Goal: Ask a question: Seek information or help from site administrators or community

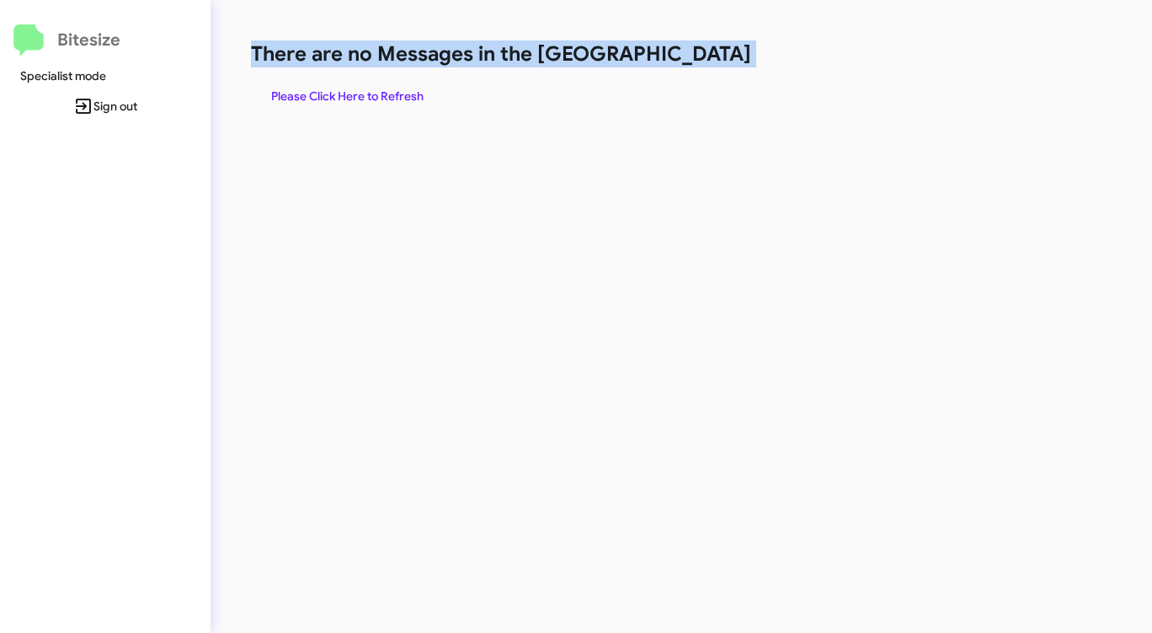
click at [388, 96] on span "Please Click Here to Refresh" at bounding box center [347, 96] width 152 height 30
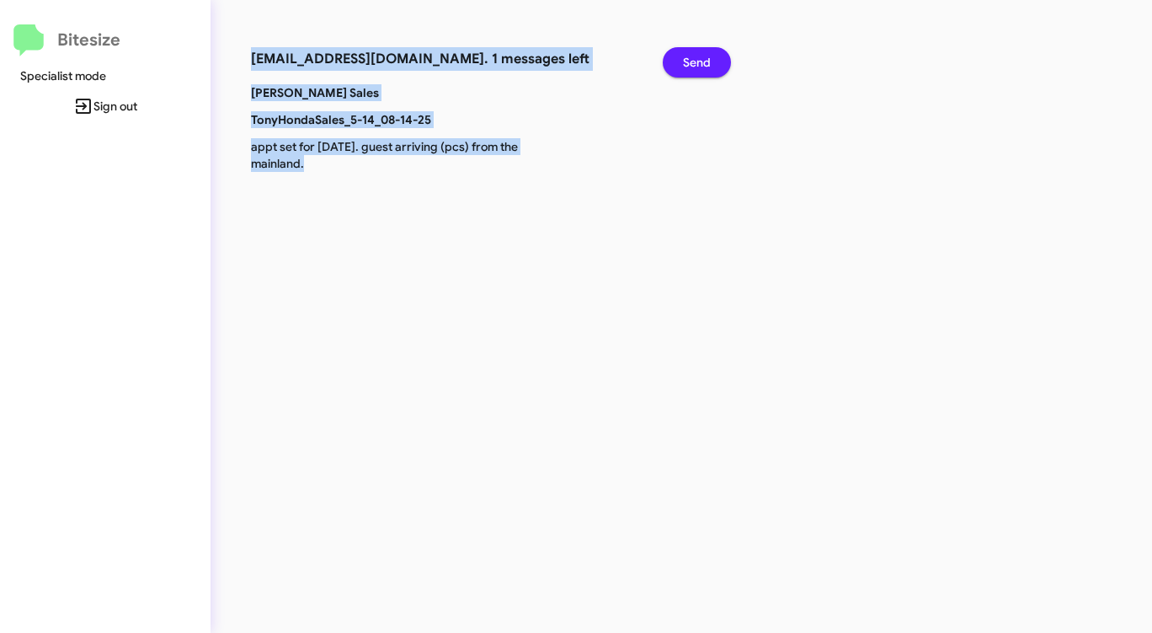
click at [690, 58] on span "Send" at bounding box center [697, 62] width 28 height 30
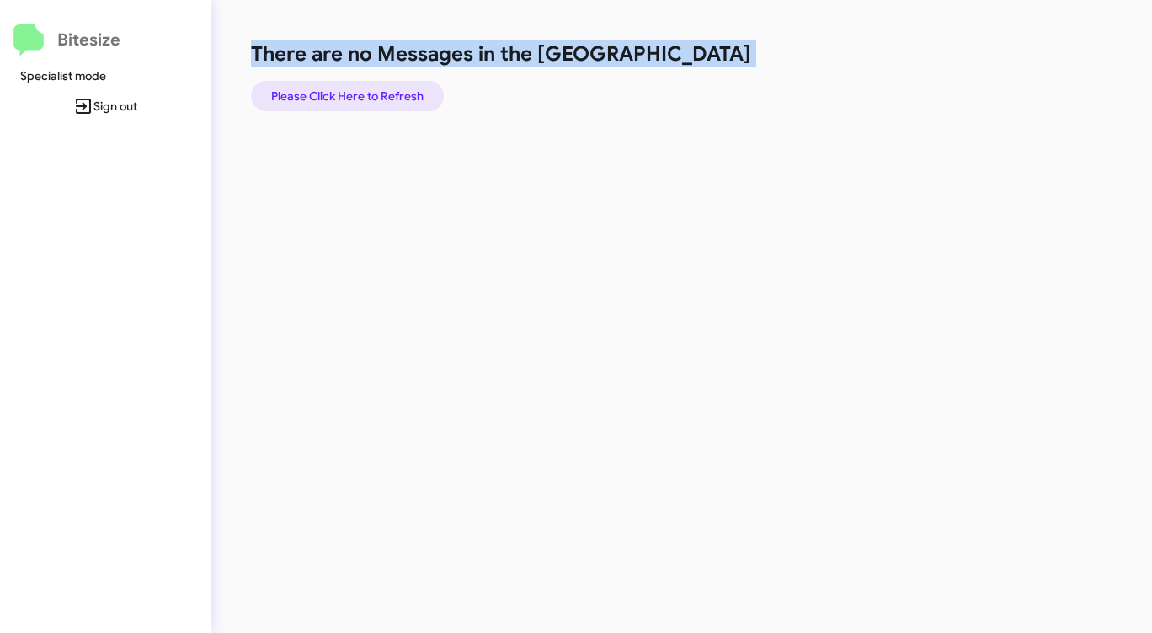
click at [329, 90] on span "Please Click Here to Refresh" at bounding box center [347, 96] width 152 height 30
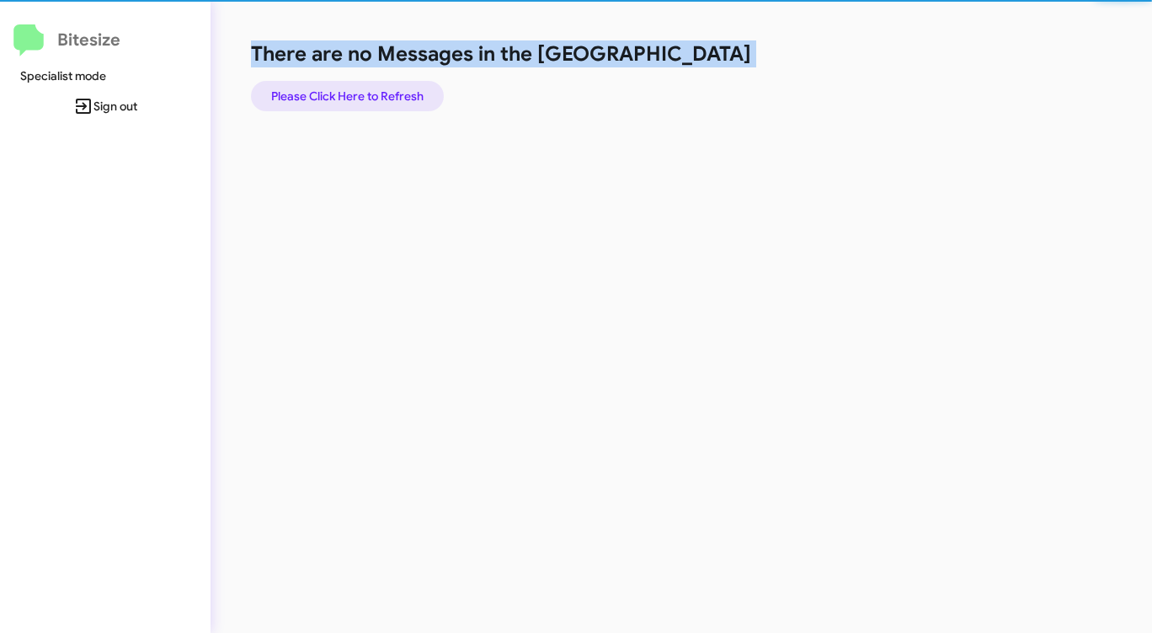
click at [329, 90] on span "Please Click Here to Refresh" at bounding box center [347, 96] width 152 height 30
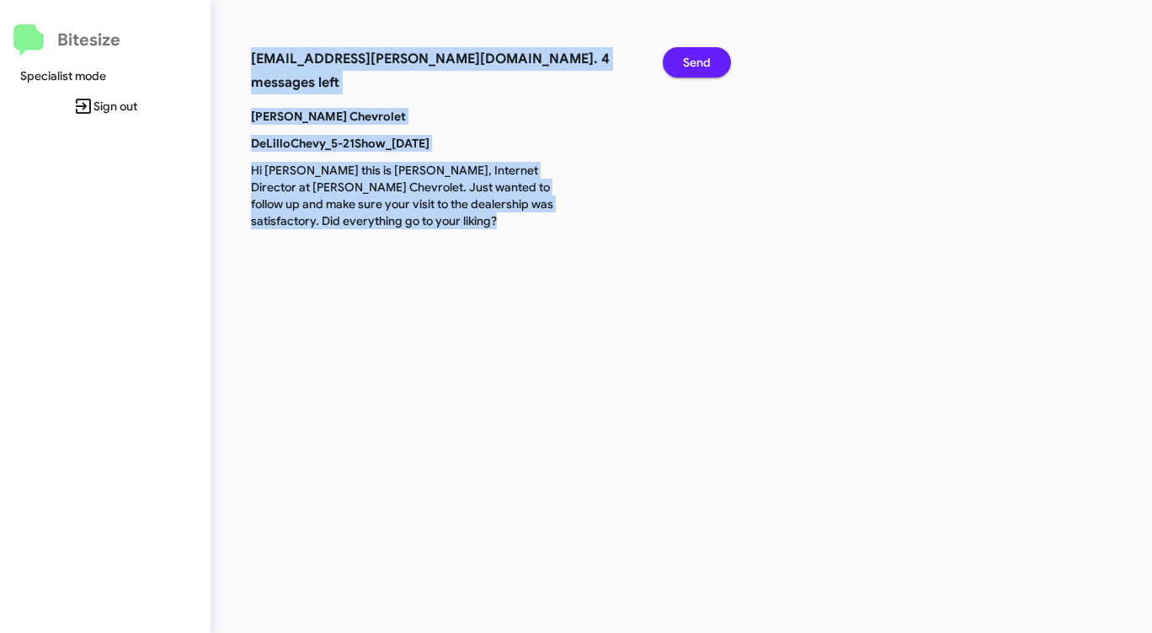
click at [716, 52] on button "Send" at bounding box center [697, 62] width 68 height 30
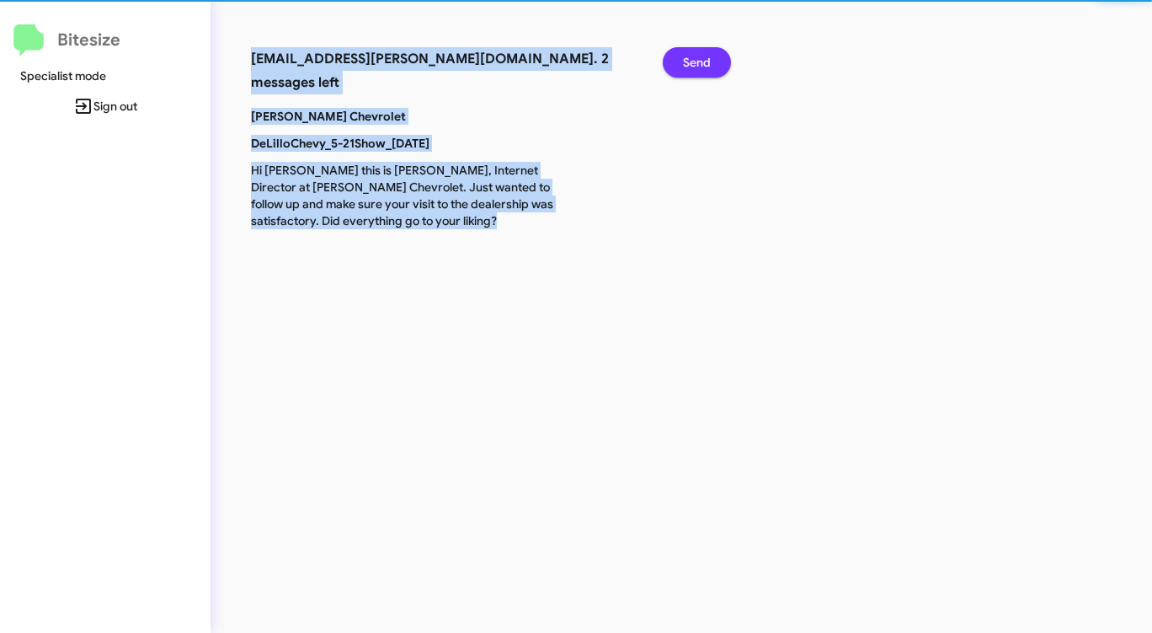
click at [716, 52] on button "Send" at bounding box center [697, 62] width 68 height 30
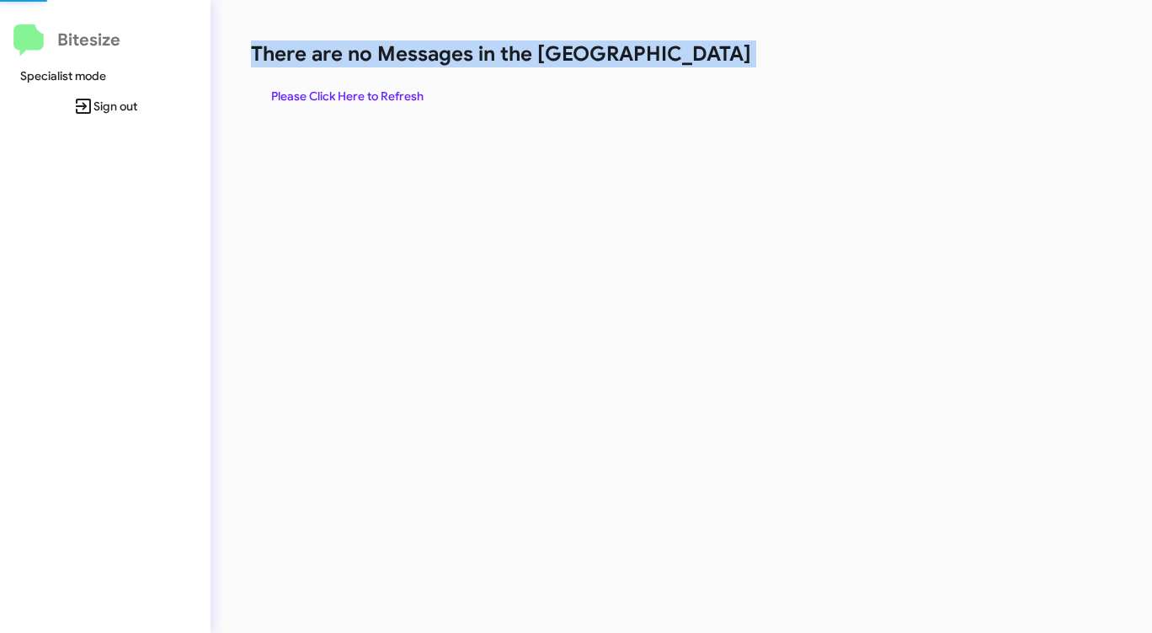
click at [716, 52] on h1 "There are no Messages in the [GEOGRAPHIC_DATA]" at bounding box center [603, 53] width 704 height 27
drag, startPoint x: 715, startPoint y: 53, endPoint x: 668, endPoint y: 69, distance: 49.8
click at [714, 53] on h1 "There are no Messages in the [GEOGRAPHIC_DATA]" at bounding box center [603, 53] width 704 height 27
click at [333, 91] on span "Please Click Here to Refresh" at bounding box center [347, 96] width 152 height 30
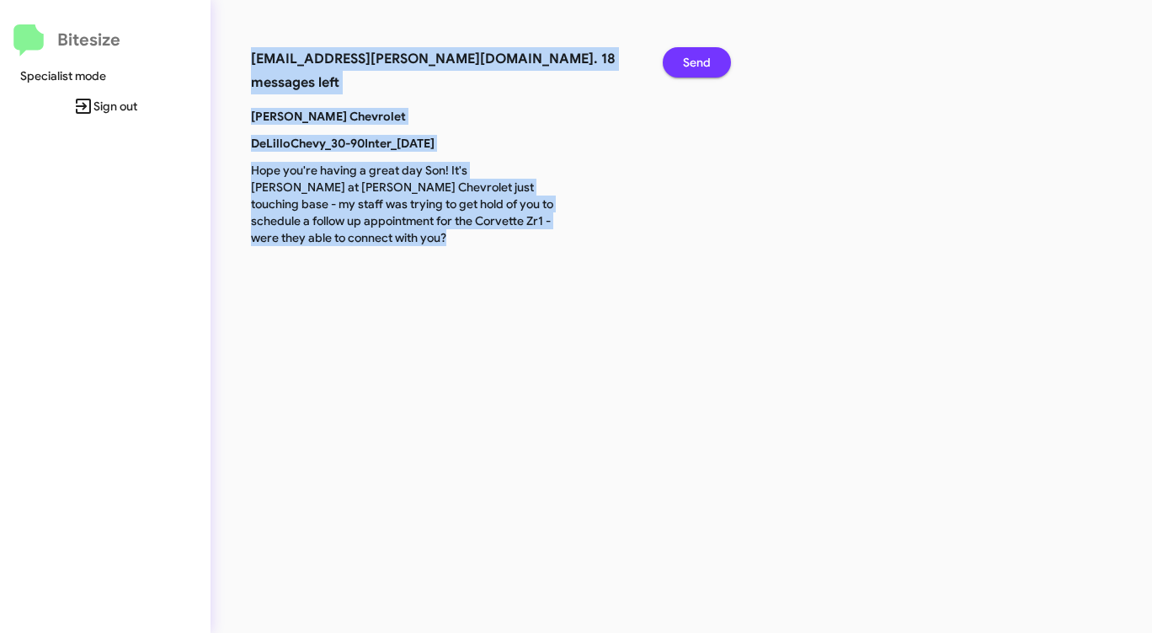
click at [703, 63] on span "Send" at bounding box center [697, 62] width 28 height 30
click at [703, 64] on span "Send" at bounding box center [697, 62] width 28 height 30
click at [703, 65] on span "Send" at bounding box center [697, 62] width 28 height 30
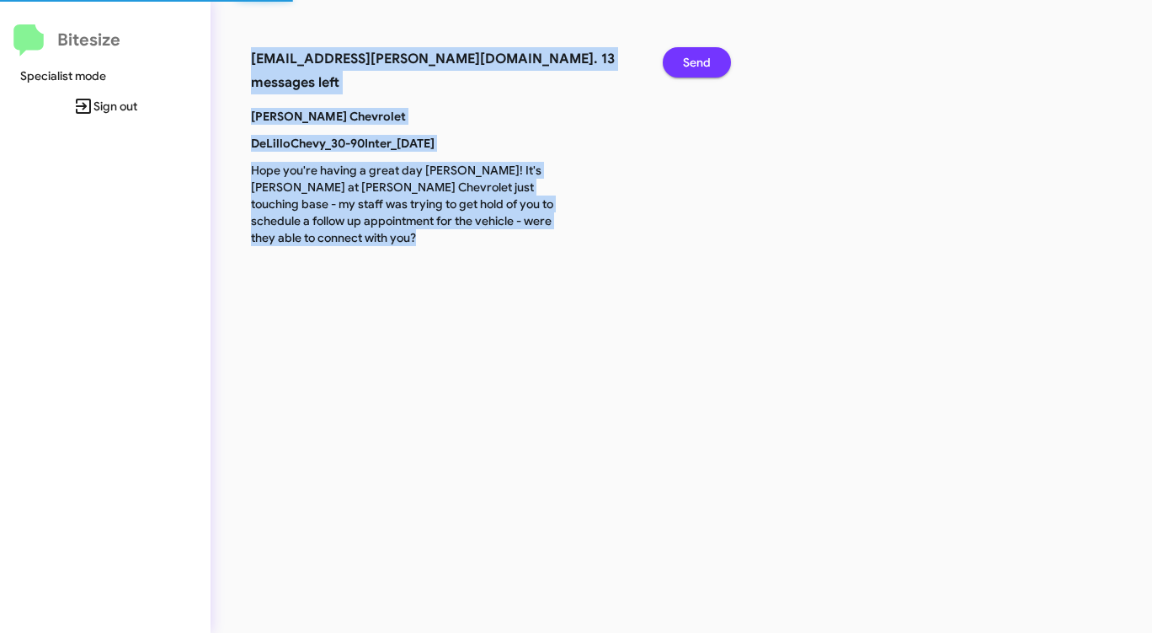
click at [703, 65] on span "Send" at bounding box center [697, 62] width 28 height 30
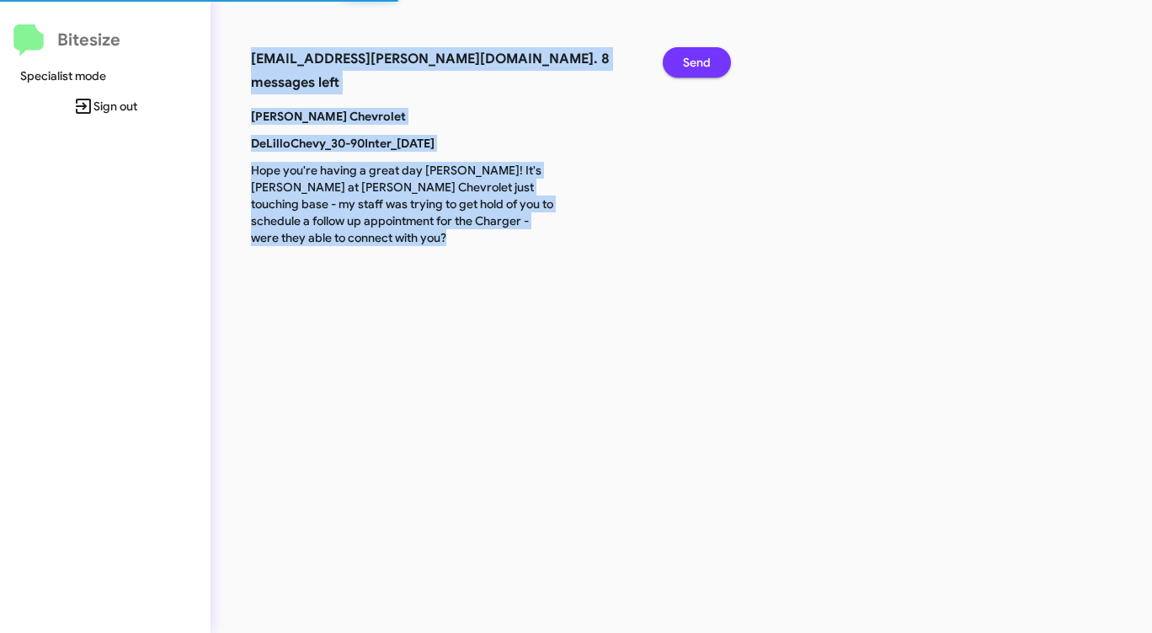
click at [703, 65] on span "Send" at bounding box center [697, 62] width 28 height 30
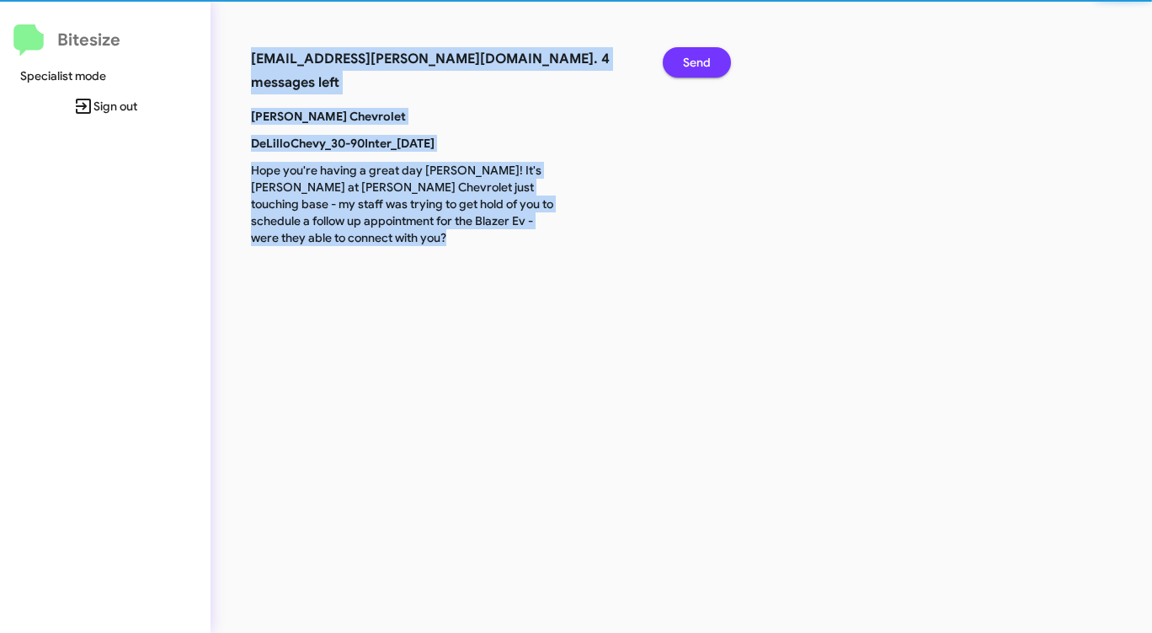
click at [703, 65] on span "Send" at bounding box center [697, 62] width 28 height 30
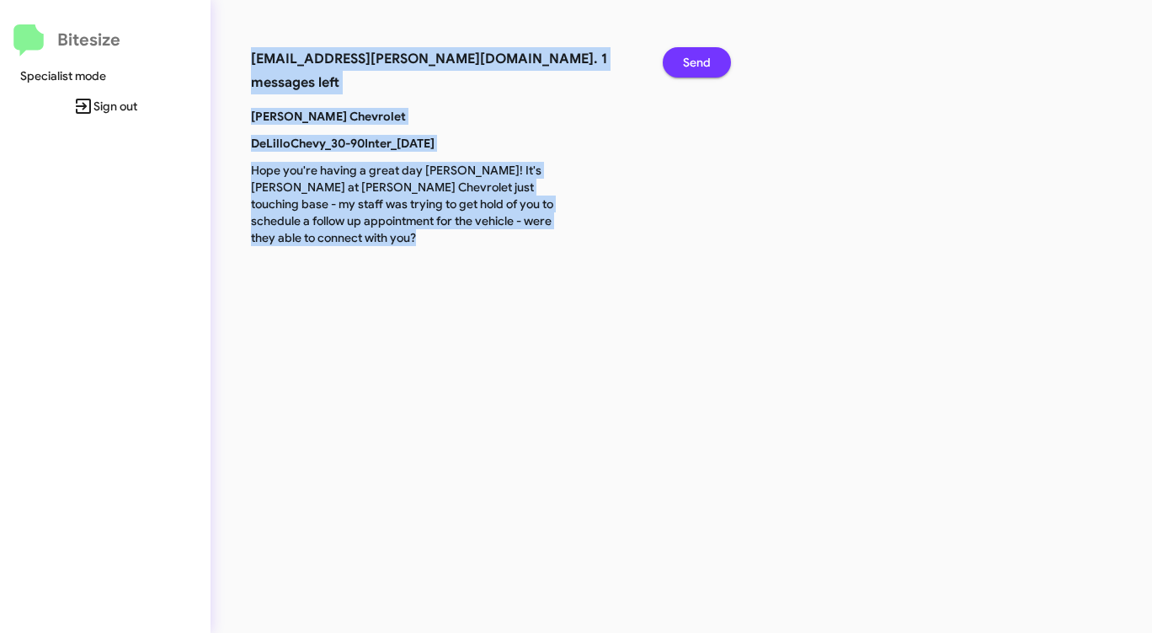
click at [703, 65] on span "Send" at bounding box center [697, 62] width 28 height 30
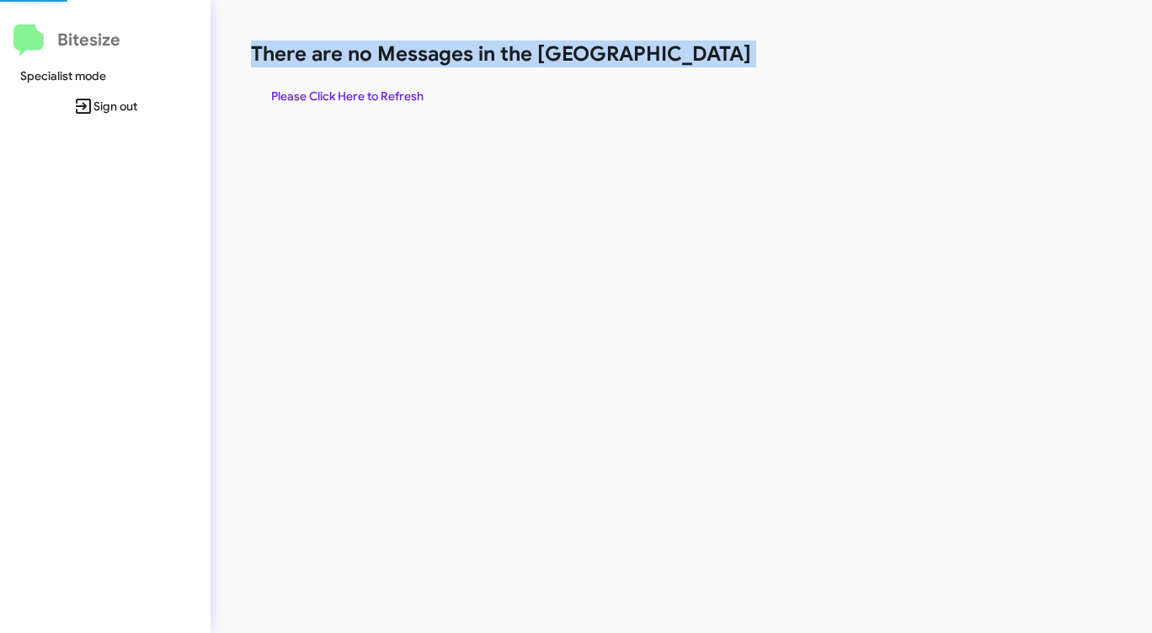
click at [703, 65] on h1 "There are no Messages in the [GEOGRAPHIC_DATA]" at bounding box center [603, 53] width 704 height 27
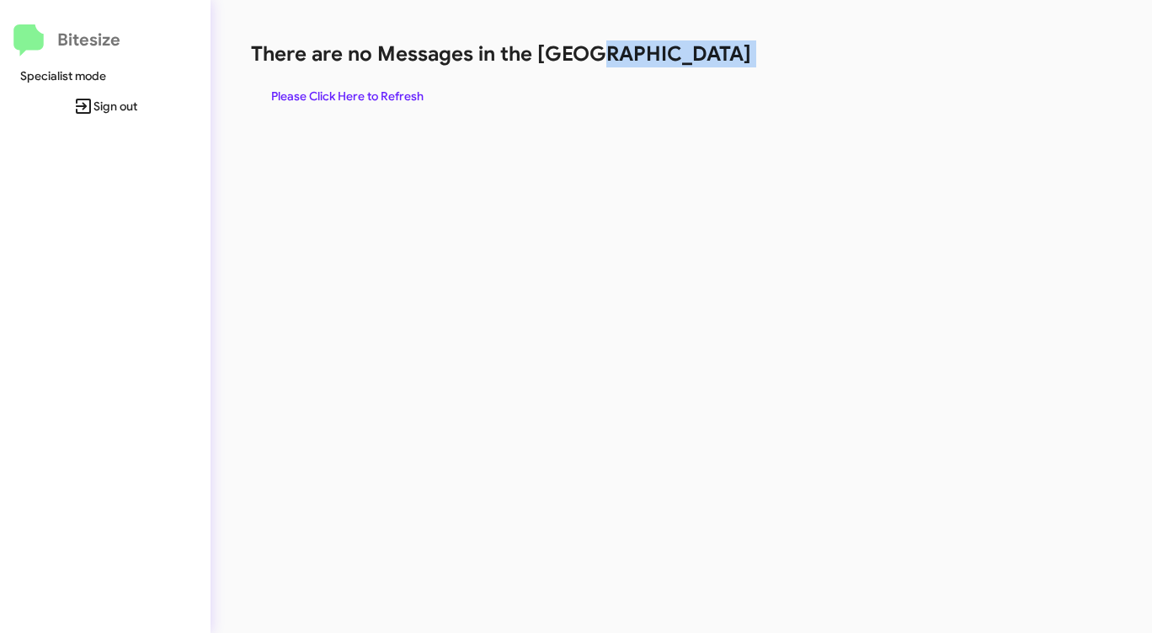
click at [703, 65] on h1 "There are no Messages in the [GEOGRAPHIC_DATA]" at bounding box center [603, 53] width 704 height 27
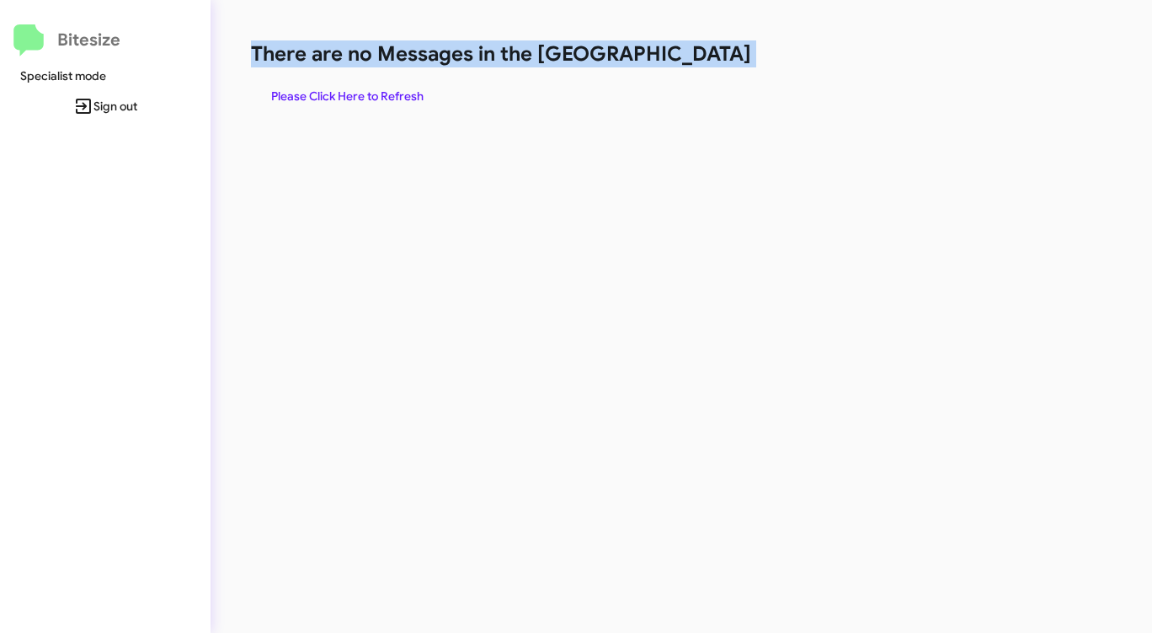
click at [703, 65] on h1 "There are no Messages in the [GEOGRAPHIC_DATA]" at bounding box center [603, 53] width 704 height 27
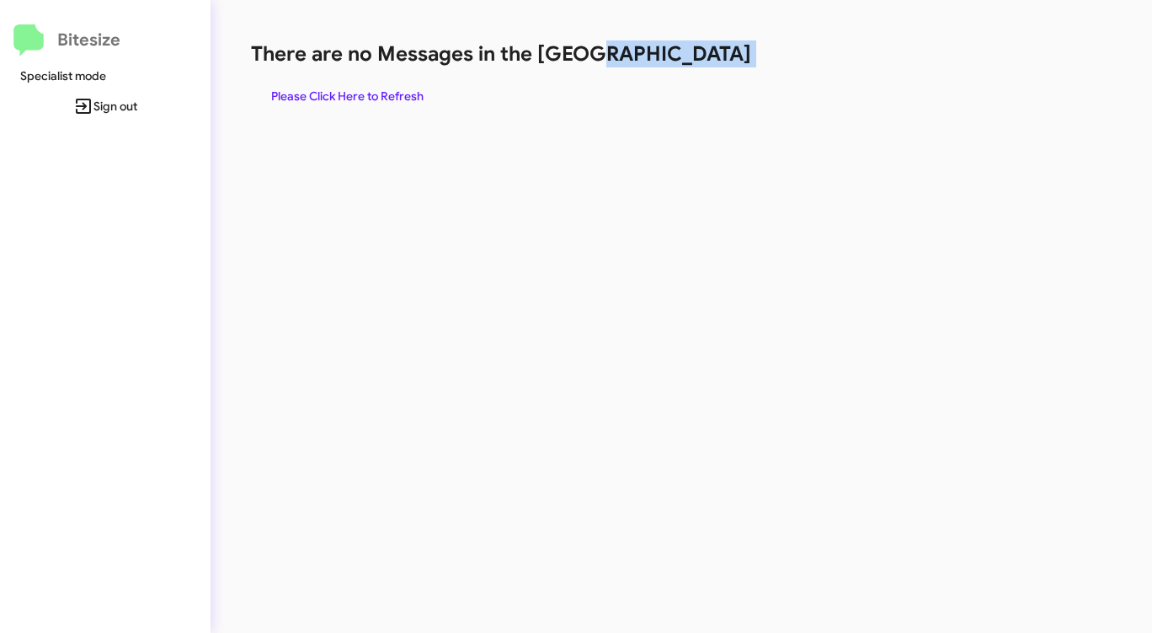
click at [703, 65] on h1 "There are no Messages in the [GEOGRAPHIC_DATA]" at bounding box center [603, 53] width 704 height 27
click at [393, 94] on span "Please Click Here to Refresh" at bounding box center [347, 96] width 152 height 30
click at [420, 93] on span "Please Click Here to Refresh" at bounding box center [347, 96] width 152 height 30
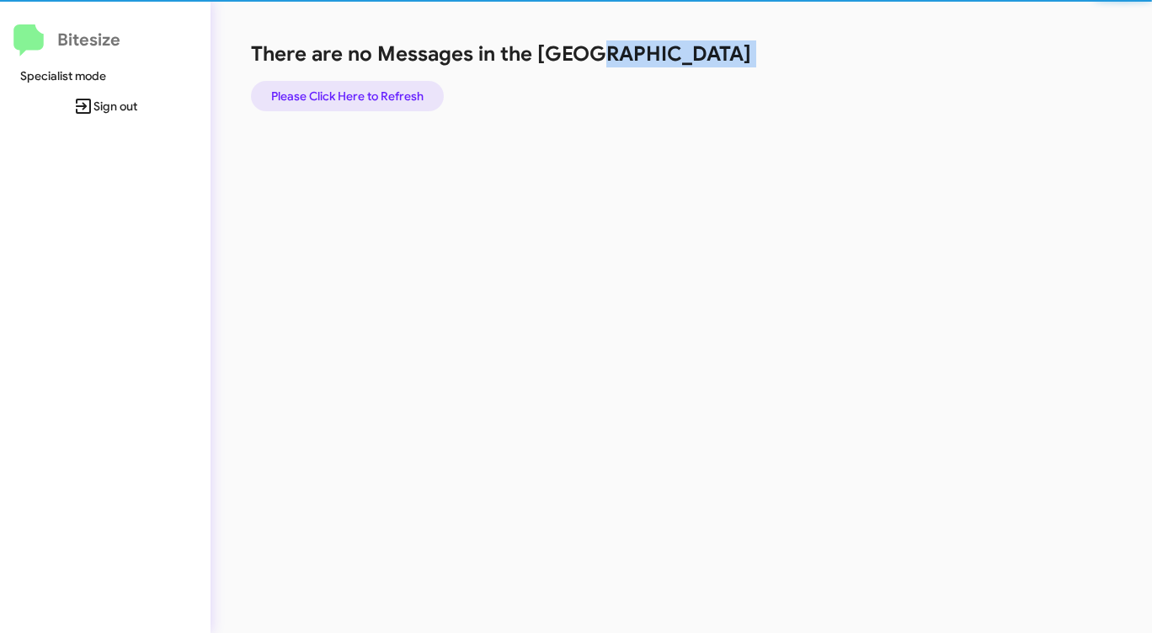
click at [420, 93] on span "Please Click Here to Refresh" at bounding box center [347, 96] width 152 height 30
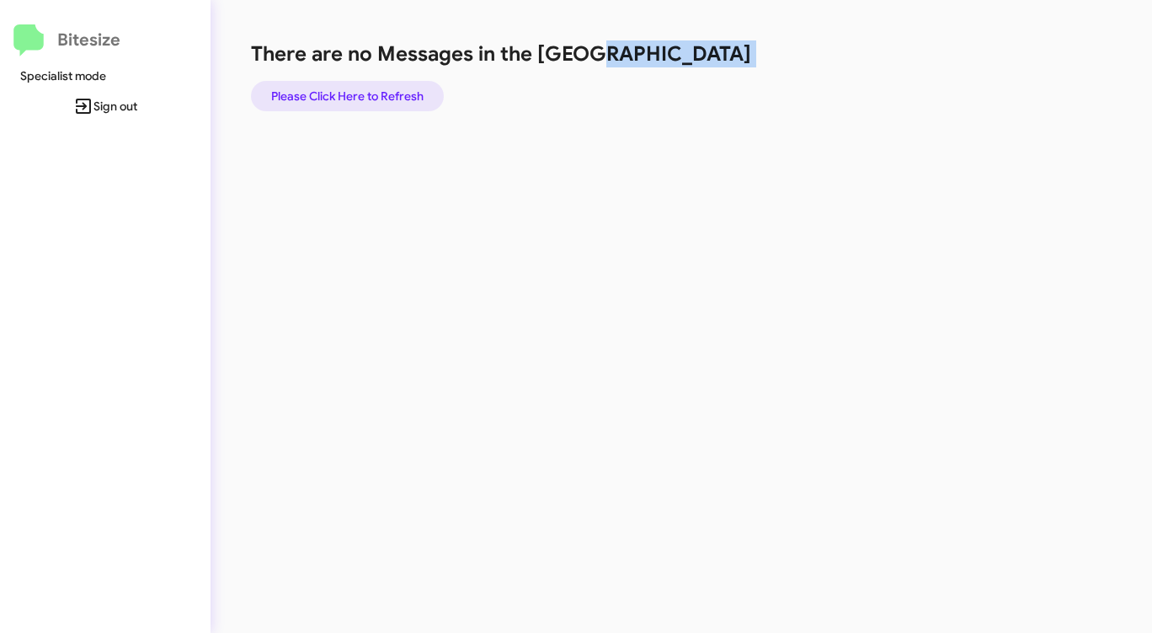
click at [419, 93] on span "Please Click Here to Refresh" at bounding box center [347, 96] width 152 height 30
click at [419, 94] on span "Please Click Here to Refresh" at bounding box center [347, 96] width 152 height 30
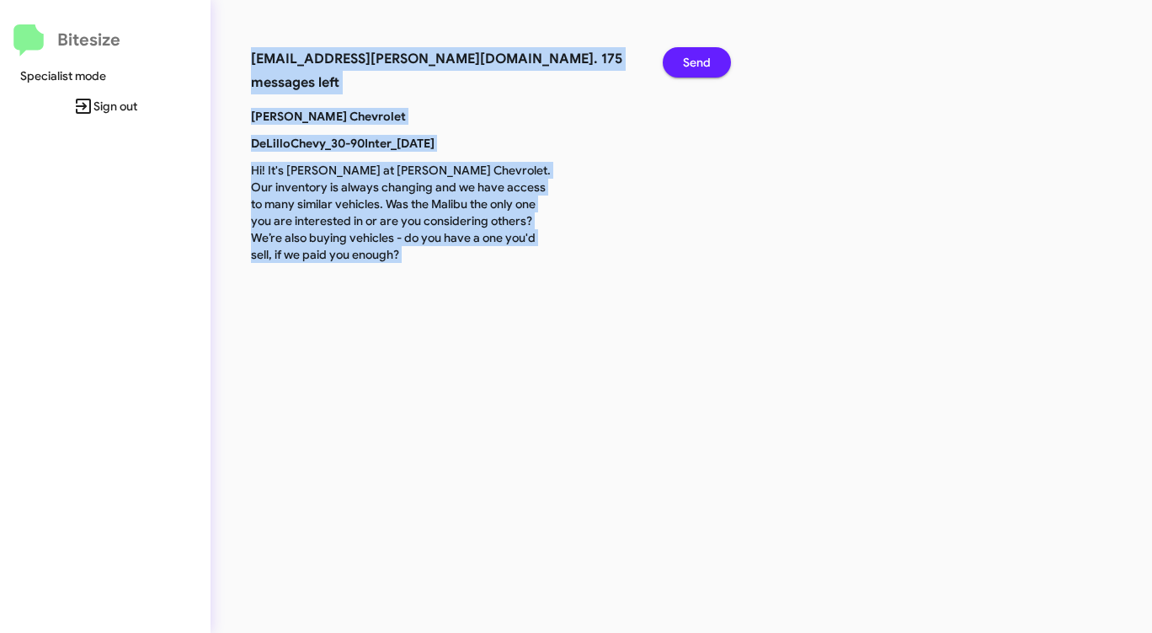
click at [700, 68] on span "Send" at bounding box center [697, 62] width 28 height 30
click at [700, 69] on span "Send" at bounding box center [697, 62] width 28 height 30
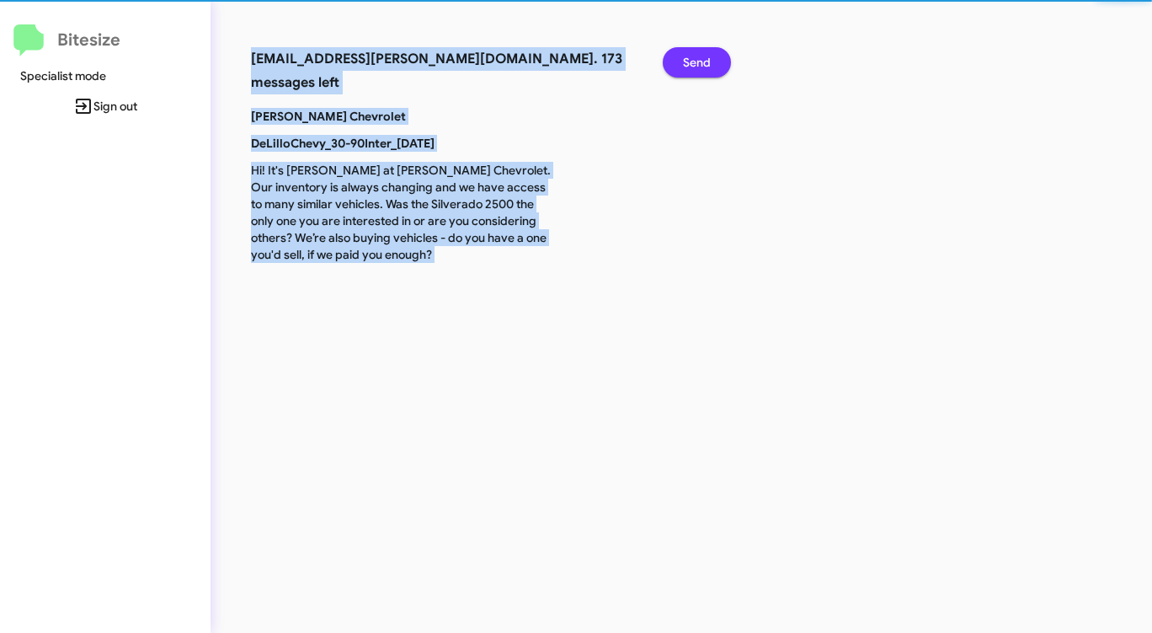
click at [700, 69] on span "Send" at bounding box center [697, 62] width 28 height 30
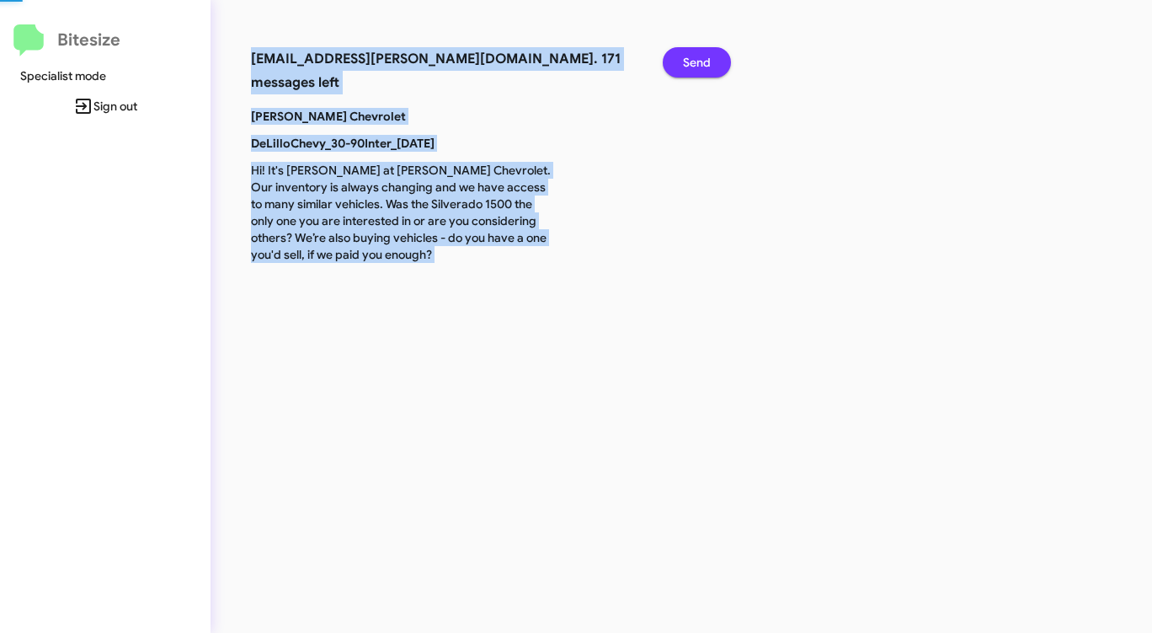
click at [700, 70] on span "Send" at bounding box center [697, 62] width 28 height 30
click at [700, 69] on span "Send" at bounding box center [697, 62] width 28 height 30
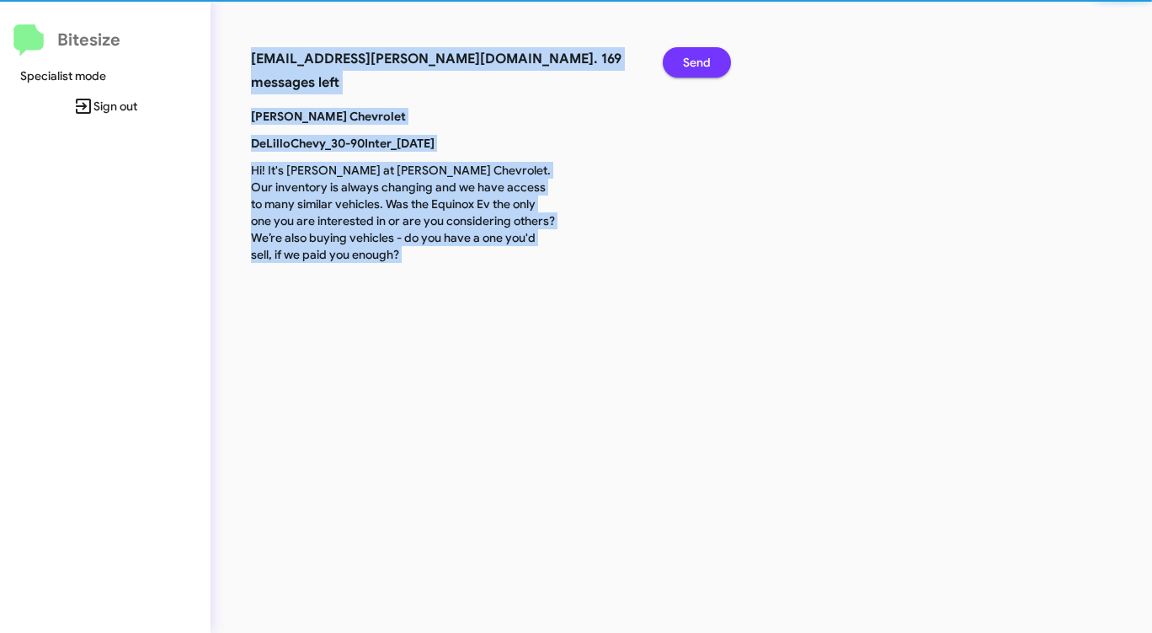
click at [700, 70] on span "Send" at bounding box center [697, 62] width 28 height 30
click at [700, 69] on span "Send" at bounding box center [697, 62] width 28 height 30
click at [700, 70] on span "Send" at bounding box center [697, 62] width 28 height 30
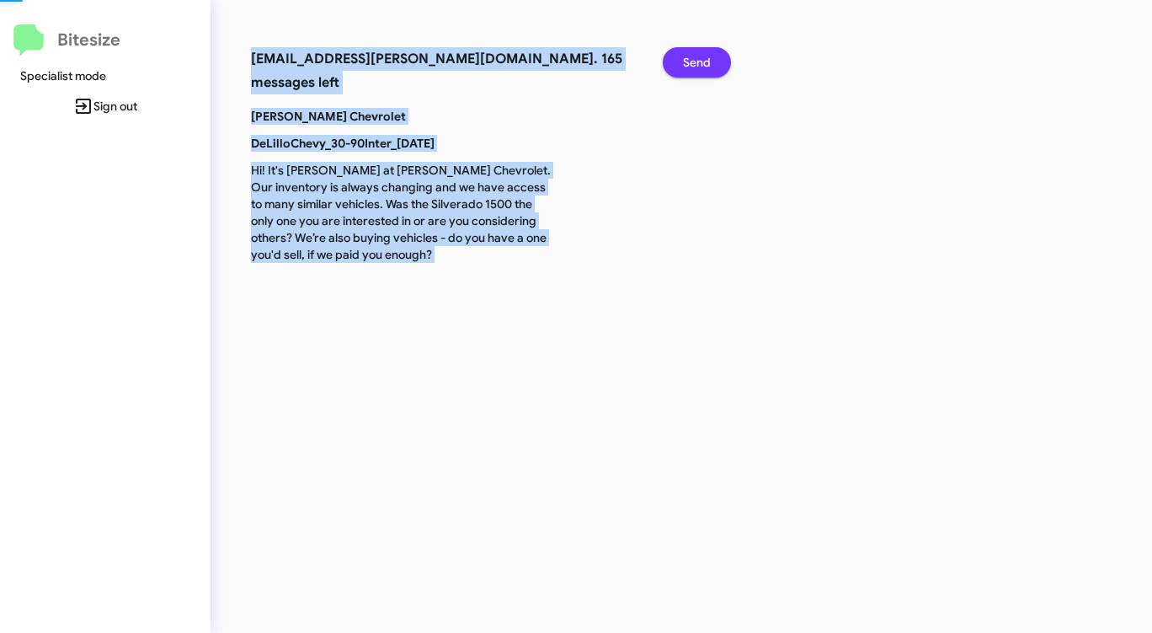
click at [700, 70] on span "Send" at bounding box center [697, 62] width 28 height 30
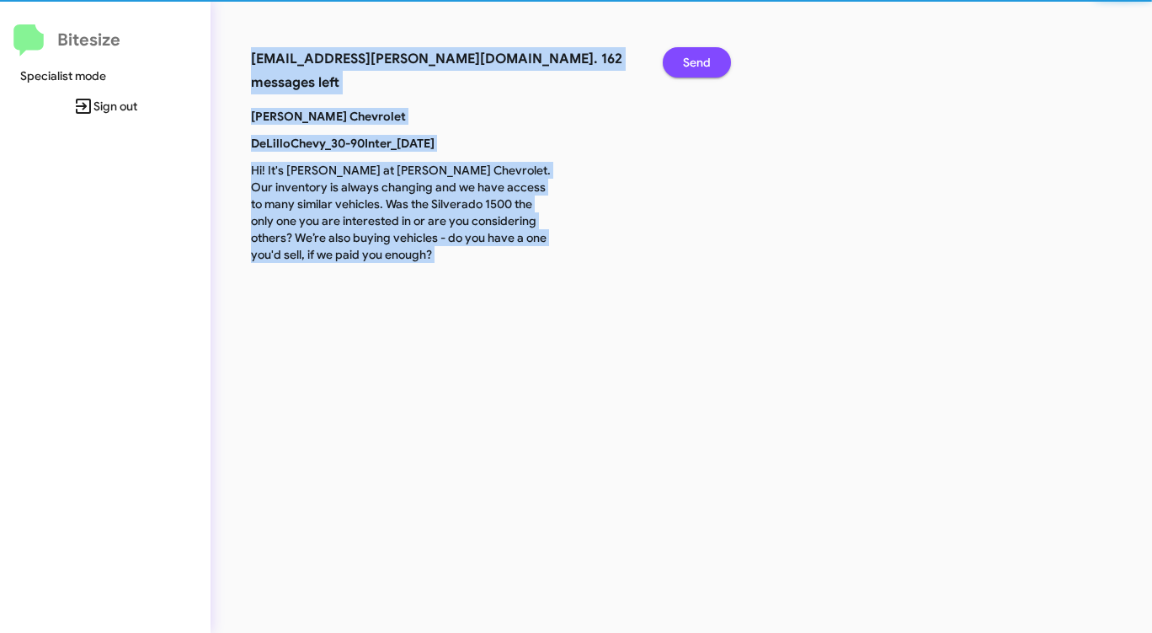
click at [700, 70] on span "Send" at bounding box center [697, 62] width 28 height 30
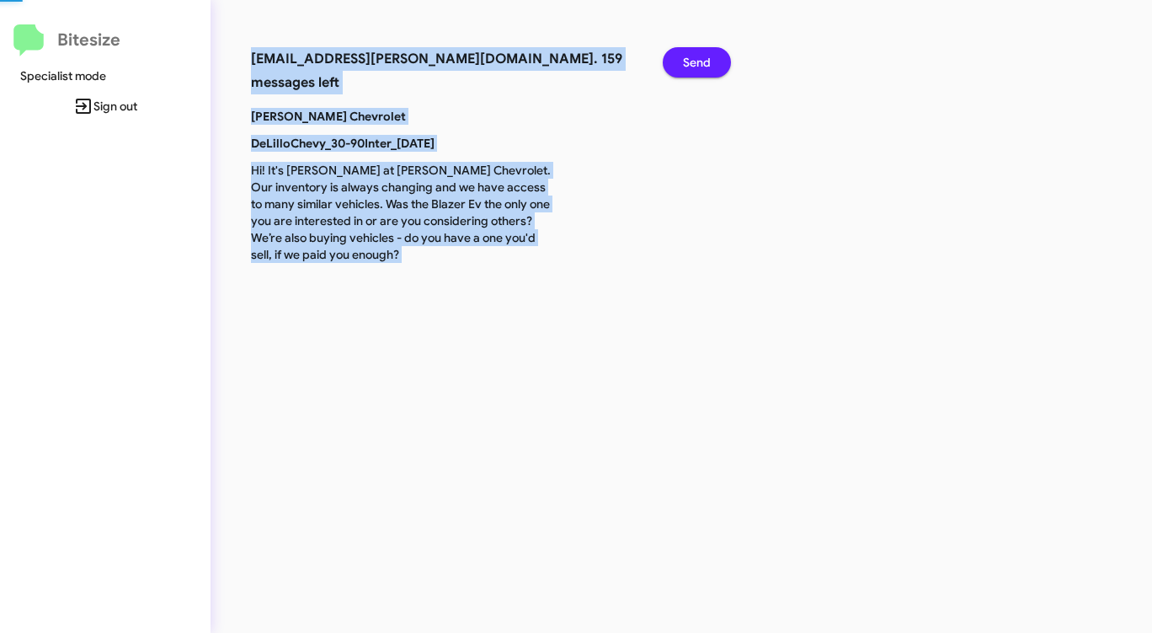
click at [700, 70] on span "Send" at bounding box center [697, 62] width 28 height 30
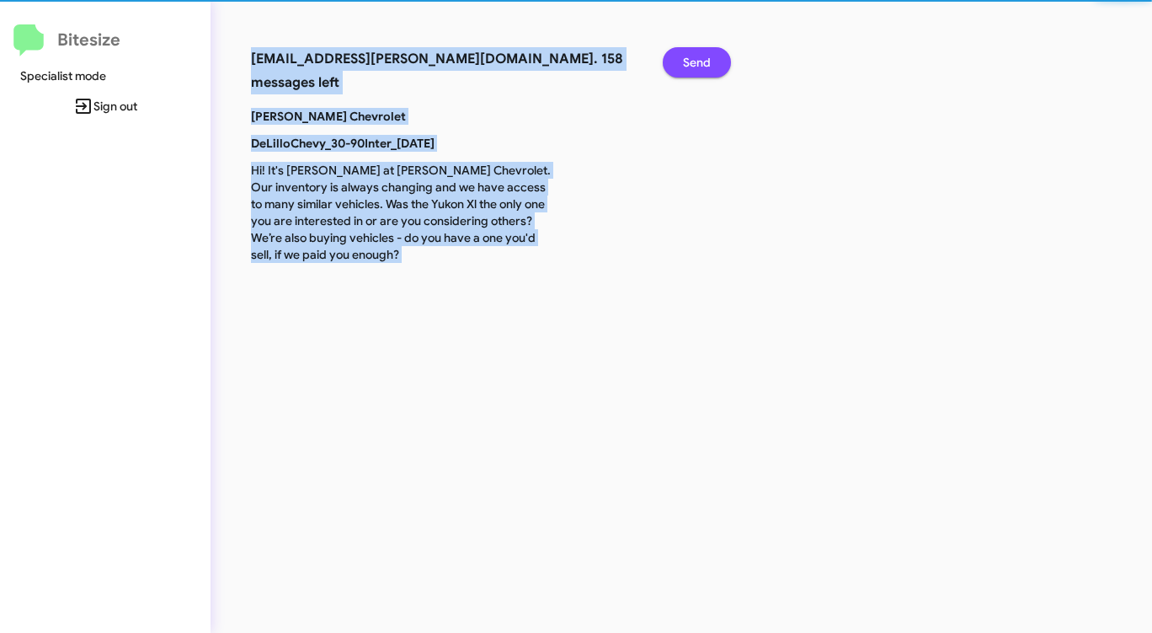
click at [700, 70] on span "Send" at bounding box center [697, 62] width 28 height 30
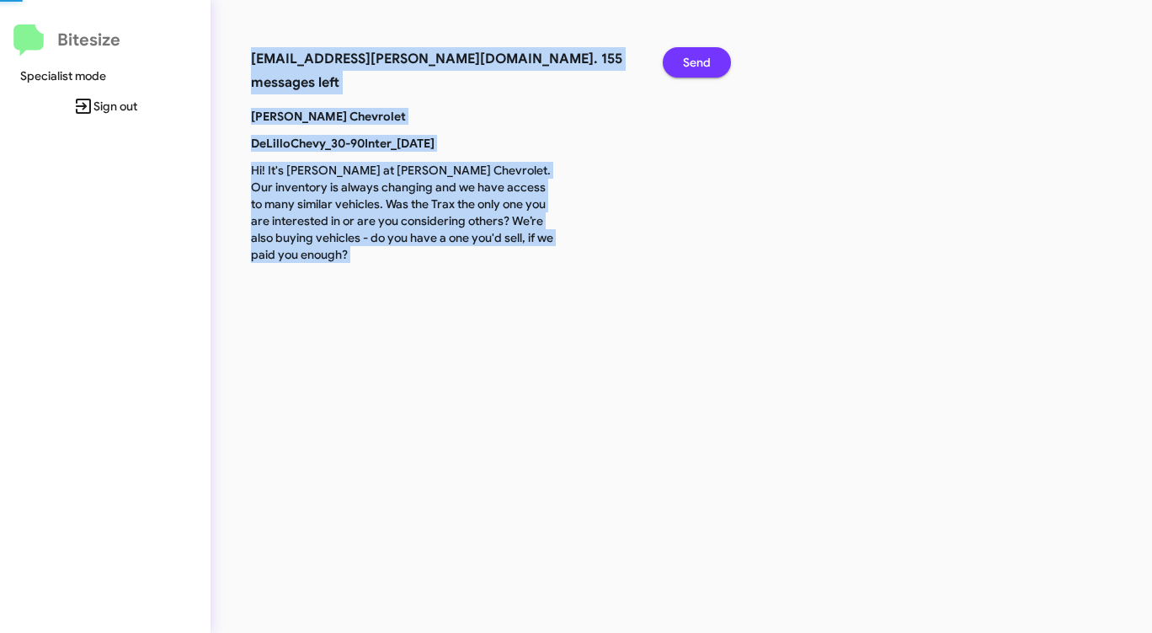
click at [700, 70] on span "Send" at bounding box center [697, 62] width 28 height 30
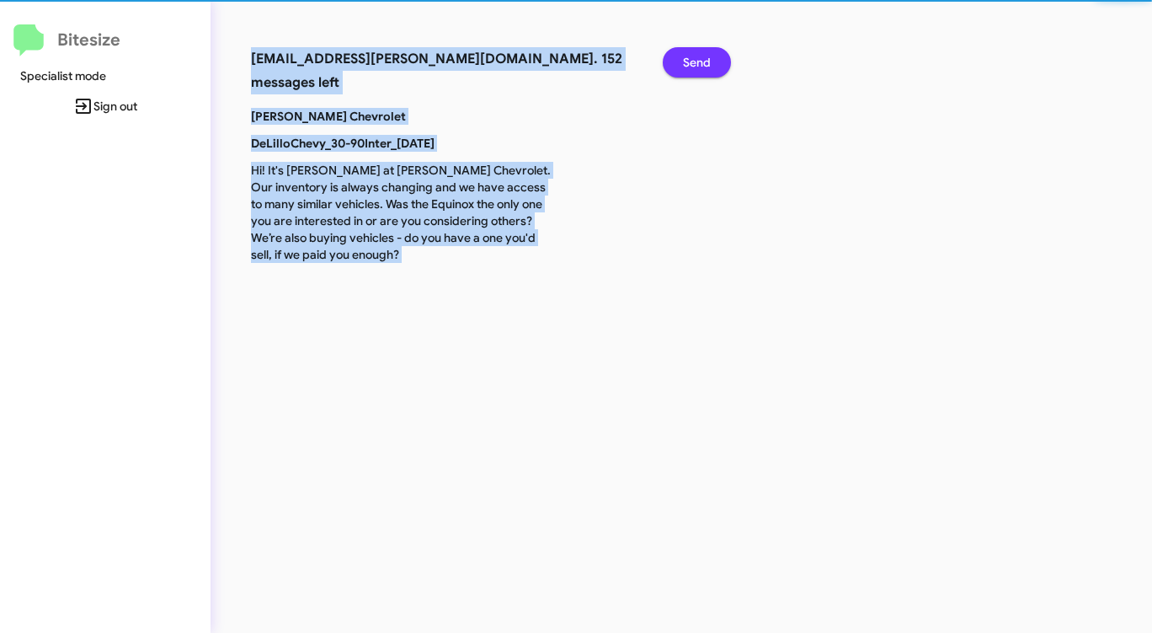
click at [700, 70] on span "Send" at bounding box center [697, 62] width 28 height 30
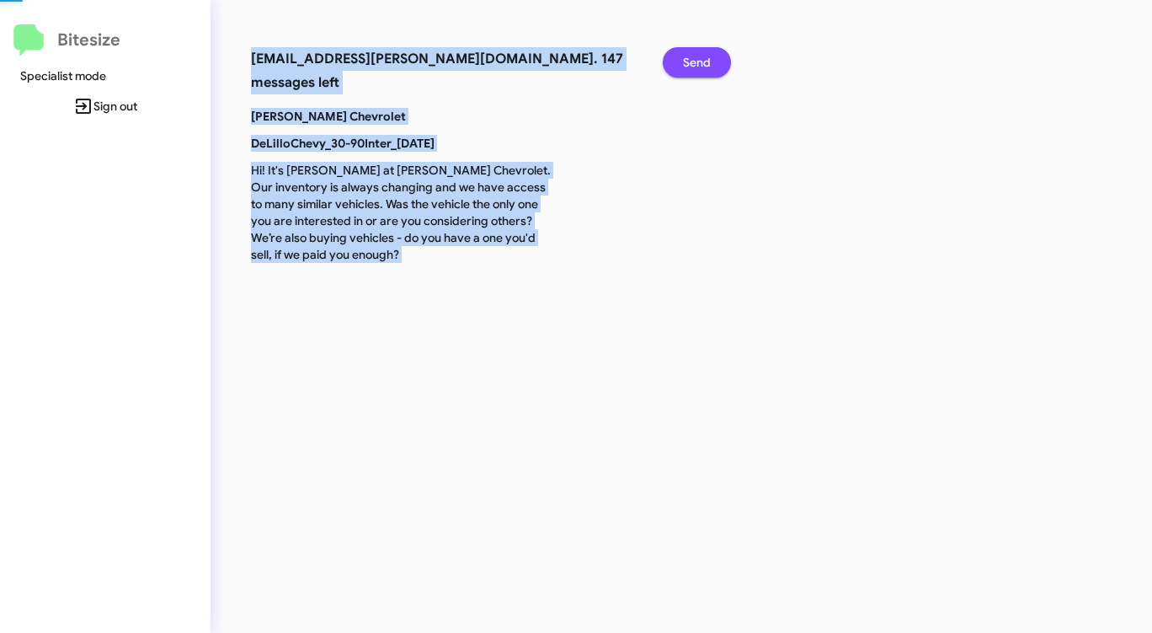
click at [700, 70] on span "Send" at bounding box center [697, 62] width 28 height 30
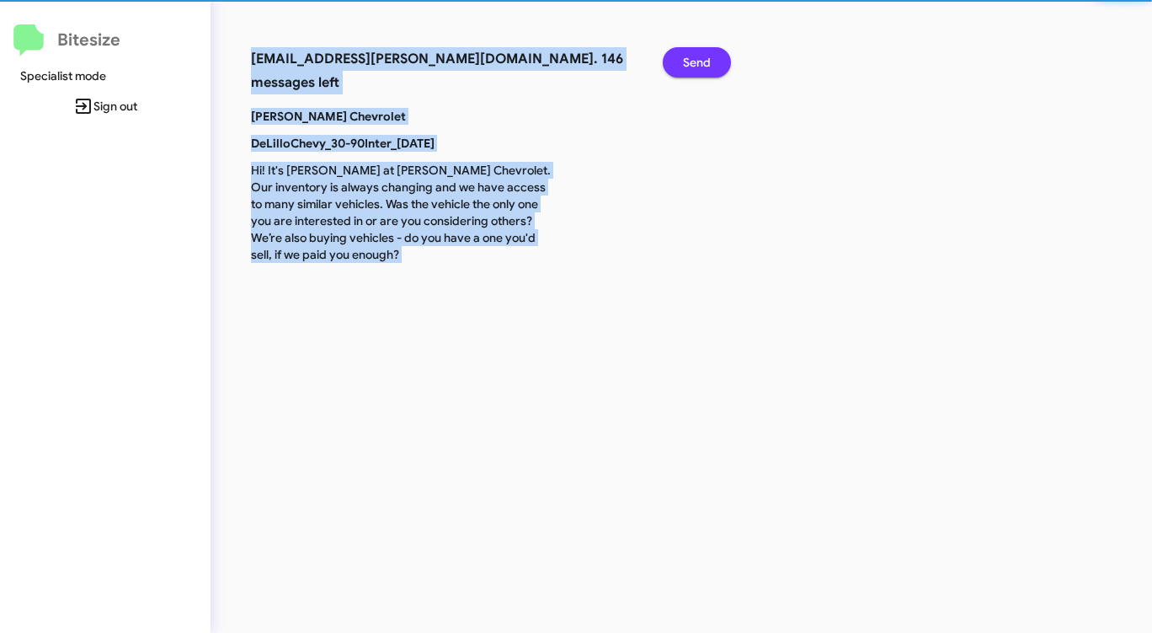
click at [700, 70] on span "Send" at bounding box center [697, 62] width 28 height 30
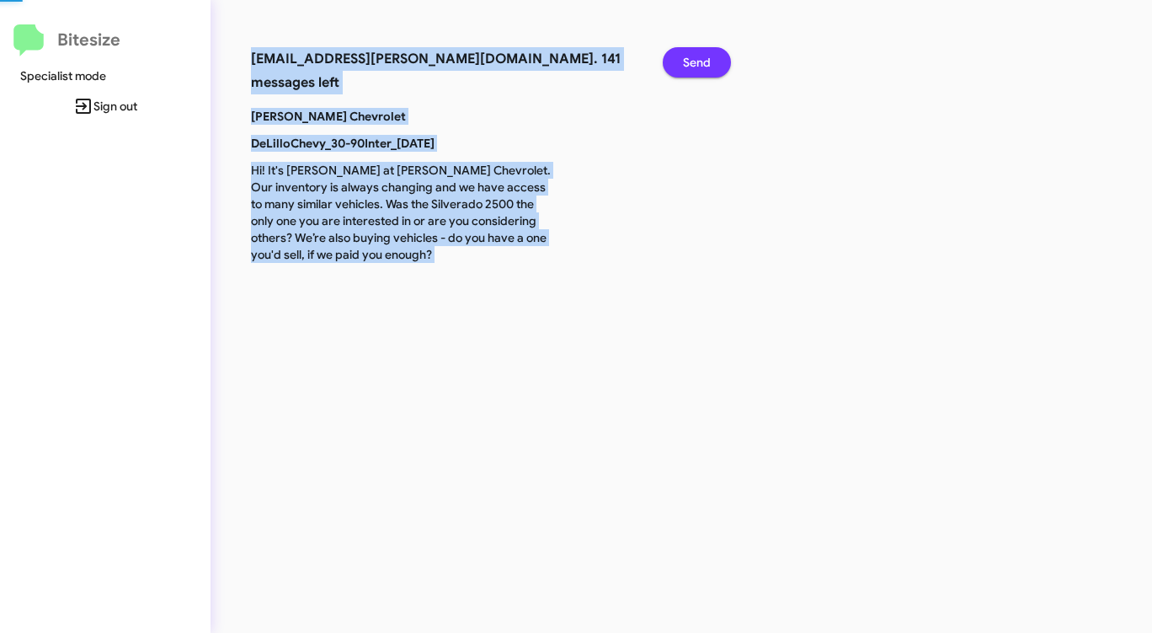
click at [700, 70] on span "Send" at bounding box center [697, 62] width 28 height 30
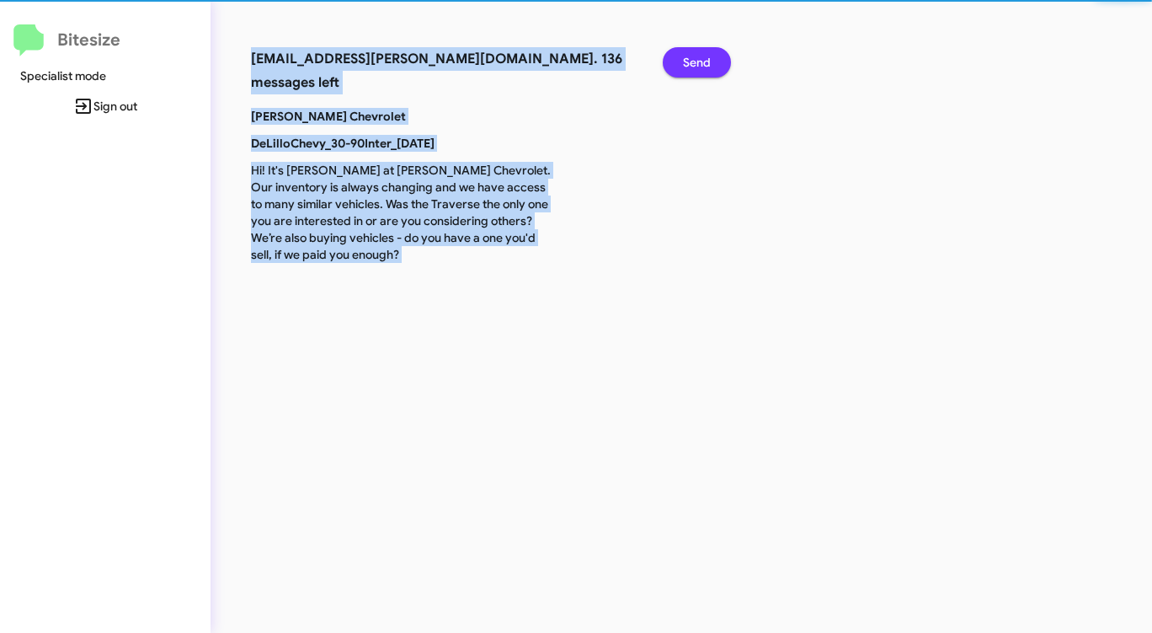
click at [700, 70] on span "Send" at bounding box center [697, 62] width 28 height 30
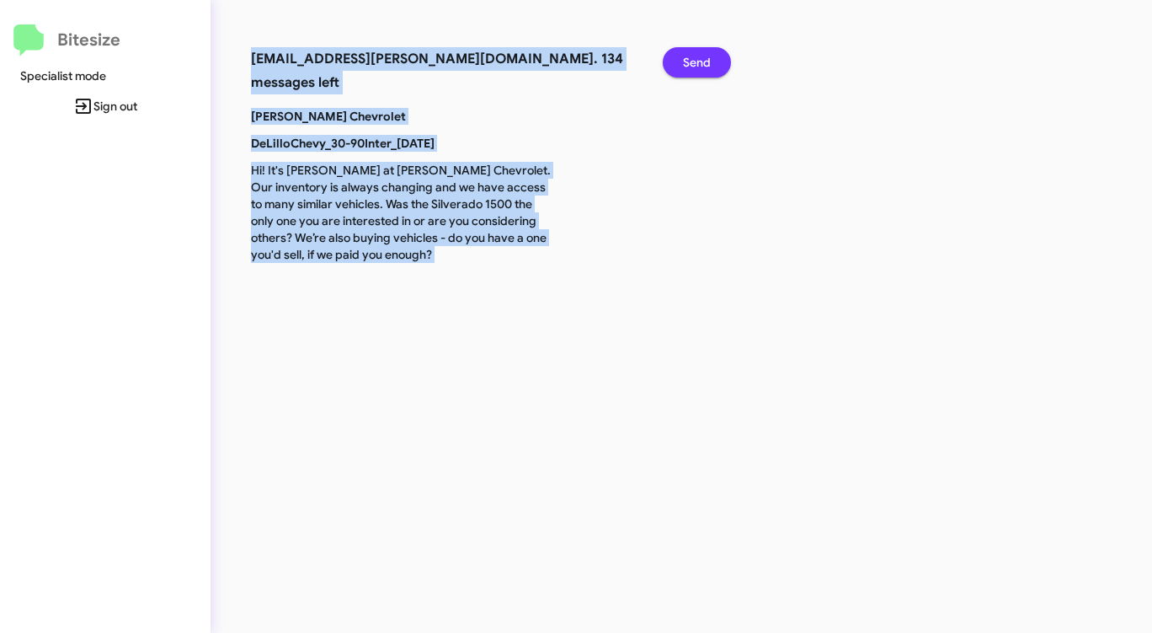
click at [700, 70] on span "Send" at bounding box center [697, 62] width 28 height 30
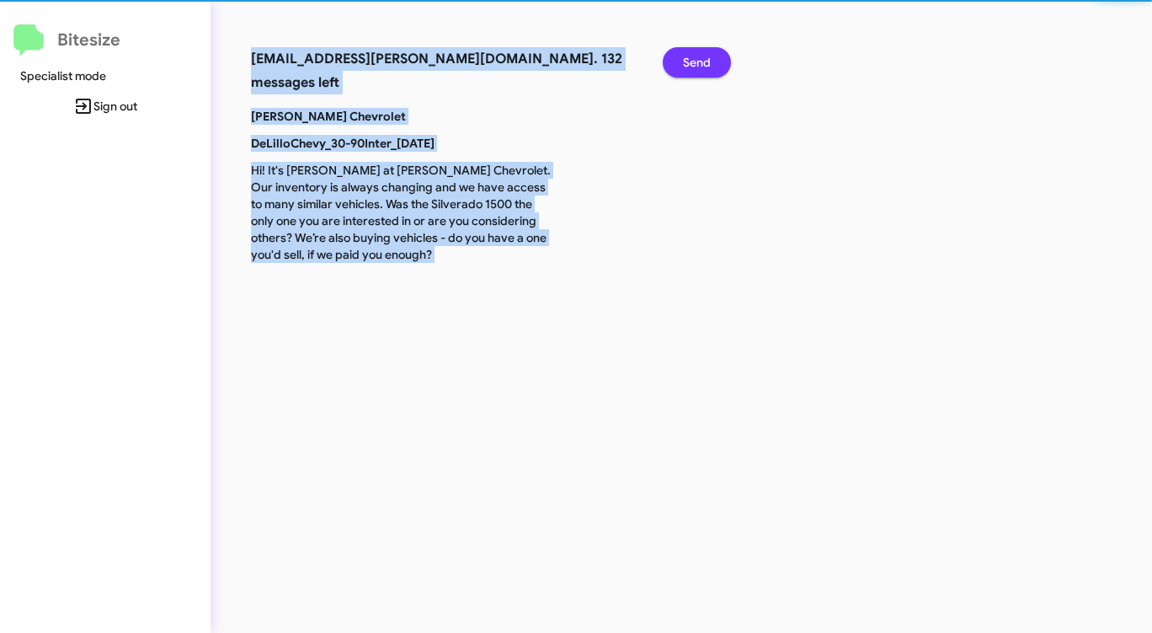
click at [700, 70] on span "Send" at bounding box center [697, 62] width 28 height 30
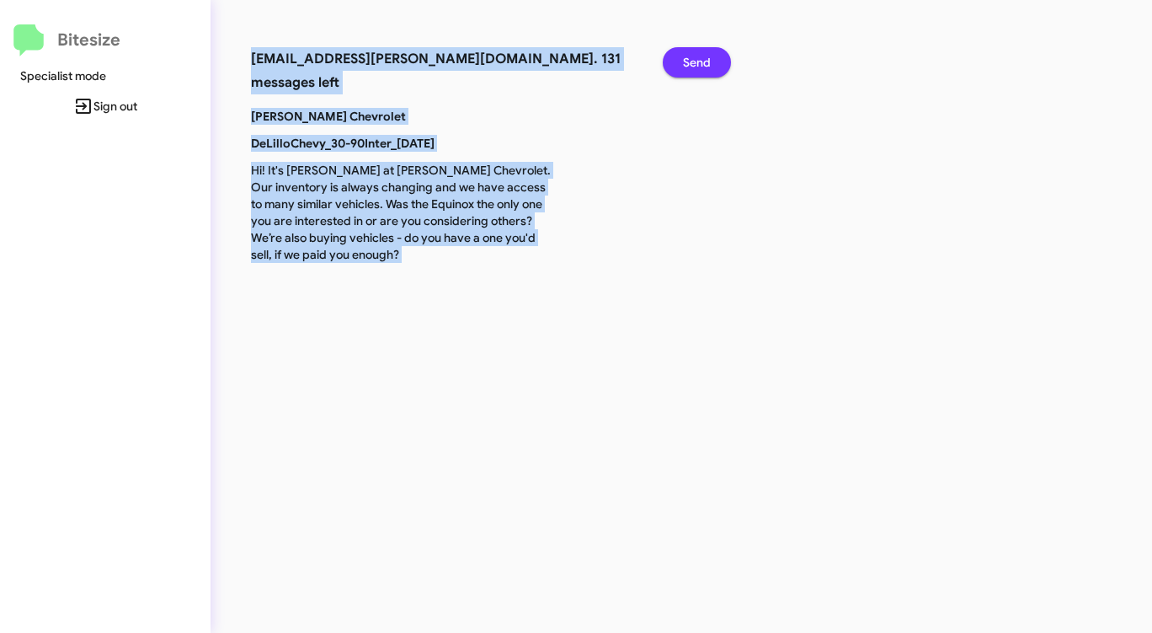
click at [700, 71] on span "Send" at bounding box center [697, 62] width 28 height 30
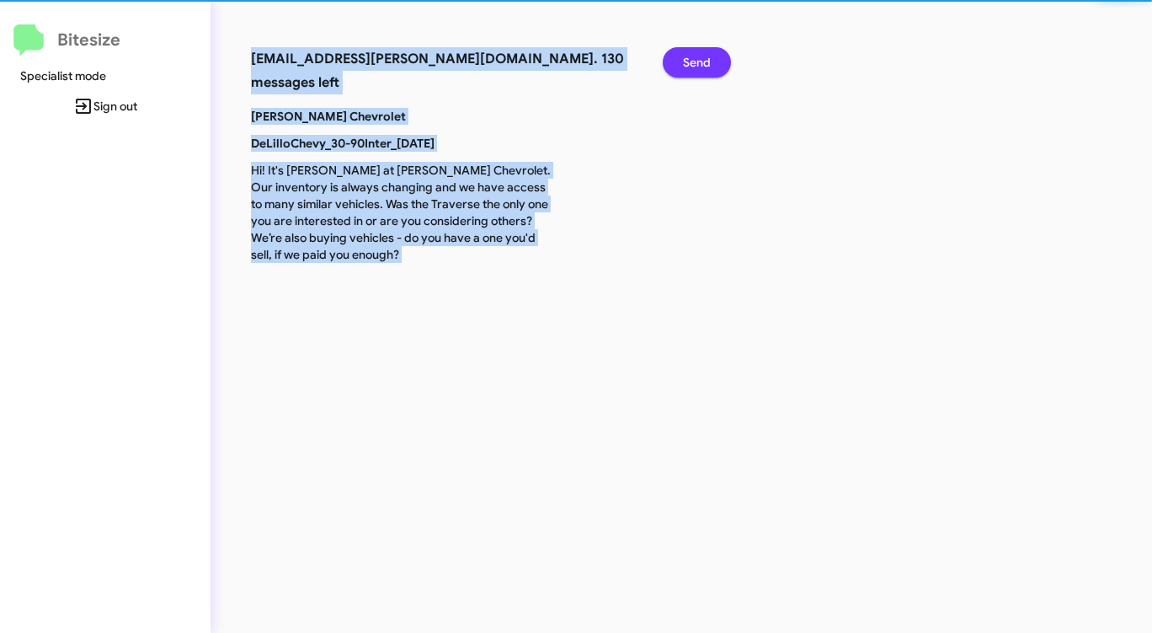
click at [700, 70] on span "Send" at bounding box center [697, 62] width 28 height 30
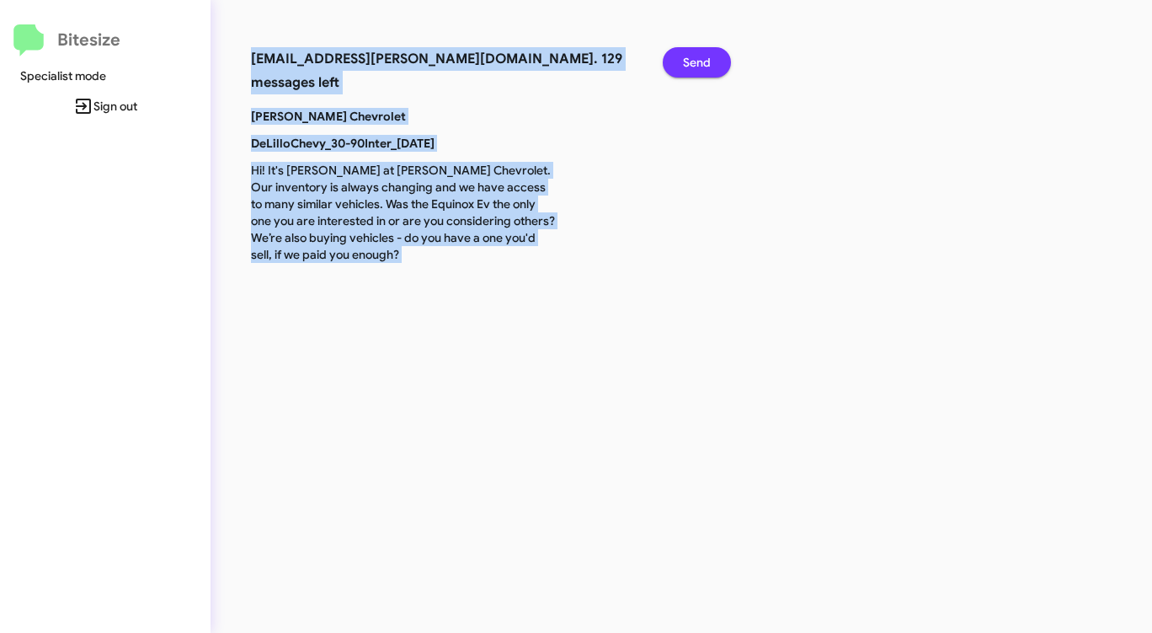
click at [700, 70] on span "Send" at bounding box center [697, 62] width 28 height 30
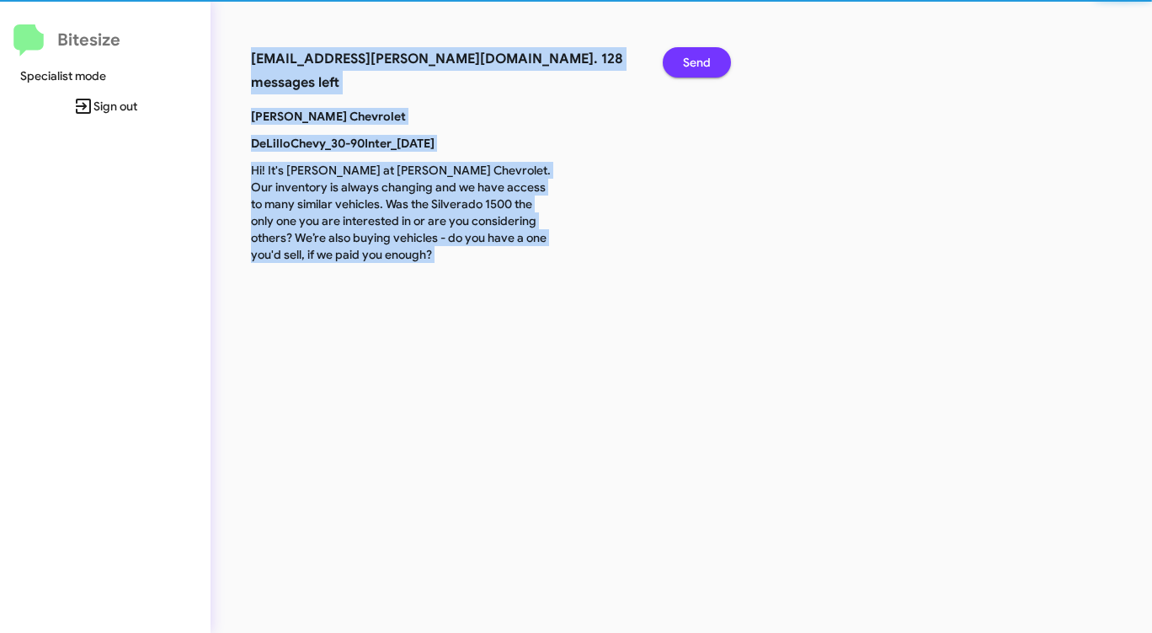
click at [700, 70] on span "Send" at bounding box center [697, 62] width 28 height 30
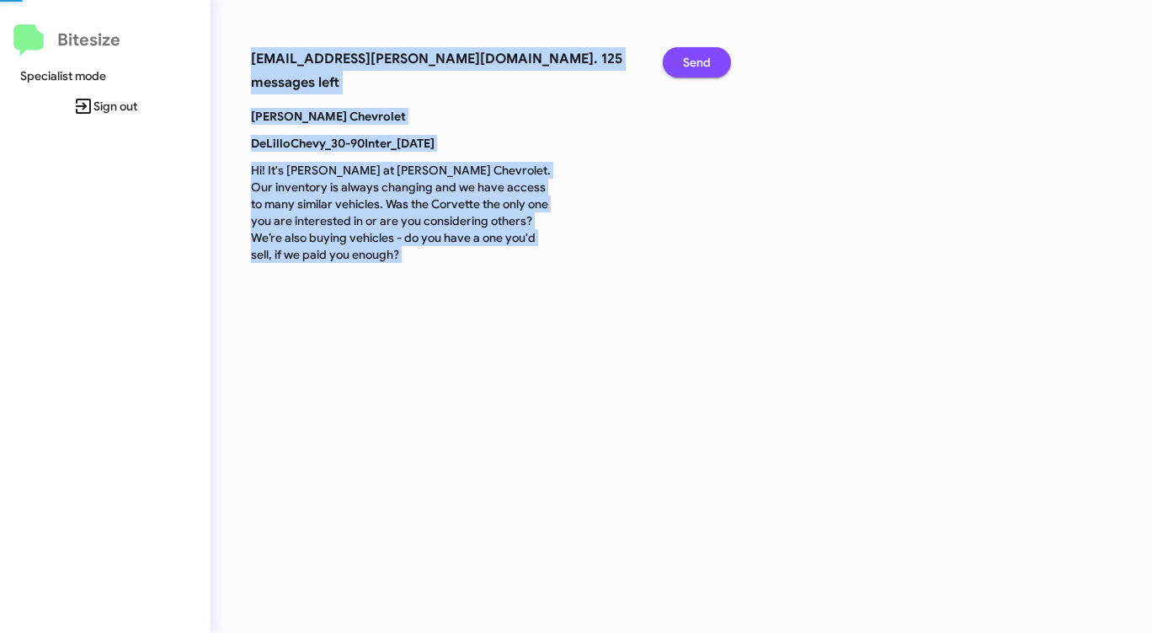
click at [700, 70] on span "Send" at bounding box center [697, 62] width 28 height 30
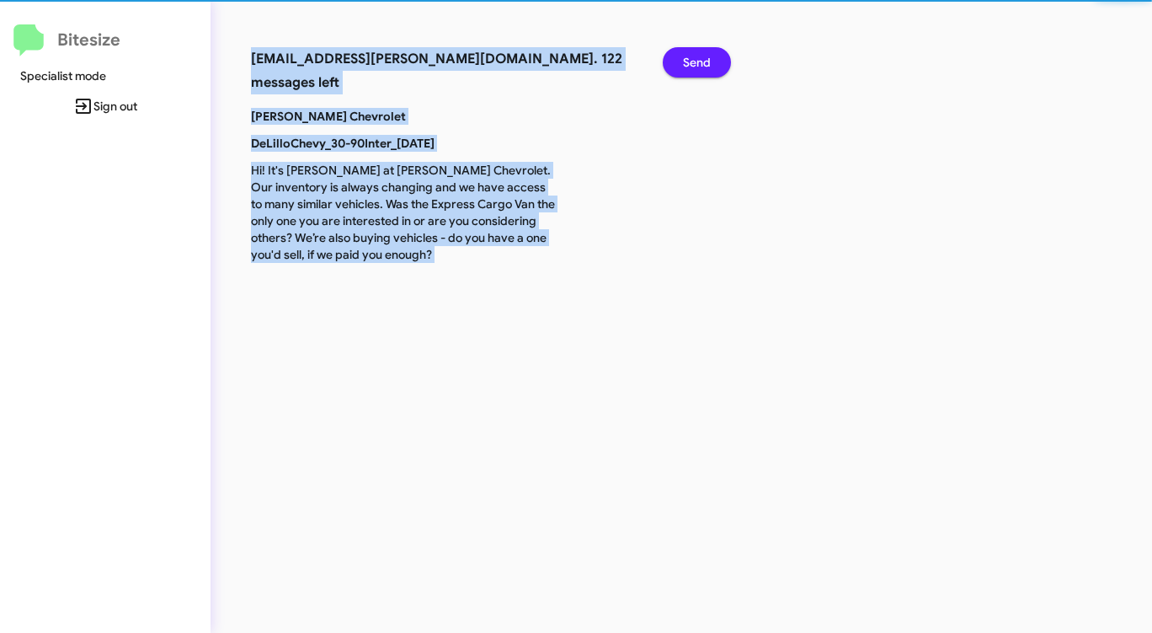
click at [700, 70] on span "Send" at bounding box center [697, 62] width 28 height 30
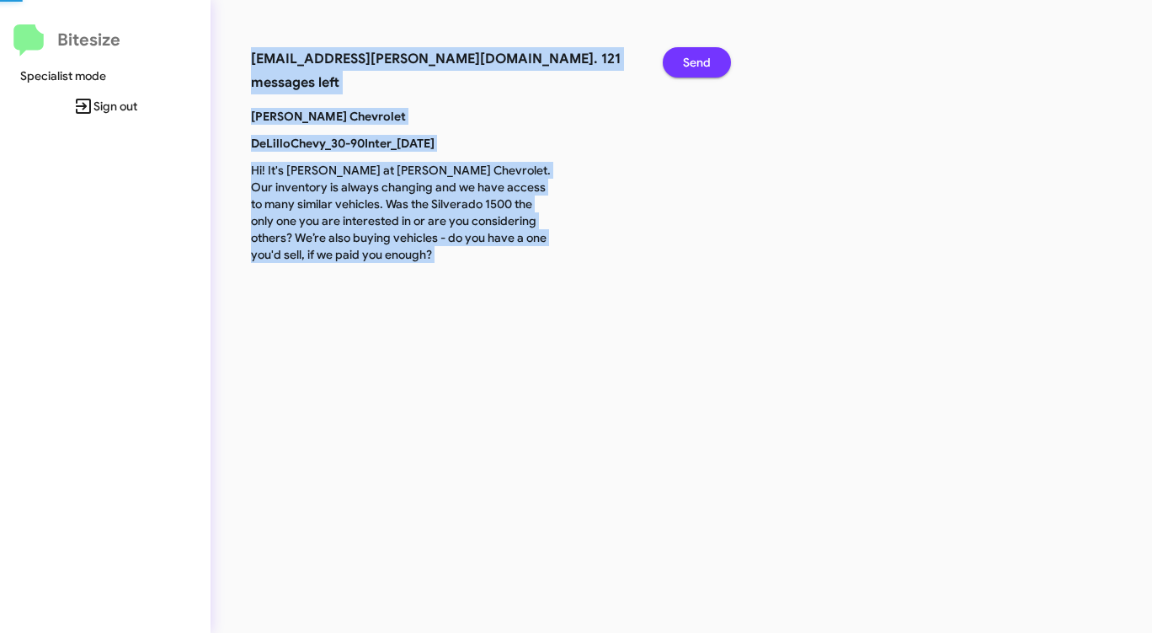
click at [700, 70] on span "Send" at bounding box center [697, 62] width 28 height 30
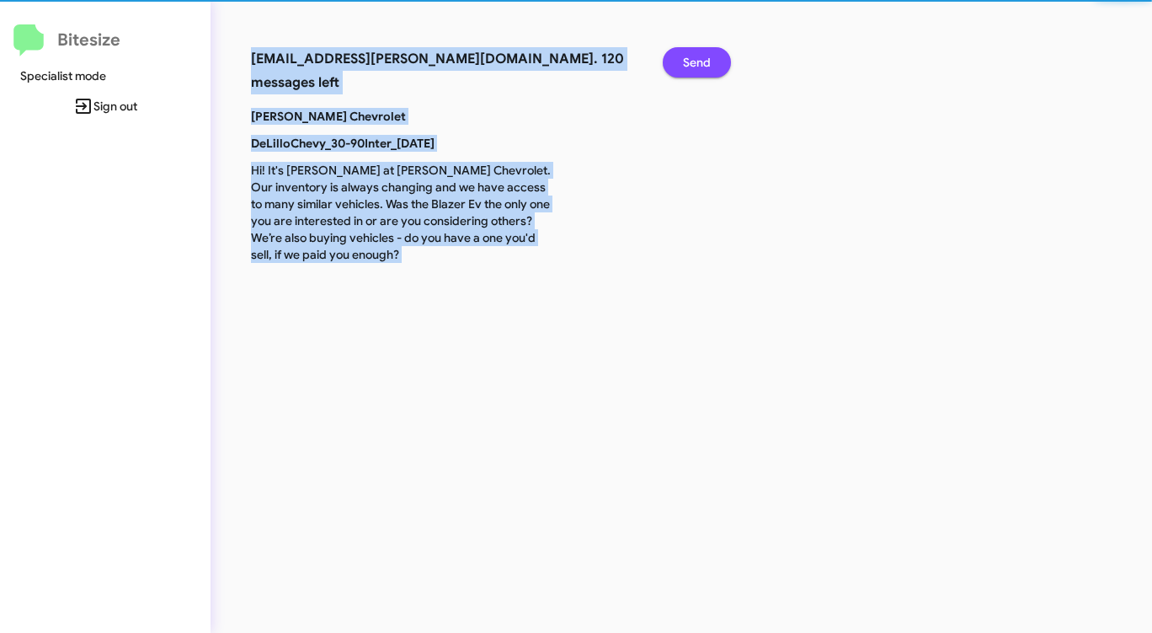
click at [700, 70] on span "Send" at bounding box center [697, 62] width 28 height 30
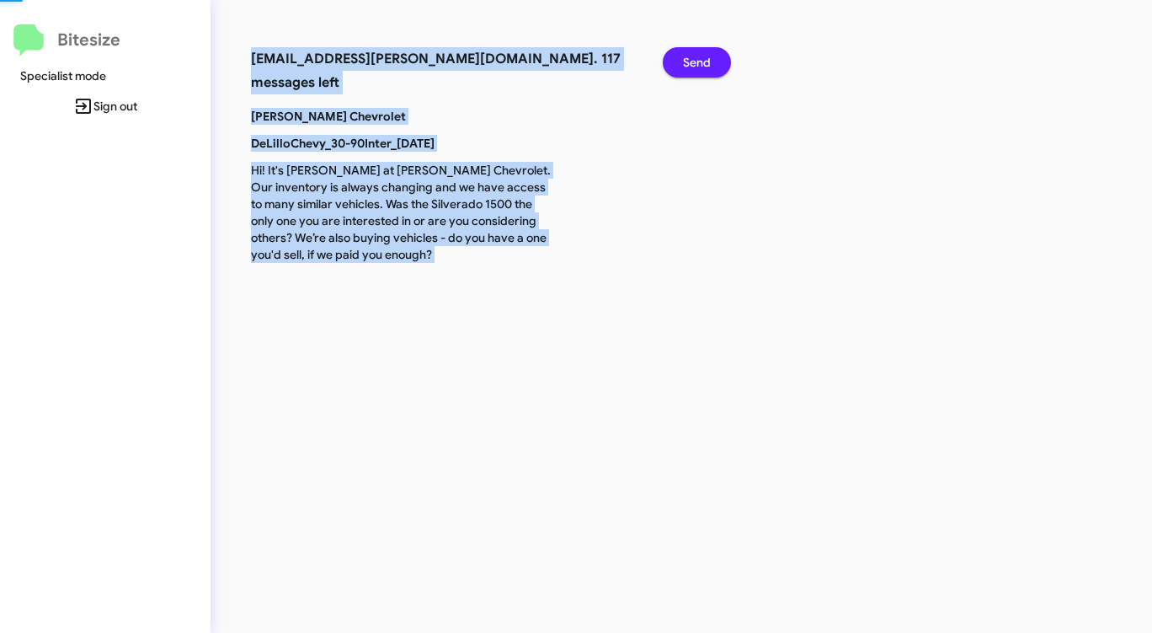
click at [700, 70] on span "Send" at bounding box center [697, 62] width 28 height 30
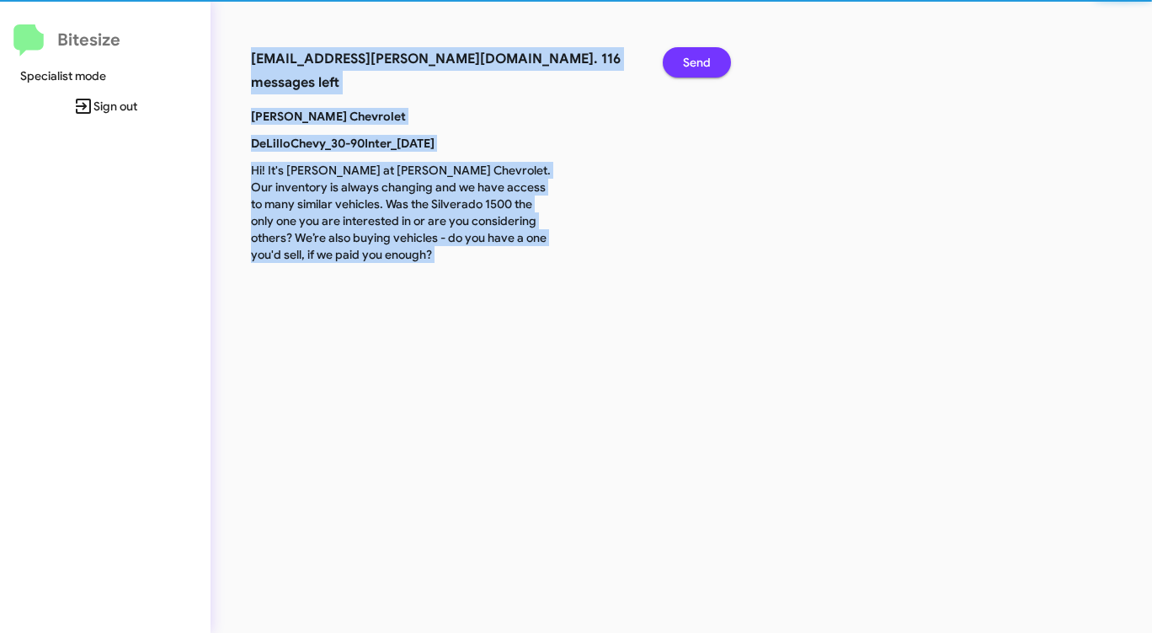
click at [700, 70] on span "Send" at bounding box center [697, 62] width 28 height 30
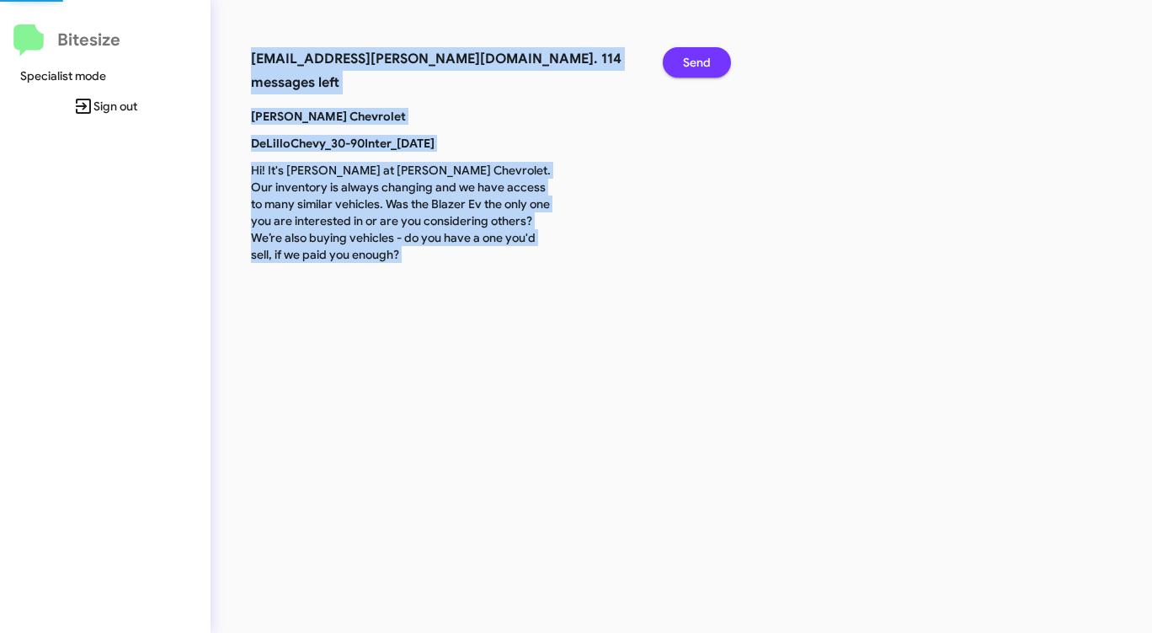
click at [700, 70] on span "Send" at bounding box center [697, 62] width 28 height 30
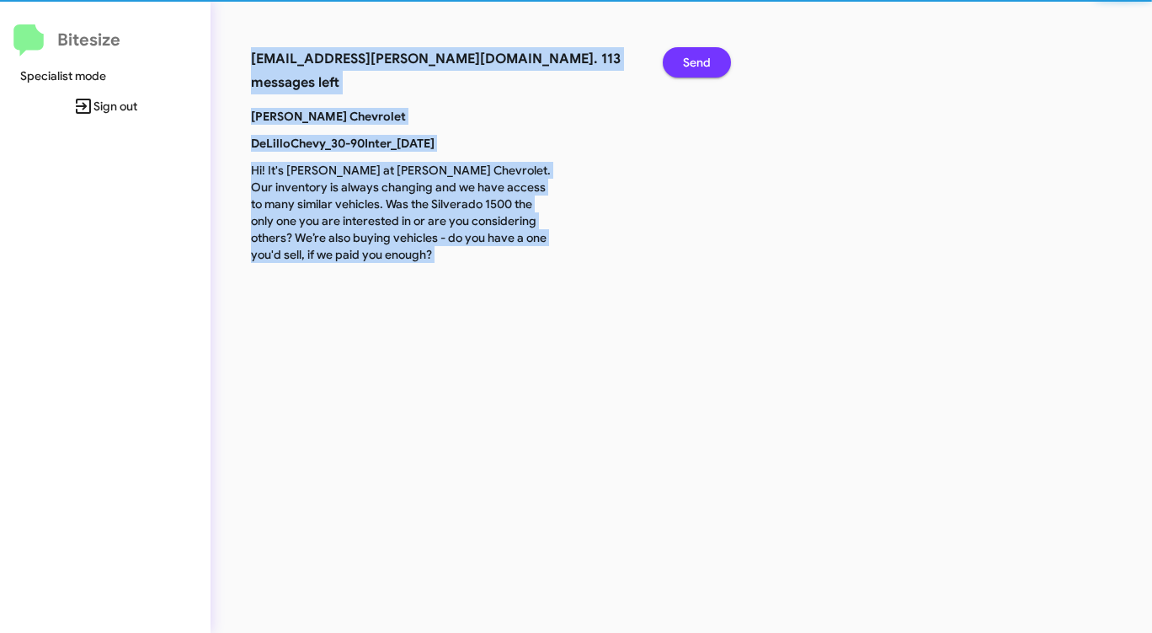
click at [700, 70] on span "Send" at bounding box center [697, 62] width 28 height 30
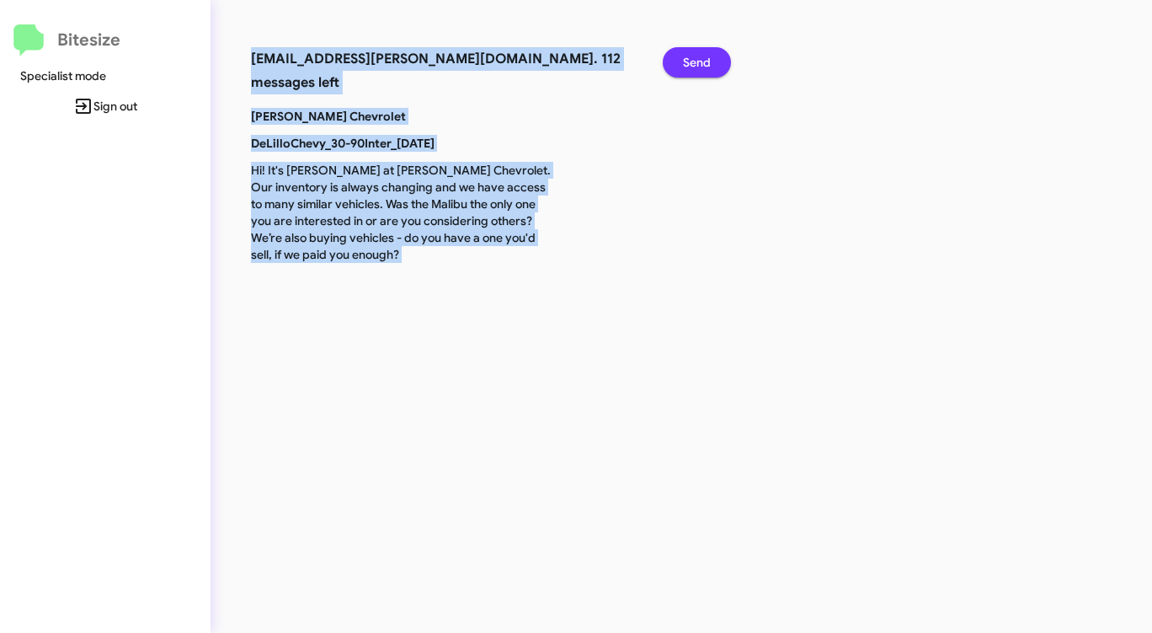
click at [700, 70] on span "Send" at bounding box center [697, 62] width 28 height 30
click at [700, 69] on span "Send" at bounding box center [697, 62] width 28 height 30
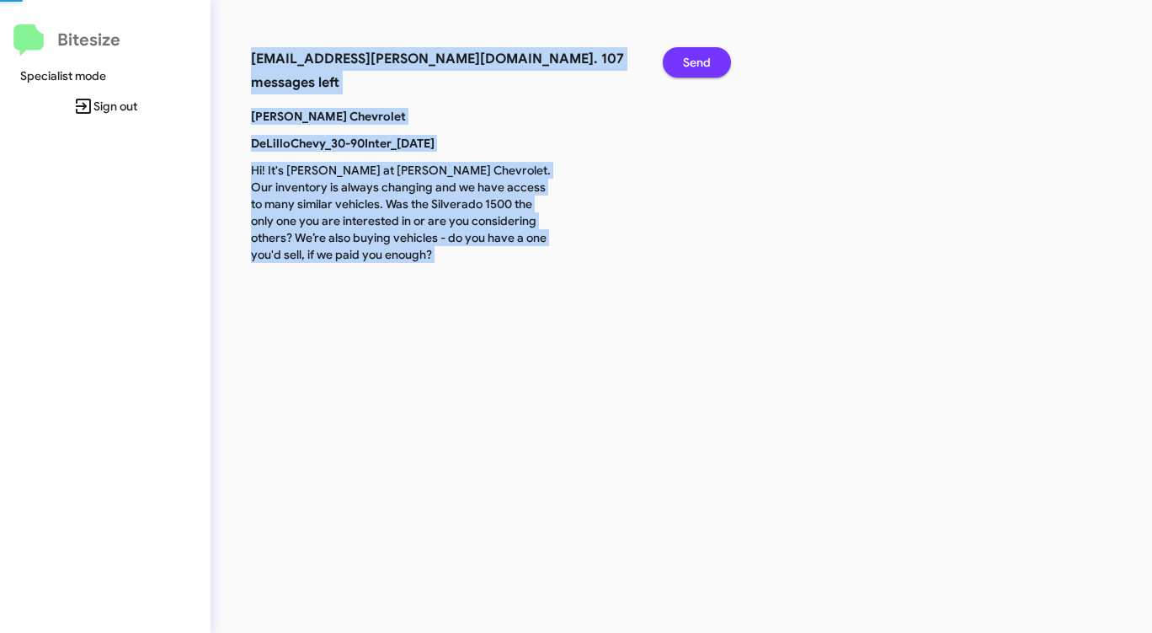
click at [700, 69] on span "Send" at bounding box center [697, 62] width 28 height 30
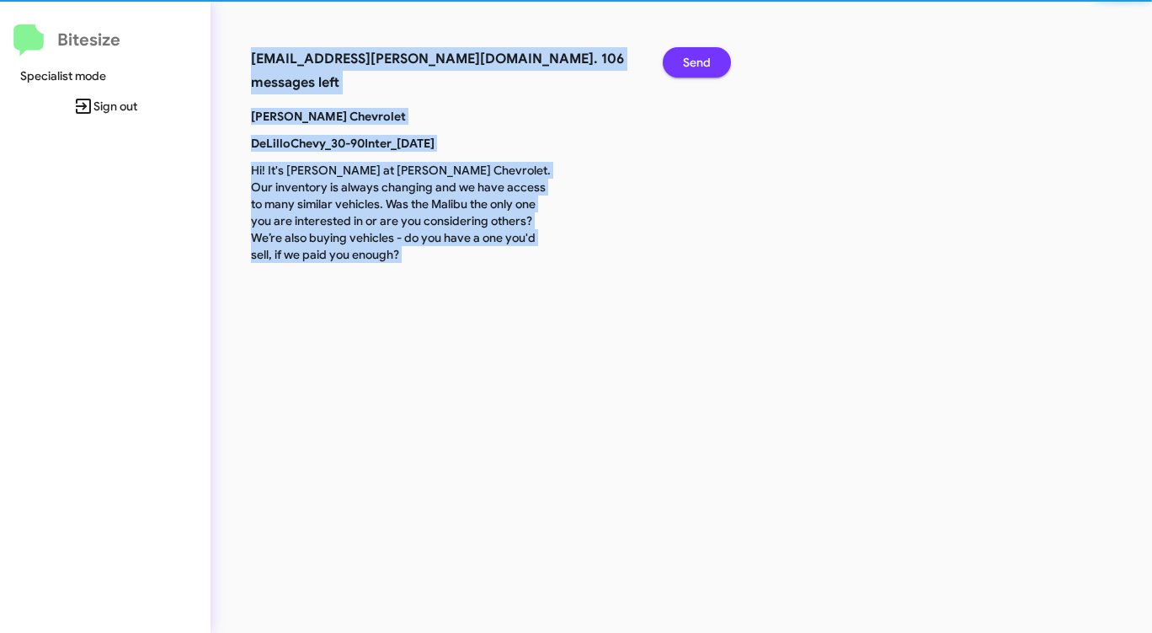
click at [700, 69] on span "Send" at bounding box center [697, 62] width 28 height 30
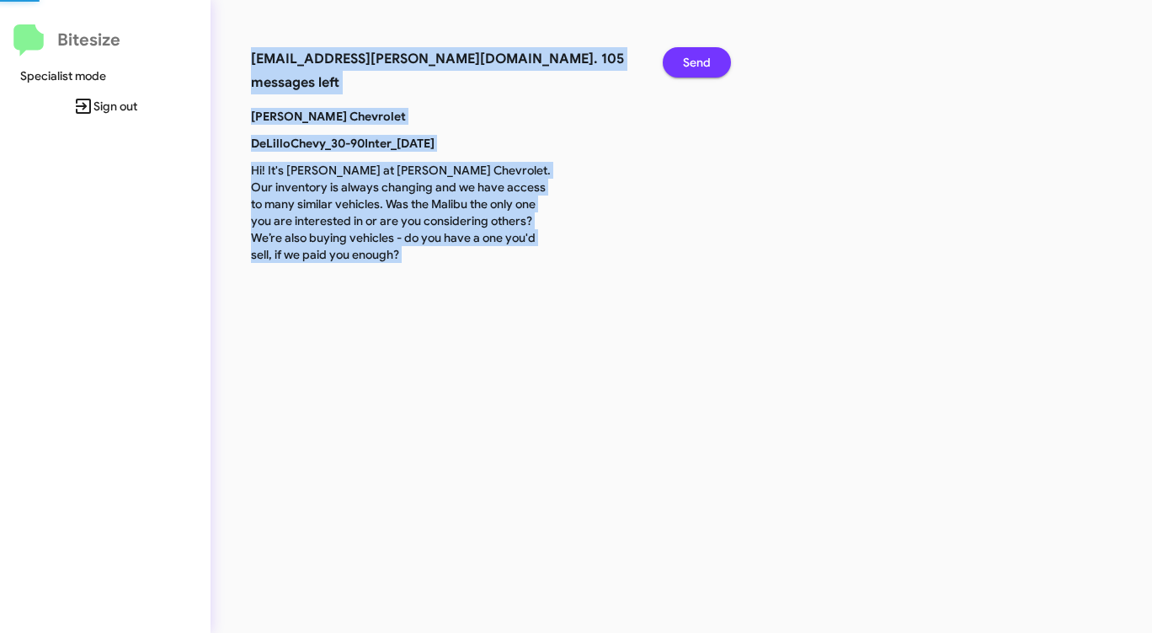
click at [700, 70] on span "Send" at bounding box center [697, 62] width 28 height 30
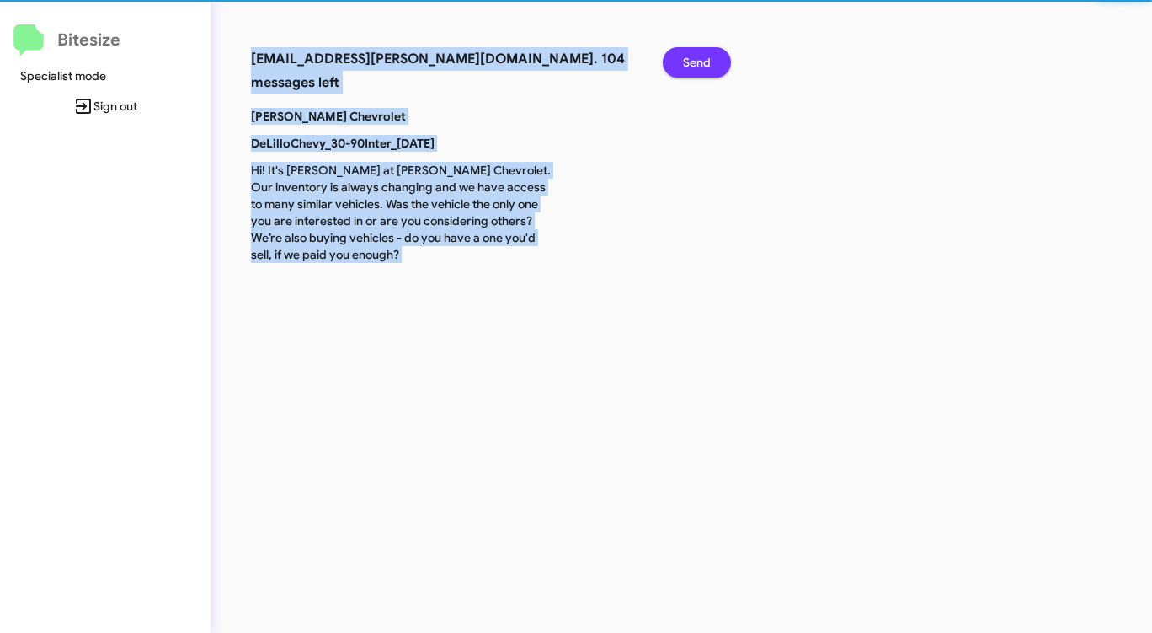
click at [700, 70] on span "Send" at bounding box center [697, 62] width 28 height 30
click at [700, 69] on span "Send" at bounding box center [697, 62] width 28 height 30
click at [700, 70] on span "Send" at bounding box center [697, 62] width 28 height 30
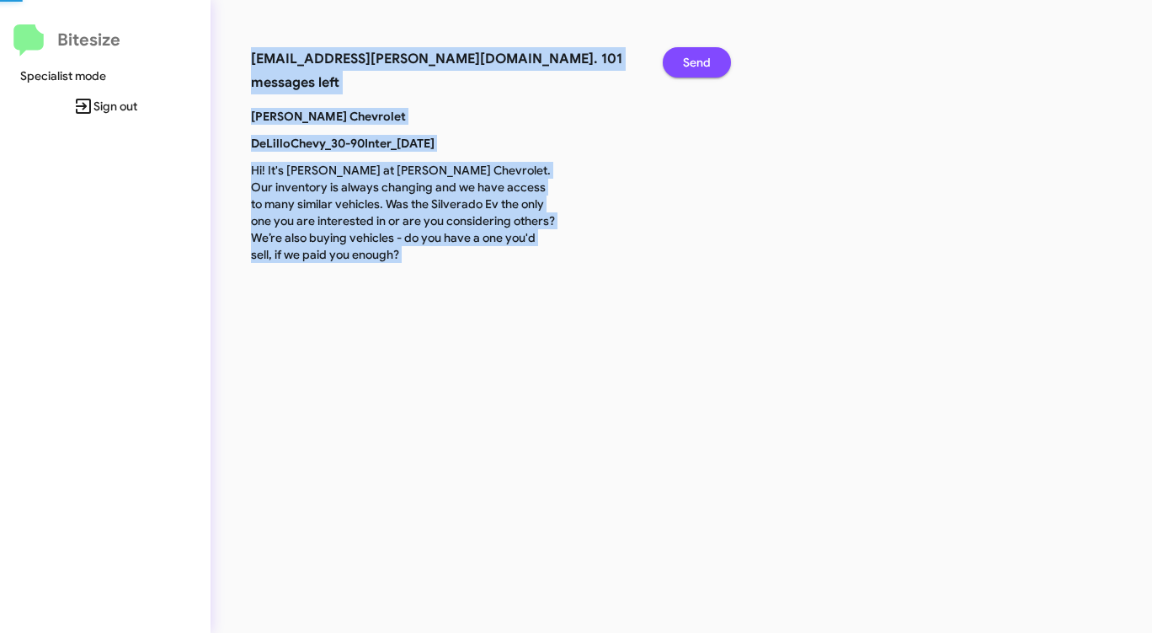
click at [700, 70] on span "Send" at bounding box center [697, 62] width 28 height 30
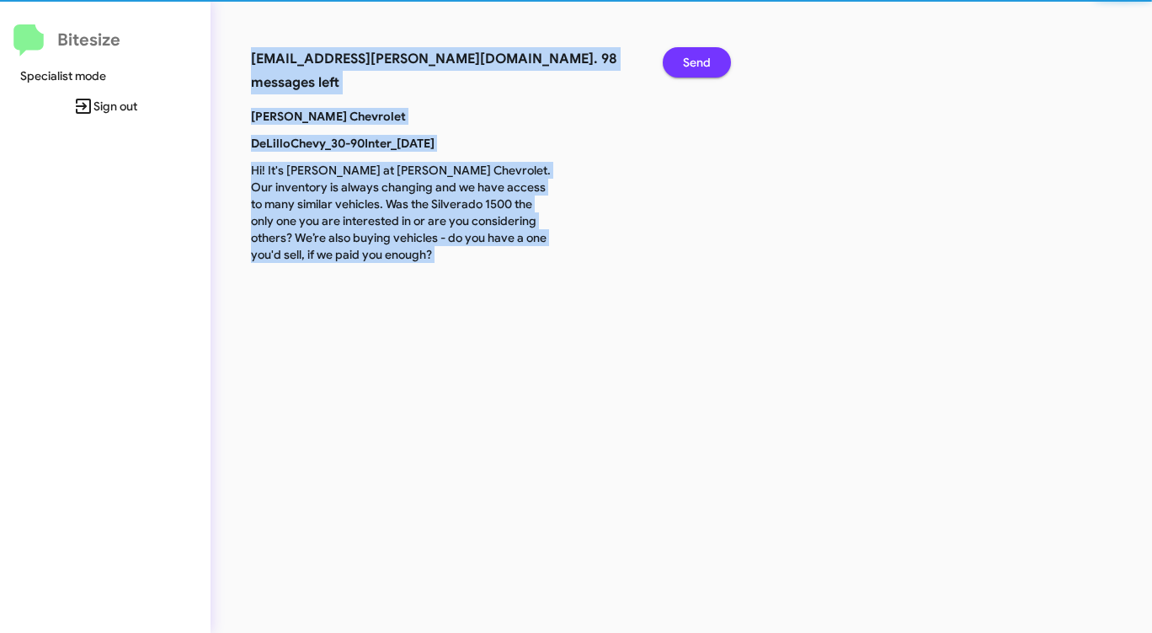
click at [700, 70] on span "Send" at bounding box center [697, 62] width 28 height 30
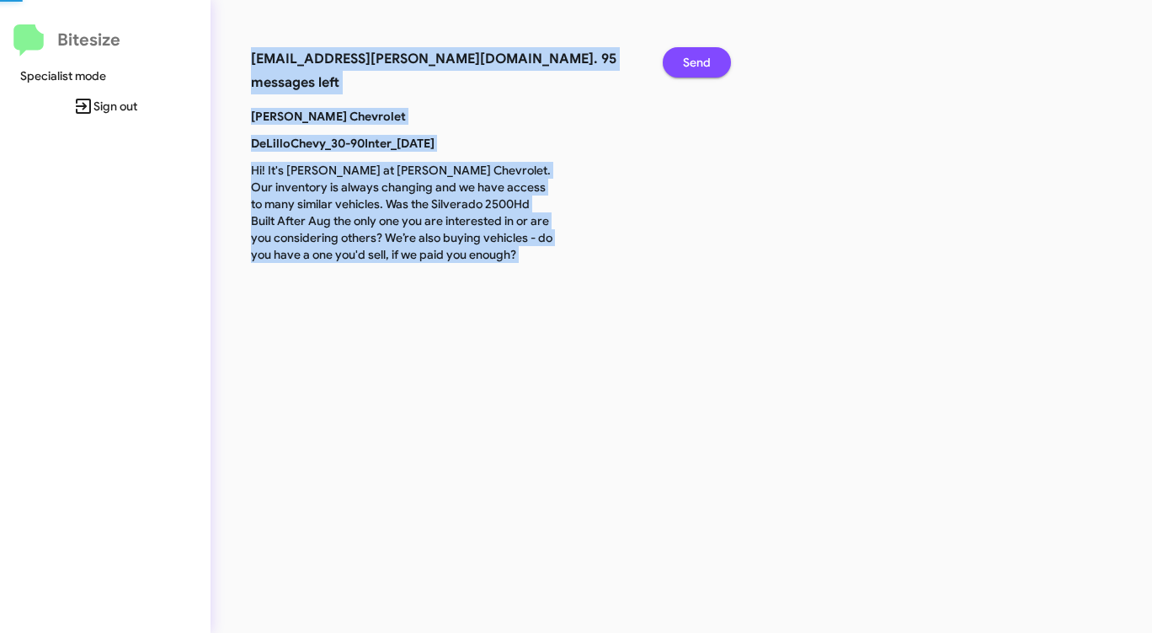
click at [700, 70] on span "Send" at bounding box center [697, 62] width 28 height 30
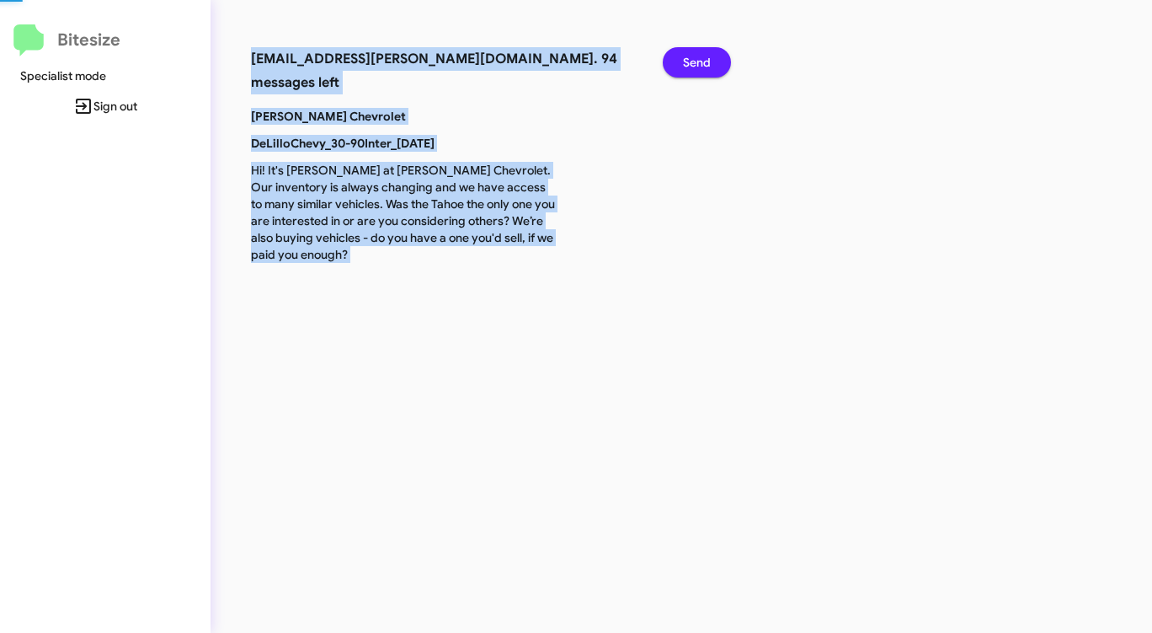
click at [700, 70] on span "Send" at bounding box center [697, 62] width 28 height 30
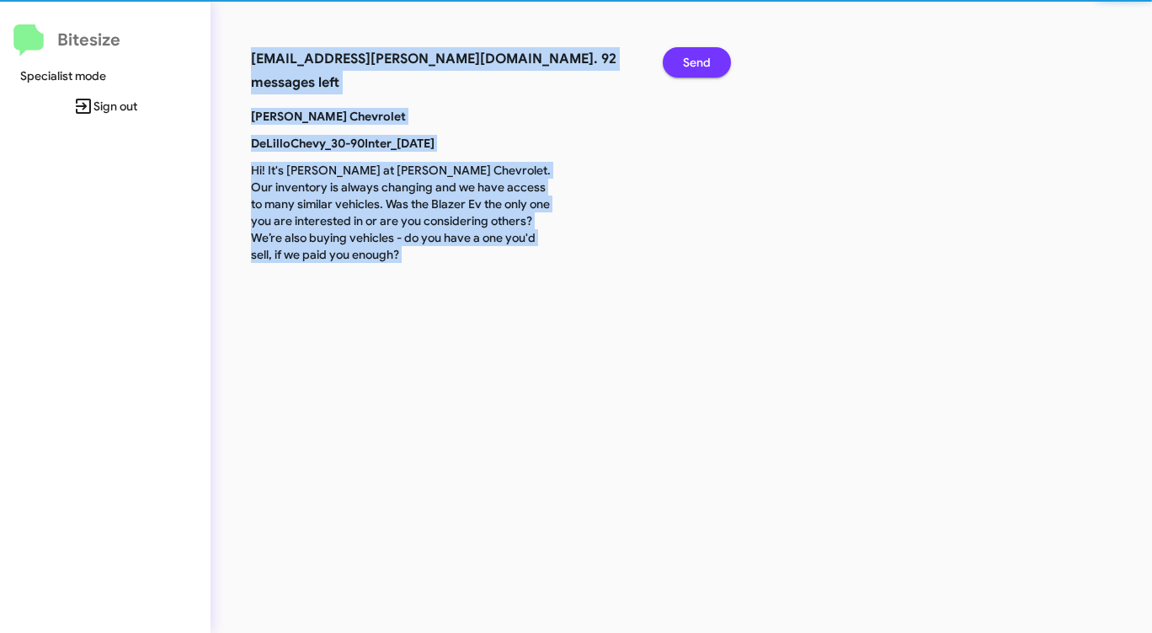
click at [700, 70] on span "Send" at bounding box center [697, 62] width 28 height 30
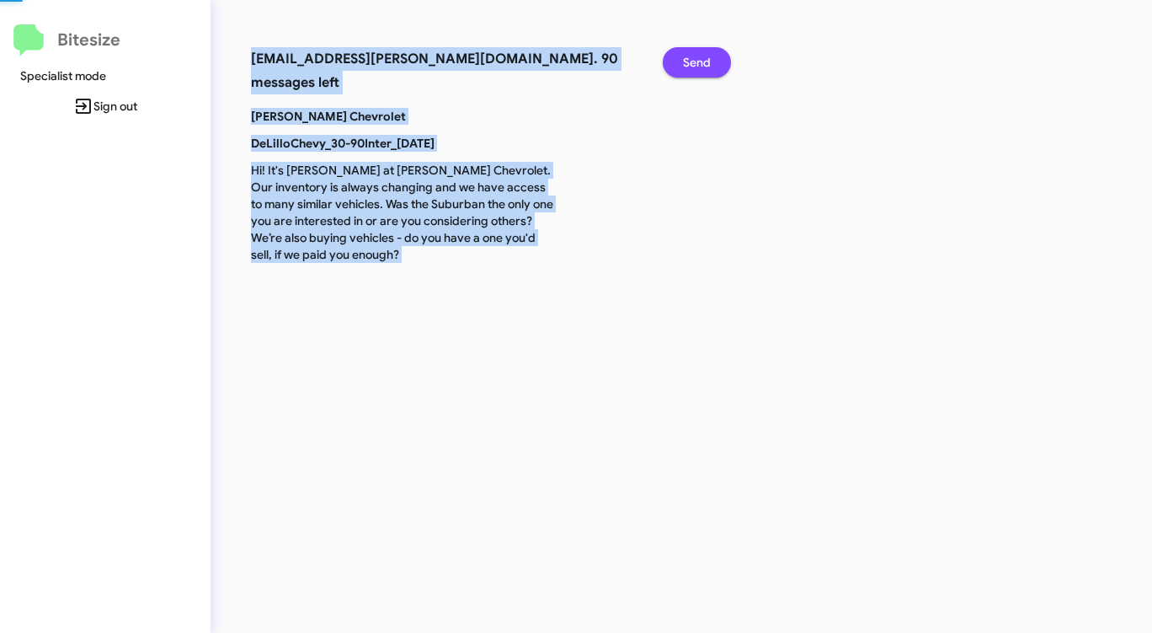
click at [700, 70] on span "Send" at bounding box center [697, 62] width 28 height 30
click at [700, 69] on span "Send" at bounding box center [697, 62] width 28 height 30
click at [700, 70] on span "Send" at bounding box center [697, 62] width 28 height 30
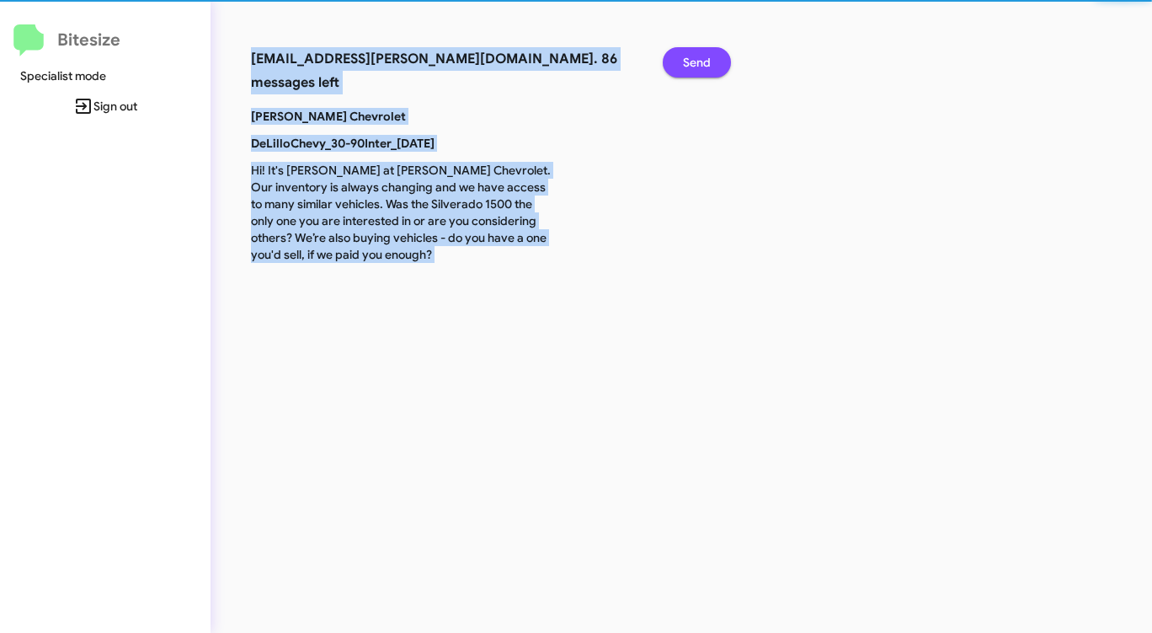
click at [700, 70] on span "Send" at bounding box center [697, 62] width 28 height 30
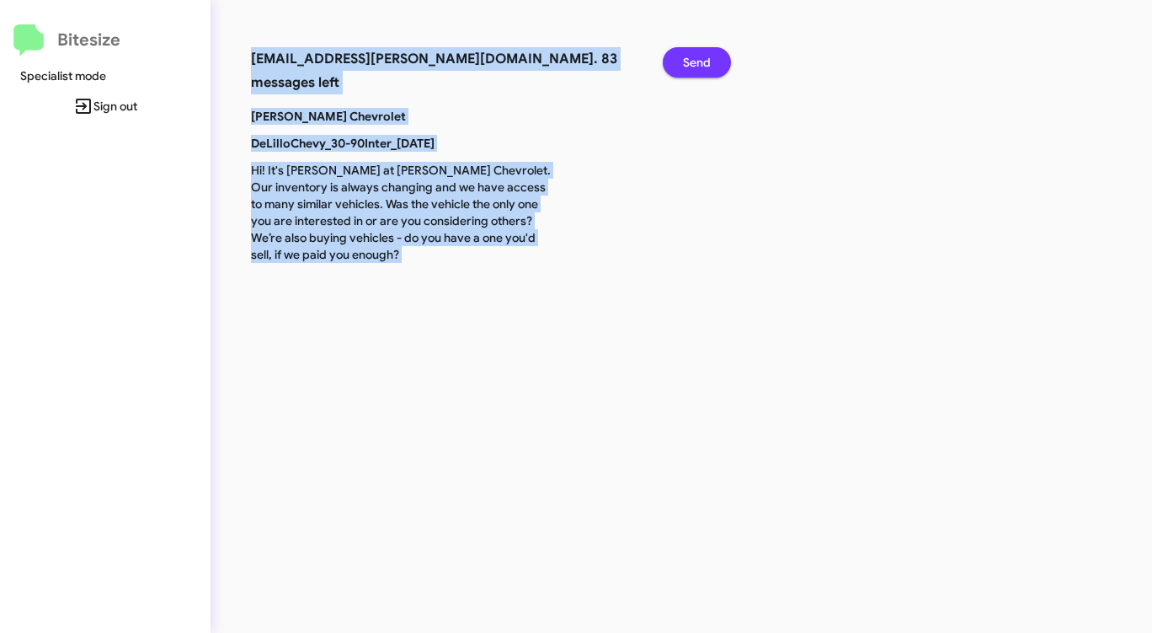
click at [700, 70] on span "Send" at bounding box center [697, 62] width 28 height 30
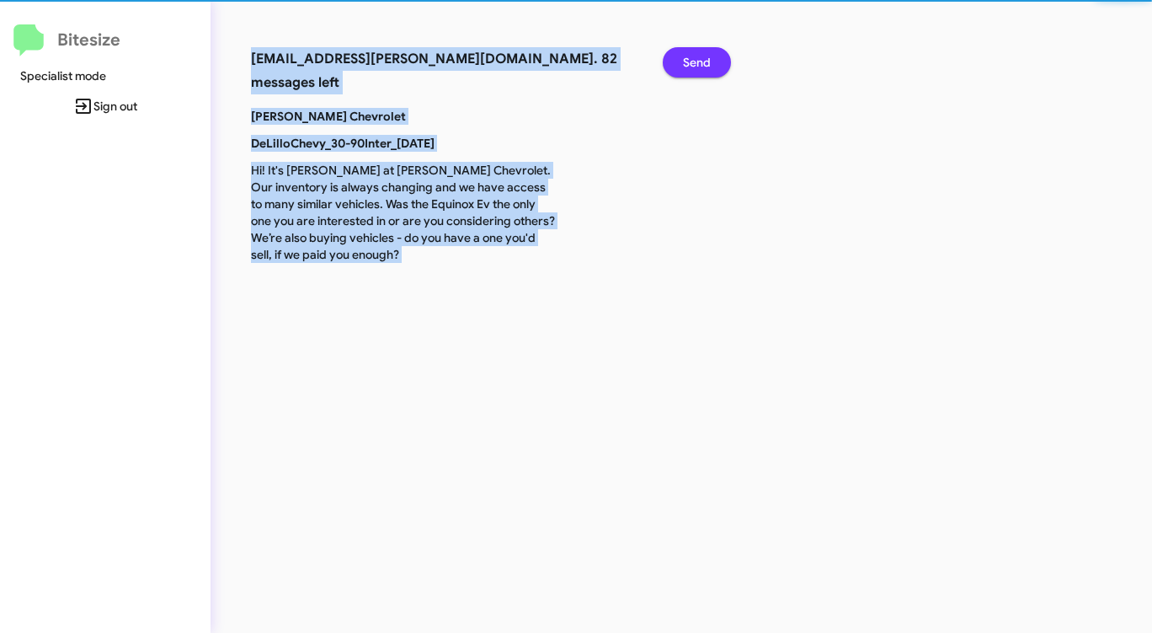
click at [700, 70] on span "Send" at bounding box center [697, 62] width 28 height 30
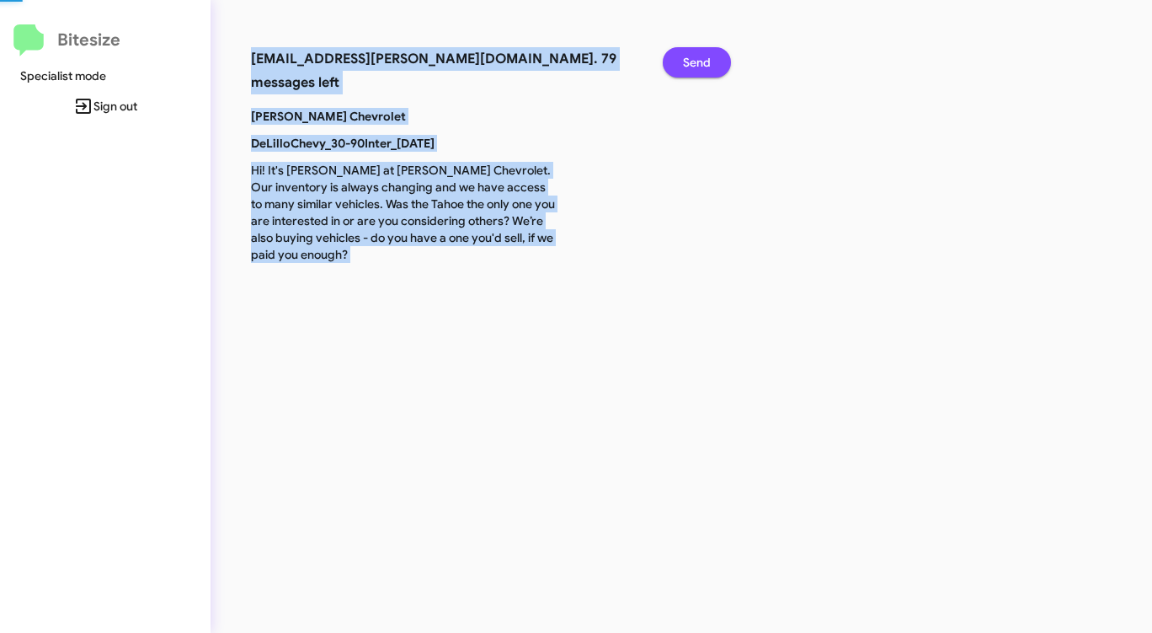
click at [700, 70] on span "Send" at bounding box center [697, 62] width 28 height 30
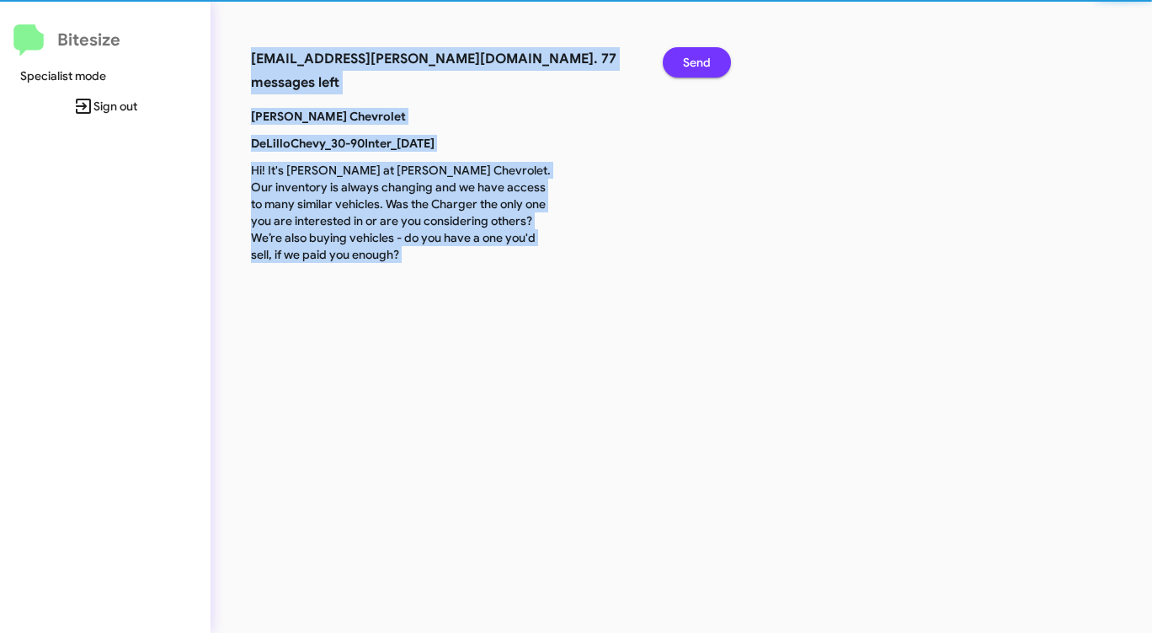
click at [700, 70] on span "Send" at bounding box center [697, 62] width 28 height 30
click at [700, 69] on span "Send" at bounding box center [697, 62] width 28 height 30
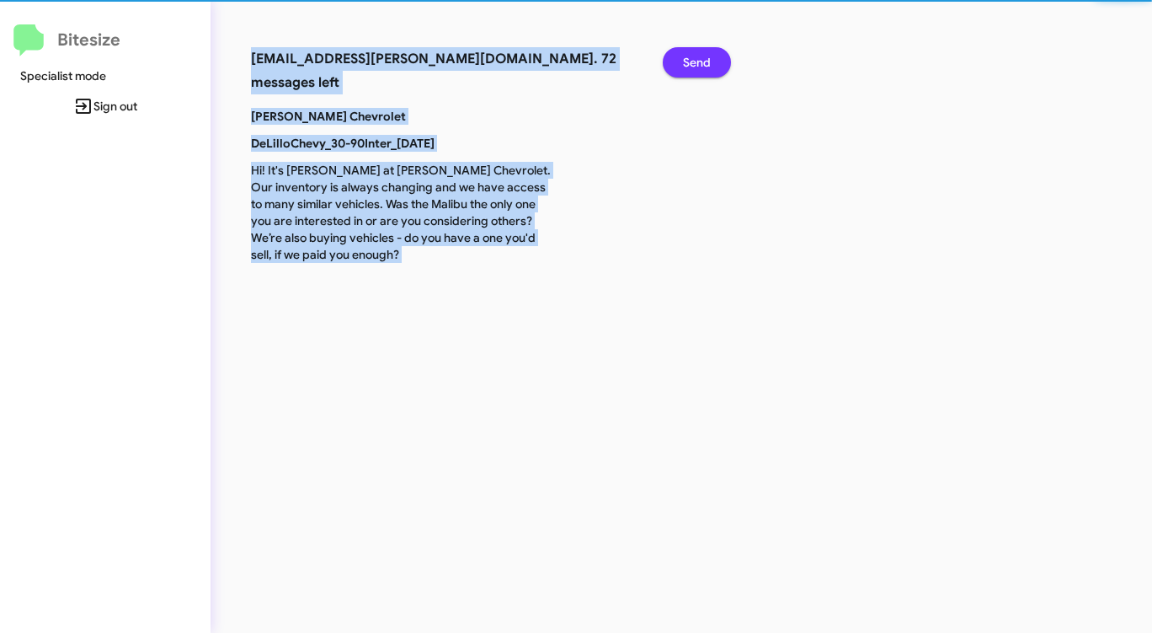
click at [700, 69] on span "Send" at bounding box center [697, 62] width 28 height 30
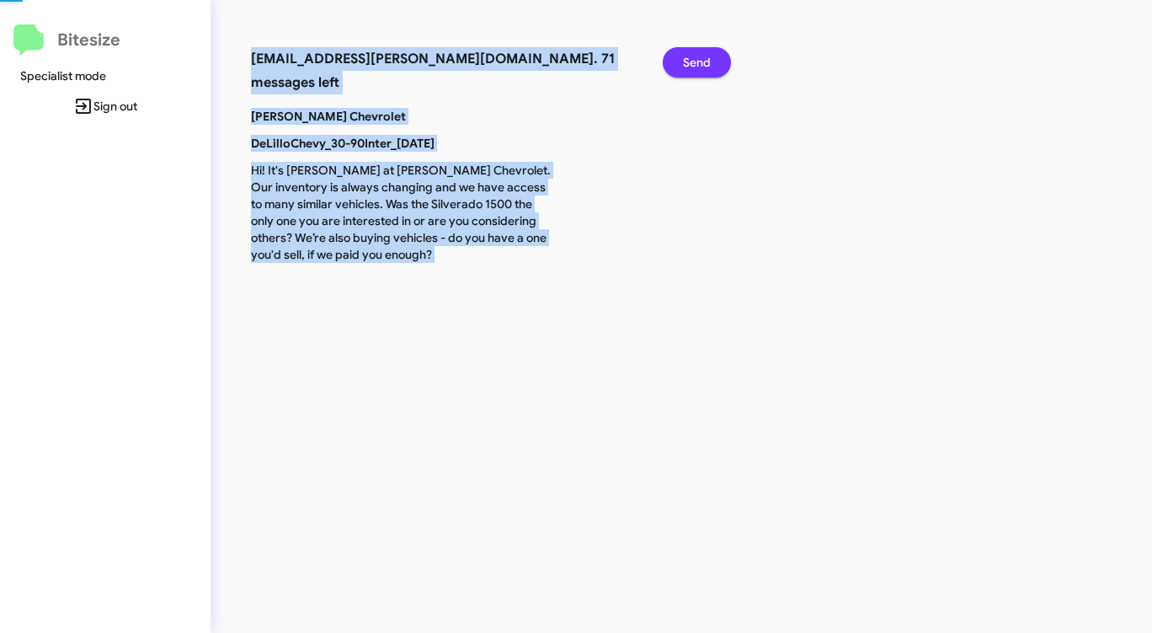
click at [700, 69] on span "Send" at bounding box center [697, 62] width 28 height 30
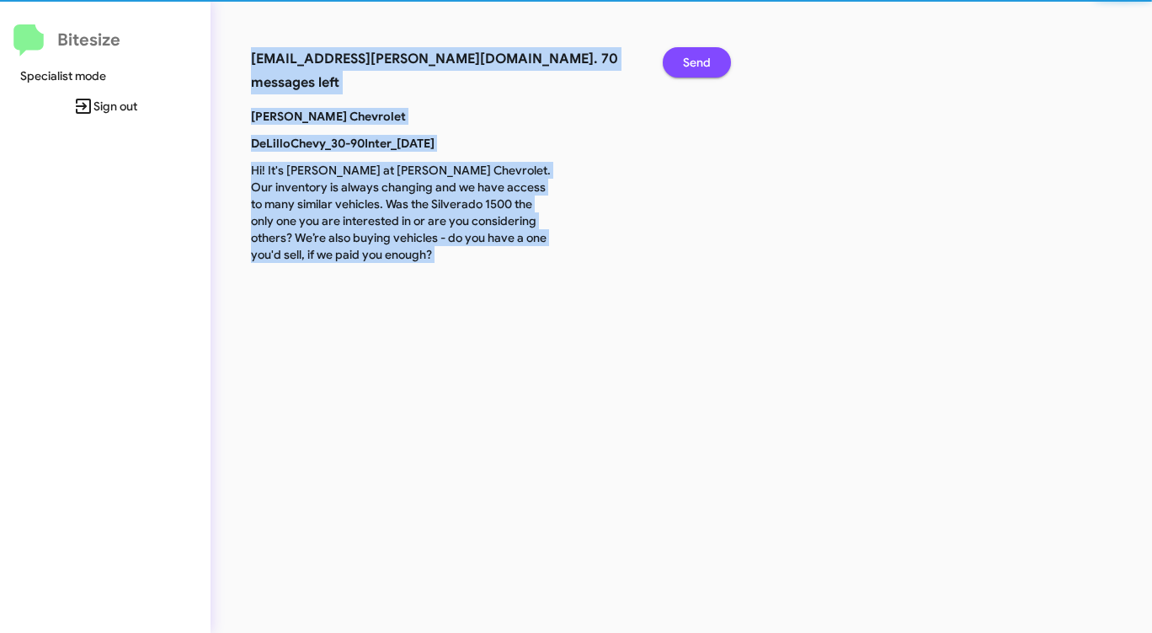
click at [700, 69] on span "Send" at bounding box center [697, 62] width 28 height 30
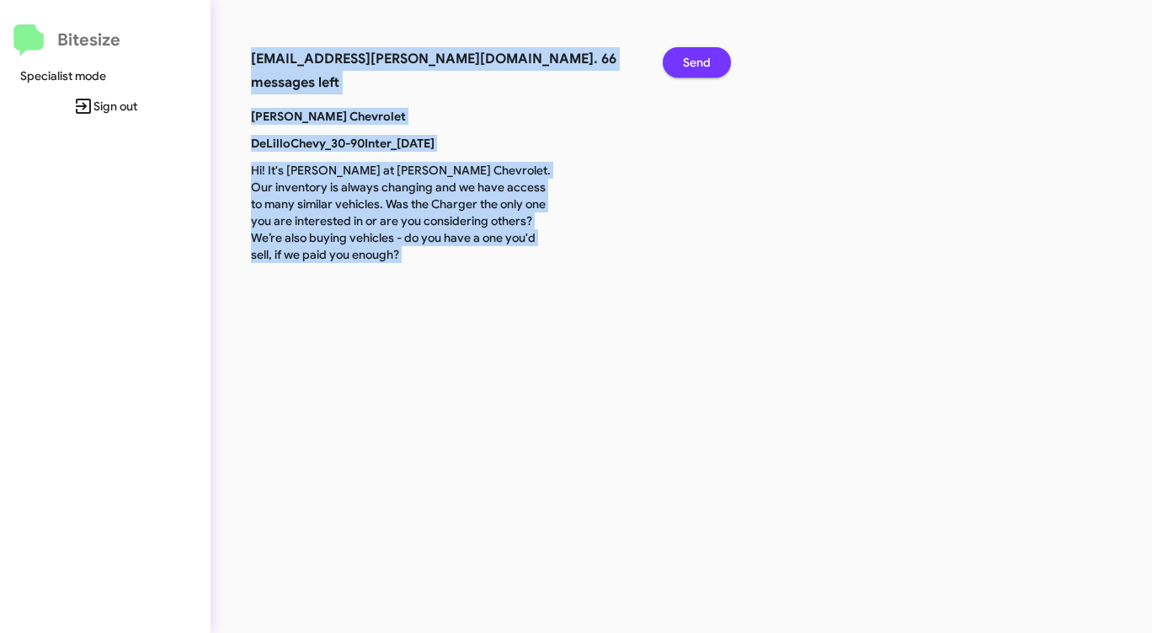
click at [700, 69] on span "Send" at bounding box center [697, 62] width 28 height 30
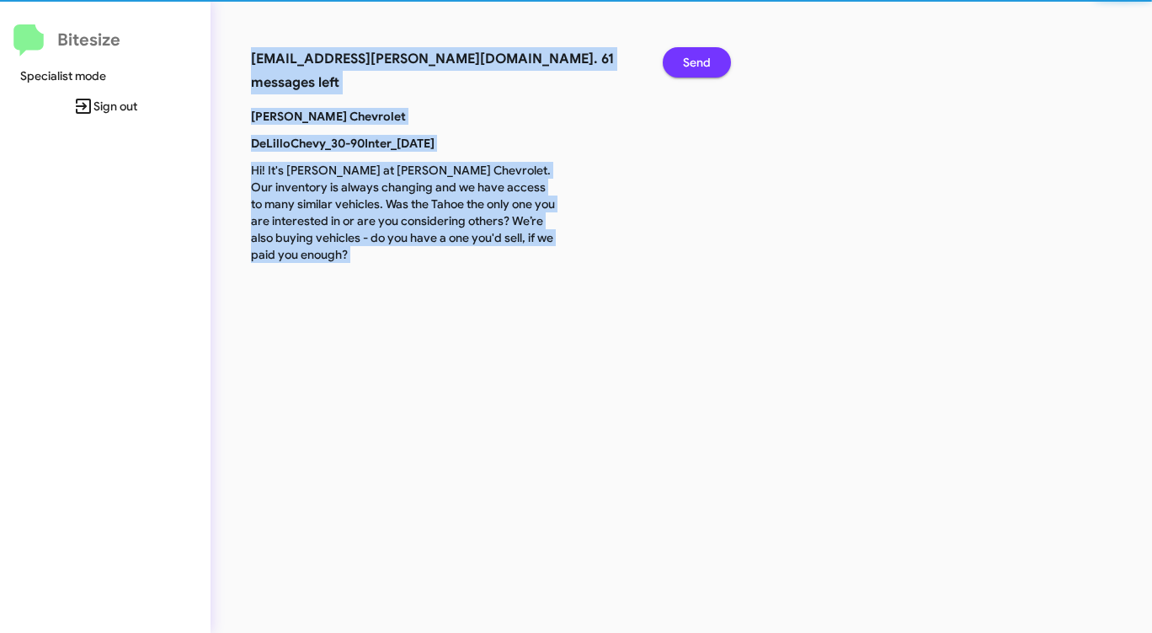
click at [700, 70] on span "Send" at bounding box center [697, 62] width 28 height 30
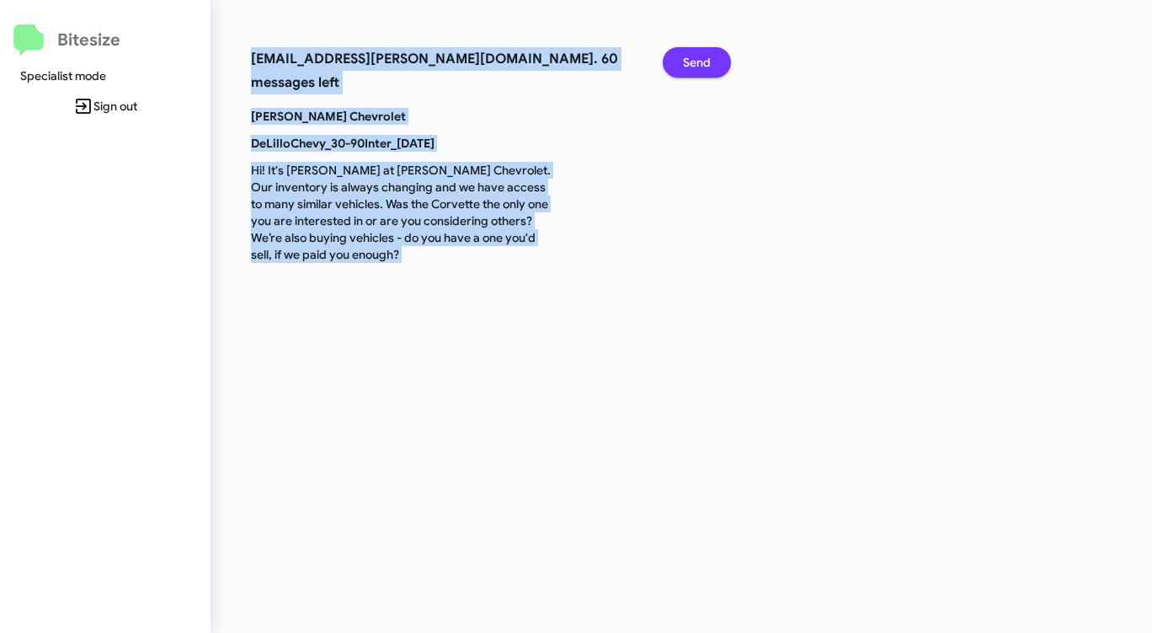
click at [700, 70] on span "Send" at bounding box center [697, 62] width 28 height 30
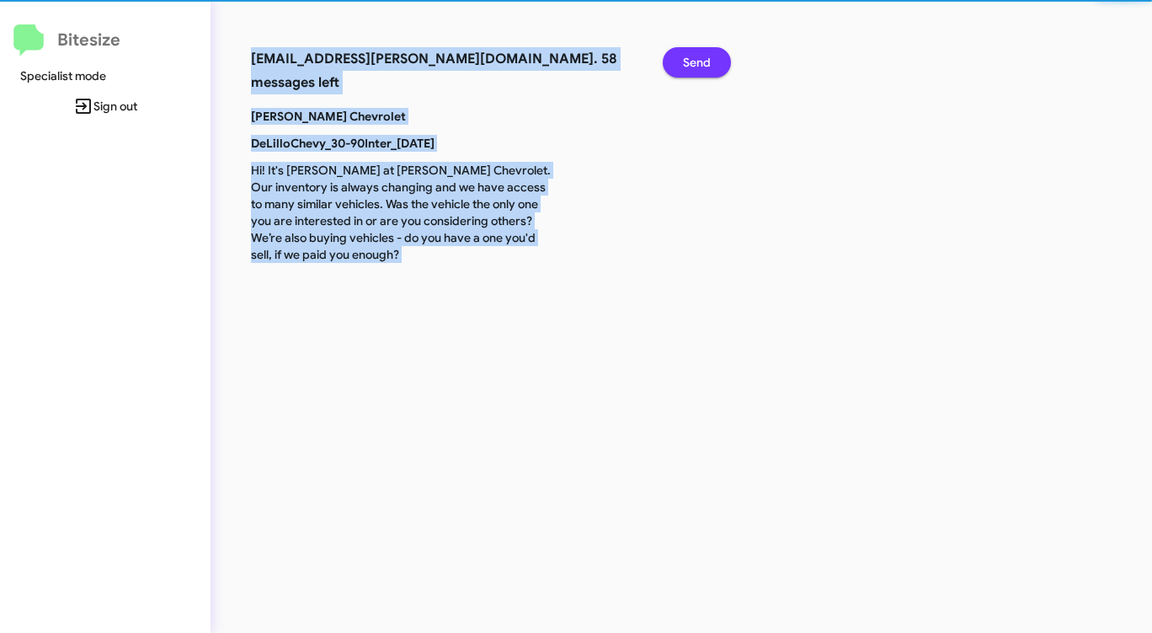
click at [700, 70] on span "Send" at bounding box center [697, 62] width 28 height 30
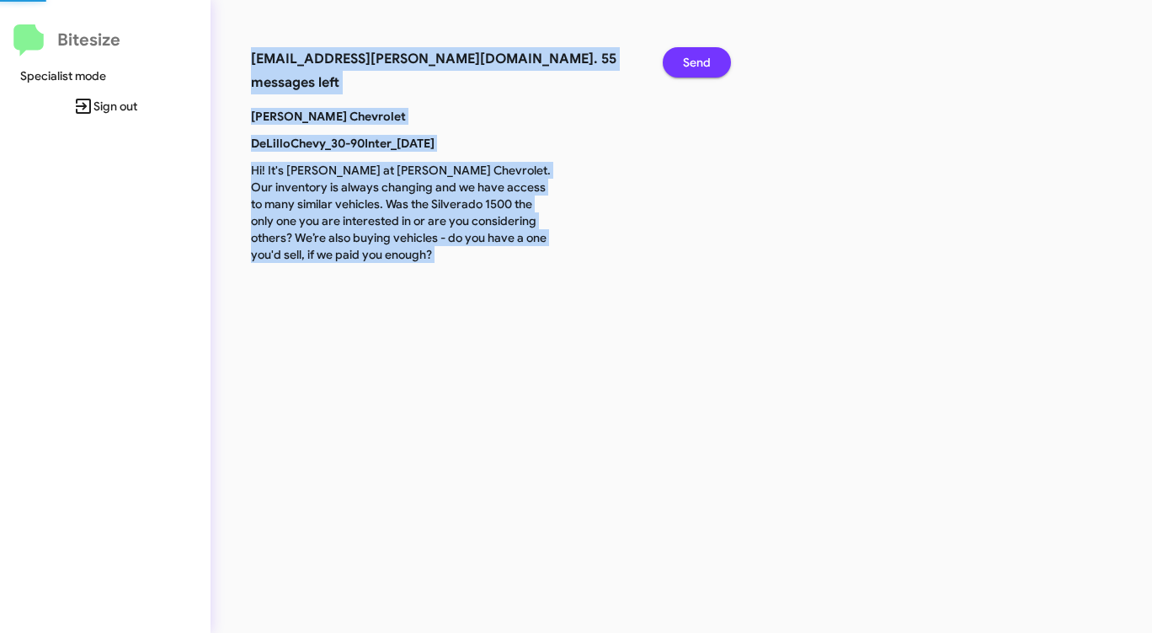
click at [700, 70] on span "Send" at bounding box center [697, 62] width 28 height 30
click at [700, 69] on span "Send" at bounding box center [697, 62] width 28 height 30
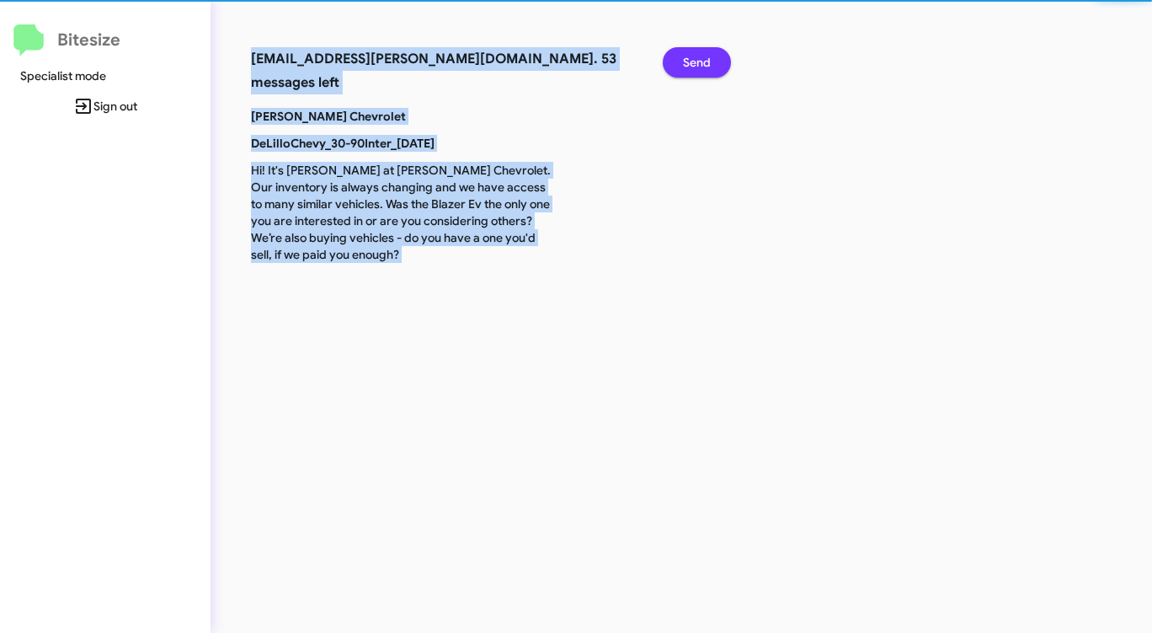
click at [700, 70] on span "Send" at bounding box center [697, 62] width 28 height 30
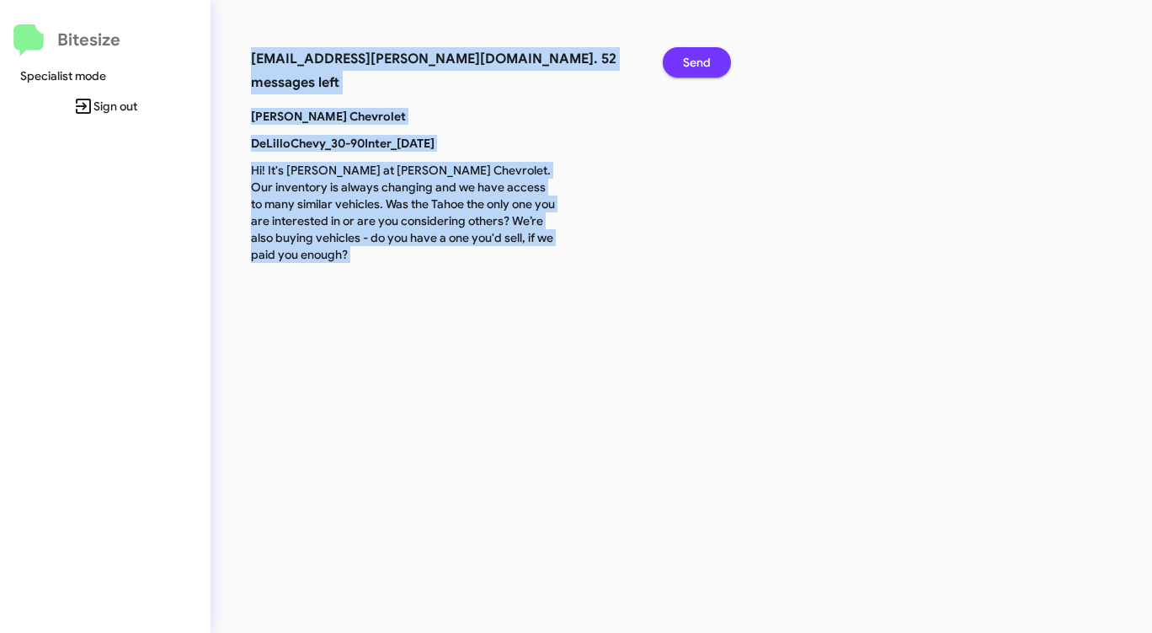
click at [700, 70] on span "Send" at bounding box center [697, 62] width 28 height 30
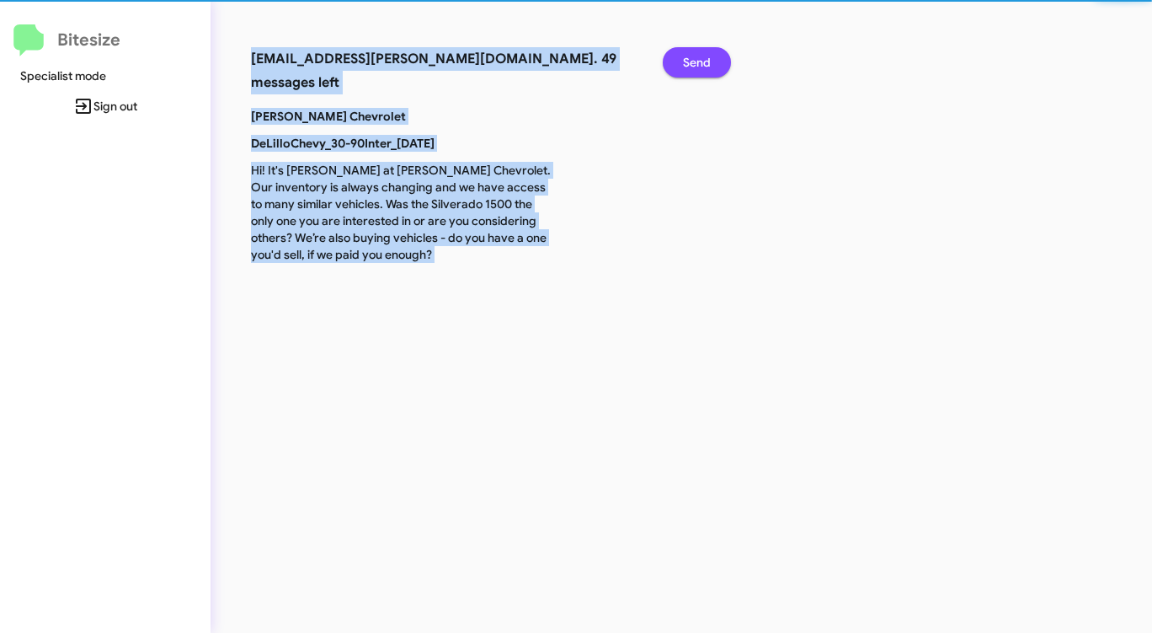
click at [700, 70] on span "Send" at bounding box center [697, 62] width 28 height 30
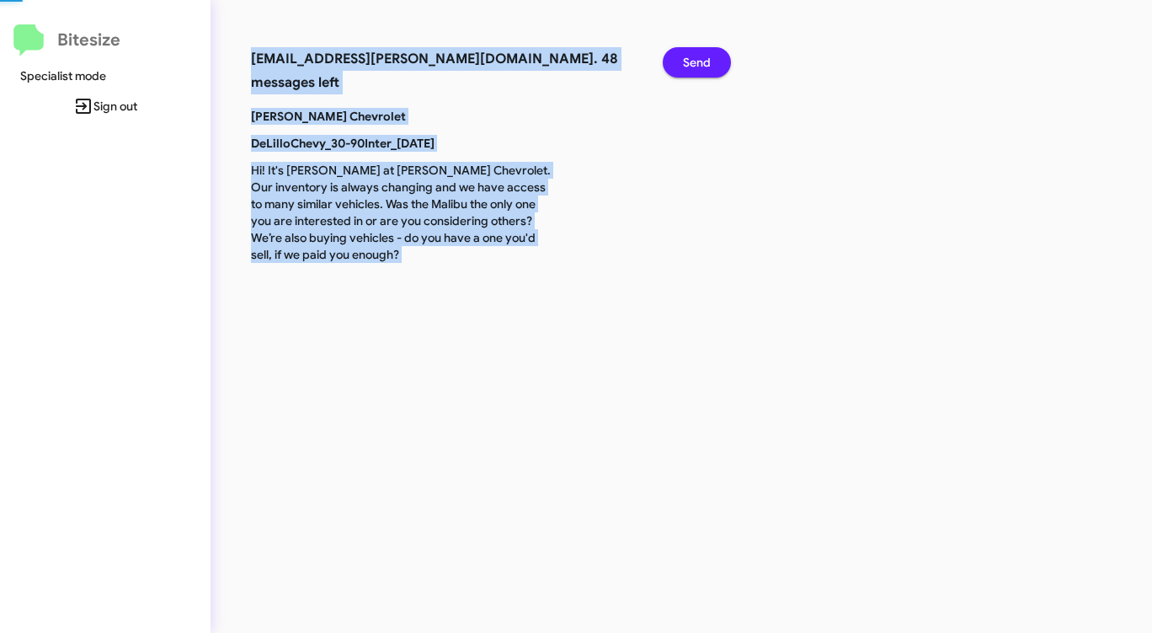
click at [700, 70] on span "Send" at bounding box center [697, 62] width 28 height 30
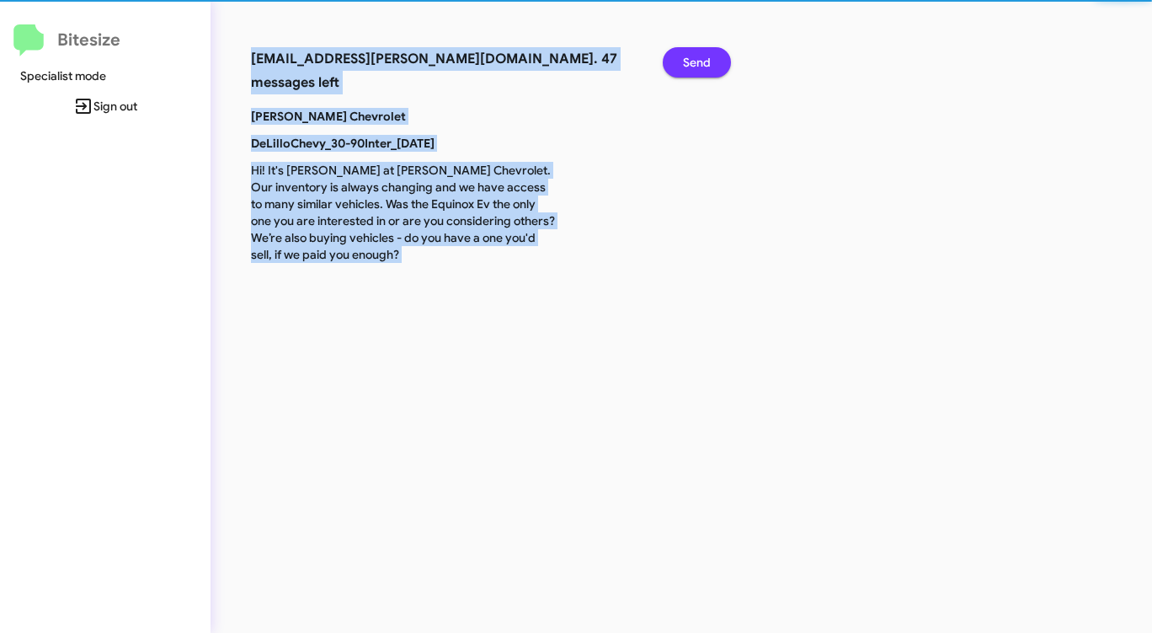
click at [700, 70] on span "Send" at bounding box center [697, 62] width 28 height 30
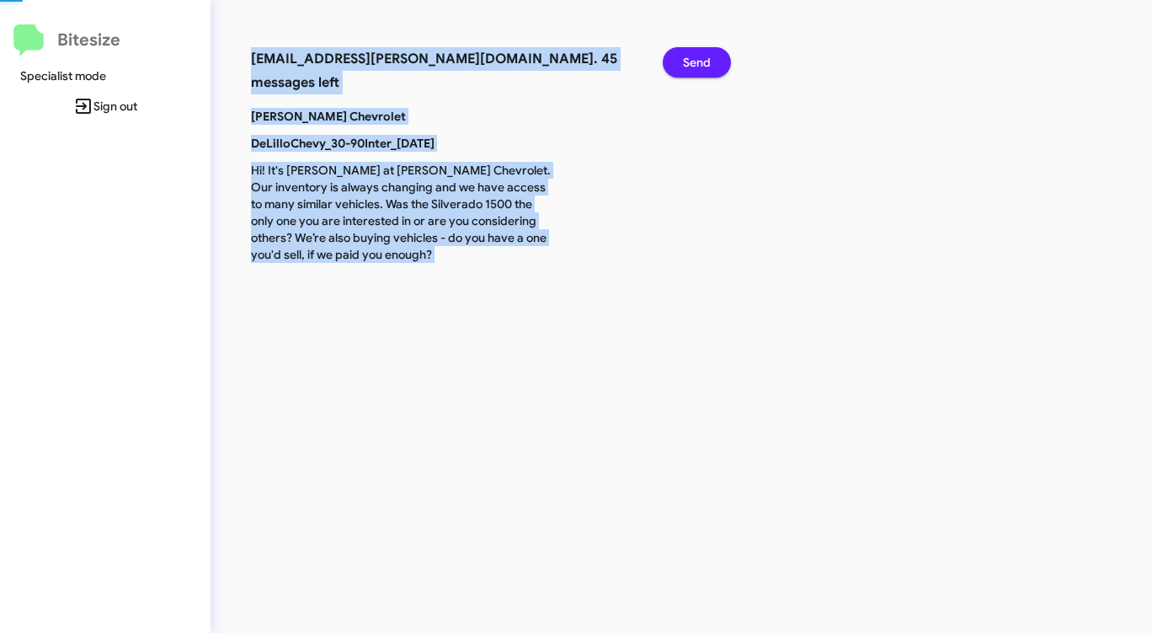
click at [700, 70] on span "Send" at bounding box center [697, 62] width 28 height 30
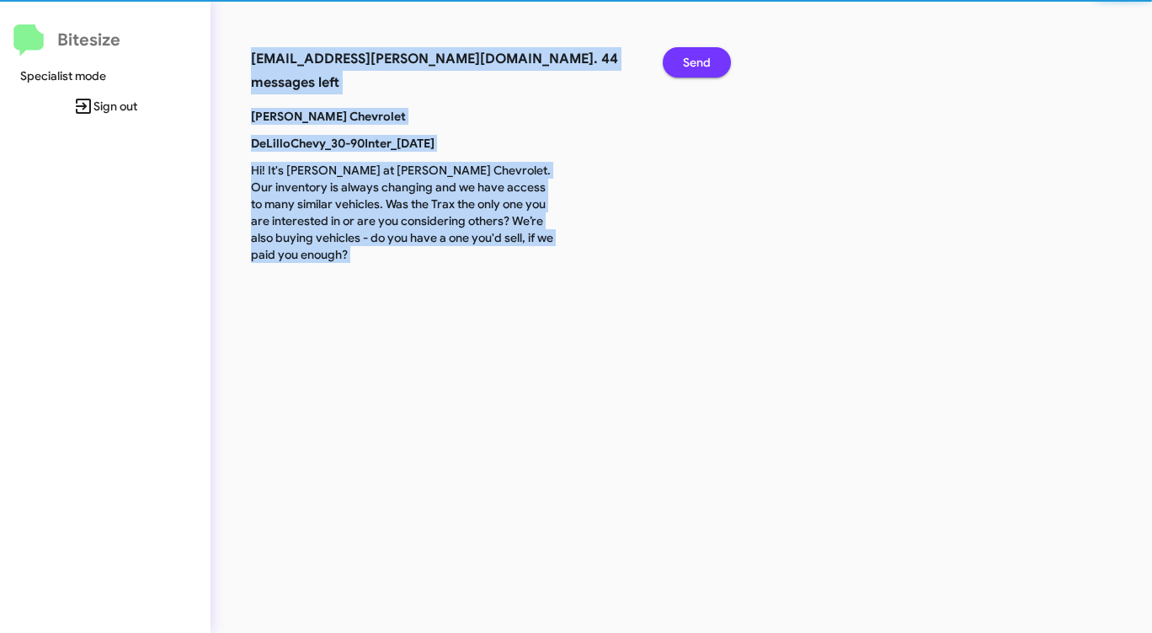
click at [700, 70] on span "Send" at bounding box center [697, 62] width 28 height 30
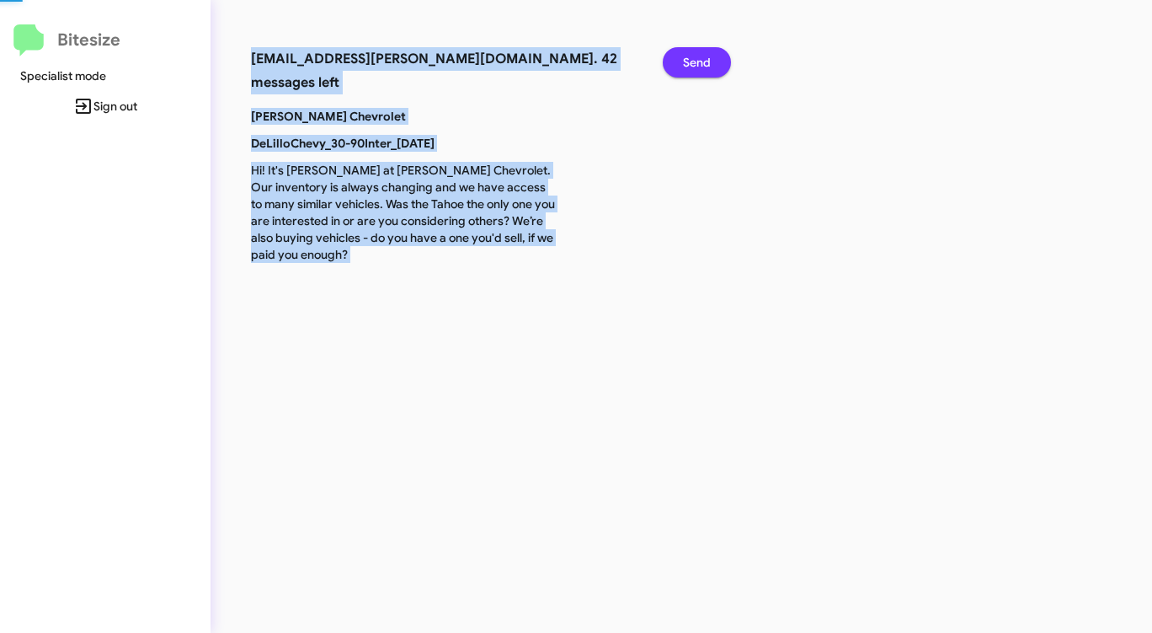
click at [700, 70] on span "Send" at bounding box center [697, 62] width 28 height 30
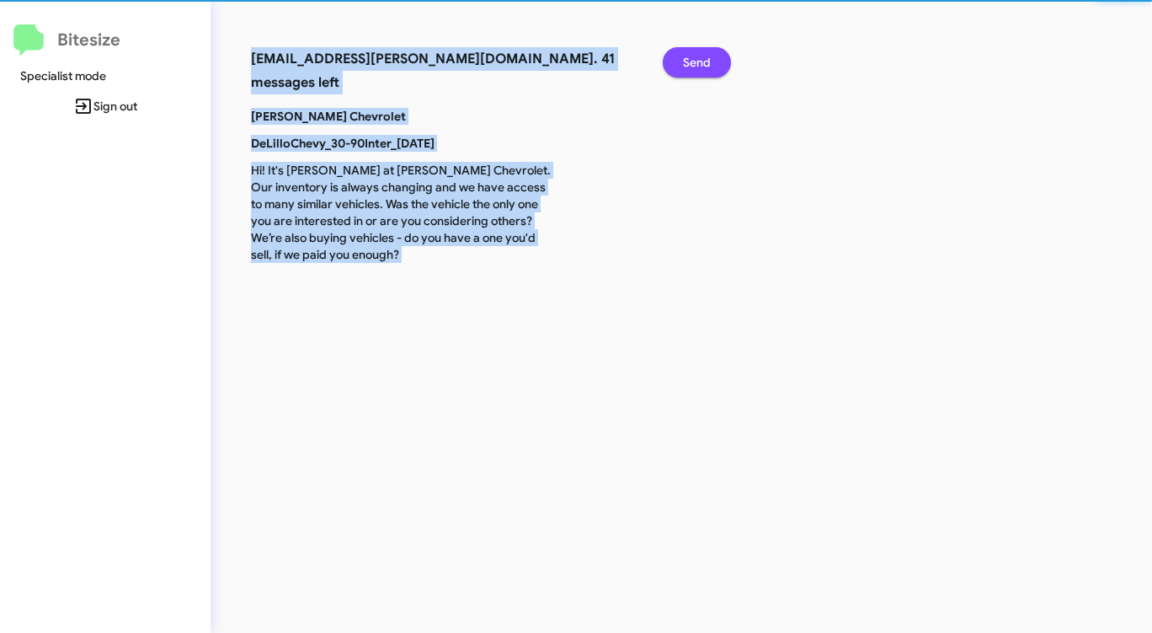
click at [700, 70] on span "Send" at bounding box center [697, 62] width 28 height 30
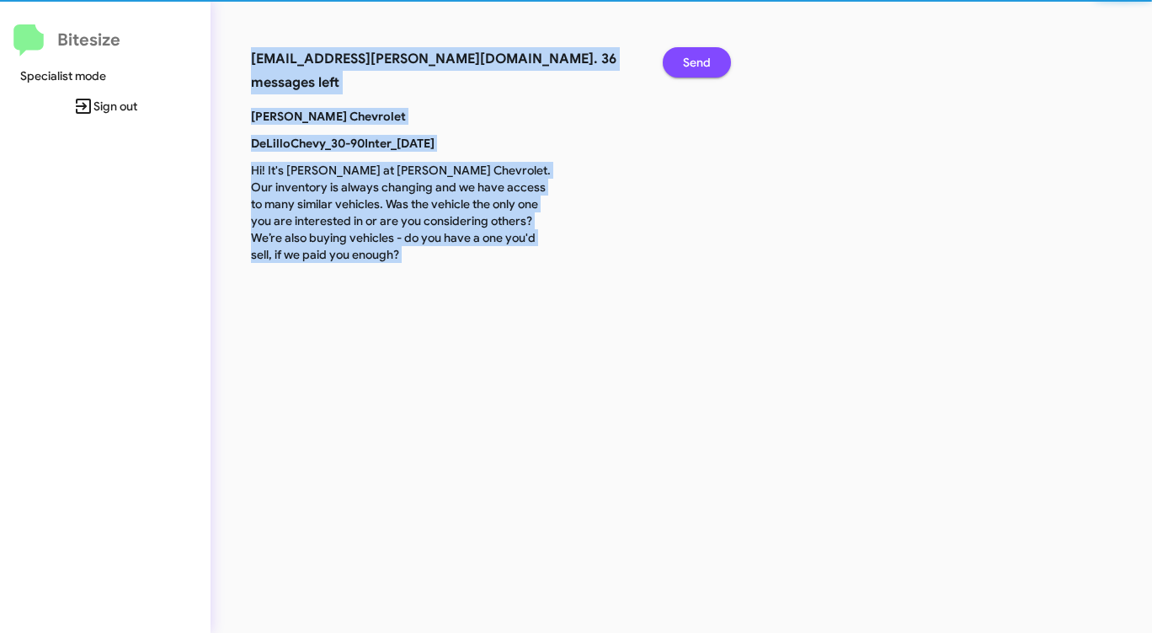
click at [700, 70] on span "Send" at bounding box center [697, 62] width 28 height 30
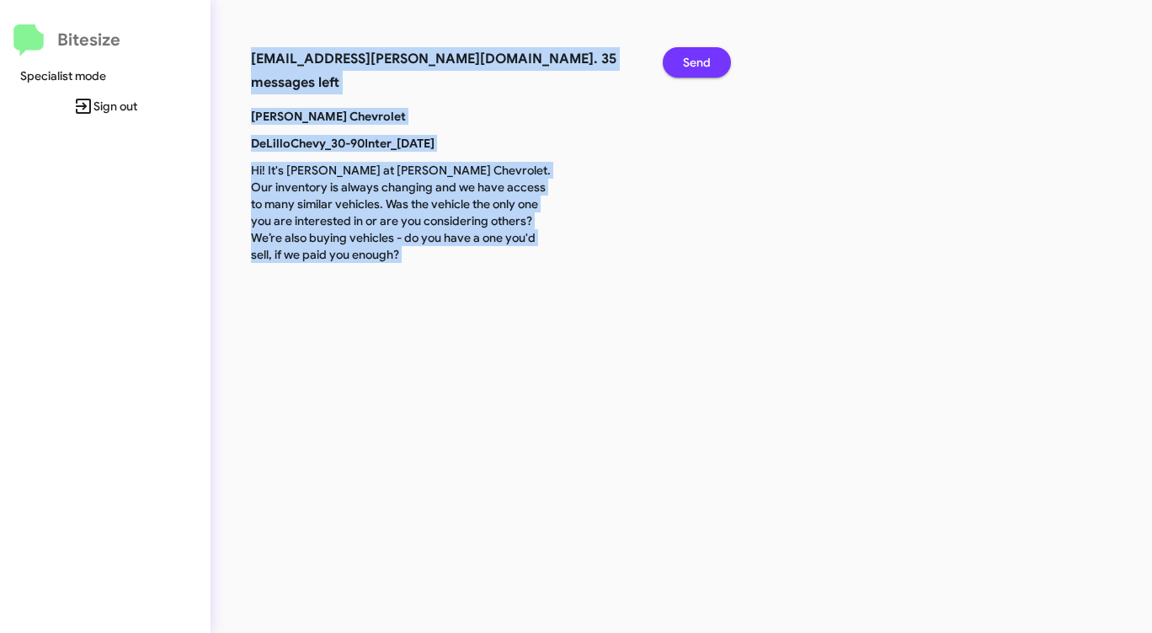
click at [700, 70] on span "Send" at bounding box center [697, 62] width 28 height 30
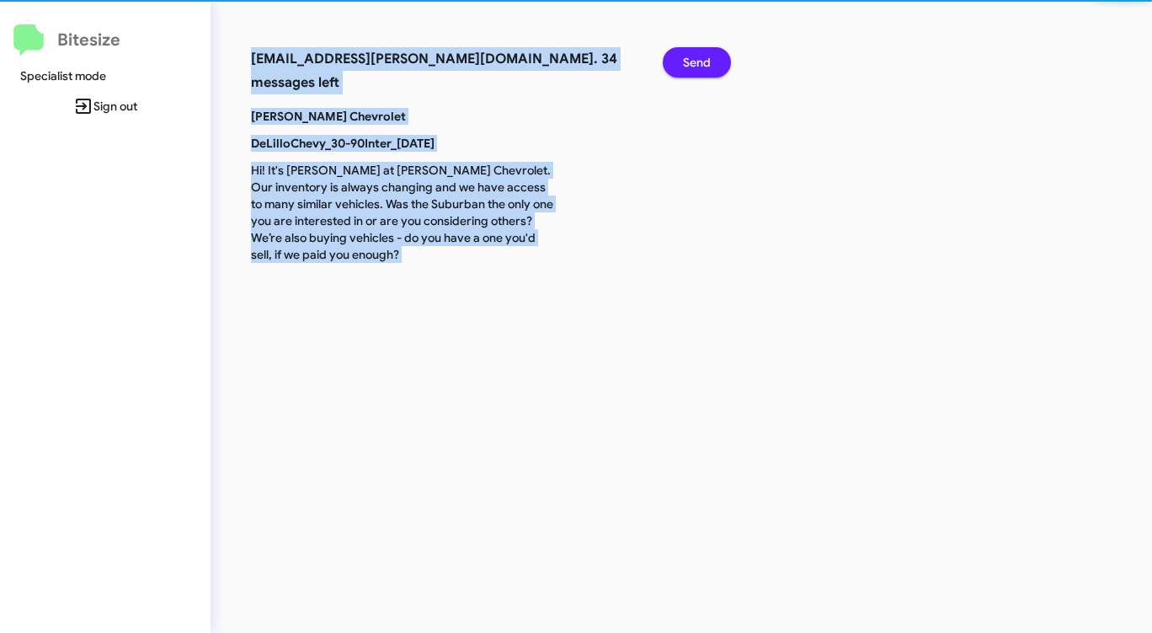
click at [700, 70] on span "Send" at bounding box center [697, 62] width 28 height 30
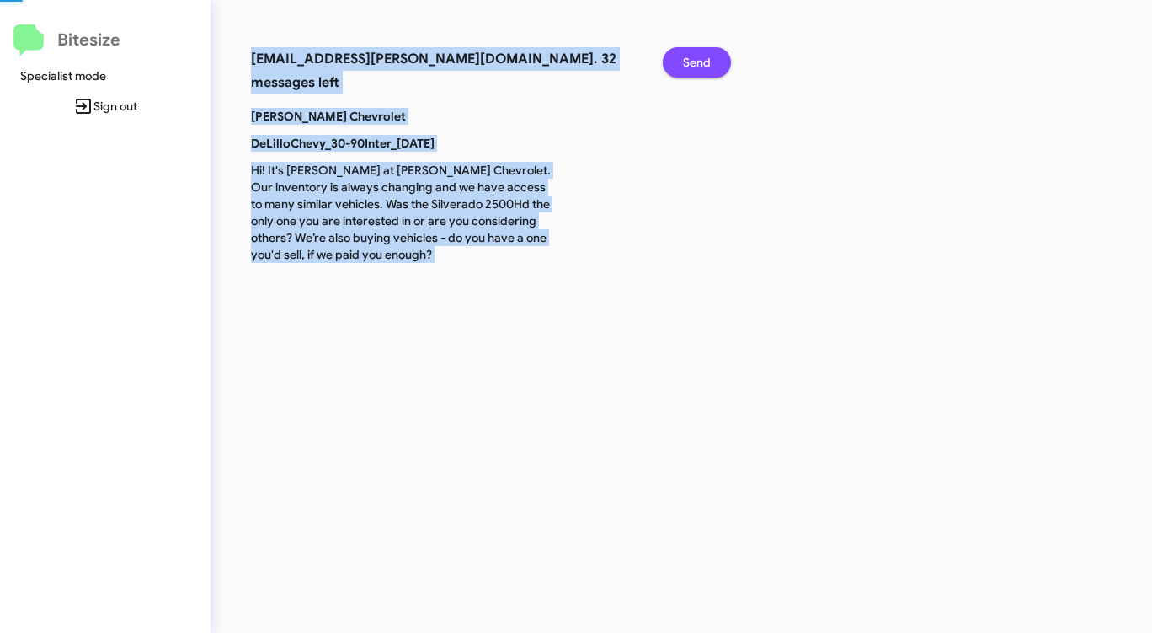
click at [700, 70] on span "Send" at bounding box center [697, 62] width 28 height 30
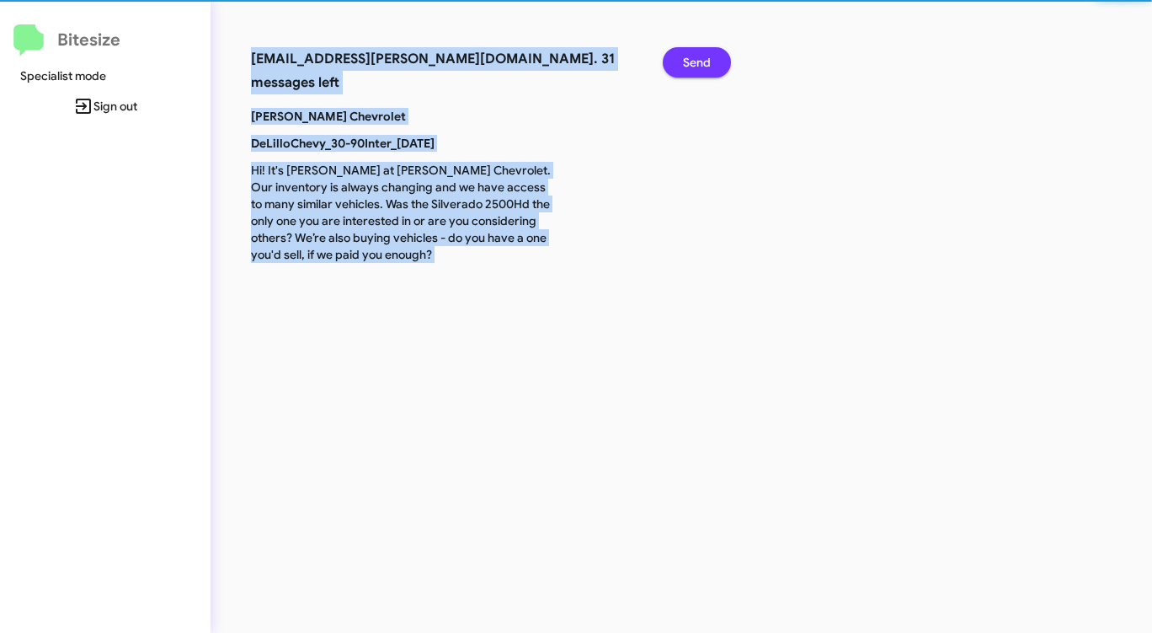
click at [700, 70] on span "Send" at bounding box center [697, 62] width 28 height 30
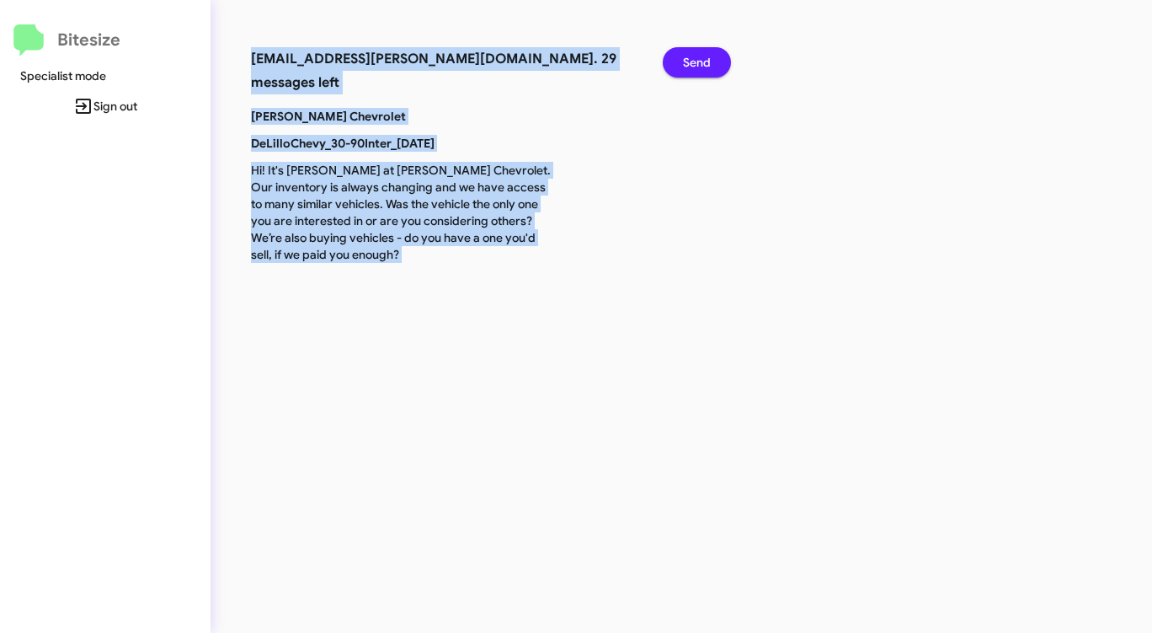
click at [700, 70] on span "Send" at bounding box center [697, 62] width 28 height 30
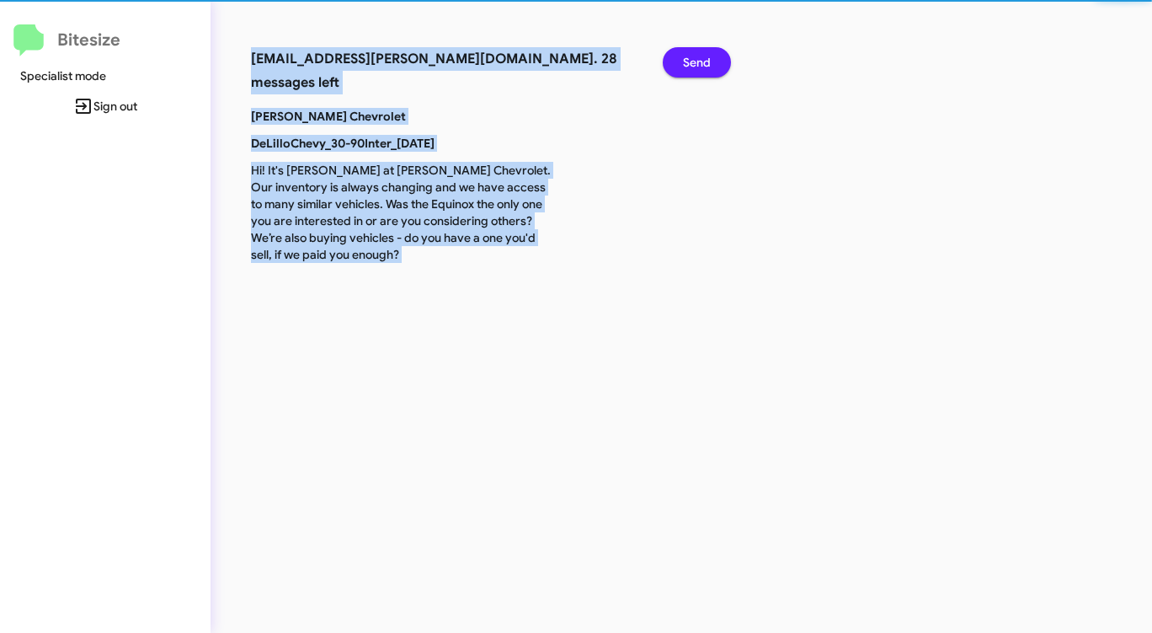
click at [700, 70] on span "Send" at bounding box center [697, 62] width 28 height 30
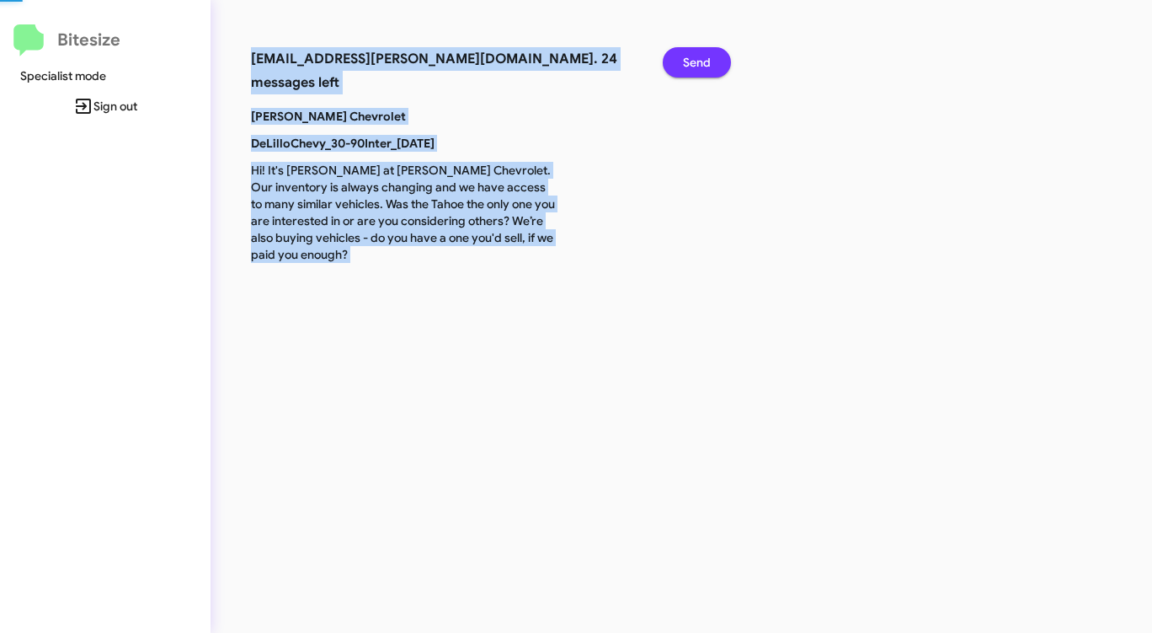
click at [700, 70] on span "Send" at bounding box center [697, 62] width 28 height 30
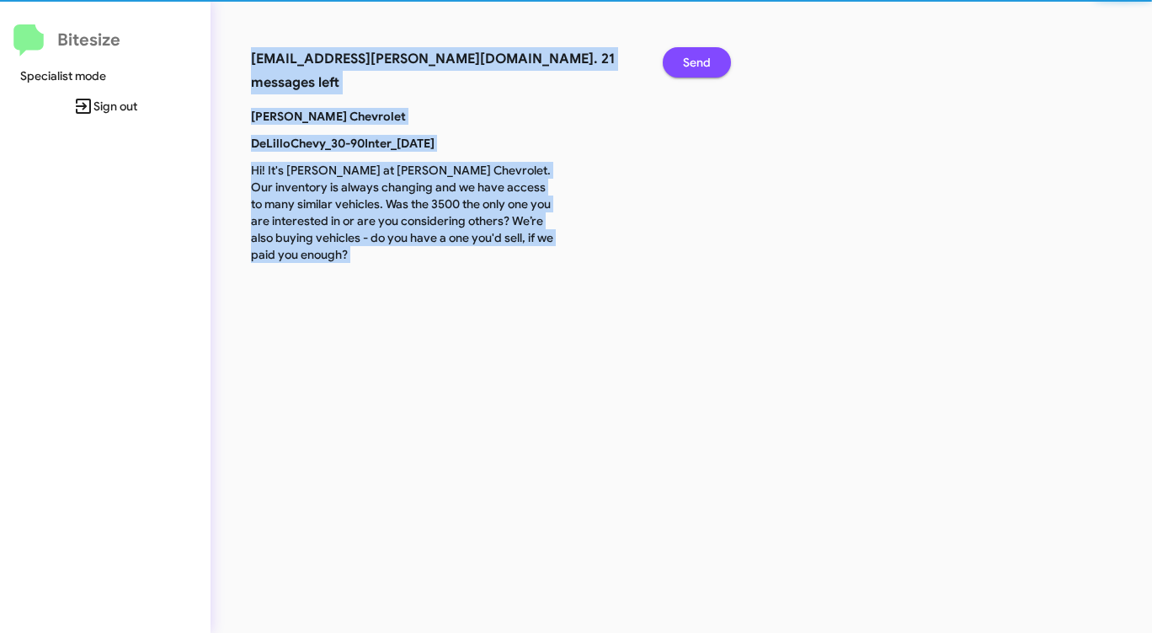
click at [700, 70] on span "Send" at bounding box center [697, 62] width 28 height 30
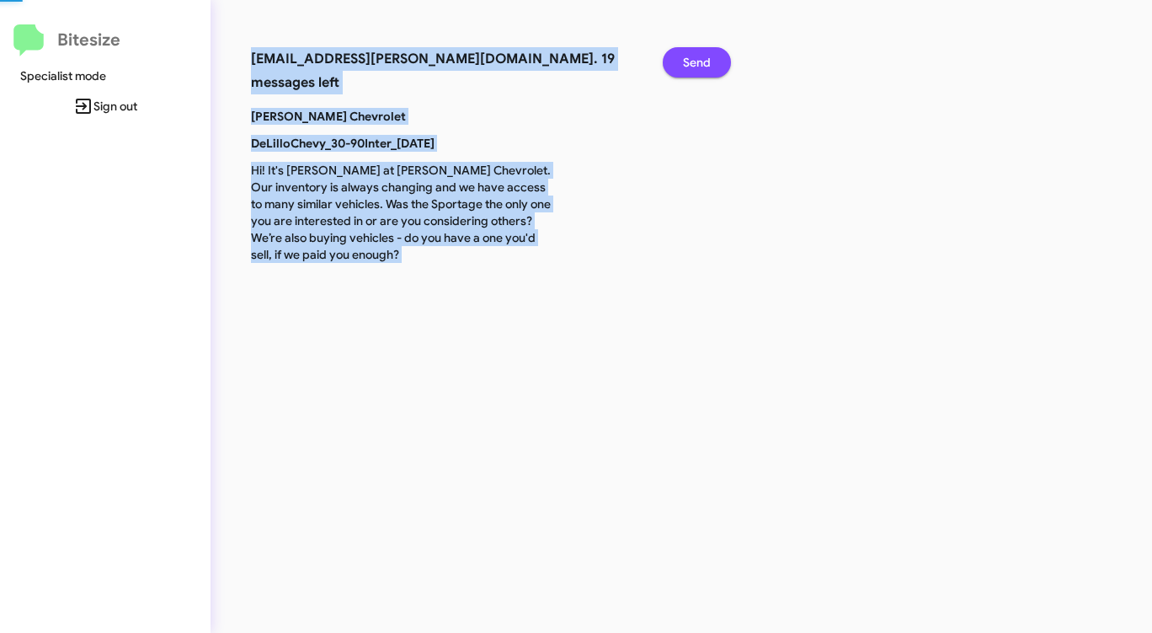
click at [700, 70] on span "Send" at bounding box center [697, 62] width 28 height 30
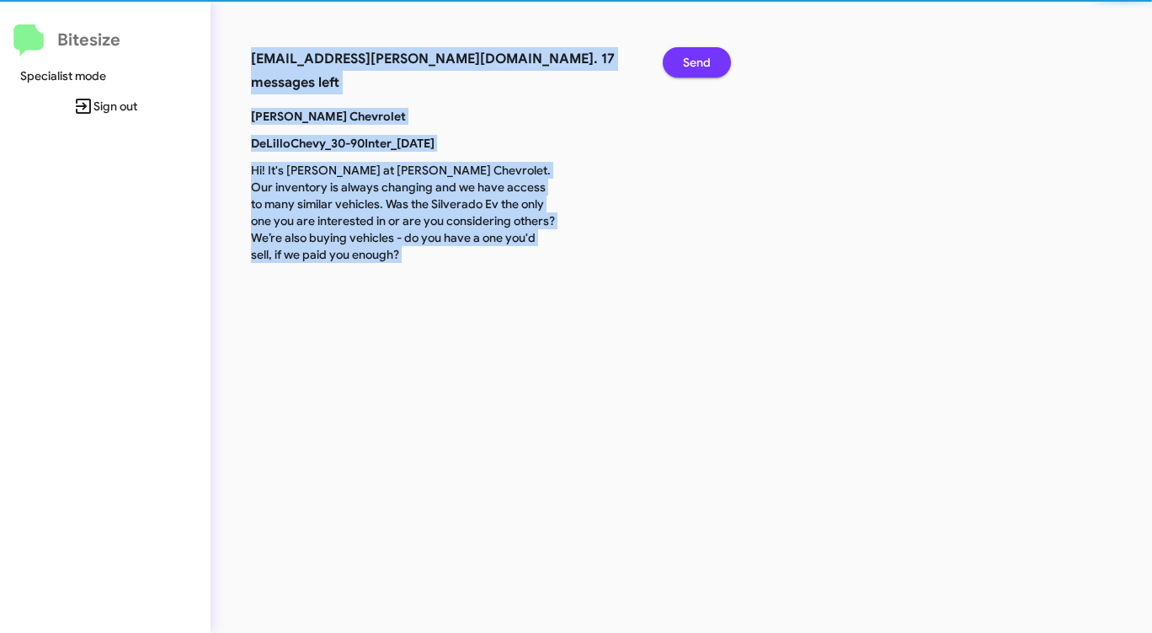
click at [700, 70] on span "Send" at bounding box center [697, 62] width 28 height 30
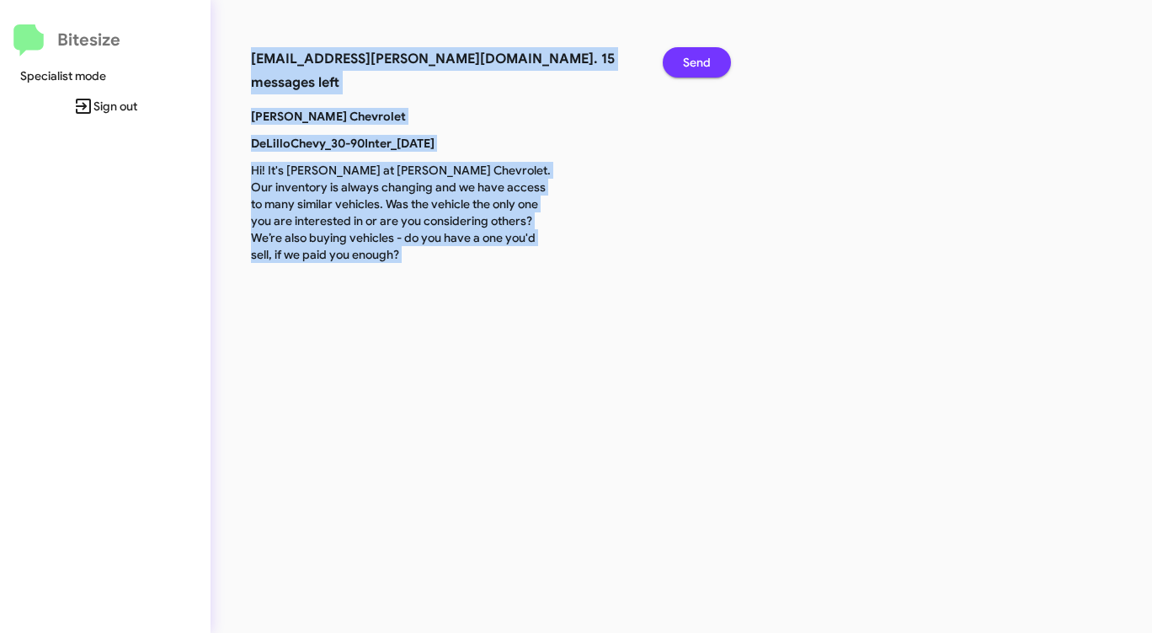
click at [700, 70] on span "Send" at bounding box center [697, 62] width 28 height 30
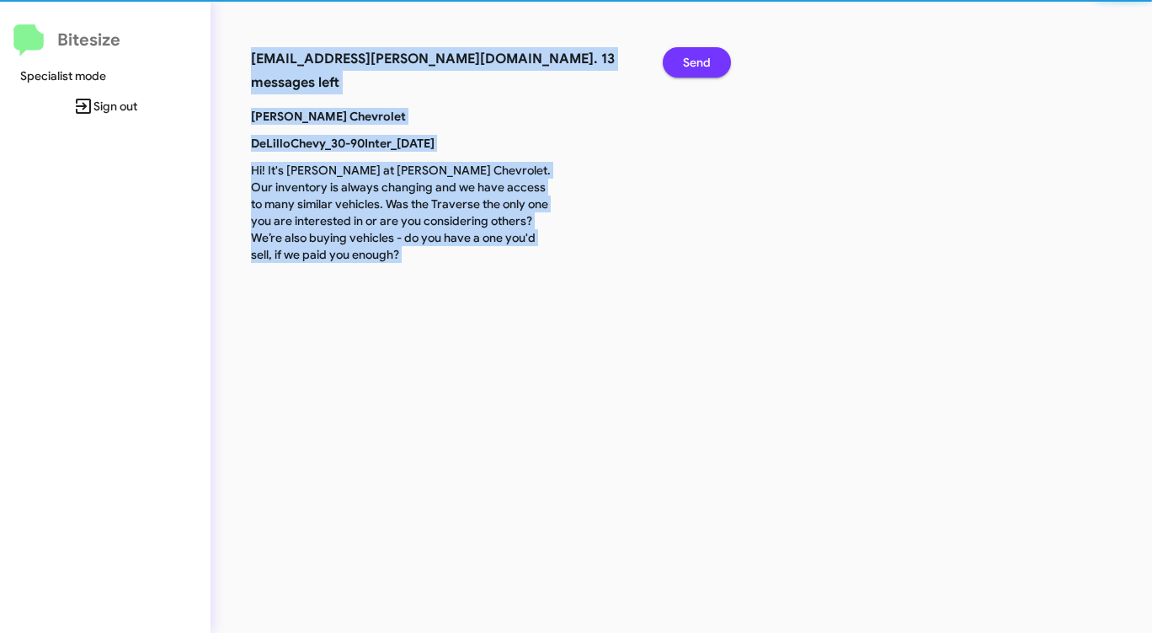
click at [700, 70] on span "Send" at bounding box center [697, 62] width 28 height 30
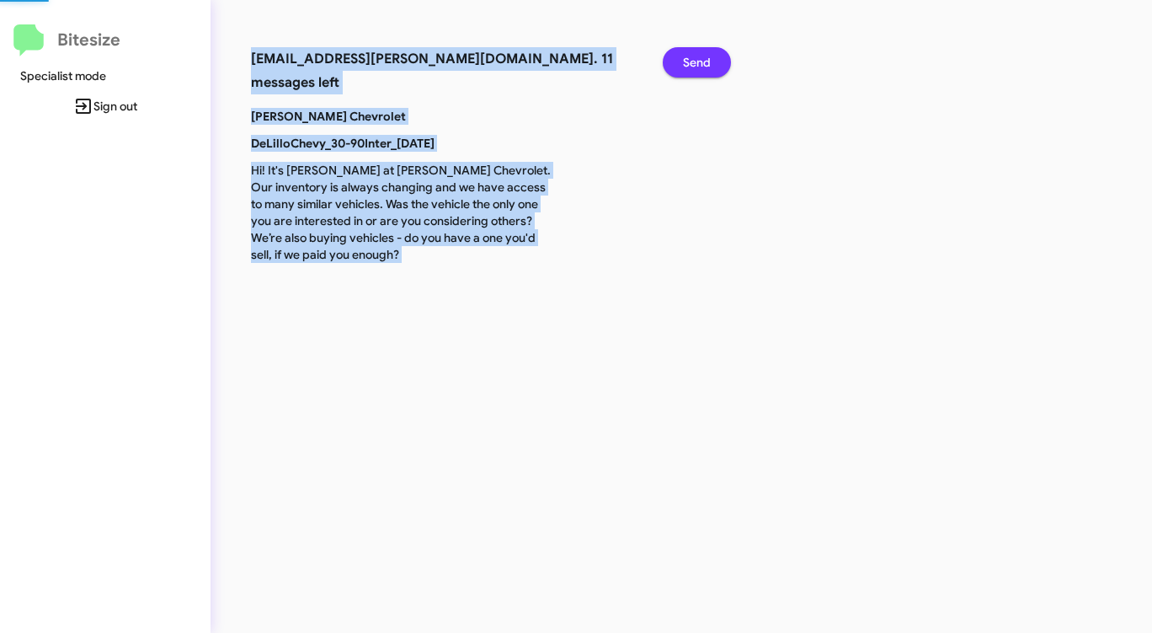
click at [700, 70] on span "Send" at bounding box center [697, 62] width 28 height 30
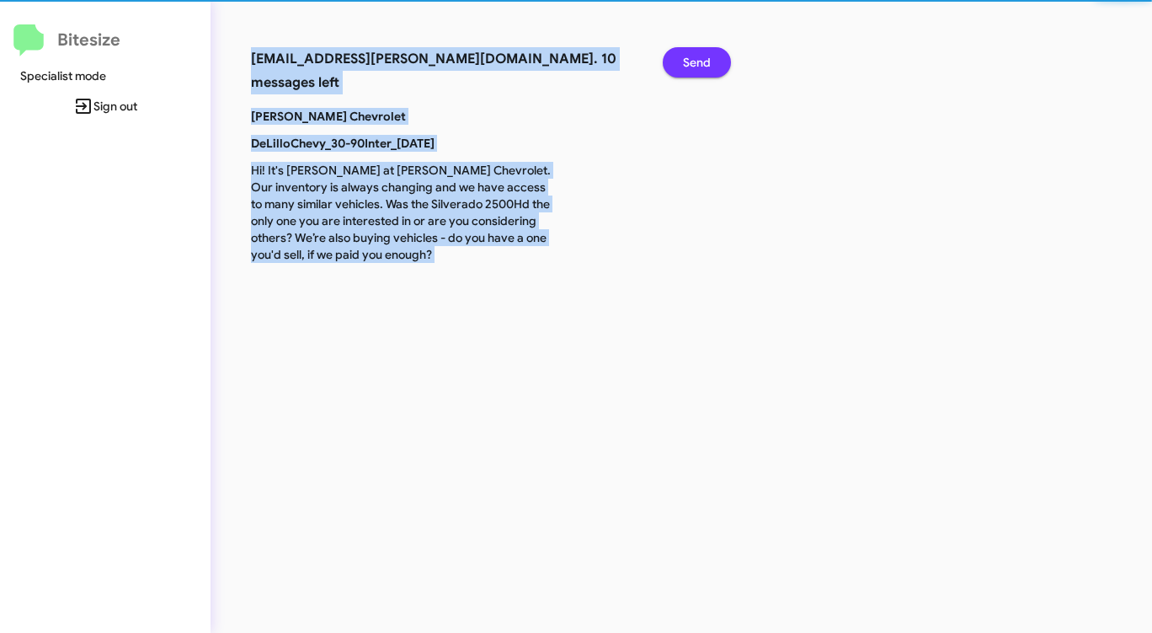
click at [700, 70] on span "Send" at bounding box center [697, 62] width 28 height 30
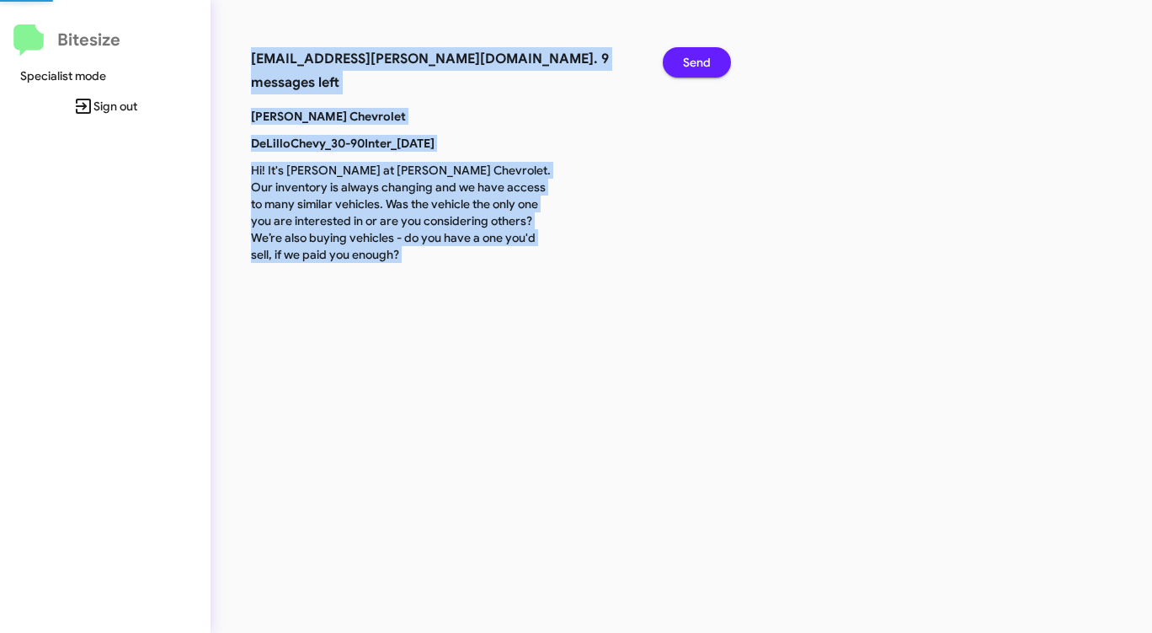
click at [700, 70] on span "Send" at bounding box center [697, 62] width 28 height 30
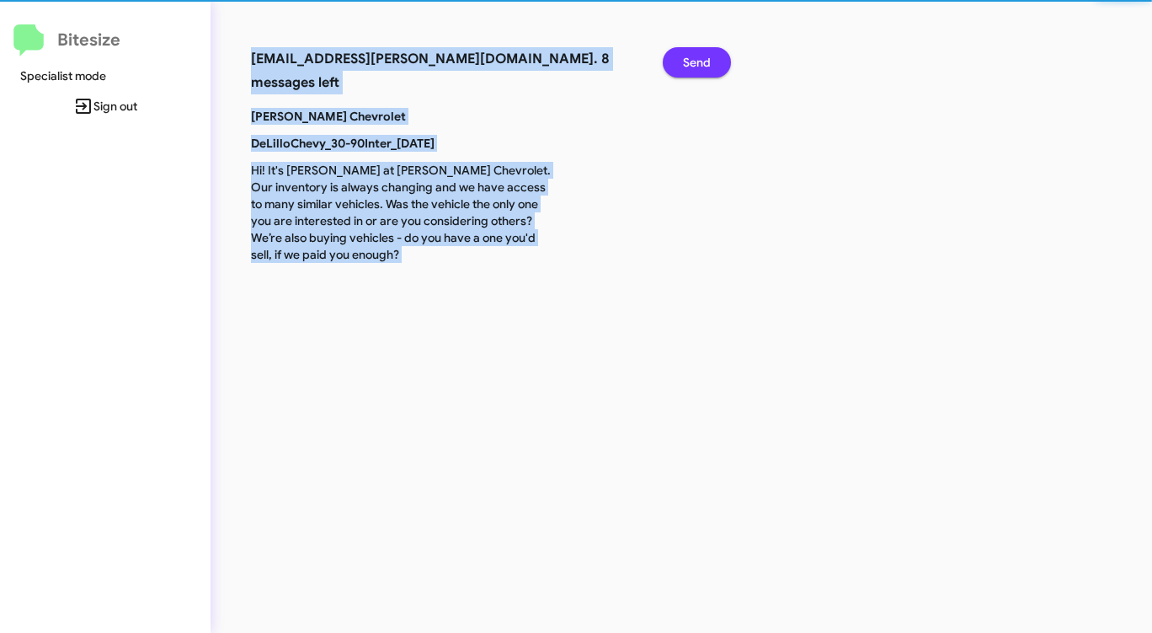
click at [700, 70] on span "Send" at bounding box center [697, 62] width 28 height 30
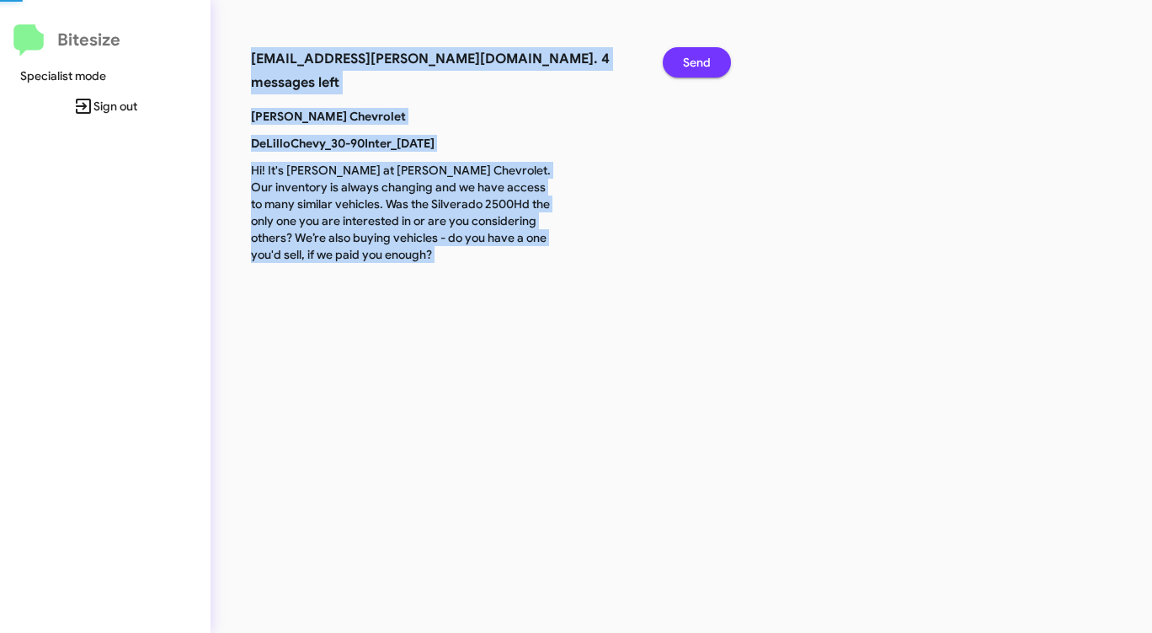
click at [700, 70] on span "Send" at bounding box center [697, 62] width 28 height 30
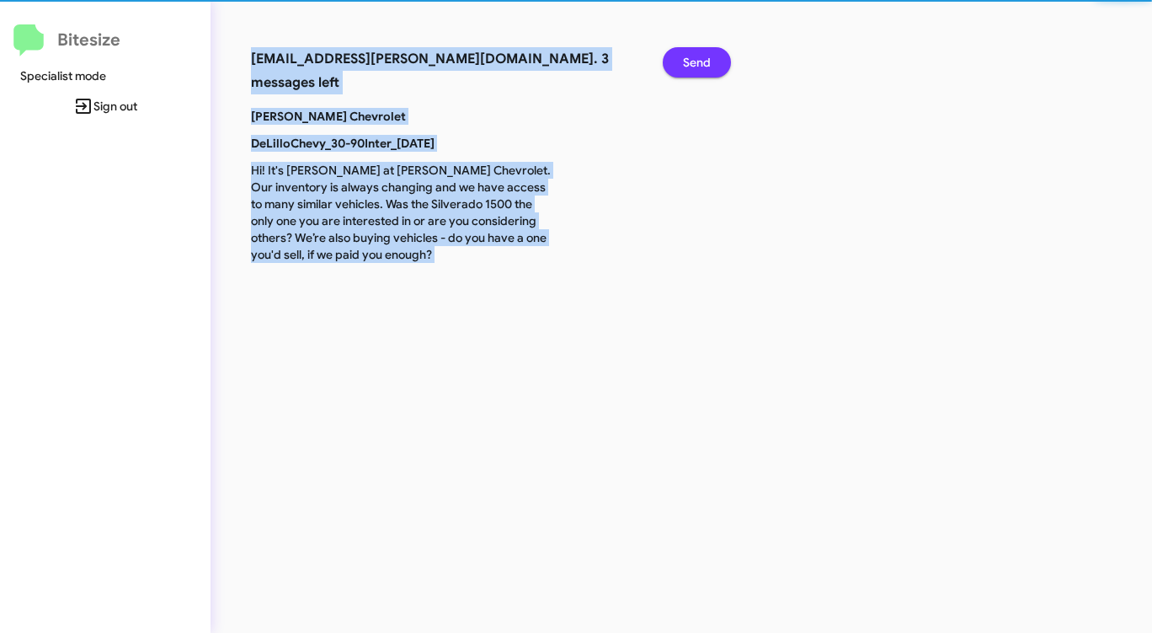
click at [700, 70] on span "Send" at bounding box center [697, 62] width 28 height 30
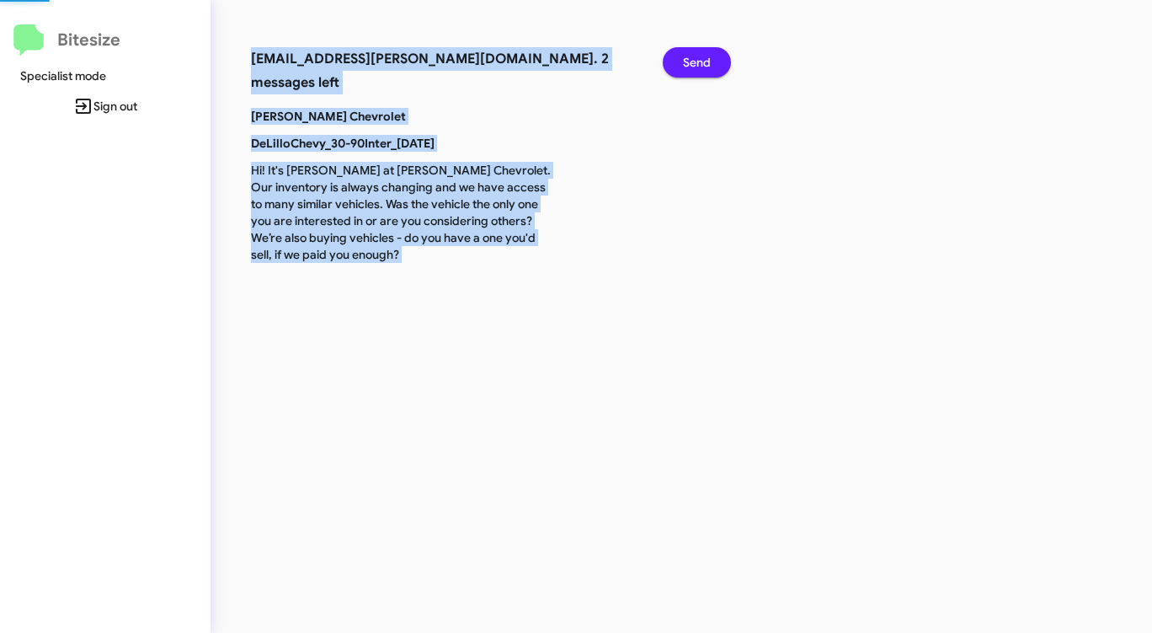
click at [700, 70] on span "Send" at bounding box center [697, 62] width 28 height 30
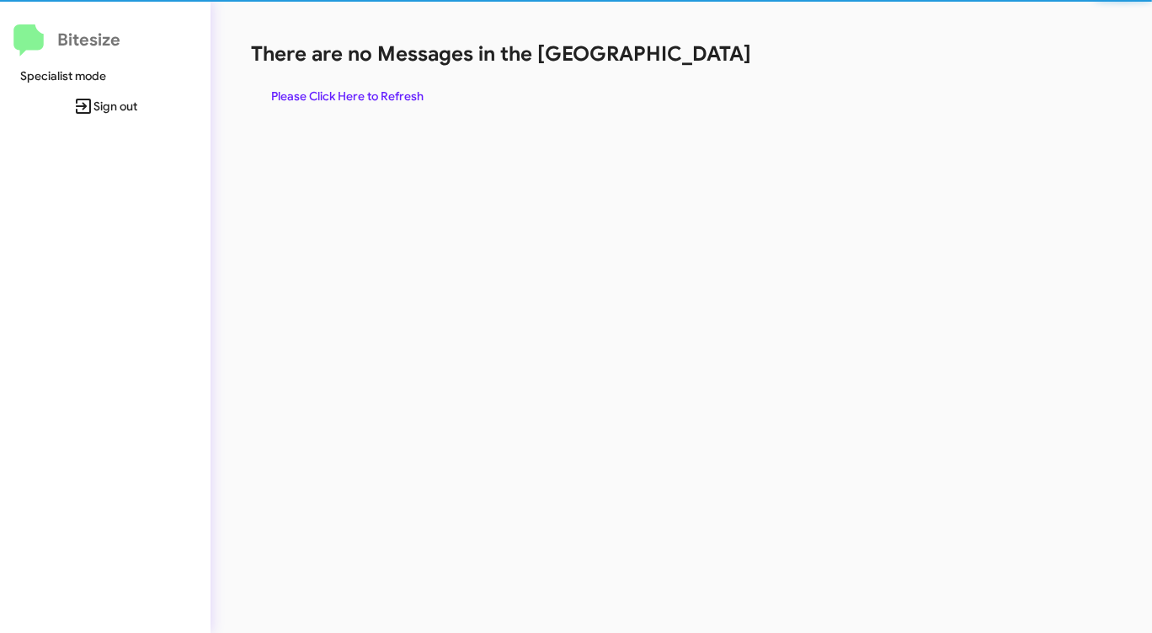
click at [700, 70] on div "There are no Messages in the Queue Please Click Here to Refresh" at bounding box center [603, 75] width 704 height 71
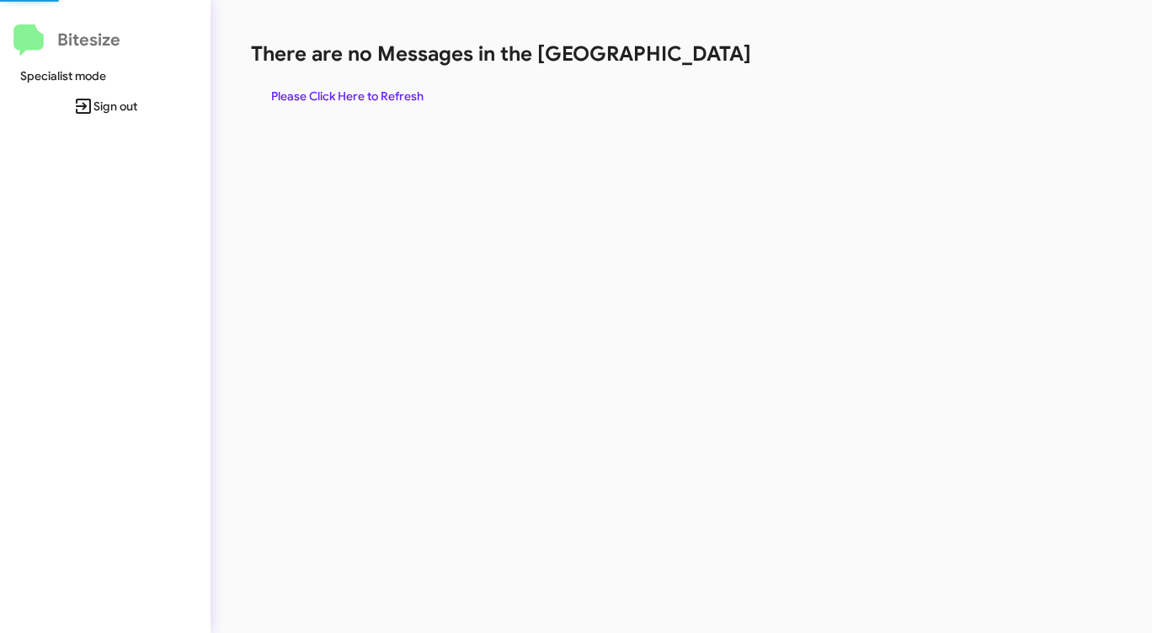
click at [700, 70] on div "There are no Messages in the Queue Please Click Here to Refresh" at bounding box center [603, 75] width 704 height 71
click at [700, 71] on div "There are no Messages in the Queue Please Click Here to Refresh" at bounding box center [603, 75] width 704 height 71
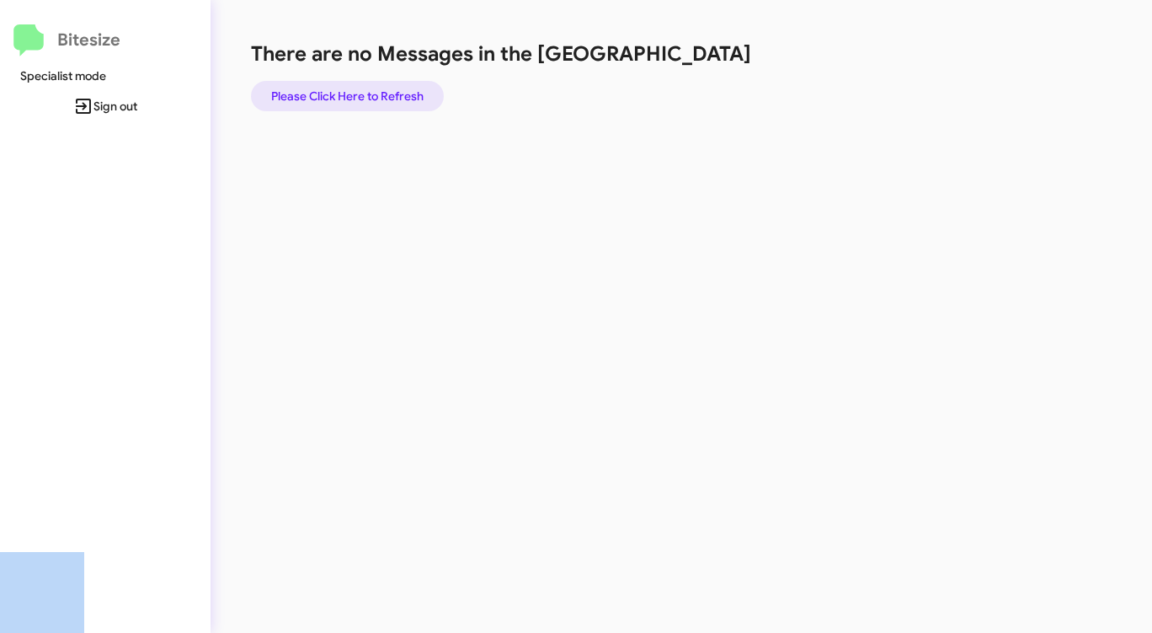
click at [365, 103] on span "Please Click Here to Refresh" at bounding box center [347, 96] width 152 height 30
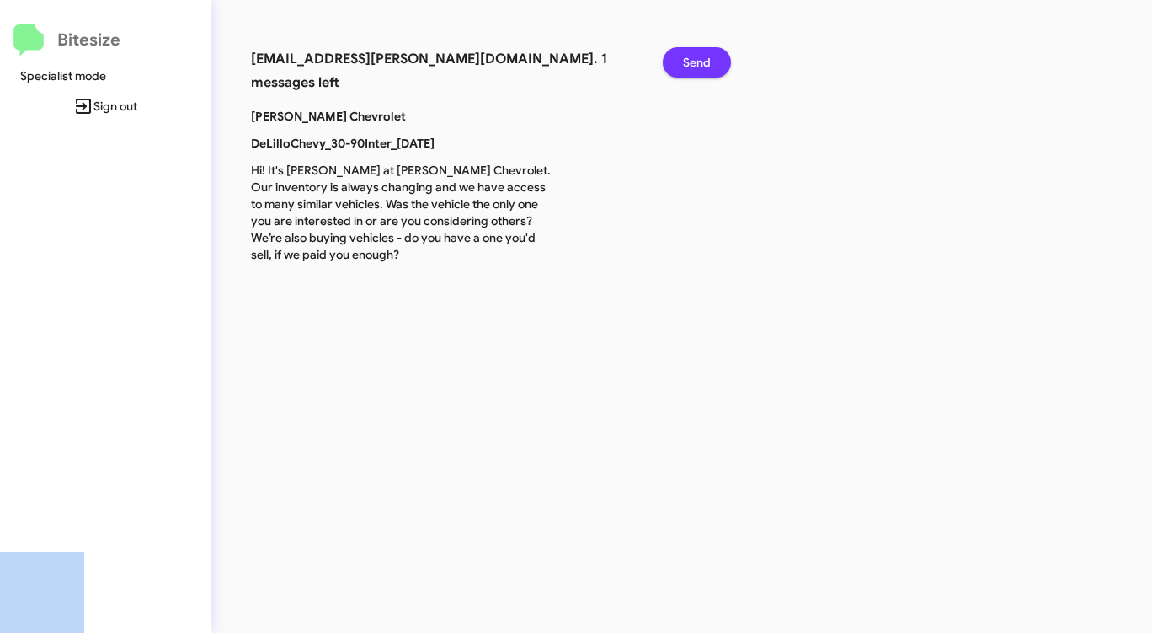
click at [692, 56] on span "Send" at bounding box center [697, 62] width 28 height 30
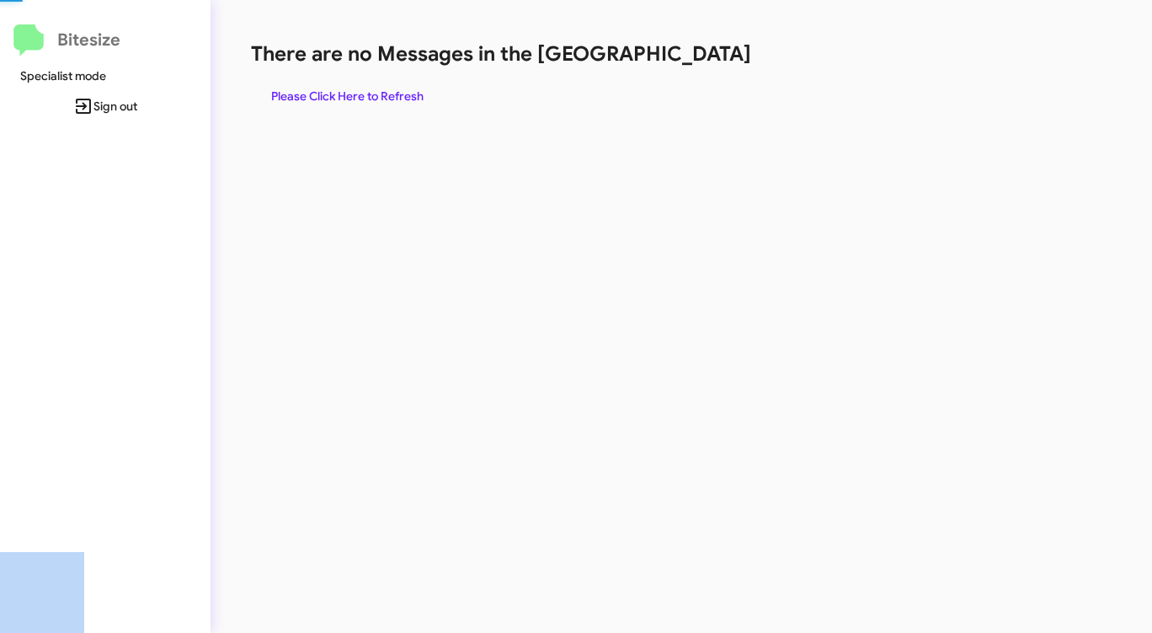
click at [692, 56] on h1 "There are no Messages in the [GEOGRAPHIC_DATA]" at bounding box center [603, 53] width 704 height 27
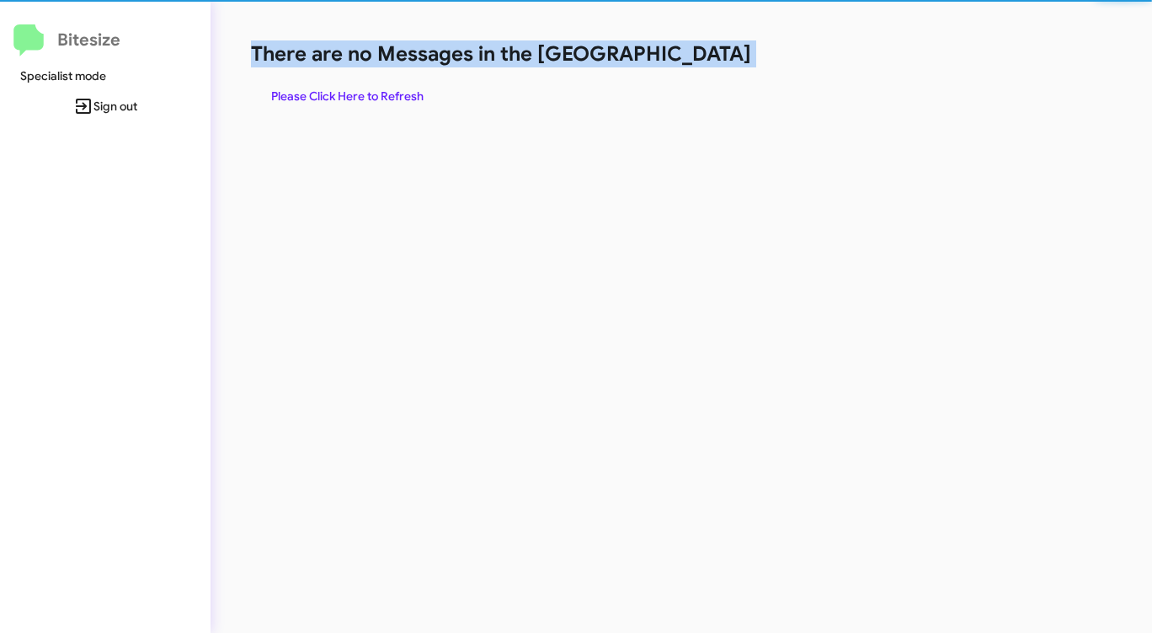
drag, startPoint x: 692, startPoint y: 56, endPoint x: 660, endPoint y: 62, distance: 32.5
click at [692, 57] on h1 "There are no Messages in the [GEOGRAPHIC_DATA]" at bounding box center [603, 53] width 704 height 27
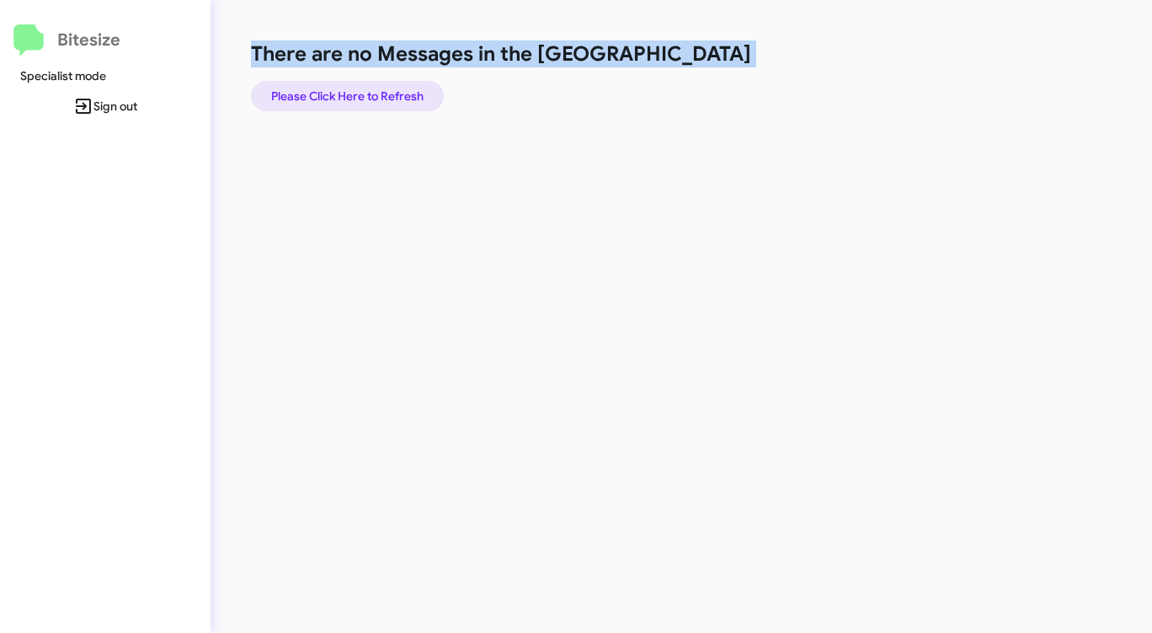
click at [347, 90] on span "Please Click Here to Refresh" at bounding box center [347, 96] width 152 height 30
click at [347, 91] on span "Please Click Here to Refresh" at bounding box center [347, 96] width 152 height 30
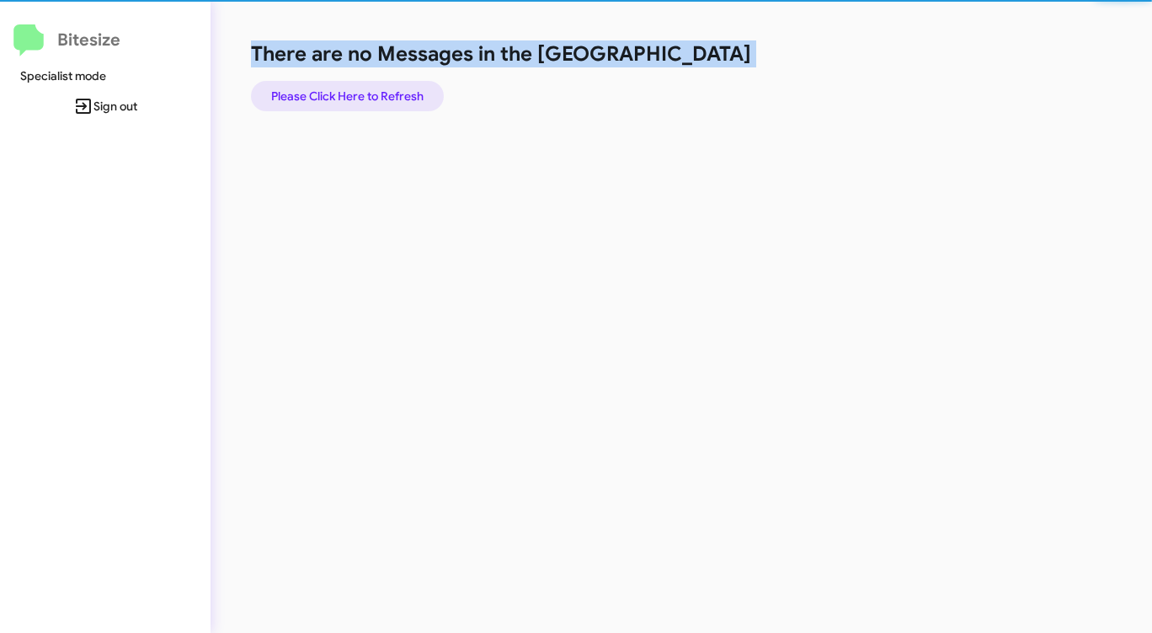
click at [347, 91] on span "Please Click Here to Refresh" at bounding box center [347, 96] width 152 height 30
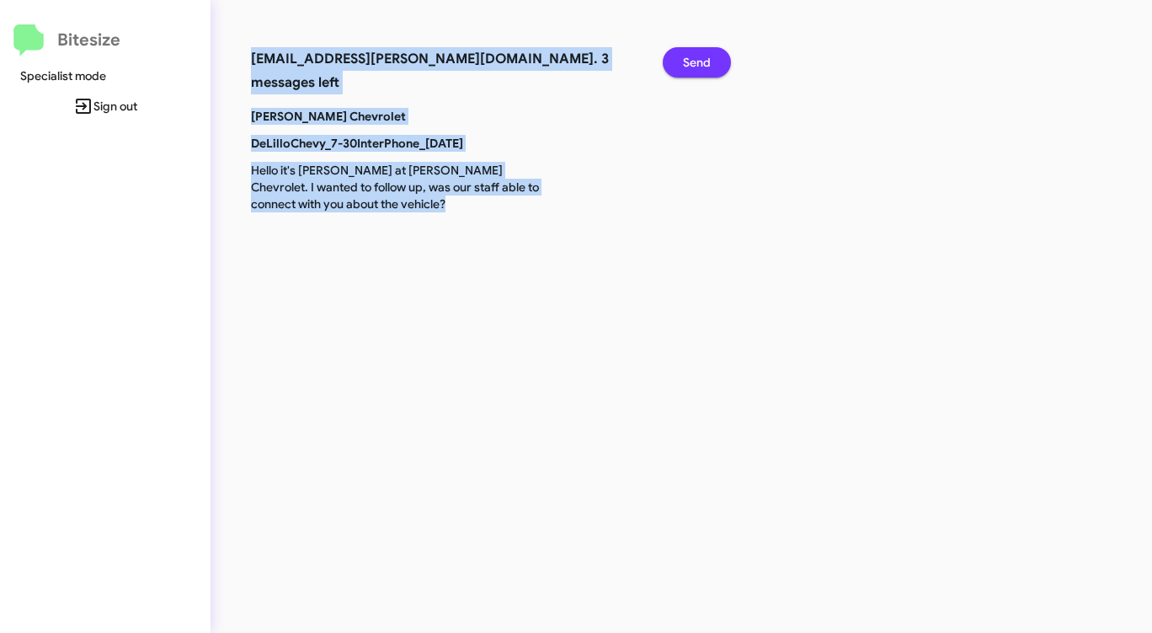
click at [702, 60] on span "Send" at bounding box center [697, 62] width 28 height 30
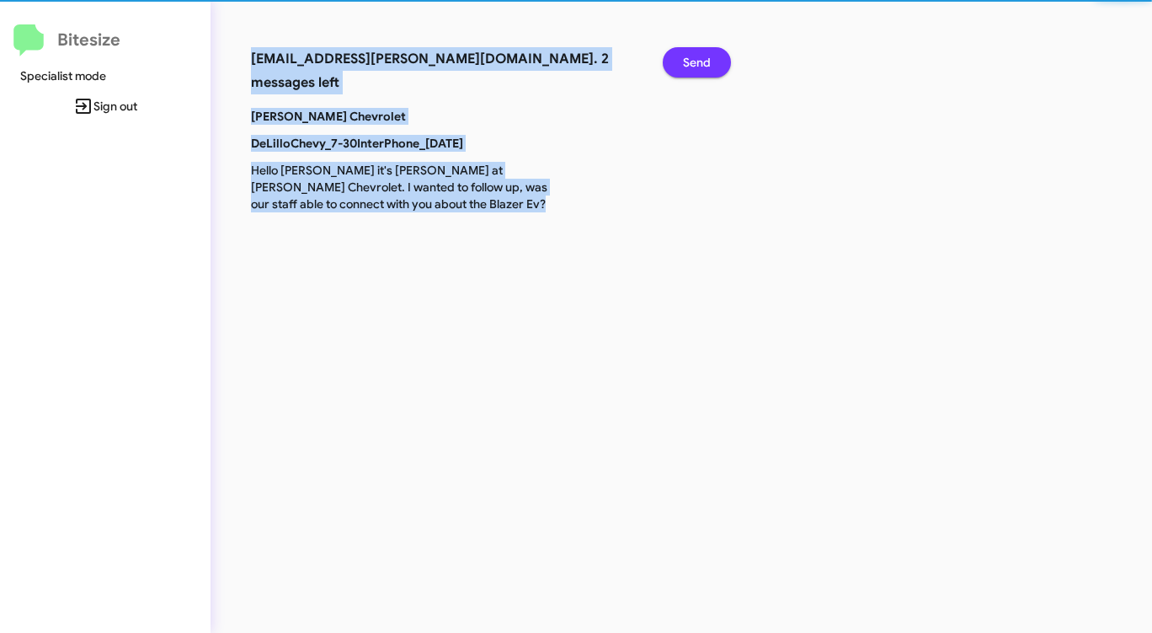
click at [702, 59] on span "Send" at bounding box center [697, 62] width 28 height 30
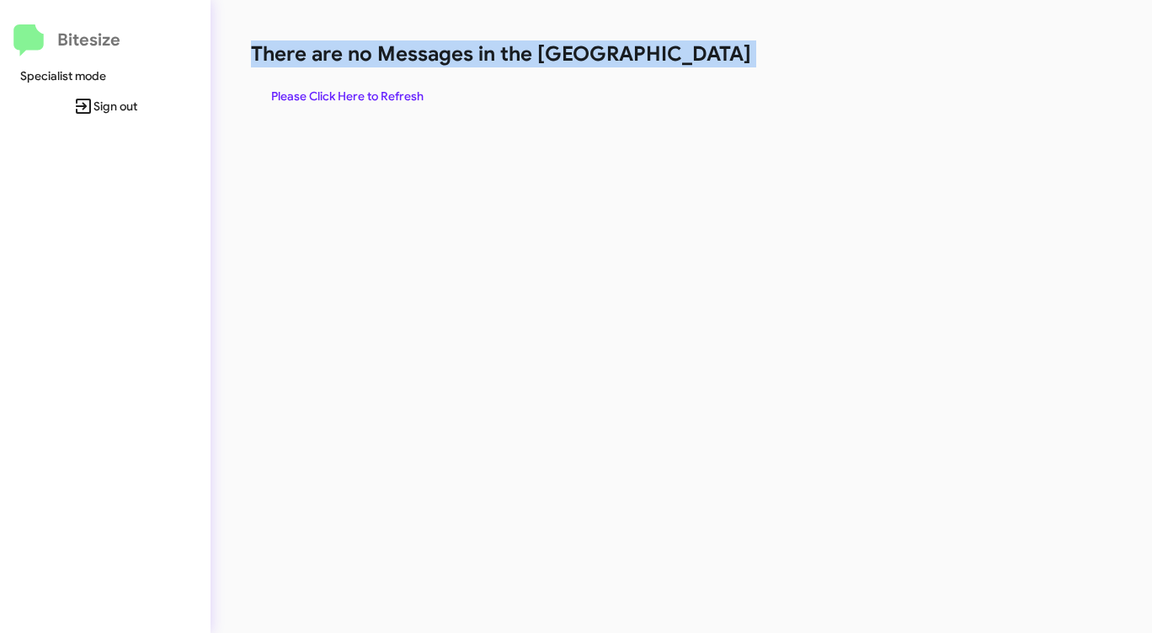
drag, startPoint x: 702, startPoint y: 59, endPoint x: 663, endPoint y: 66, distance: 39.3
click at [701, 59] on h1 "There are no Messages in the [GEOGRAPHIC_DATA]" at bounding box center [603, 53] width 704 height 27
click at [381, 89] on span "Please Click Here to Refresh" at bounding box center [347, 96] width 152 height 30
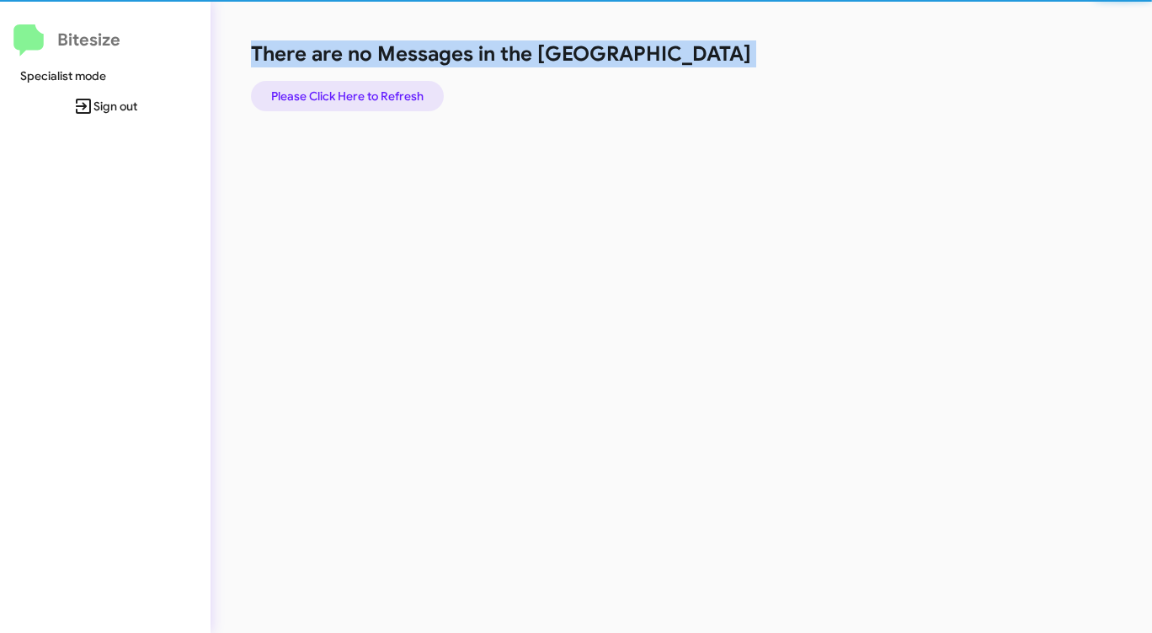
click at [381, 89] on span "Please Click Here to Refresh" at bounding box center [347, 96] width 152 height 30
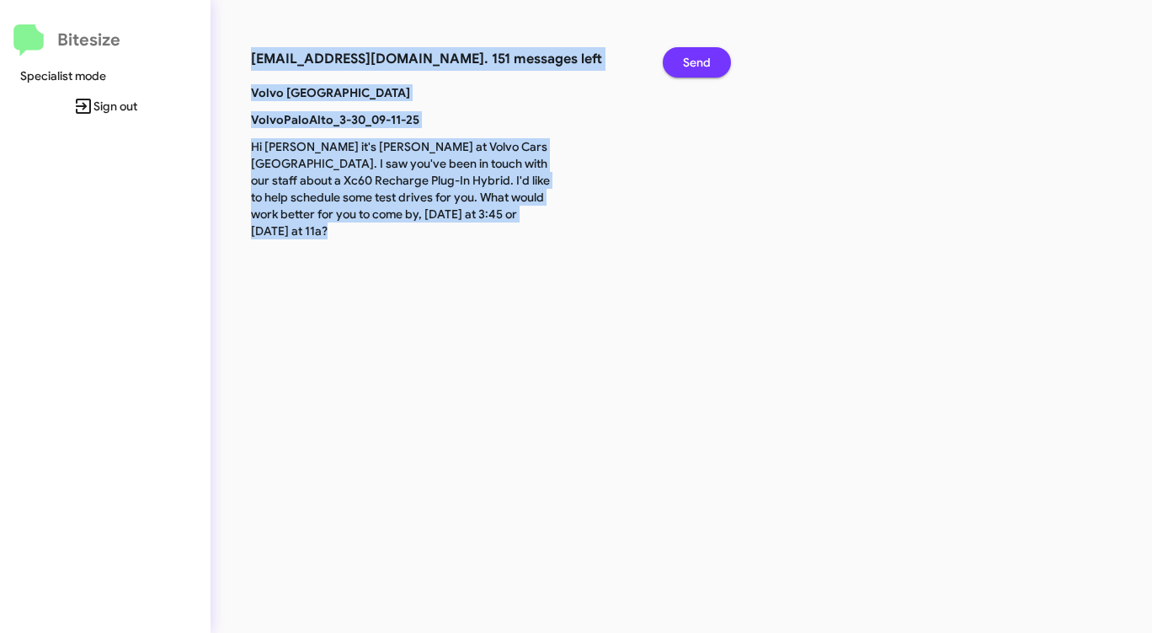
click at [697, 55] on span "Send" at bounding box center [697, 62] width 28 height 30
click at [697, 56] on span "Send" at bounding box center [697, 62] width 28 height 30
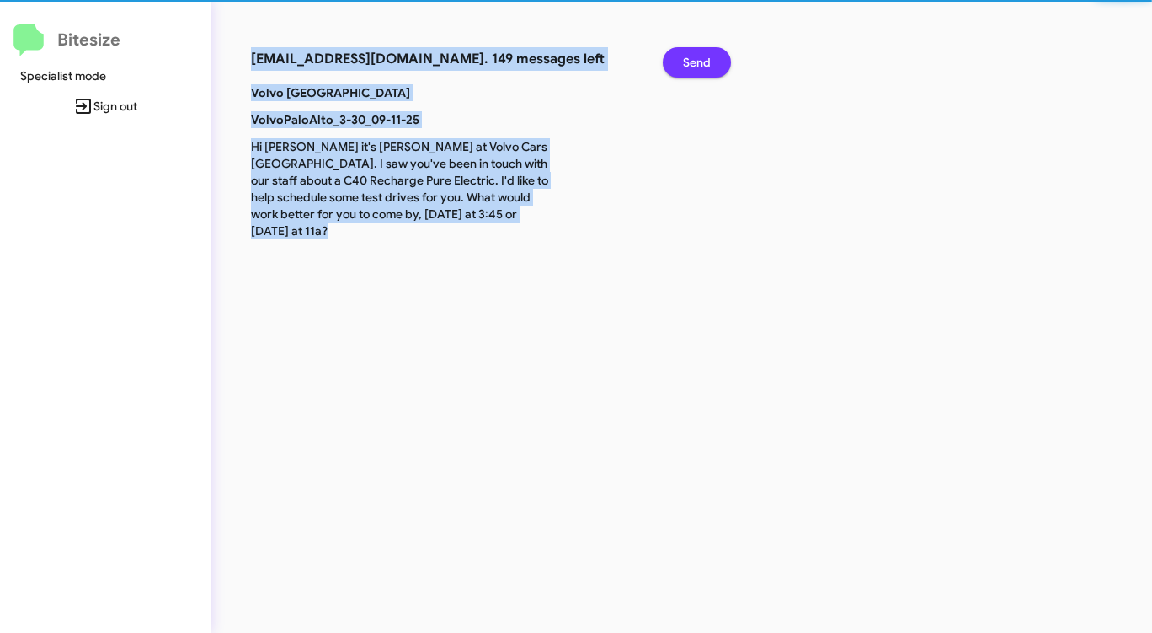
click at [697, 56] on span "Send" at bounding box center [697, 62] width 28 height 30
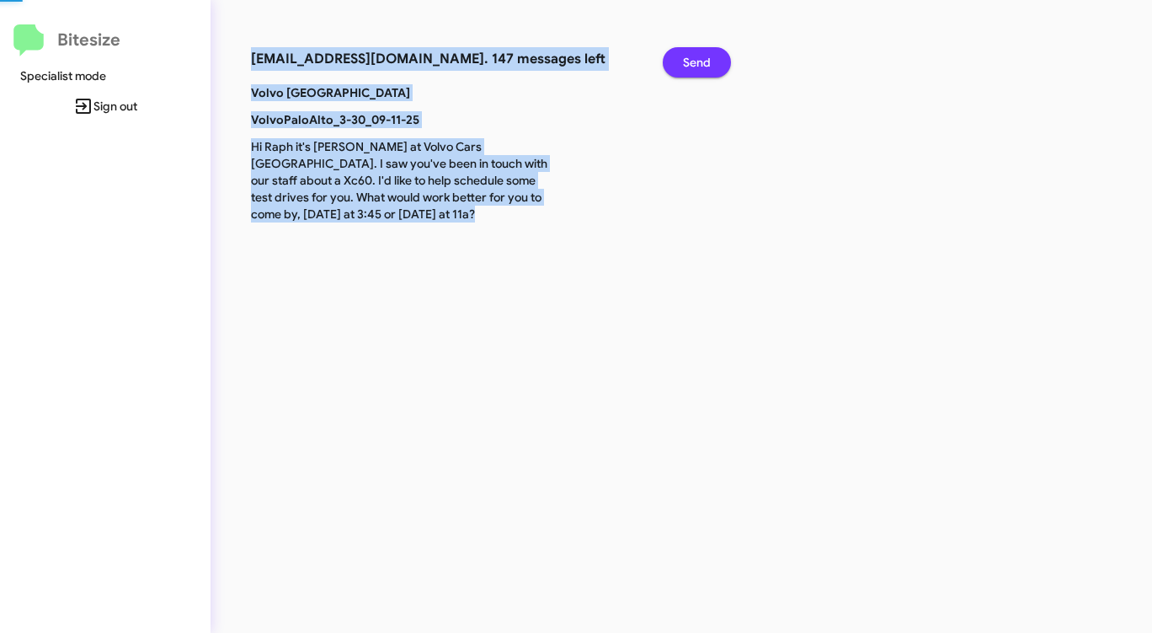
click at [697, 56] on span "Send" at bounding box center [697, 62] width 28 height 30
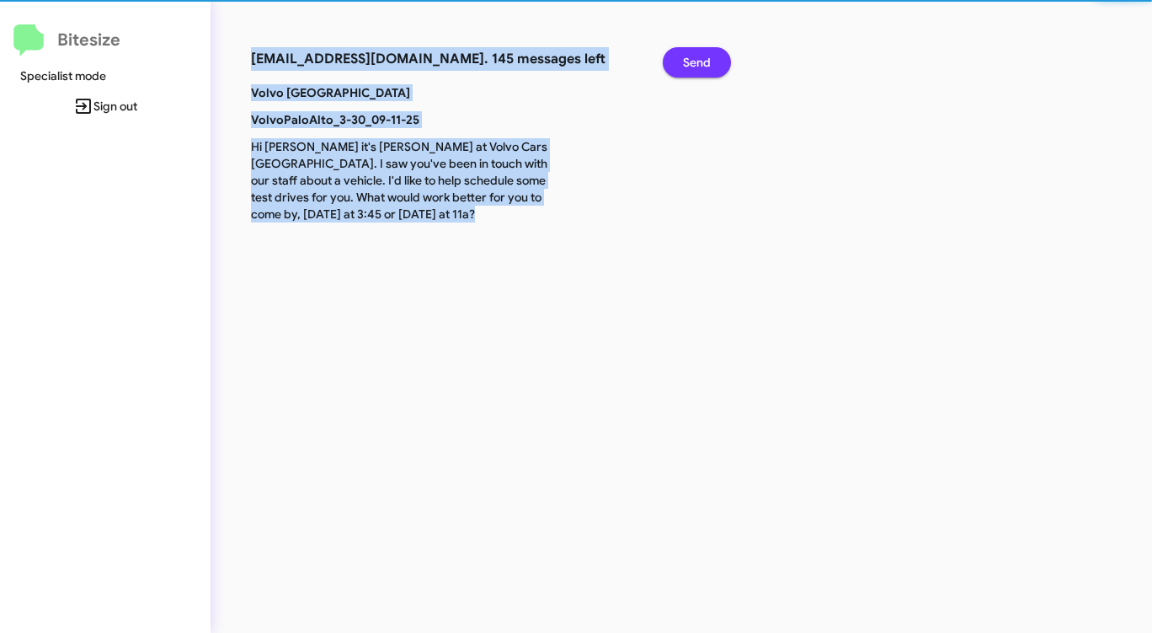
click at [697, 56] on span "Send" at bounding box center [697, 62] width 28 height 30
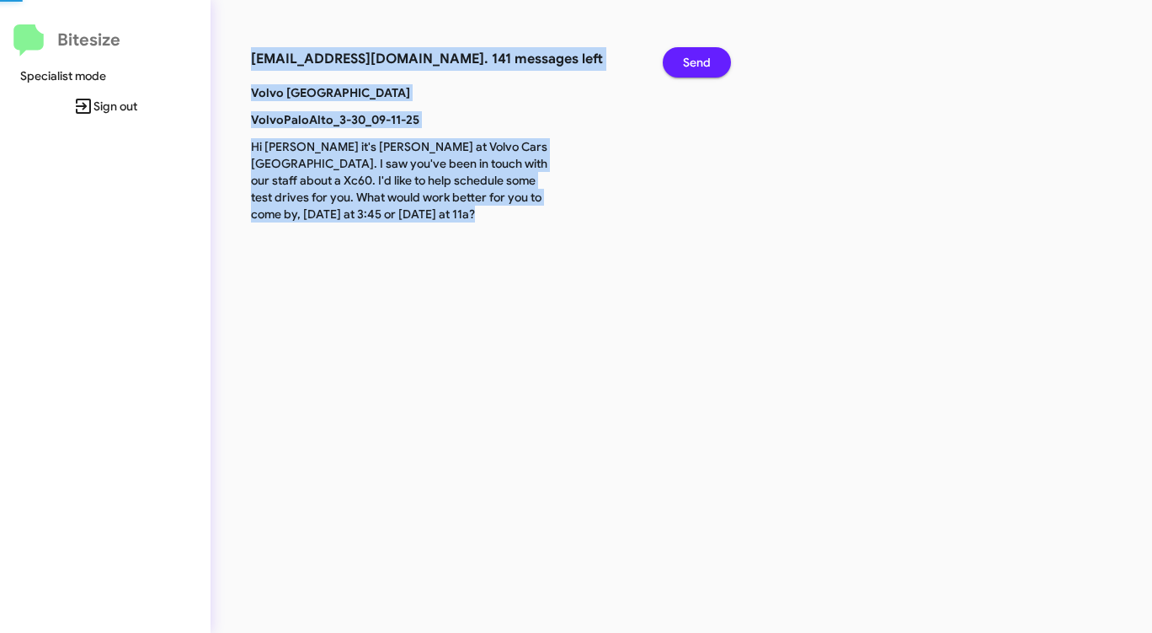
click at [697, 56] on span "Send" at bounding box center [697, 62] width 28 height 30
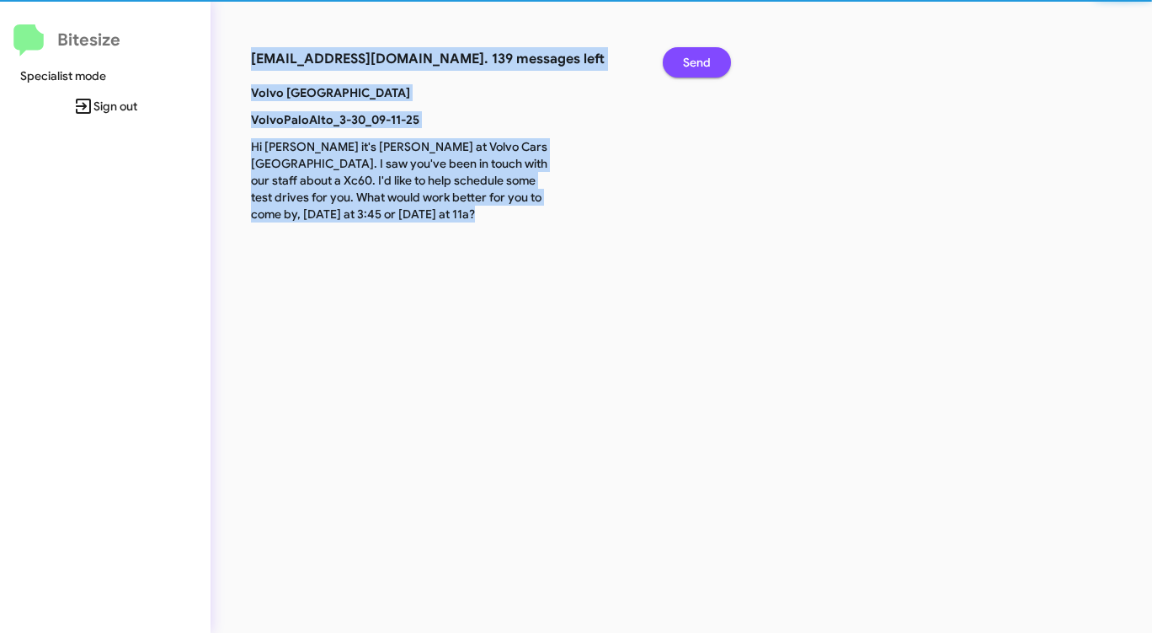
click at [697, 56] on span "Send" at bounding box center [697, 62] width 28 height 30
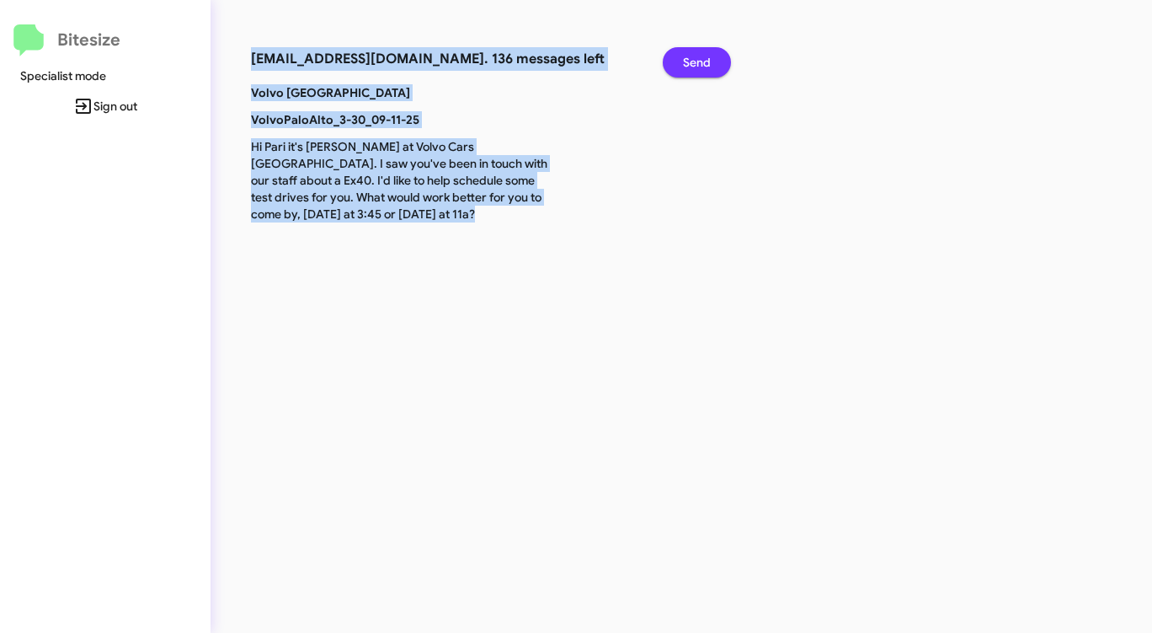
click at [697, 56] on span "Send" at bounding box center [697, 62] width 28 height 30
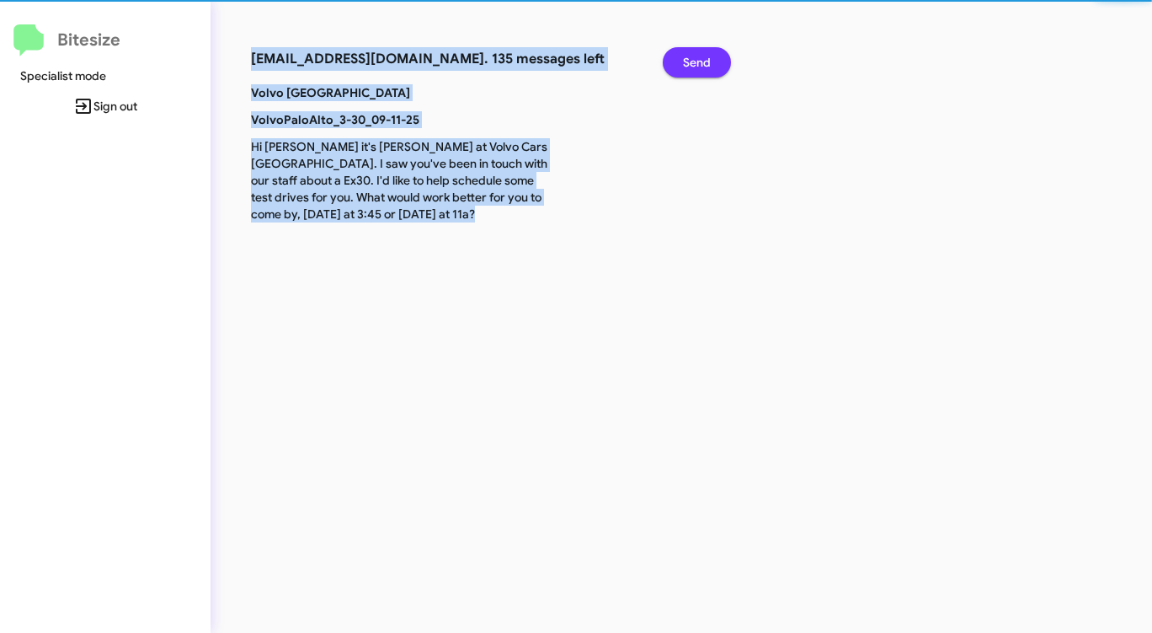
click at [697, 56] on span "Send" at bounding box center [697, 62] width 28 height 30
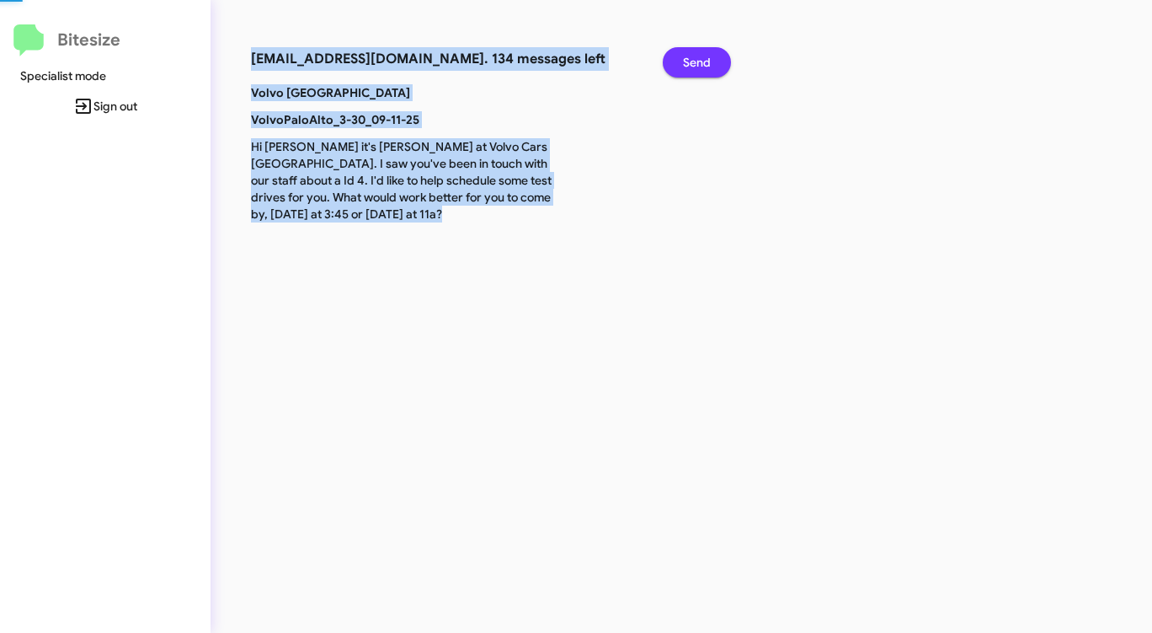
click at [697, 56] on span "Send" at bounding box center [697, 62] width 28 height 30
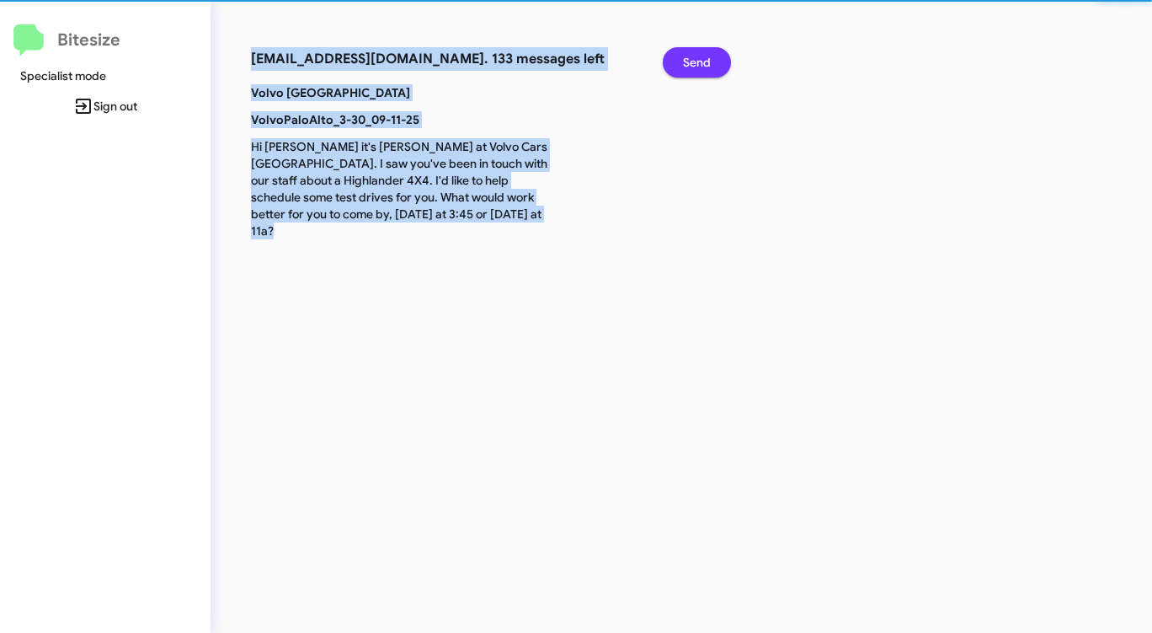
click at [697, 56] on span "Send" at bounding box center [697, 62] width 28 height 30
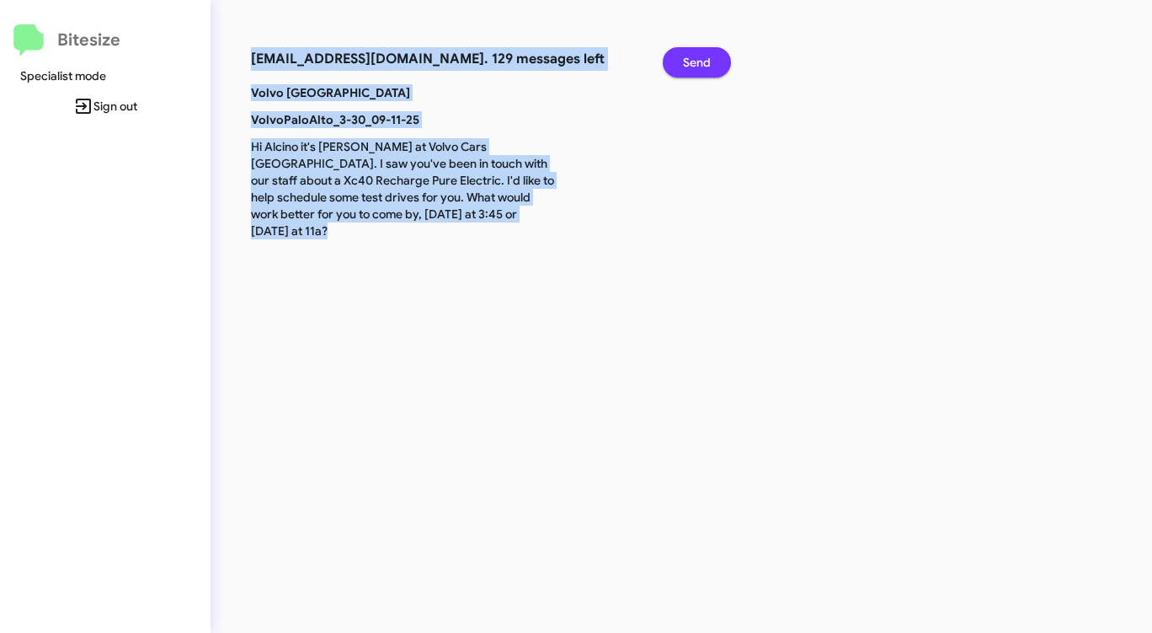
click at [697, 56] on span "Send" at bounding box center [697, 62] width 28 height 30
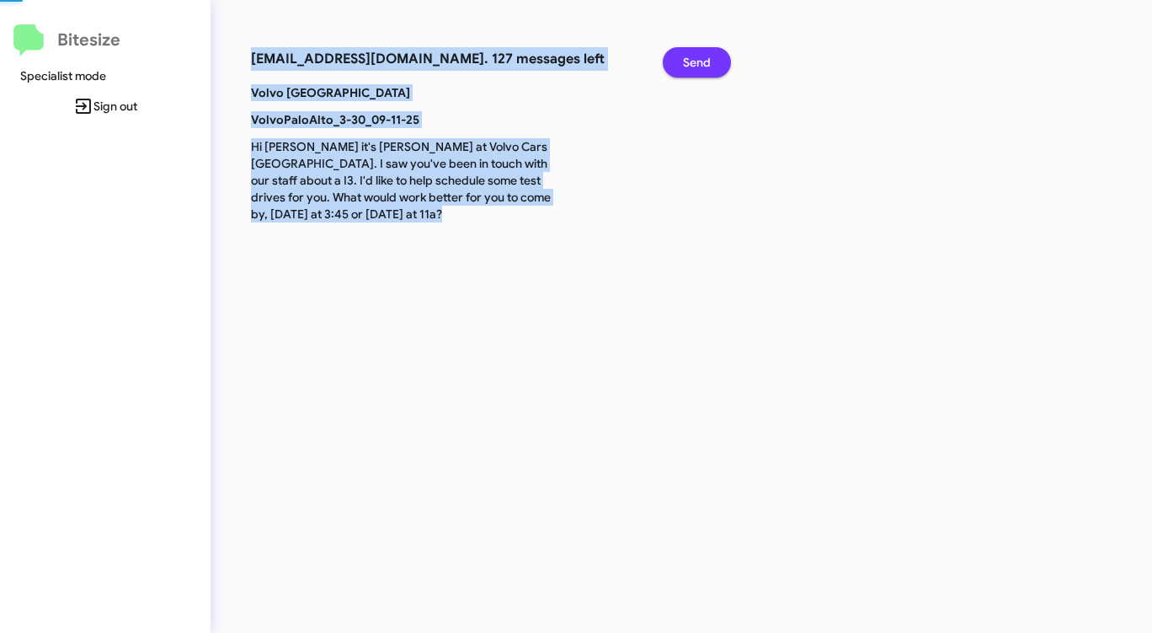
click at [697, 56] on span "Send" at bounding box center [697, 62] width 28 height 30
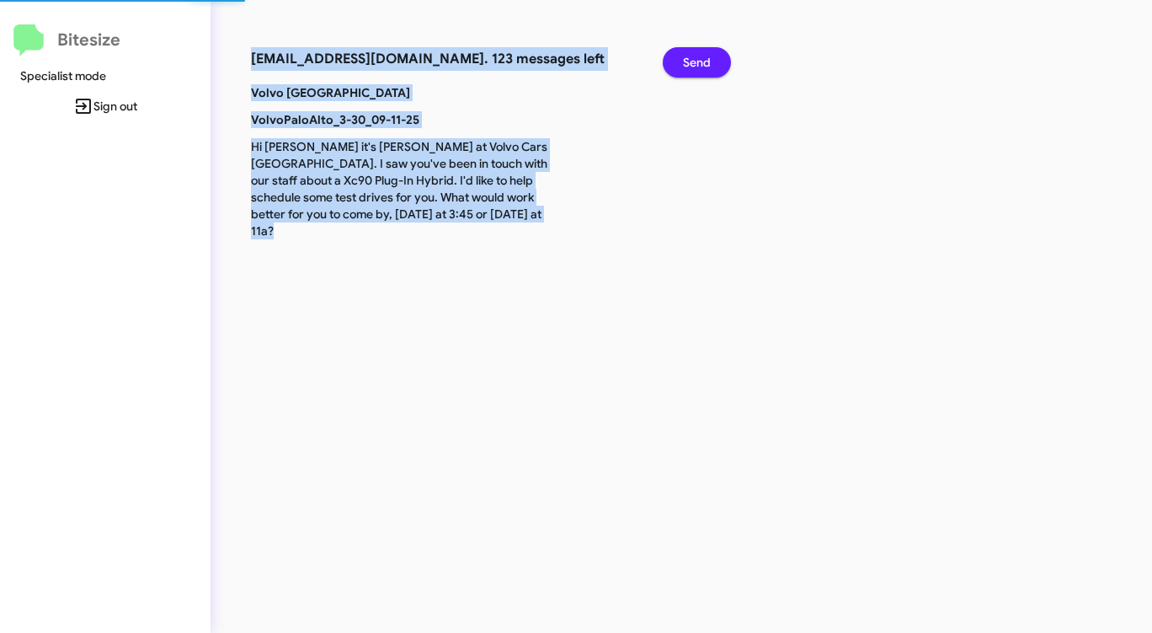
click at [697, 56] on span "Send" at bounding box center [697, 62] width 28 height 30
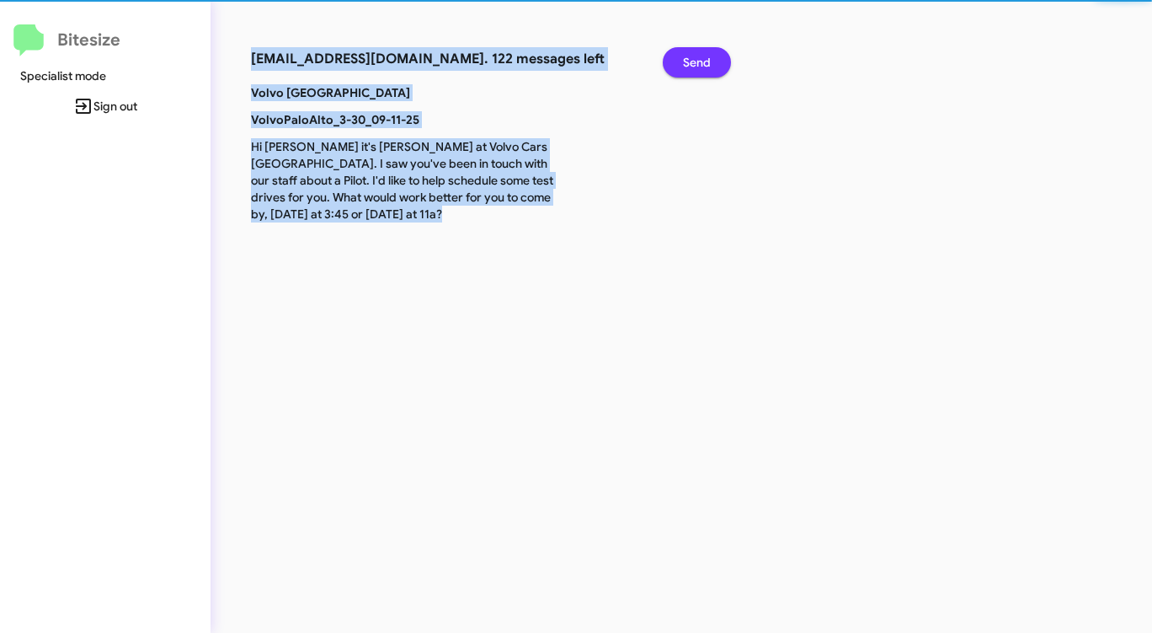
click at [697, 56] on span "Send" at bounding box center [697, 62] width 28 height 30
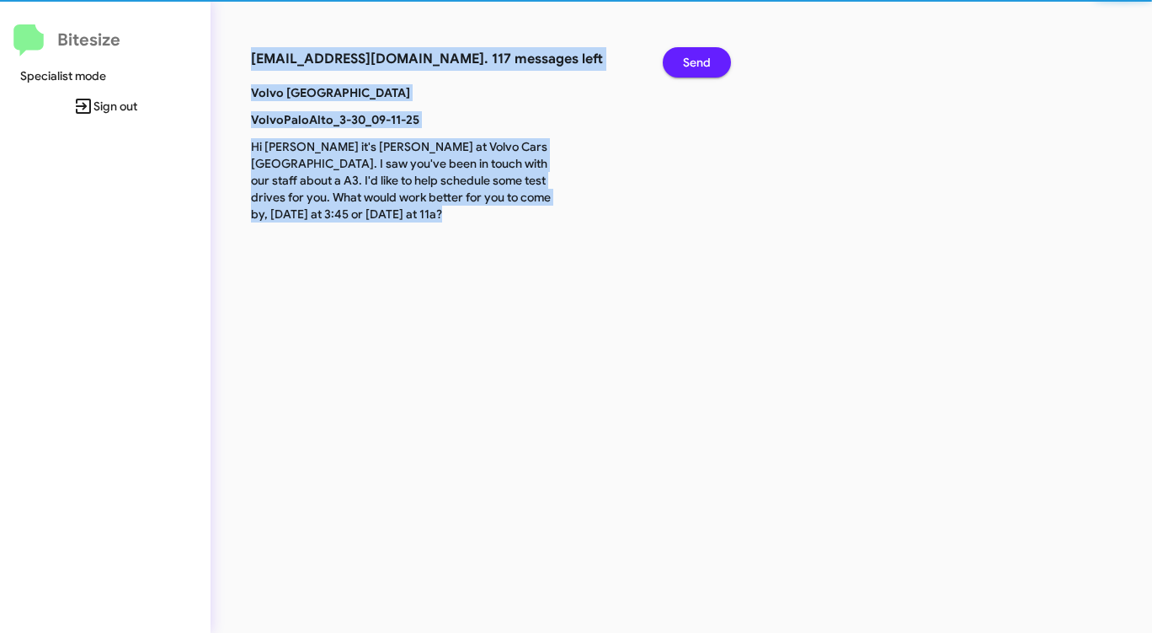
click at [697, 57] on span "Send" at bounding box center [697, 62] width 28 height 30
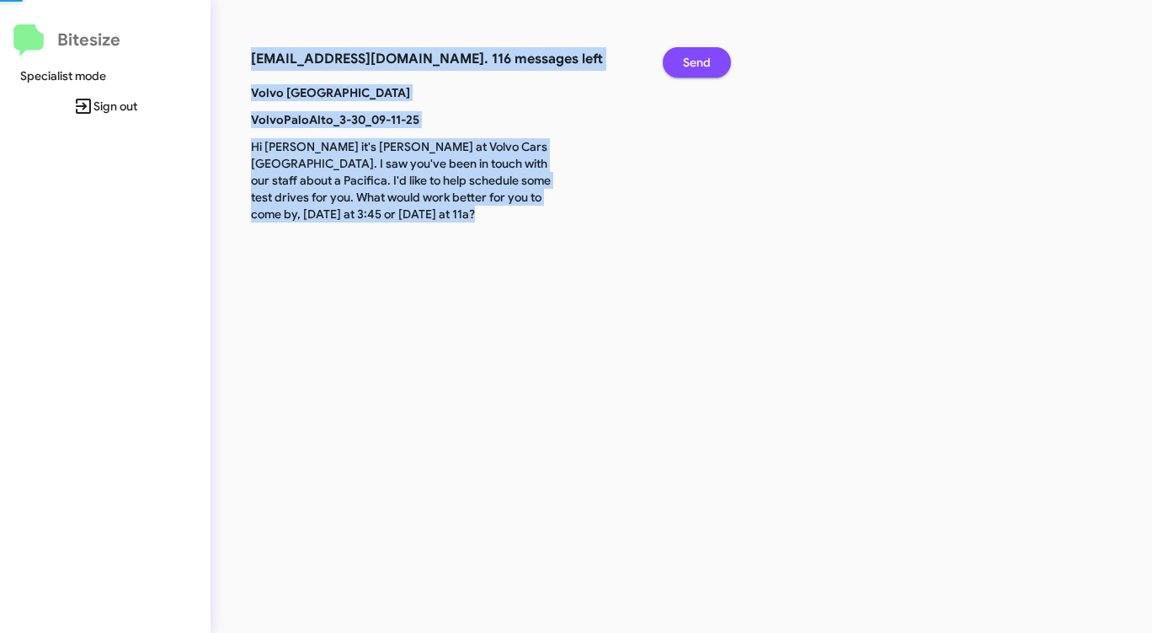
click at [697, 57] on span "Send" at bounding box center [697, 62] width 28 height 30
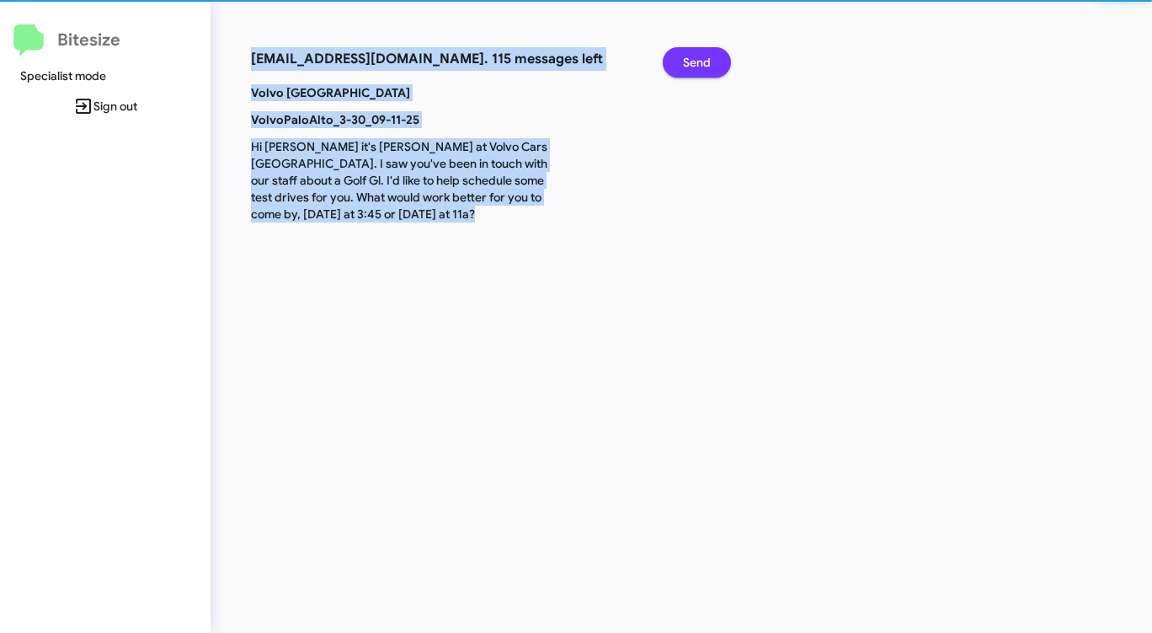
click at [697, 57] on span "Send" at bounding box center [697, 62] width 28 height 30
click at [697, 58] on span "Send" at bounding box center [697, 62] width 28 height 30
click at [697, 59] on span "Send" at bounding box center [697, 62] width 28 height 30
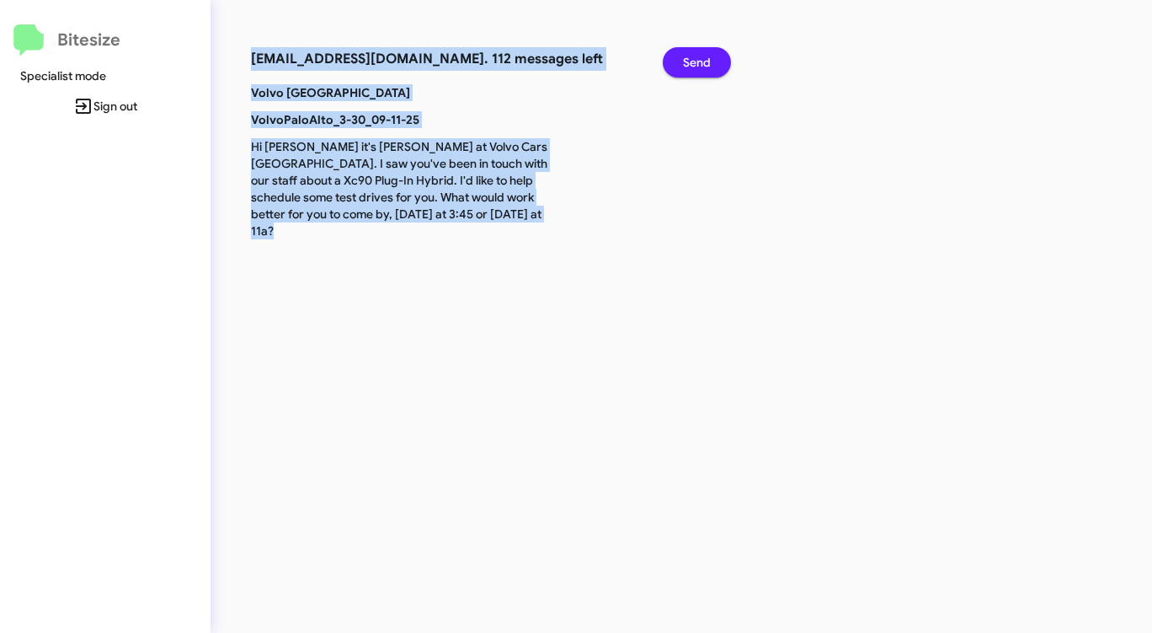
click at [697, 63] on span "Send" at bounding box center [697, 62] width 28 height 30
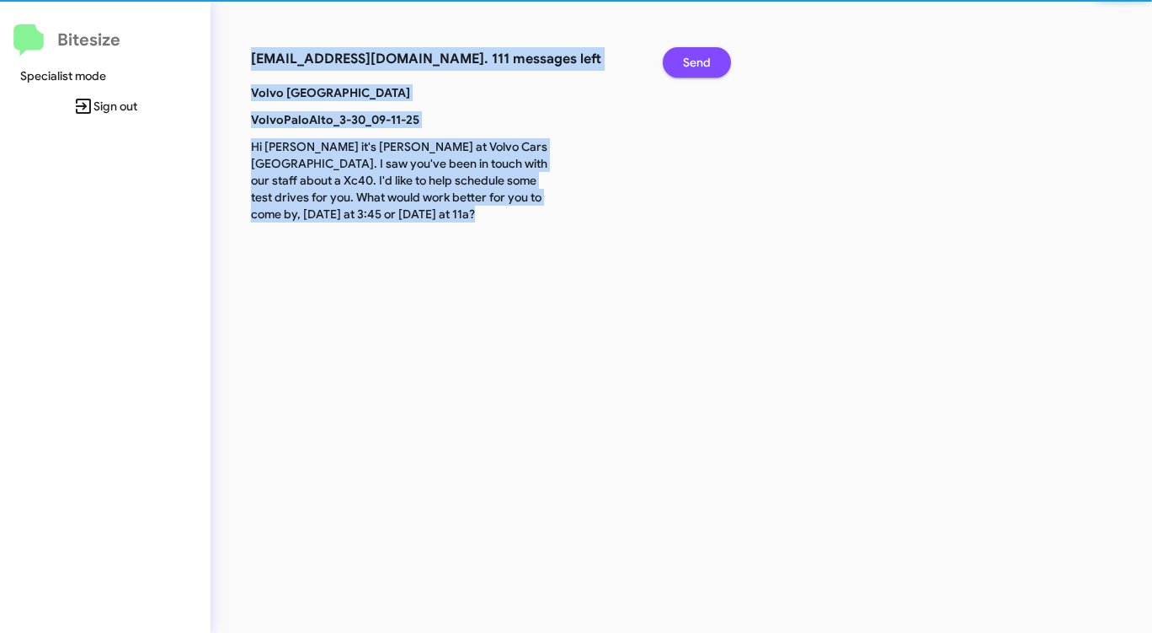
click at [698, 68] on span "Send" at bounding box center [697, 62] width 28 height 30
click at [698, 71] on span "Send" at bounding box center [697, 62] width 28 height 30
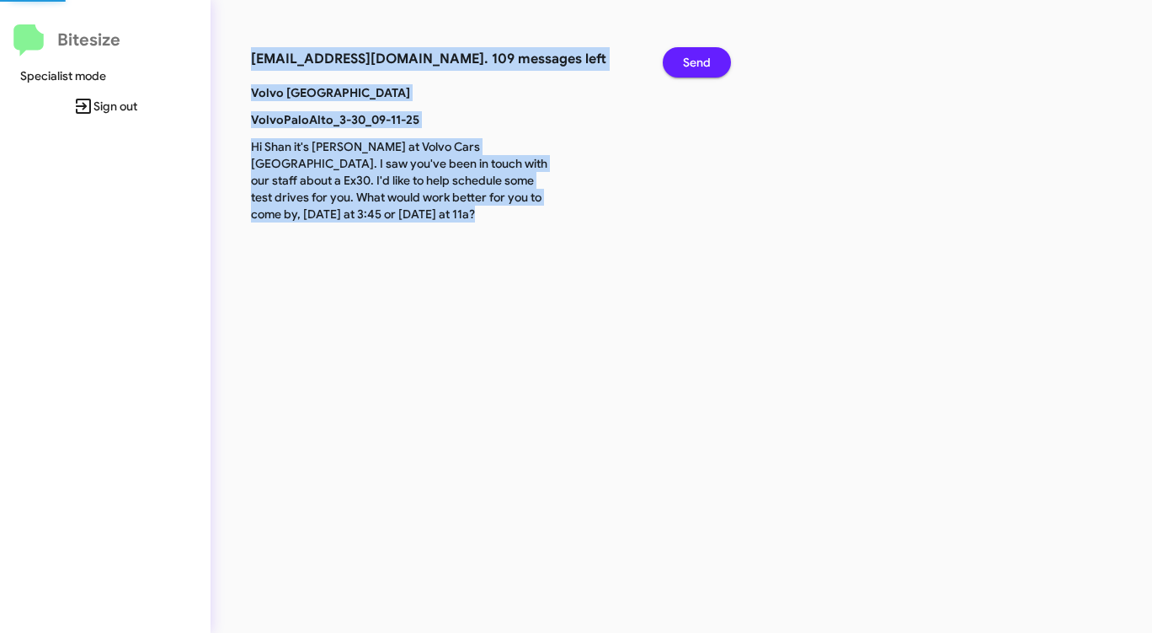
drag, startPoint x: 698, startPoint y: 71, endPoint x: 698, endPoint y: 82, distance: 11.0
click at [698, 82] on div "Send" at bounding box center [691, 65] width 83 height 37
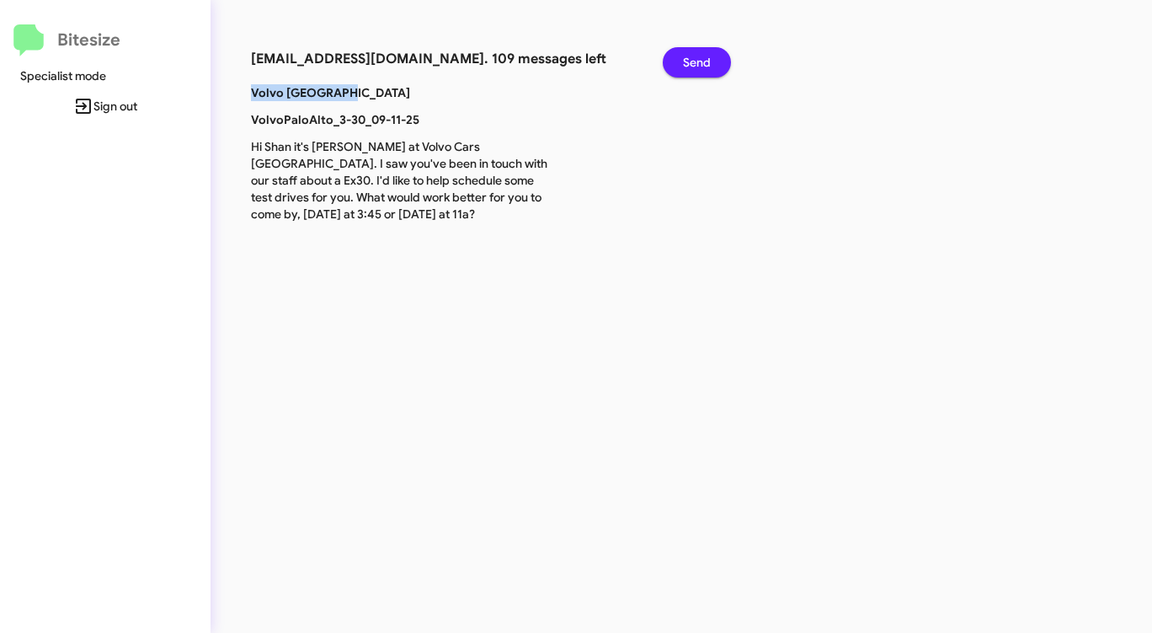
click at [699, 84] on div "connect+VolvoPaloAlto@bitesize.co. 109 messages left Send Volvo Palo Alto Volvo…" at bounding box center [485, 139] width 469 height 185
click at [699, 84] on div "Volvo Palo Alto VolvoPaloAlto_3-30_09-11-25 Hi Shan it's David Dupart at Volvo …" at bounding box center [485, 158] width 494 height 148
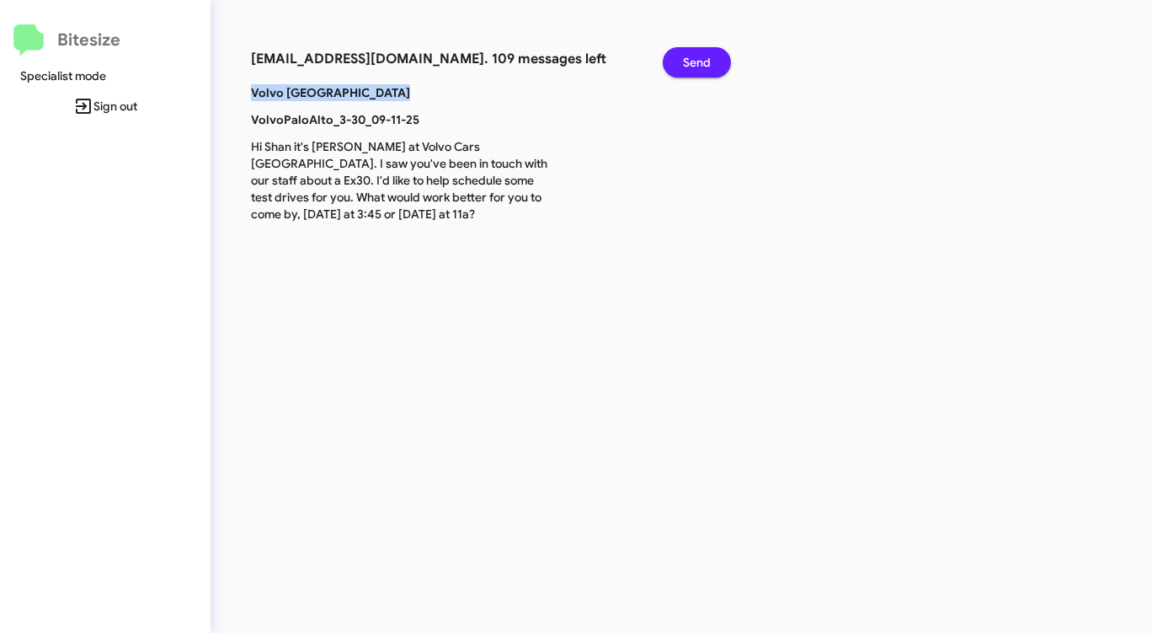
click at [699, 84] on div "Volvo Palo Alto VolvoPaloAlto_3-30_09-11-25 Hi Shan it's David Dupart at Volvo …" at bounding box center [485, 158] width 494 height 148
click at [700, 86] on div "Volvo Palo Alto VolvoPaloAlto_3-30_09-11-25 Hi Shan it's David Dupart at Volvo …" at bounding box center [485, 158] width 494 height 148
click at [700, 87] on div "Volvo Palo Alto VolvoPaloAlto_3-30_09-11-25 Hi Shan it's David Dupart at Volvo …" at bounding box center [485, 158] width 494 height 148
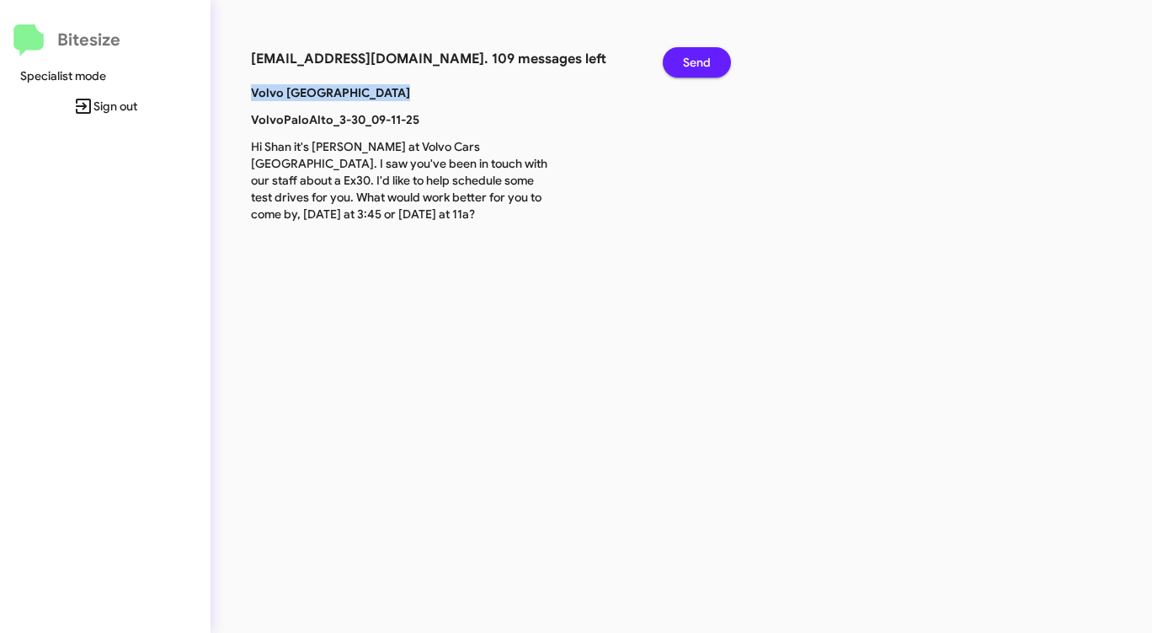
click at [700, 87] on div "Volvo Palo Alto VolvoPaloAlto_3-30_09-11-25 Hi Shan it's David Dupart at Volvo …" at bounding box center [485, 158] width 494 height 148
click at [676, 60] on button "Send" at bounding box center [697, 62] width 68 height 30
click at [676, 61] on button "Send" at bounding box center [697, 62] width 68 height 30
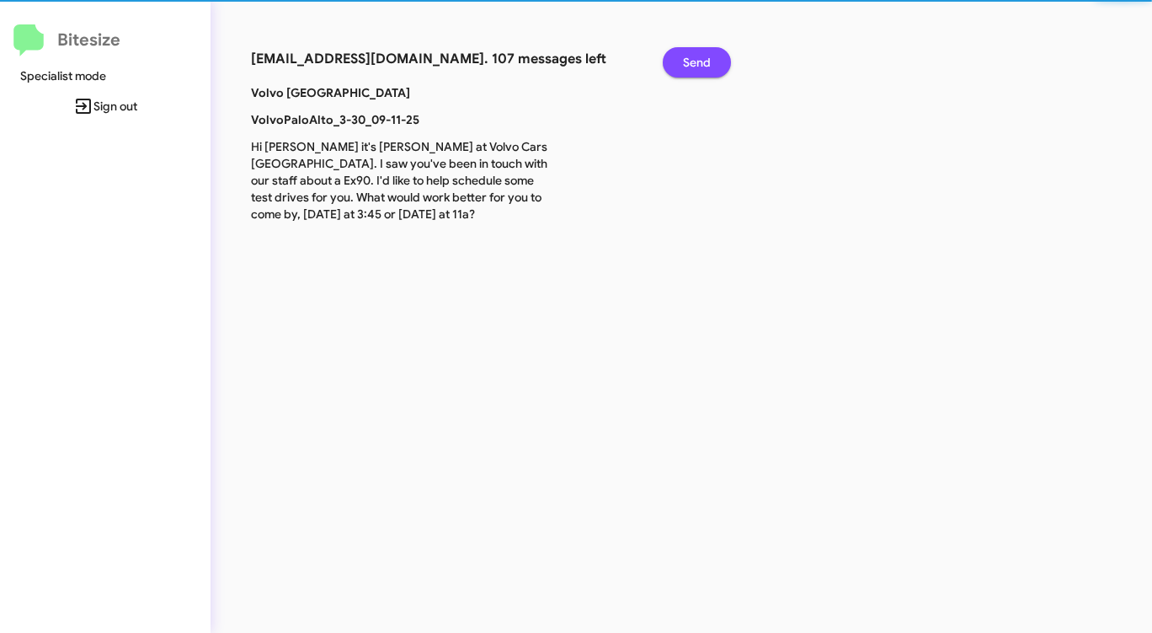
click at [676, 61] on button "Send" at bounding box center [697, 62] width 68 height 30
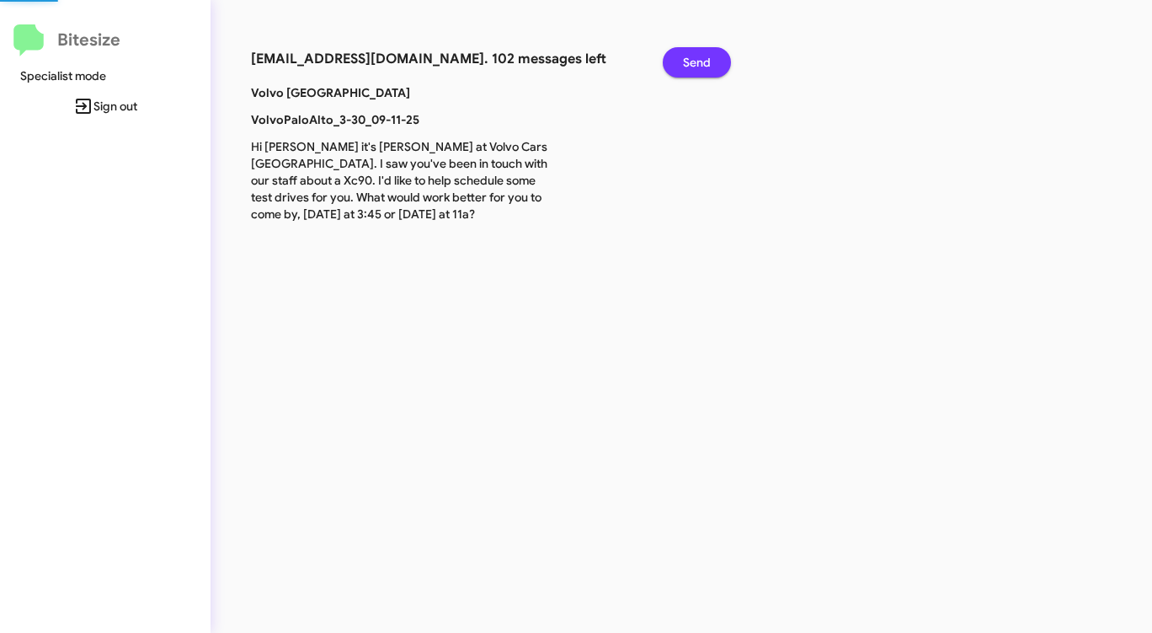
click at [676, 61] on button "Send" at bounding box center [697, 62] width 68 height 30
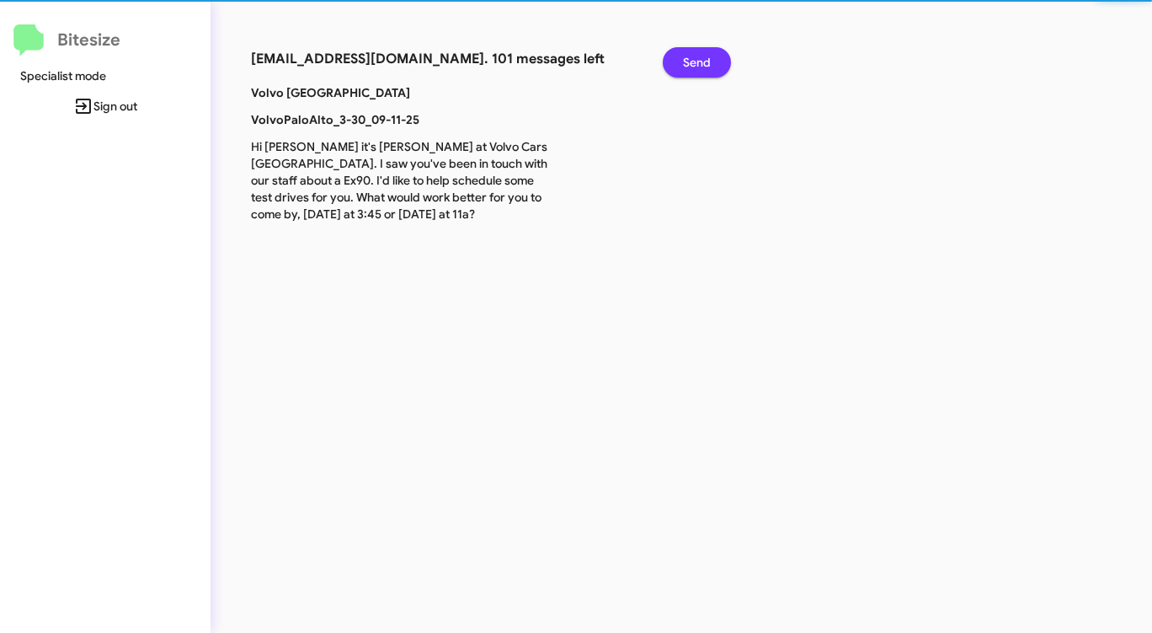
click at [676, 61] on button "Send" at bounding box center [697, 62] width 68 height 30
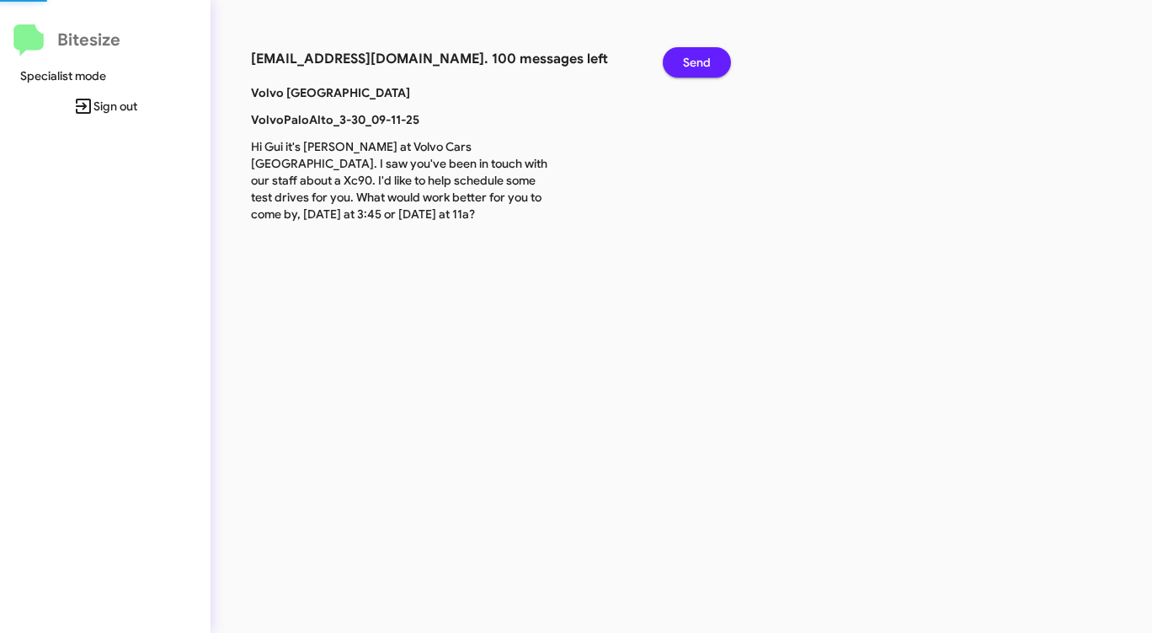
click at [676, 61] on button "Send" at bounding box center [697, 62] width 68 height 30
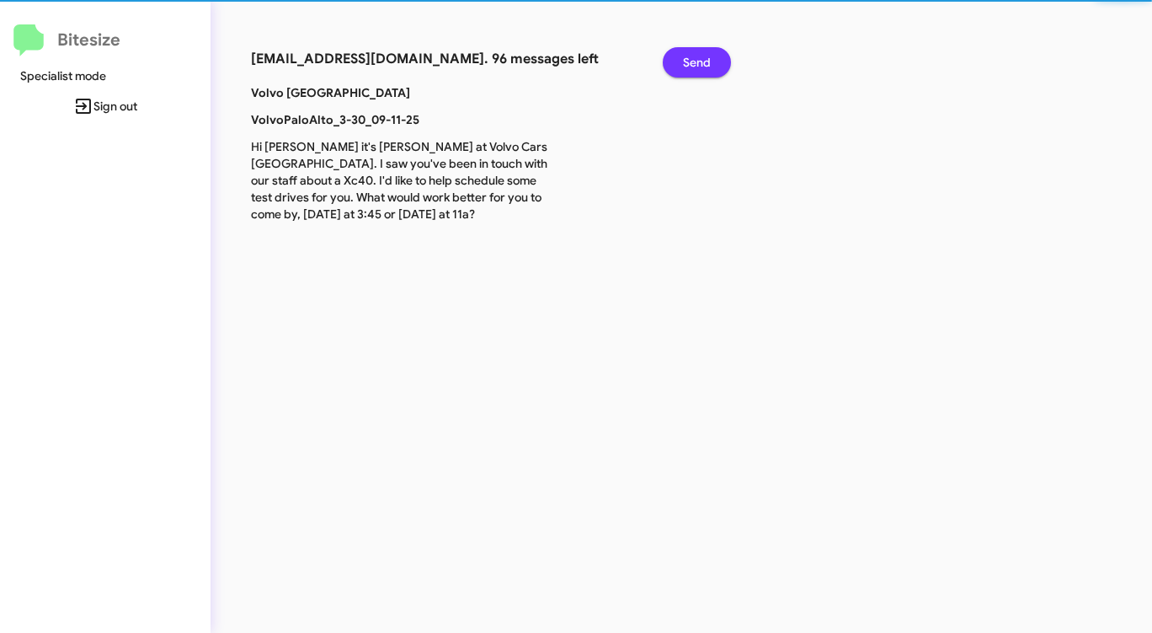
click at [676, 61] on button "Send" at bounding box center [697, 62] width 68 height 30
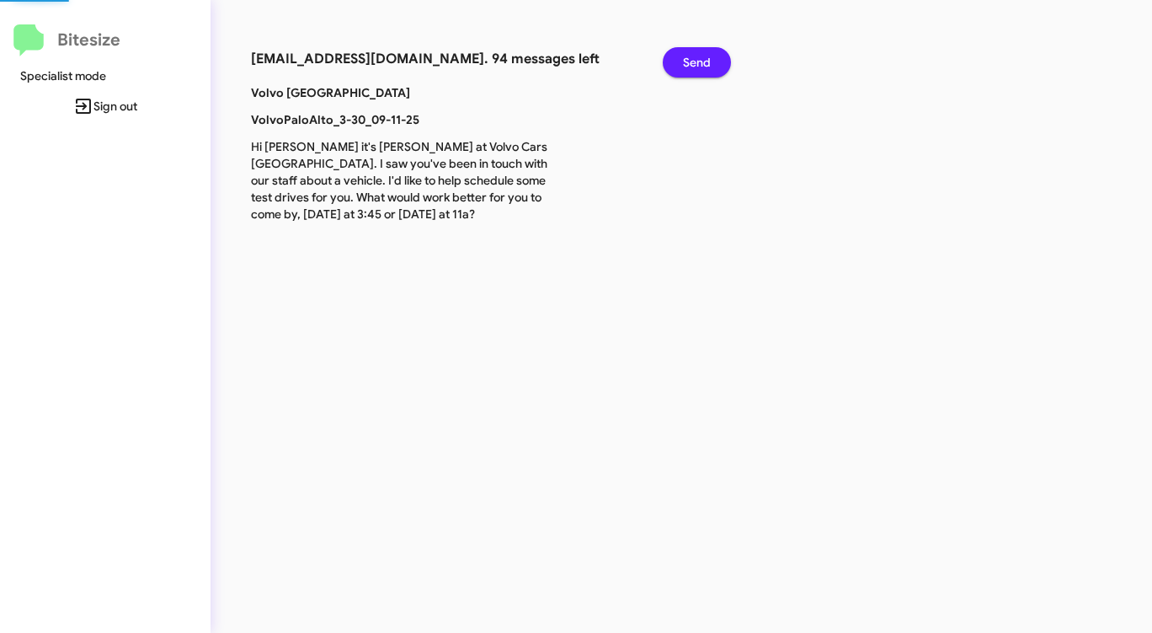
click at [676, 61] on button "Send" at bounding box center [697, 62] width 68 height 30
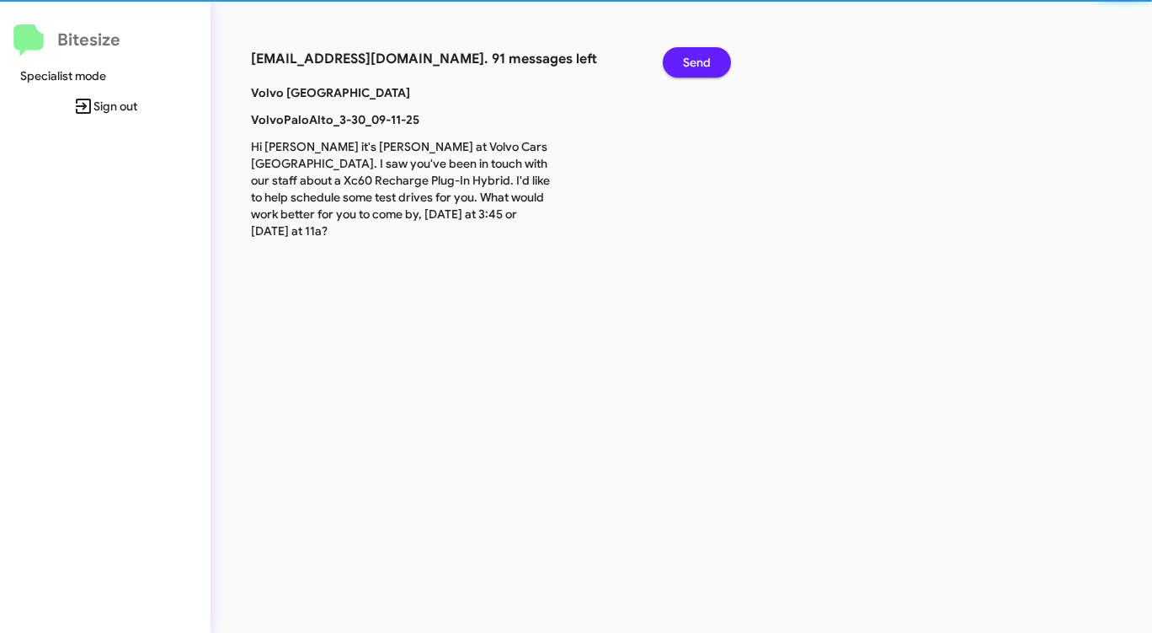
click at [676, 61] on button "Send" at bounding box center [697, 62] width 68 height 30
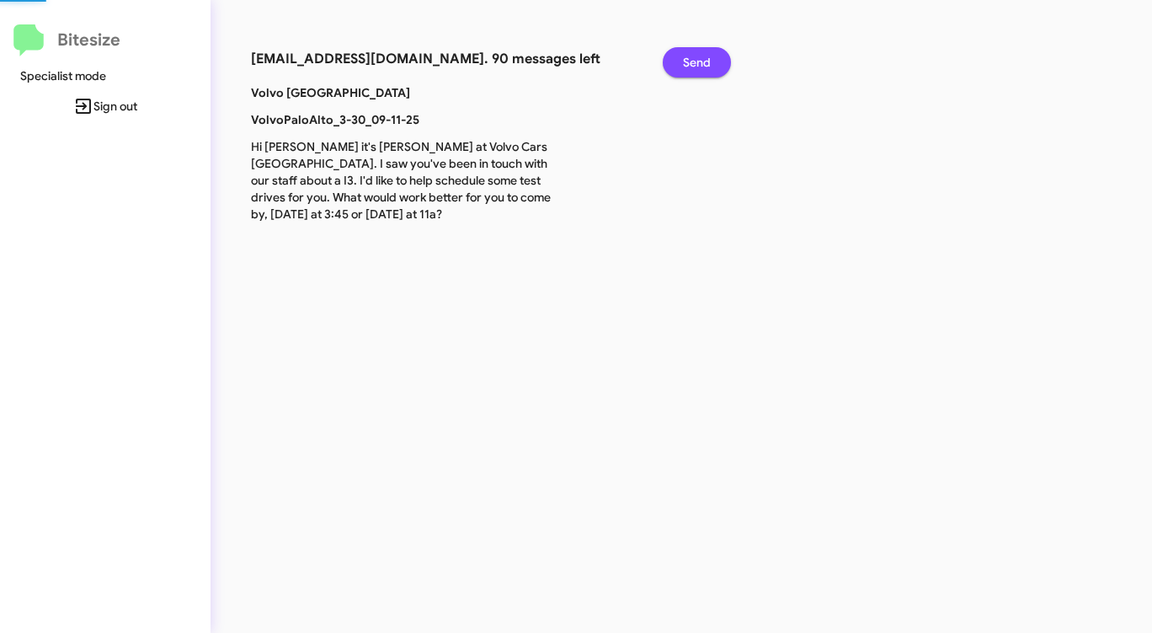
click at [676, 61] on button "Send" at bounding box center [697, 62] width 68 height 30
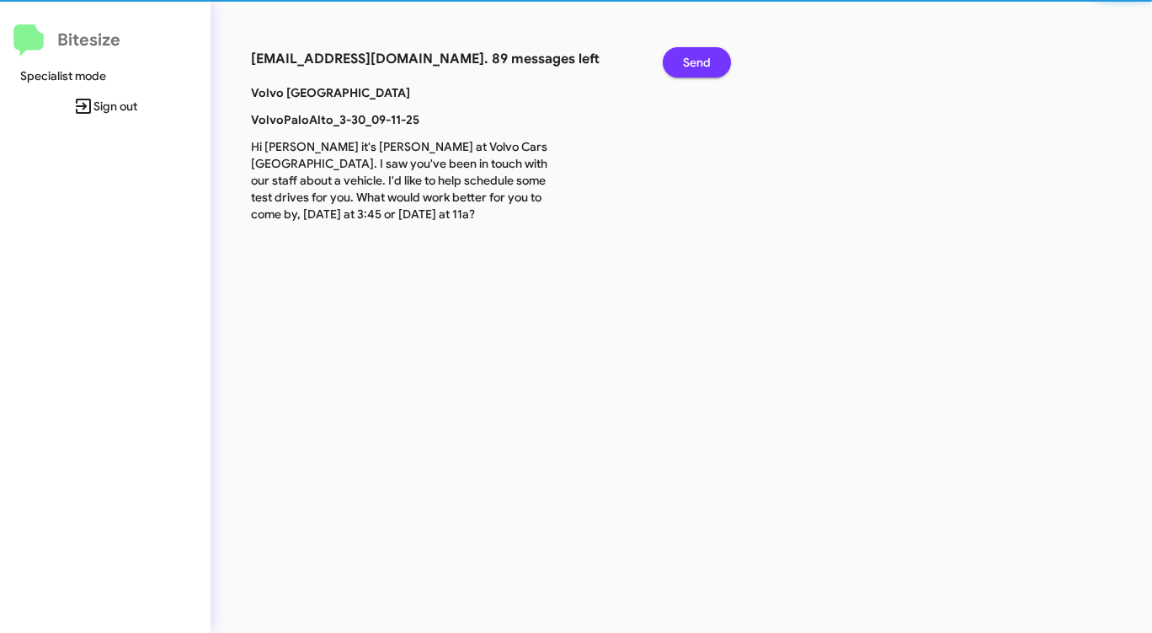
click at [676, 61] on button "Send" at bounding box center [697, 62] width 68 height 30
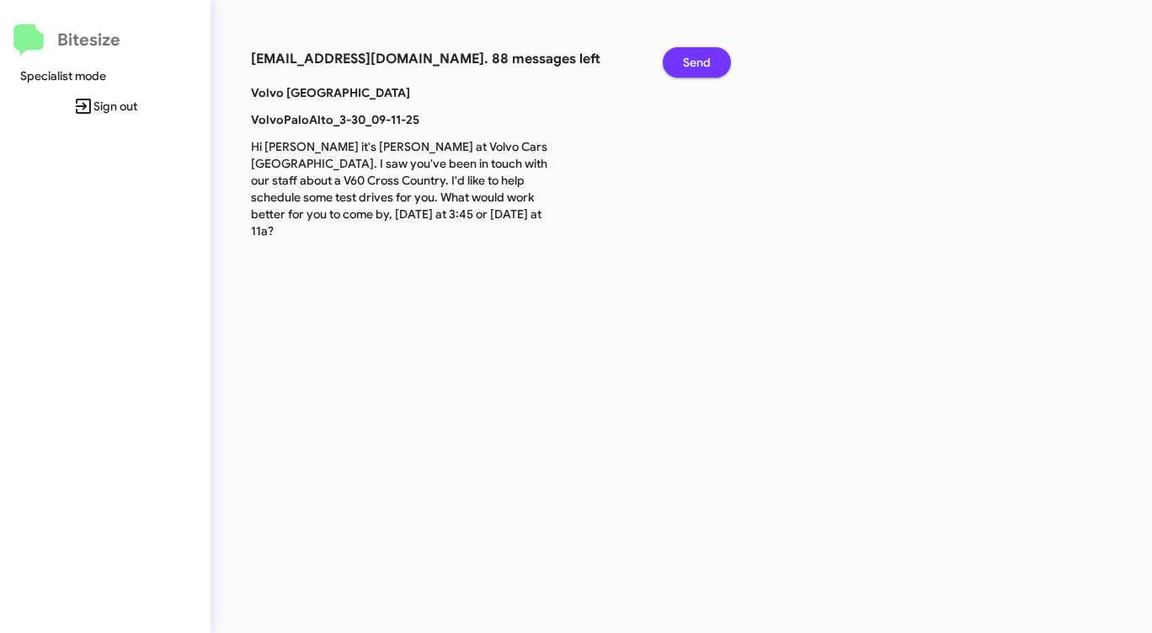
click at [676, 61] on button "Send" at bounding box center [697, 62] width 68 height 30
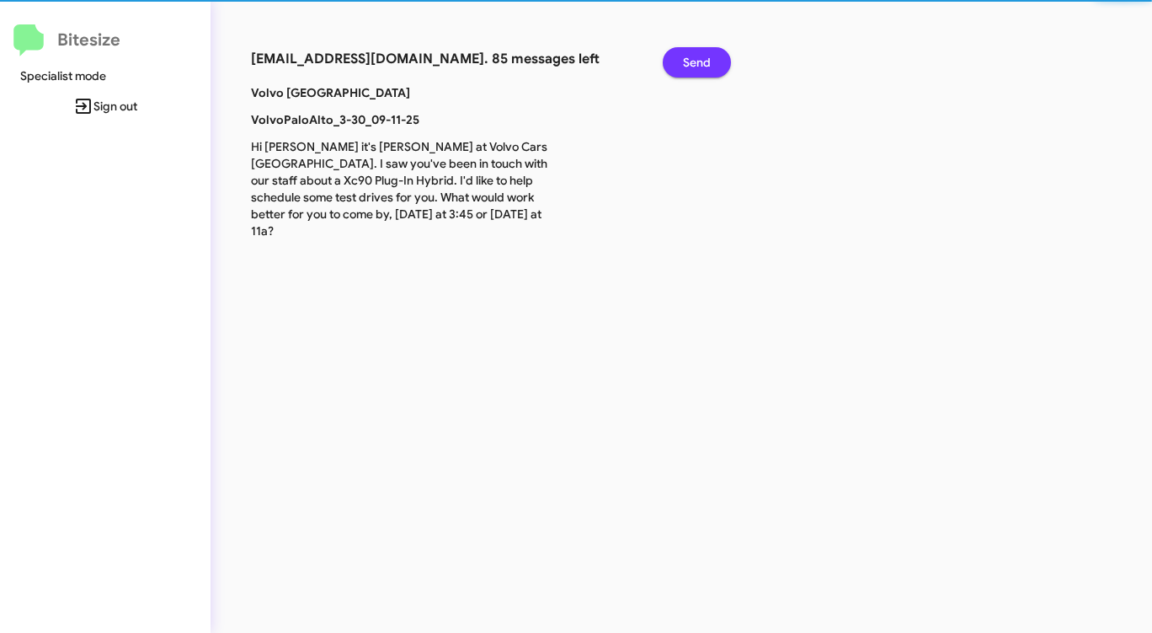
click at [676, 61] on button "Send" at bounding box center [697, 62] width 68 height 30
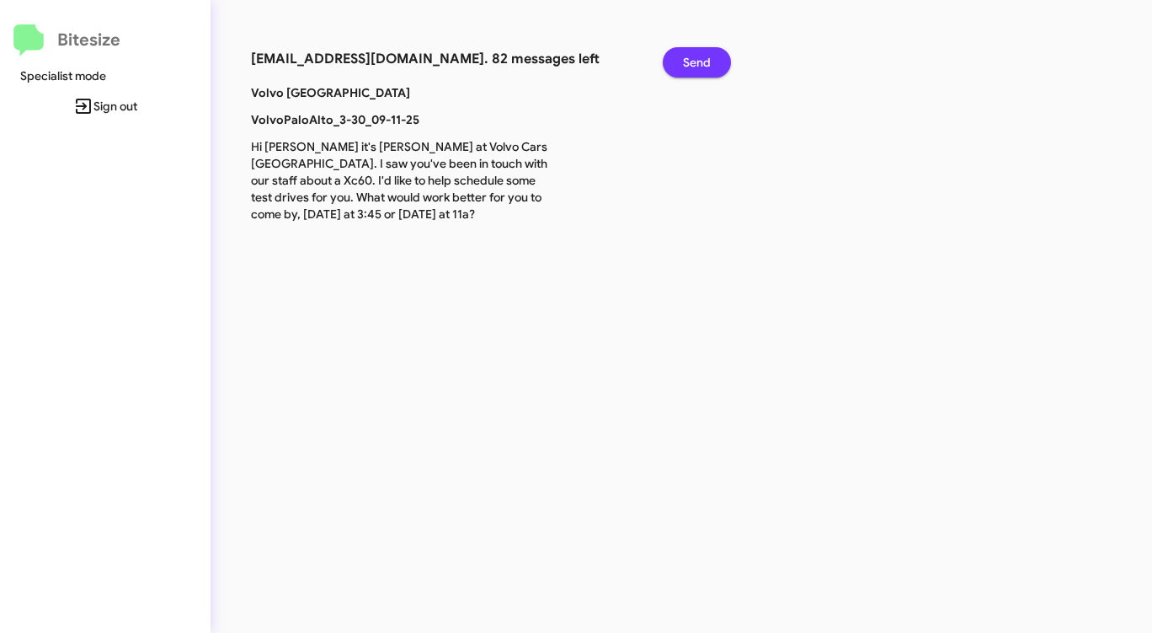
click at [676, 61] on button "Send" at bounding box center [697, 62] width 68 height 30
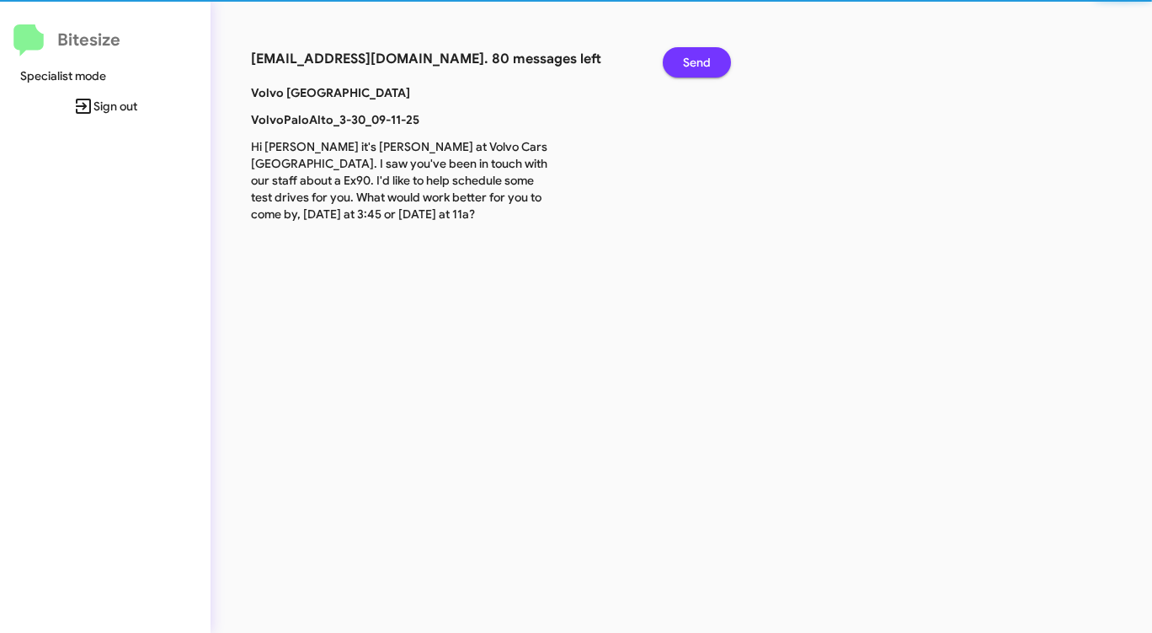
click at [676, 61] on button "Send" at bounding box center [697, 62] width 68 height 30
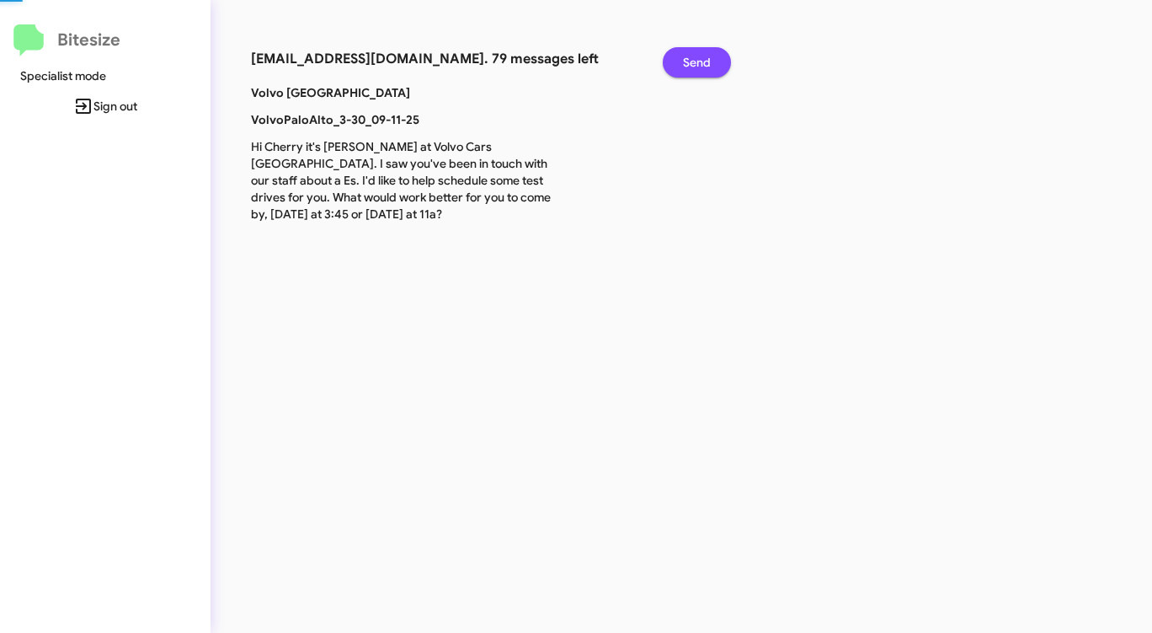
click at [676, 61] on button "Send" at bounding box center [697, 62] width 68 height 30
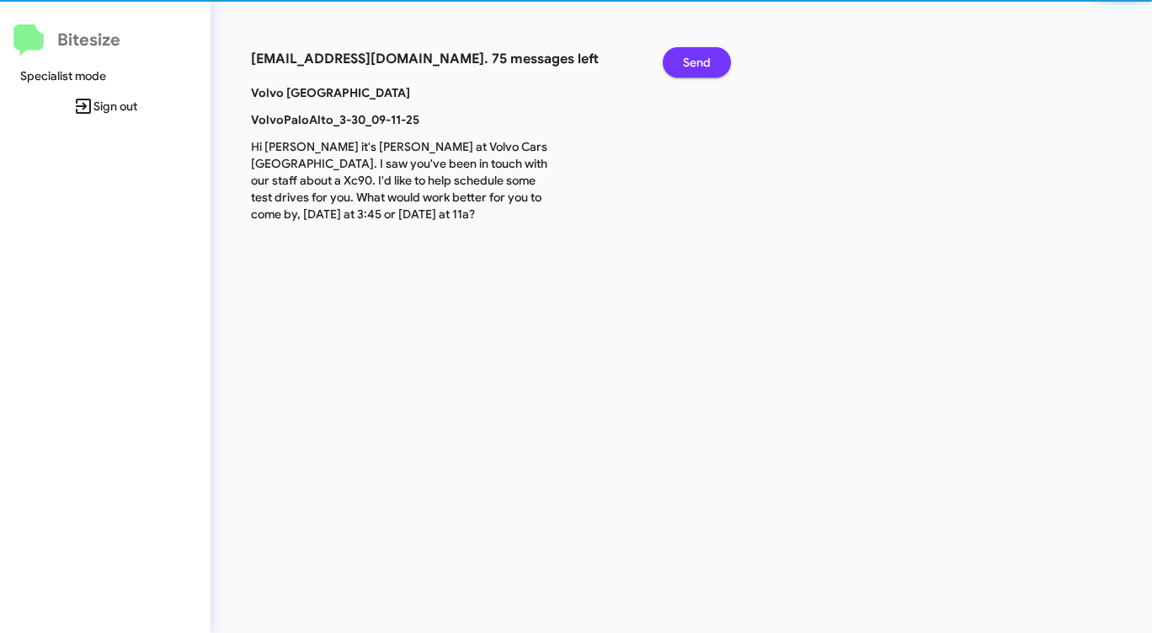
click at [676, 61] on button "Send" at bounding box center [697, 62] width 68 height 30
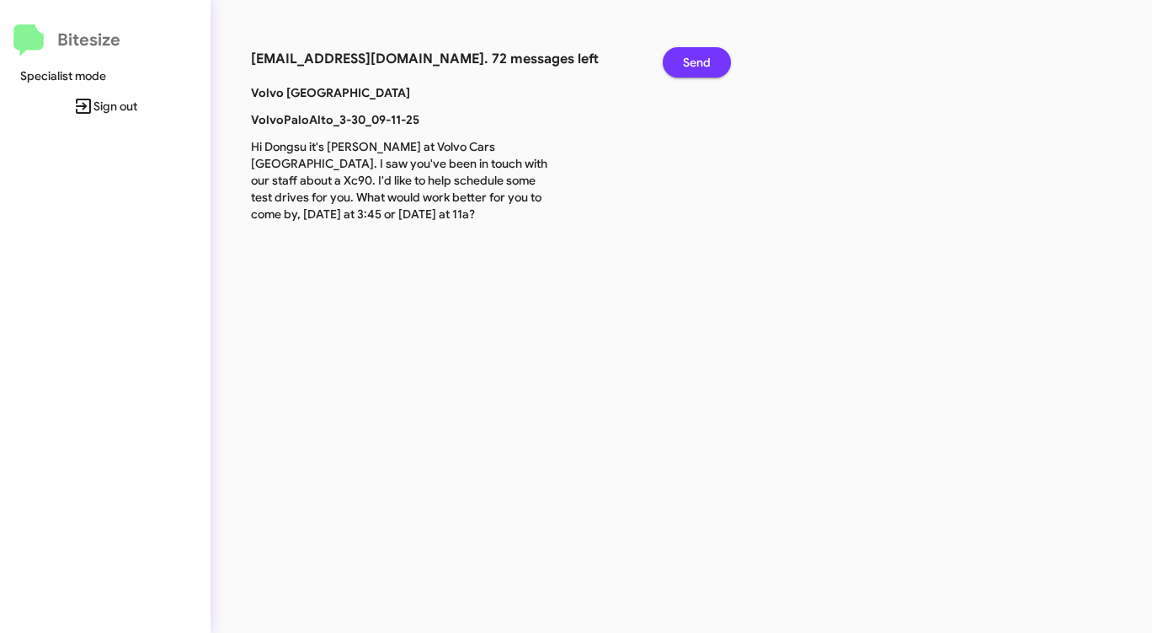
click at [676, 61] on button "Send" at bounding box center [697, 62] width 68 height 30
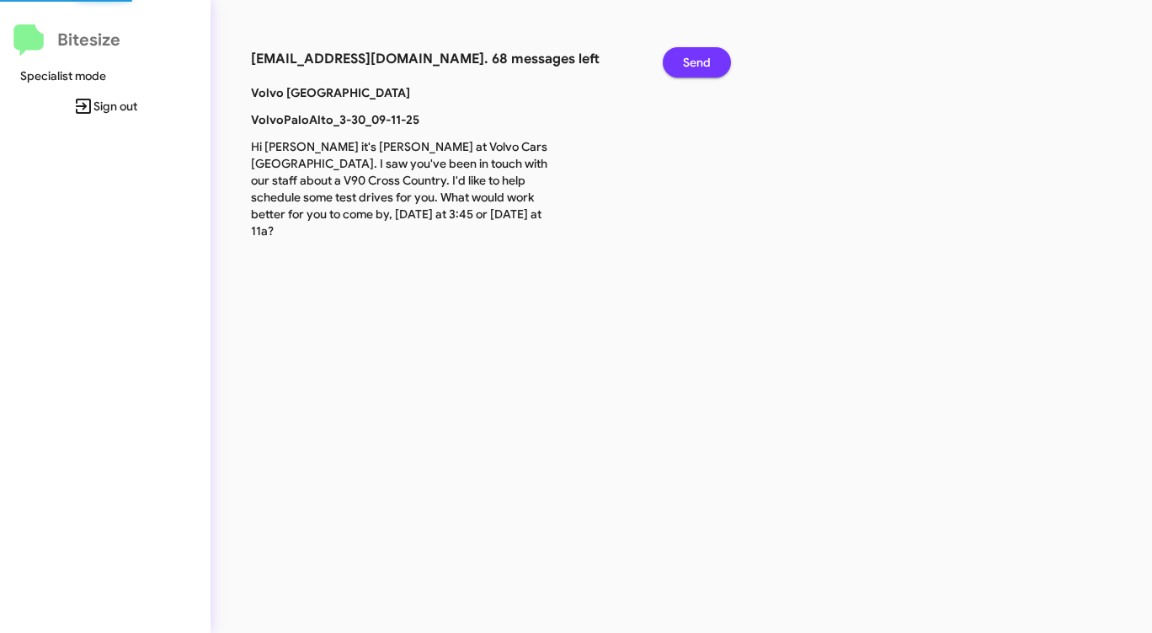
click at [676, 61] on button "Send" at bounding box center [697, 62] width 68 height 30
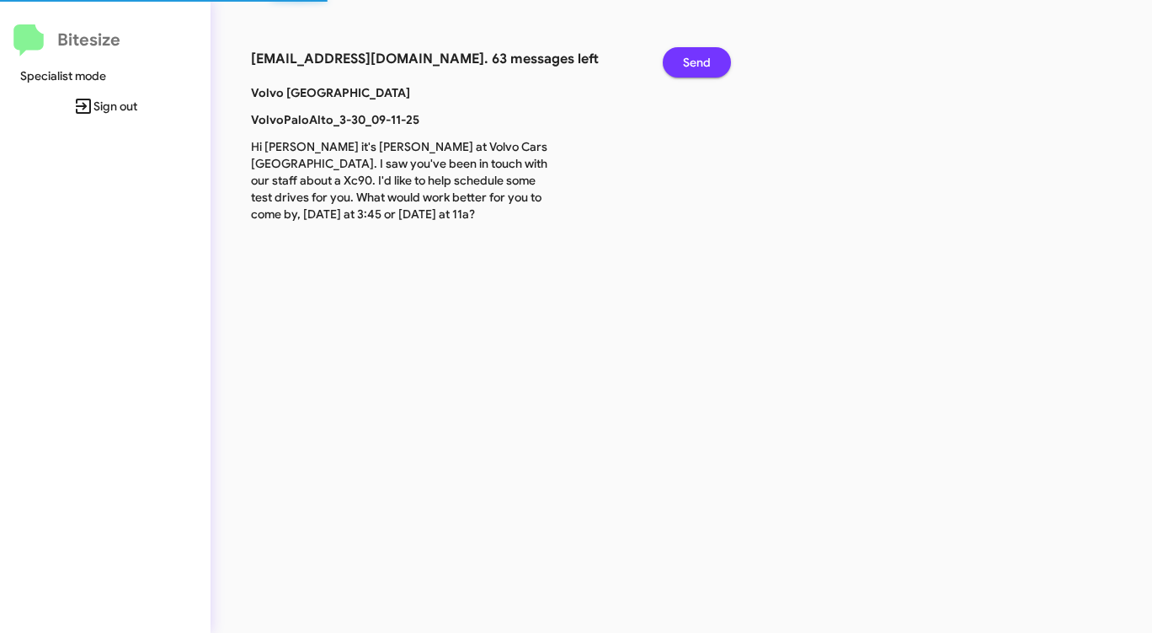
click at [676, 61] on button "Send" at bounding box center [697, 62] width 68 height 30
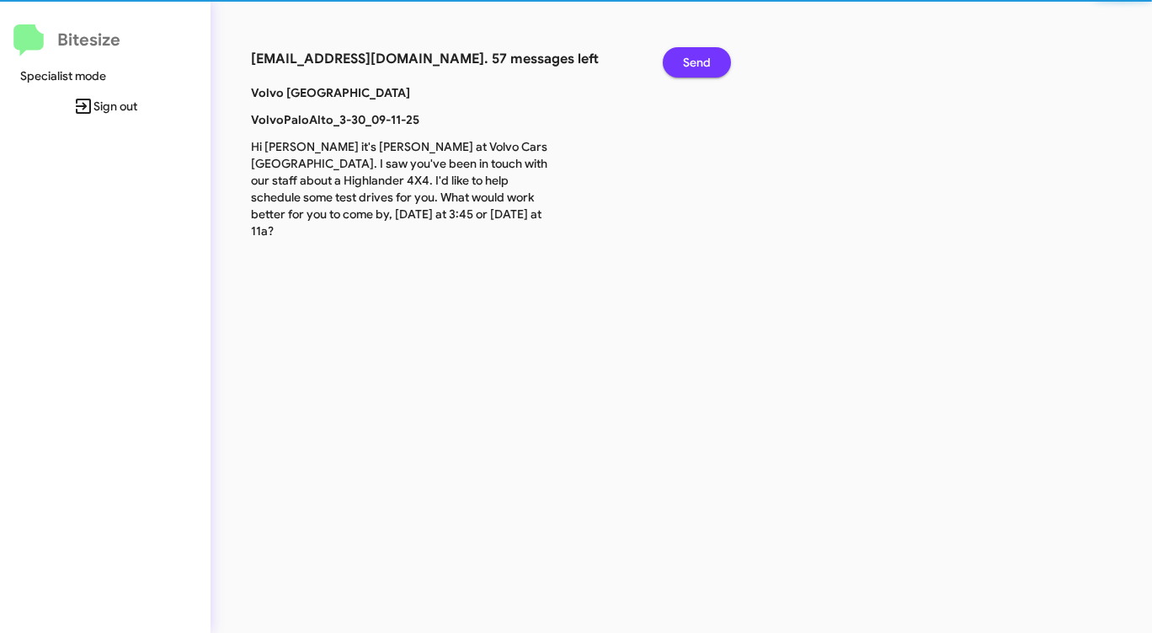
click at [676, 61] on button "Send" at bounding box center [697, 62] width 68 height 30
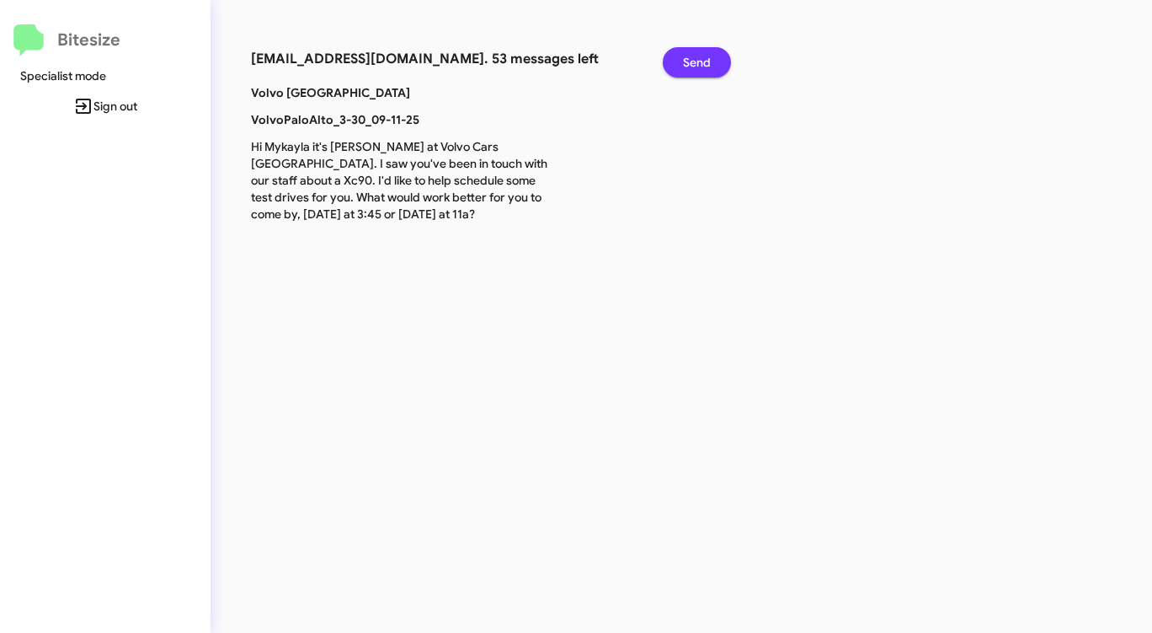
click at [676, 61] on button "Send" at bounding box center [697, 62] width 68 height 30
click at [676, 62] on button "Send" at bounding box center [697, 62] width 68 height 30
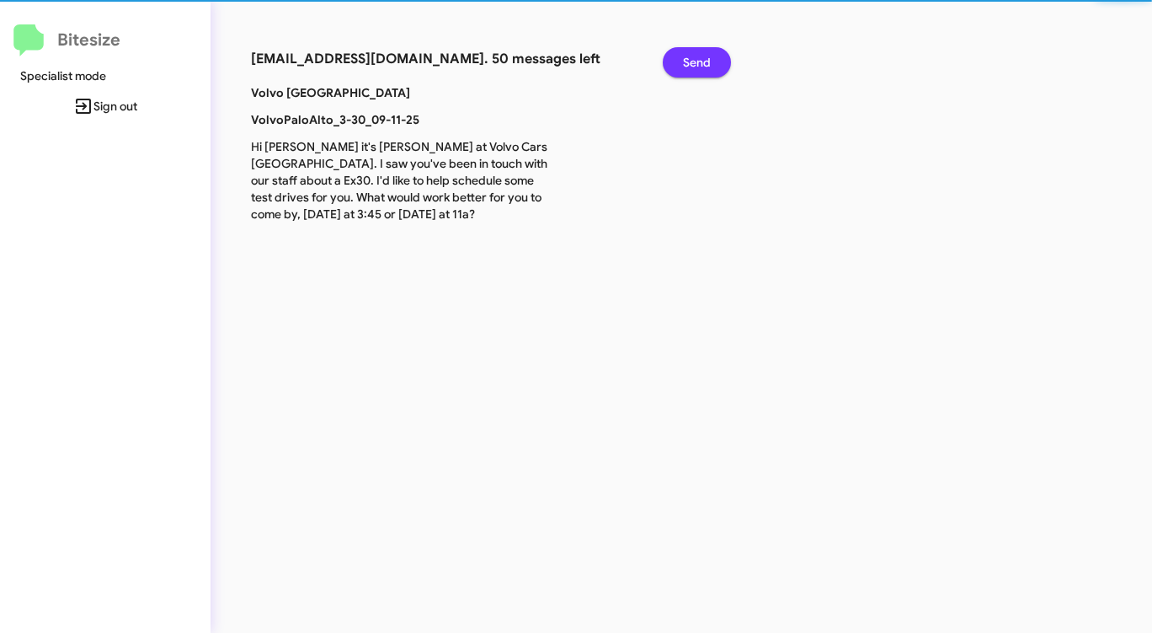
click at [676, 62] on button "Send" at bounding box center [697, 62] width 68 height 30
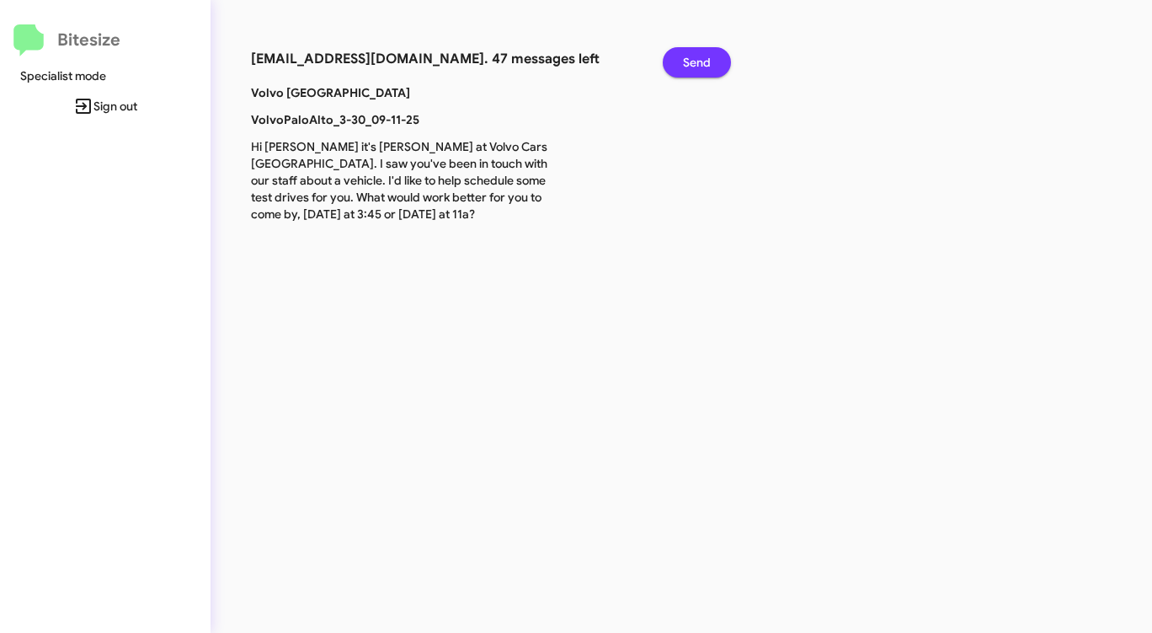
click at [676, 62] on button "Send" at bounding box center [697, 62] width 68 height 30
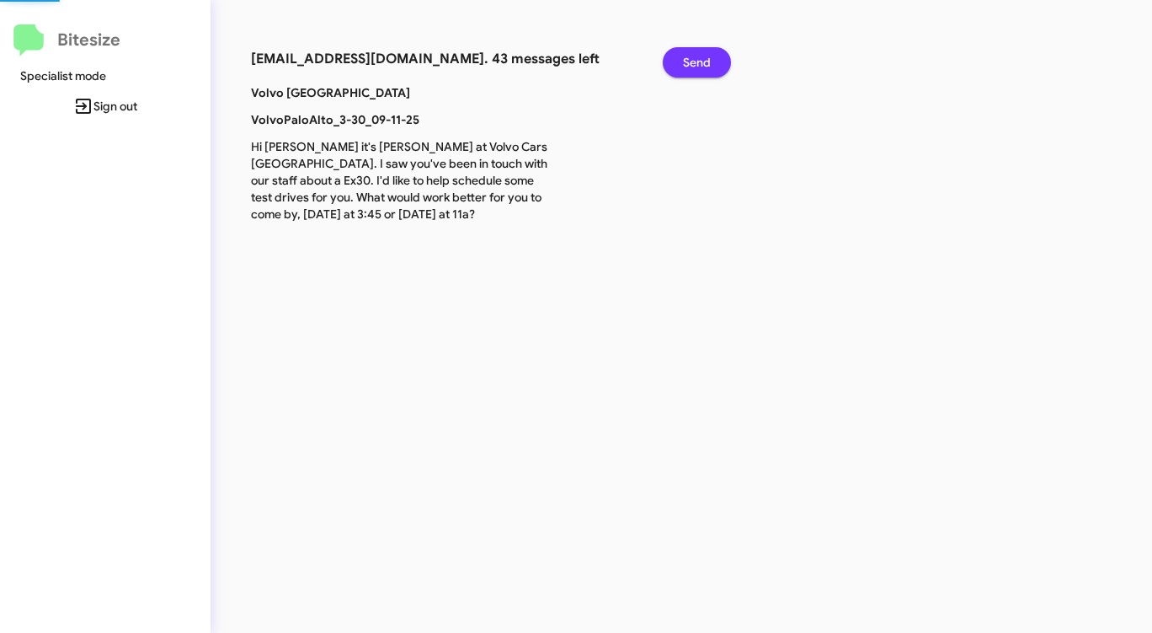
click at [676, 63] on button "Send" at bounding box center [697, 62] width 68 height 30
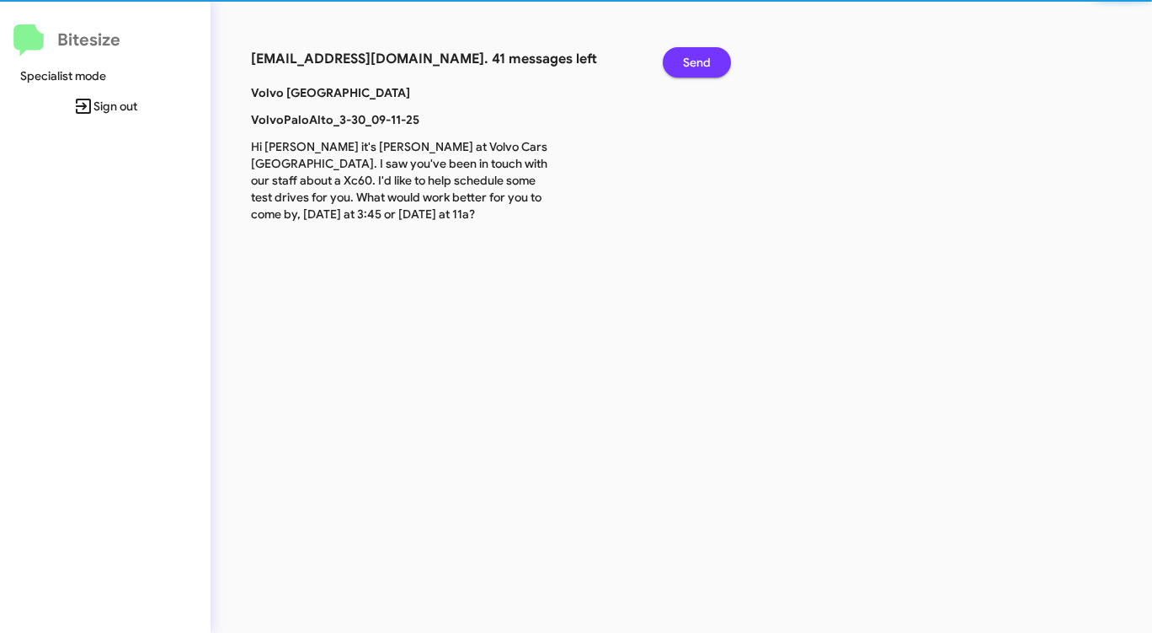
click at [676, 63] on button "Send" at bounding box center [697, 62] width 68 height 30
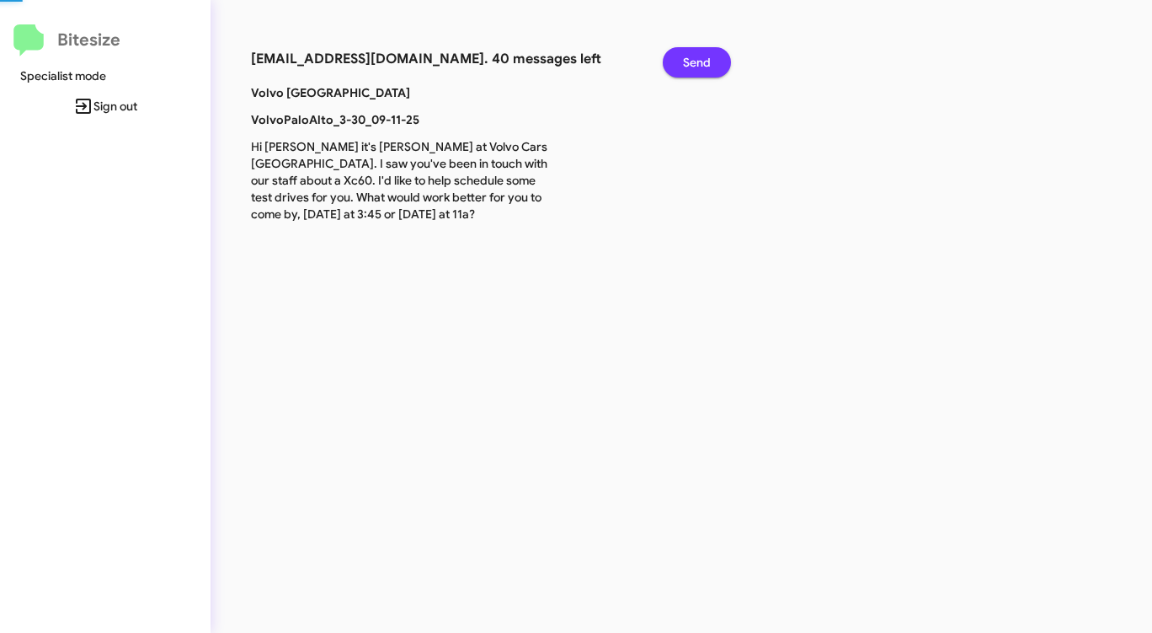
click at [676, 63] on button "Send" at bounding box center [697, 62] width 68 height 30
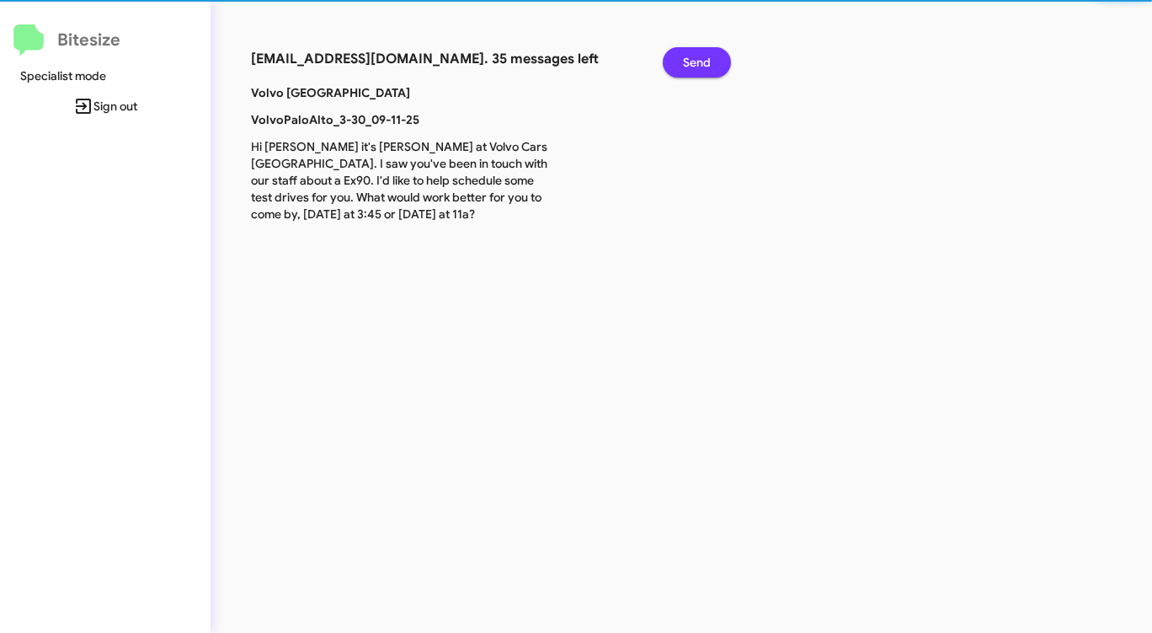
click at [676, 63] on button "Send" at bounding box center [697, 62] width 68 height 30
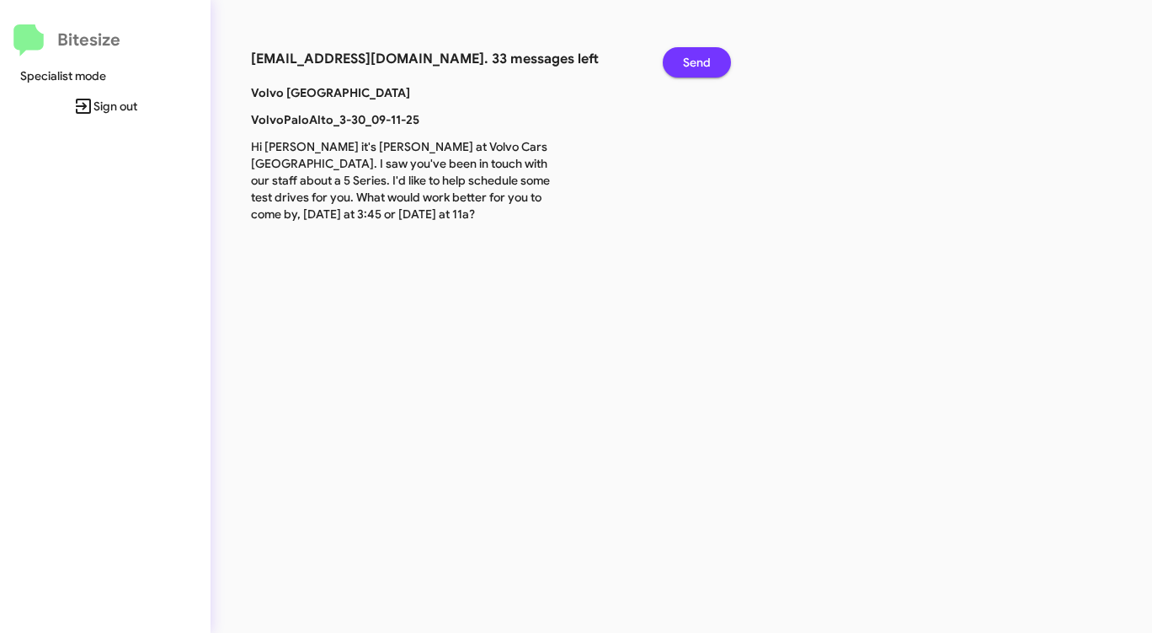
click at [676, 63] on button "Send" at bounding box center [697, 62] width 68 height 30
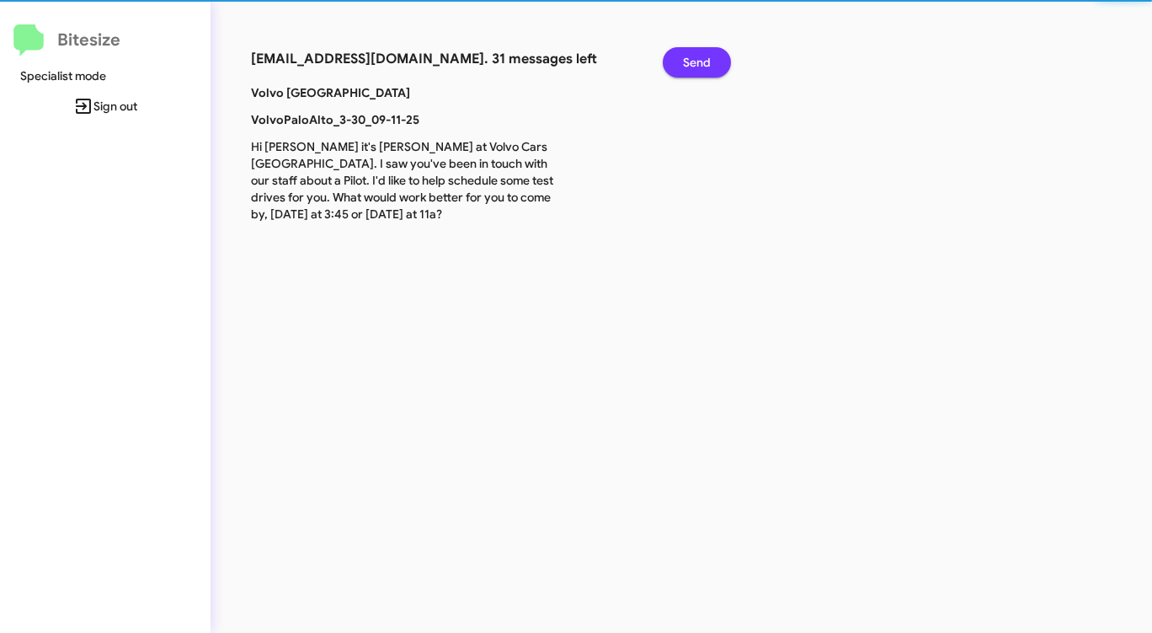
click at [676, 63] on button "Send" at bounding box center [697, 62] width 68 height 30
click at [676, 65] on button "Send" at bounding box center [697, 62] width 68 height 30
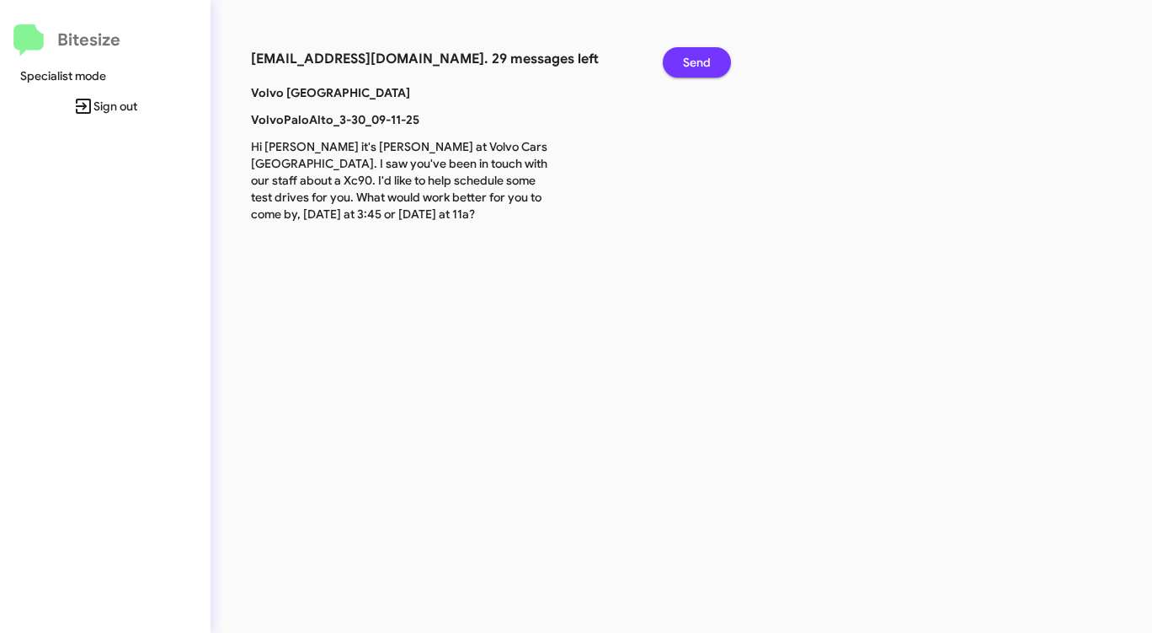
click at [676, 65] on button "Send" at bounding box center [697, 62] width 68 height 30
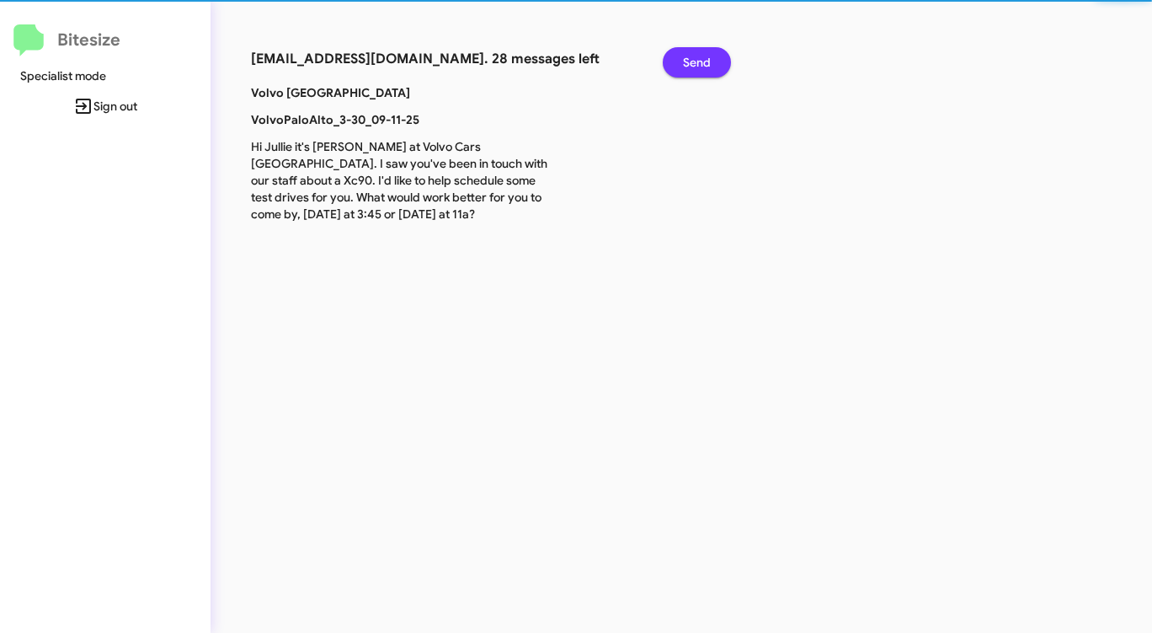
click at [676, 65] on button "Send" at bounding box center [697, 62] width 68 height 30
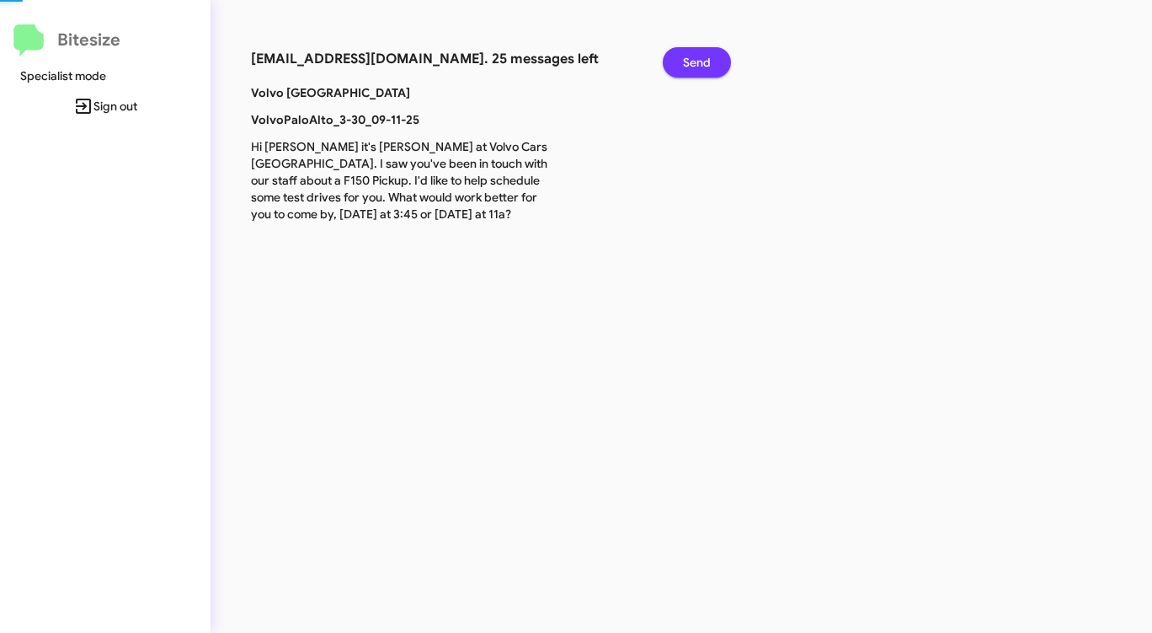
click at [676, 65] on button "Send" at bounding box center [697, 62] width 68 height 30
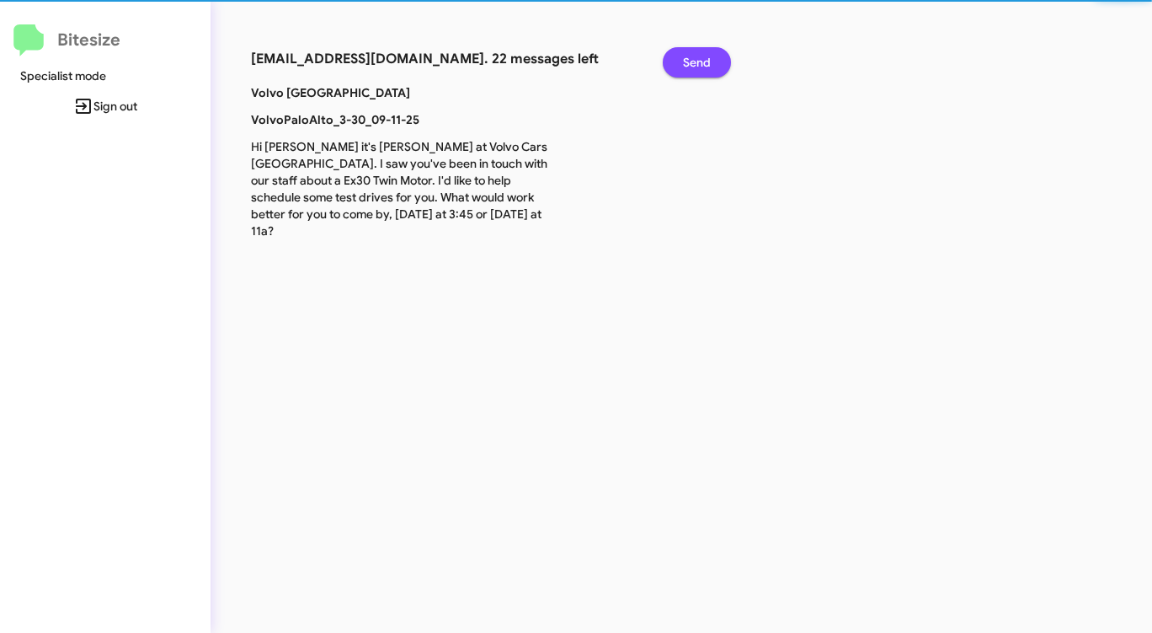
click at [676, 65] on button "Send" at bounding box center [697, 62] width 68 height 30
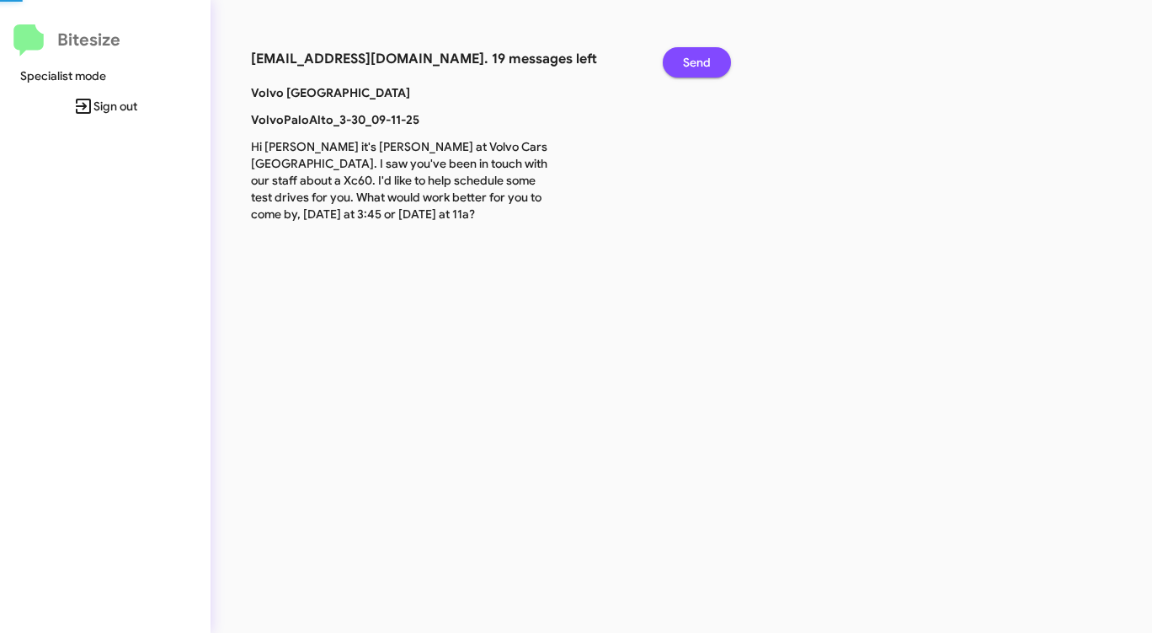
click at [676, 65] on button "Send" at bounding box center [697, 62] width 68 height 30
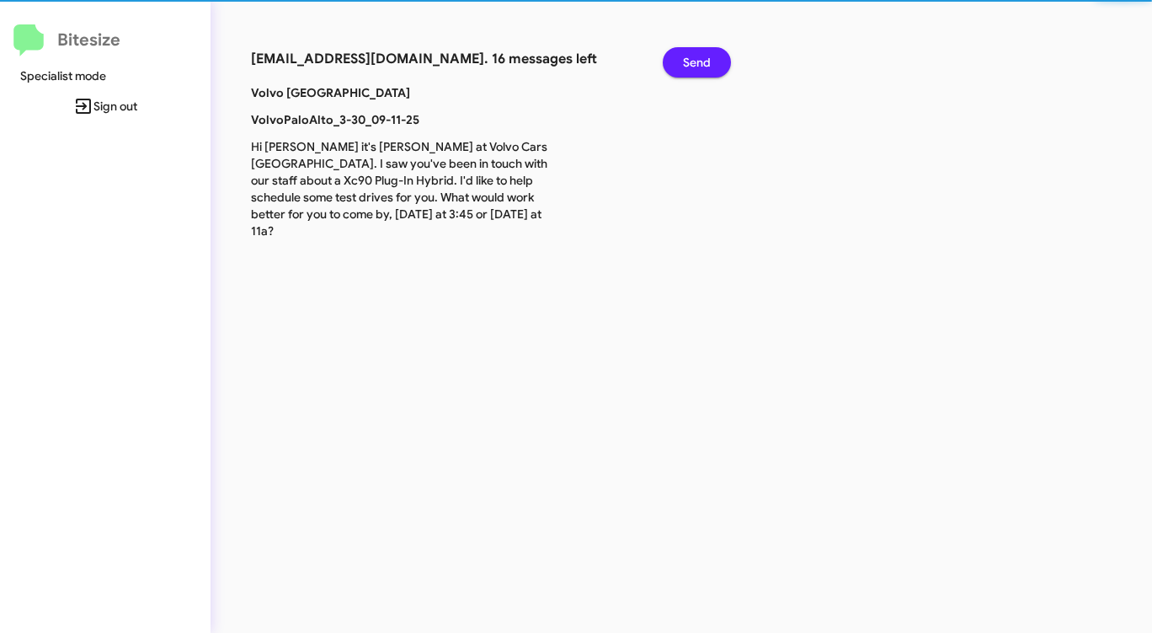
click at [676, 65] on button "Send" at bounding box center [697, 62] width 68 height 30
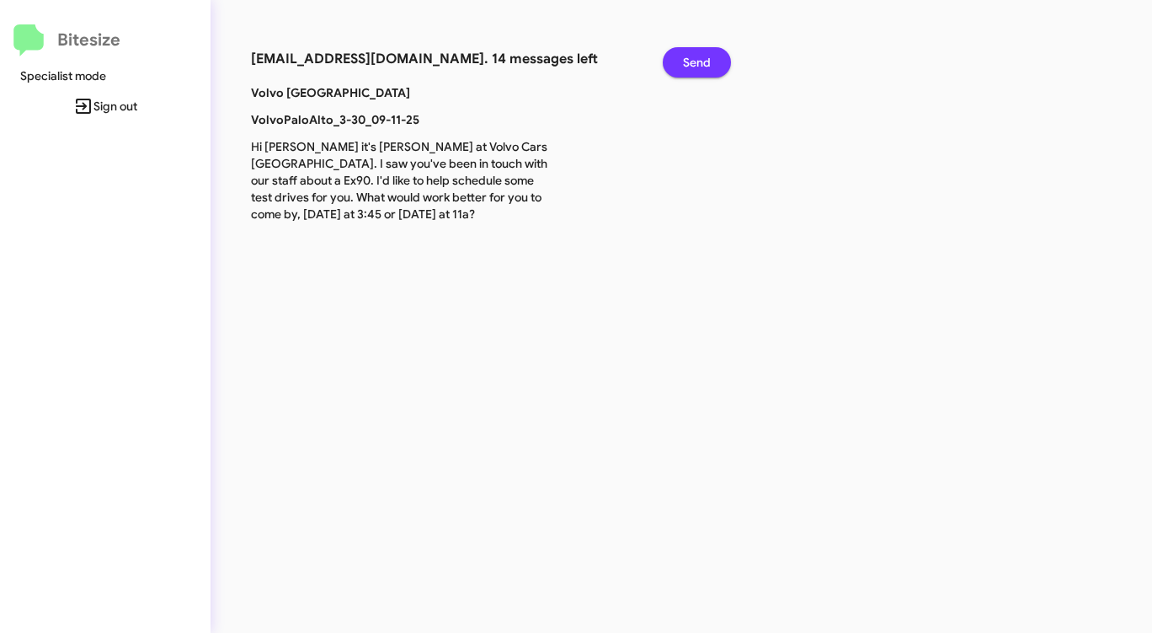
click at [676, 65] on button "Send" at bounding box center [697, 62] width 68 height 30
click at [676, 66] on button "Send" at bounding box center [697, 62] width 68 height 30
click at [676, 67] on button "Send" at bounding box center [697, 62] width 68 height 30
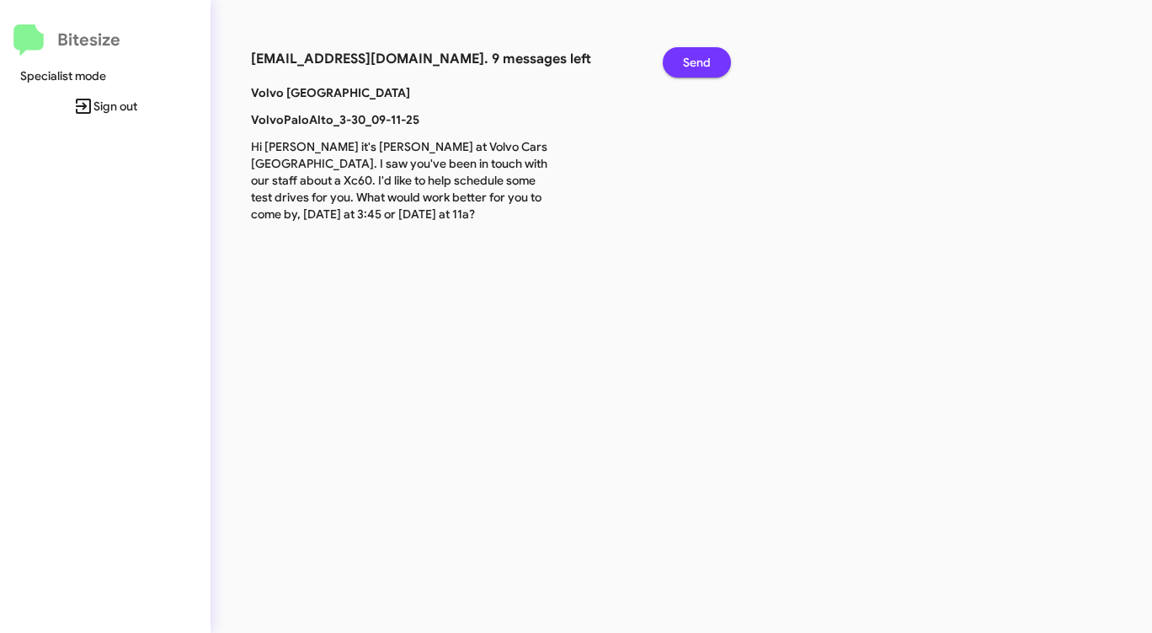
click at [676, 67] on button "Send" at bounding box center [697, 62] width 68 height 30
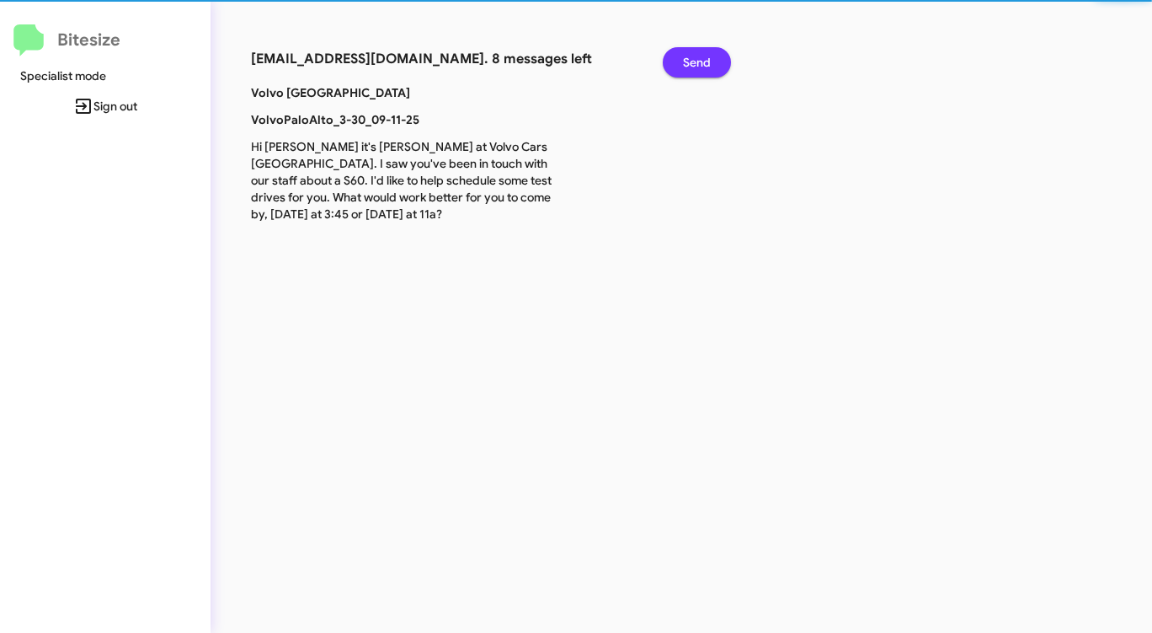
click at [676, 67] on button "Send" at bounding box center [697, 62] width 68 height 30
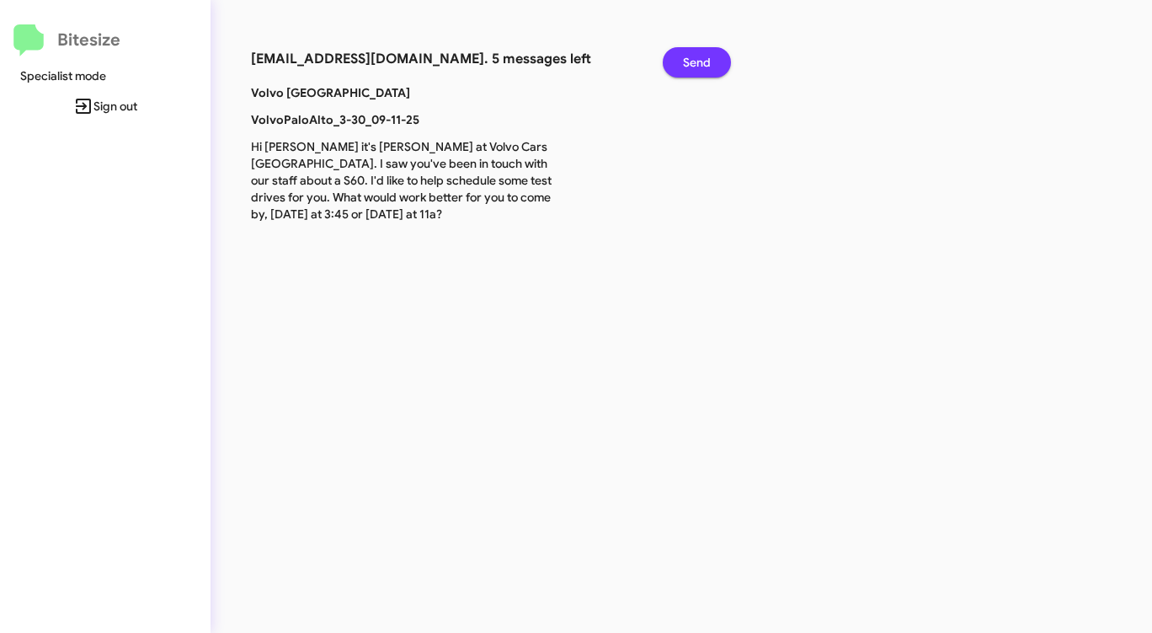
click at [676, 67] on button "Send" at bounding box center [697, 62] width 68 height 30
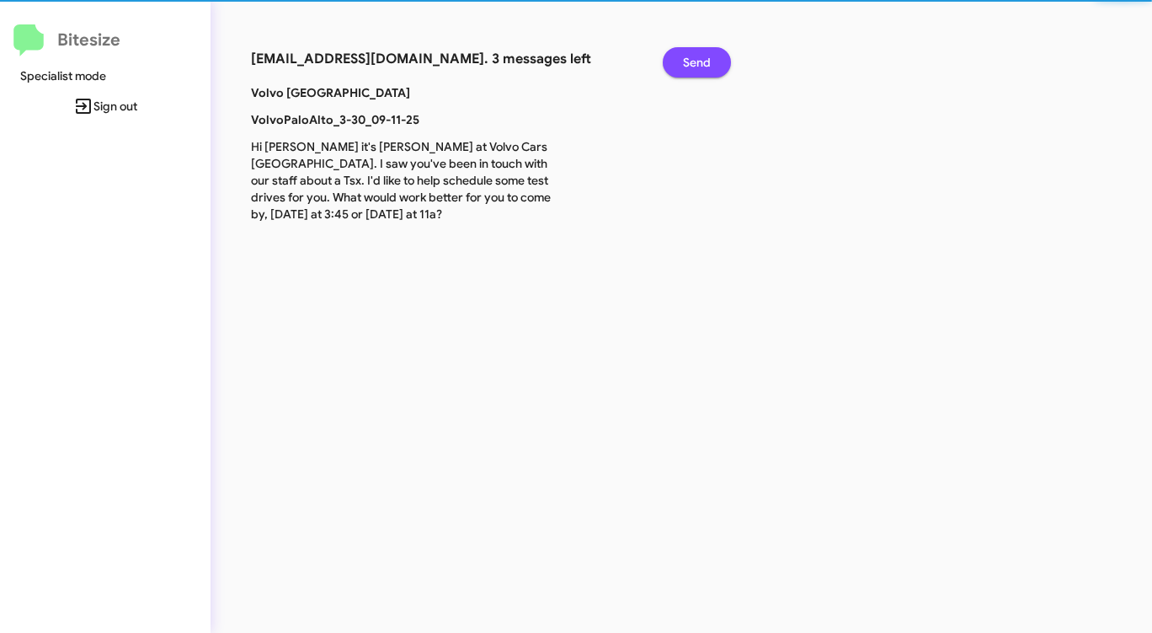
click at [676, 67] on button "Send" at bounding box center [697, 62] width 68 height 30
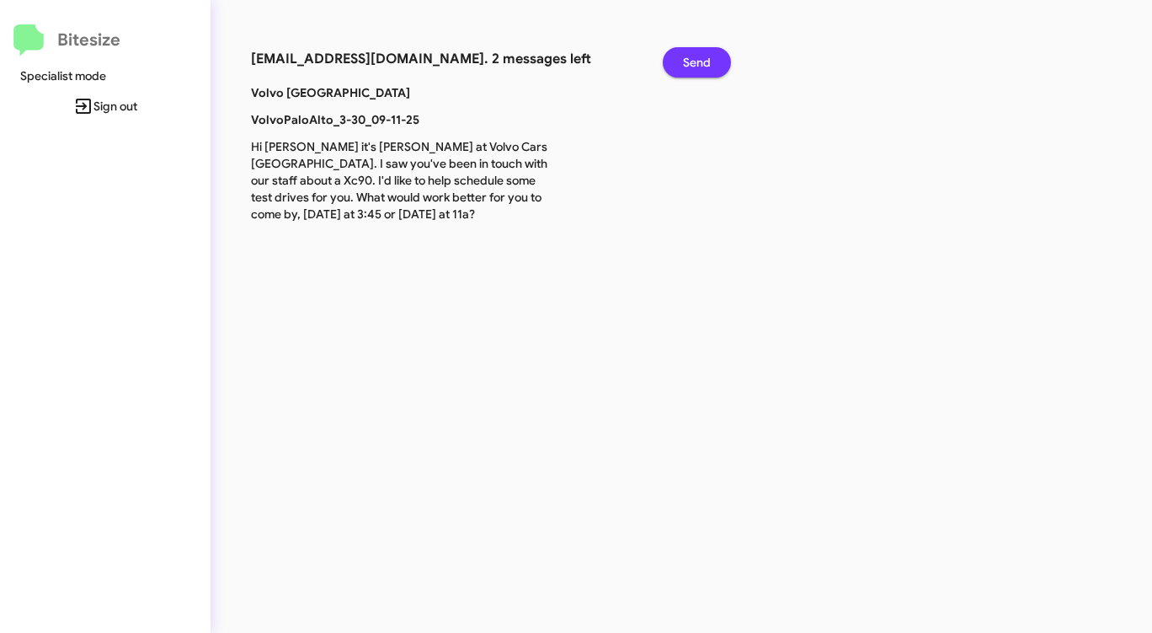
click at [676, 67] on button "Send" at bounding box center [697, 62] width 68 height 30
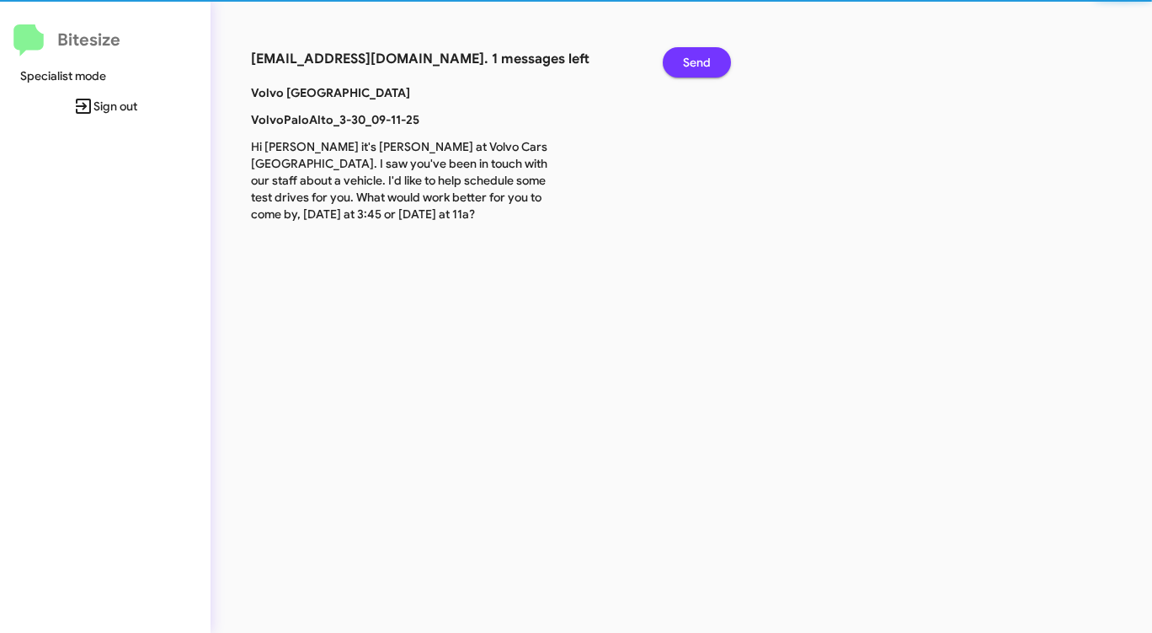
click at [676, 67] on button "Send" at bounding box center [697, 62] width 68 height 30
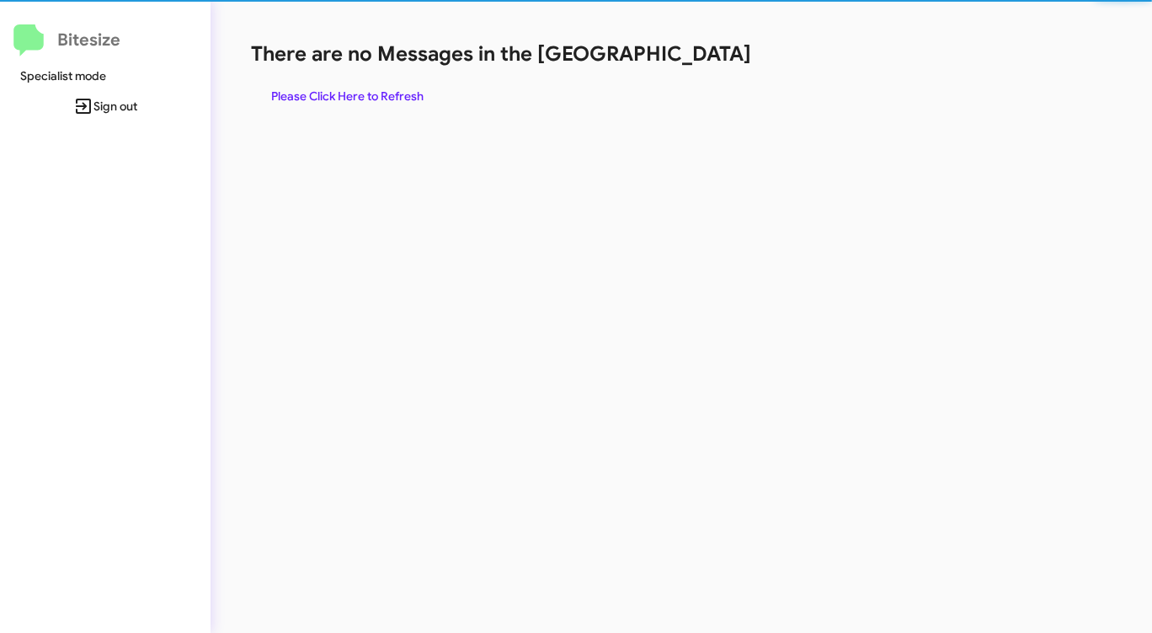
click at [676, 67] on div "There are no Messages in the Queue Please Click Here to Refresh" at bounding box center [603, 75] width 704 height 71
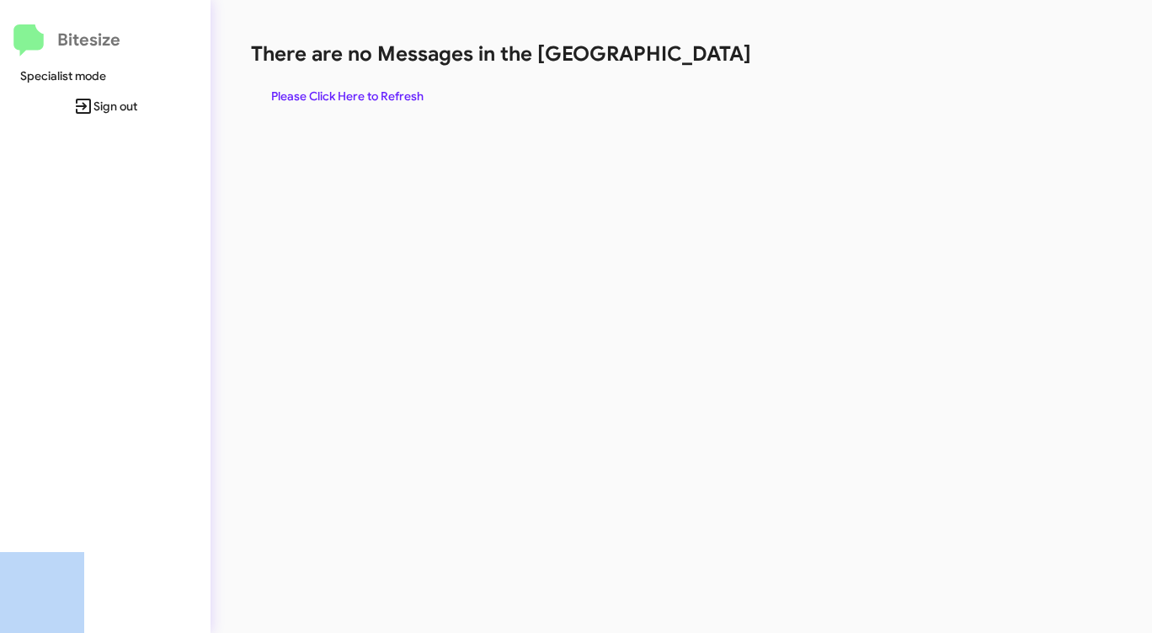
click at [676, 67] on div "There are no Messages in the Queue Please Click Here to Refresh" at bounding box center [603, 75] width 704 height 71
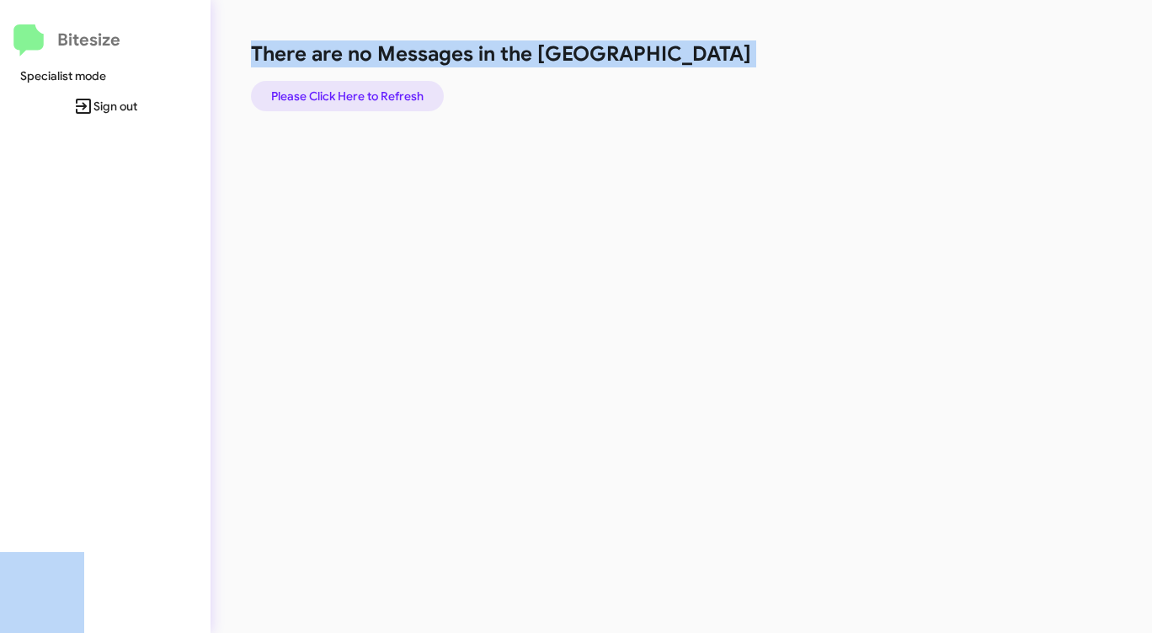
click at [394, 104] on span "Please Click Here to Refresh" at bounding box center [347, 96] width 152 height 30
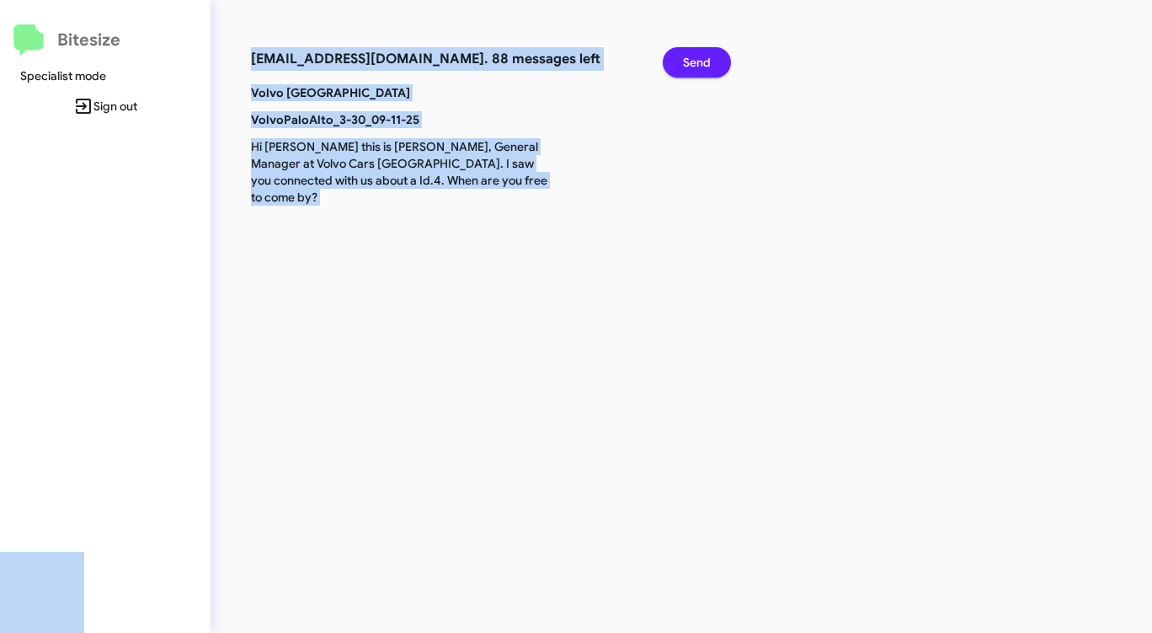
click at [685, 63] on span "Send" at bounding box center [697, 62] width 28 height 30
click at [685, 64] on span "Send" at bounding box center [697, 62] width 28 height 30
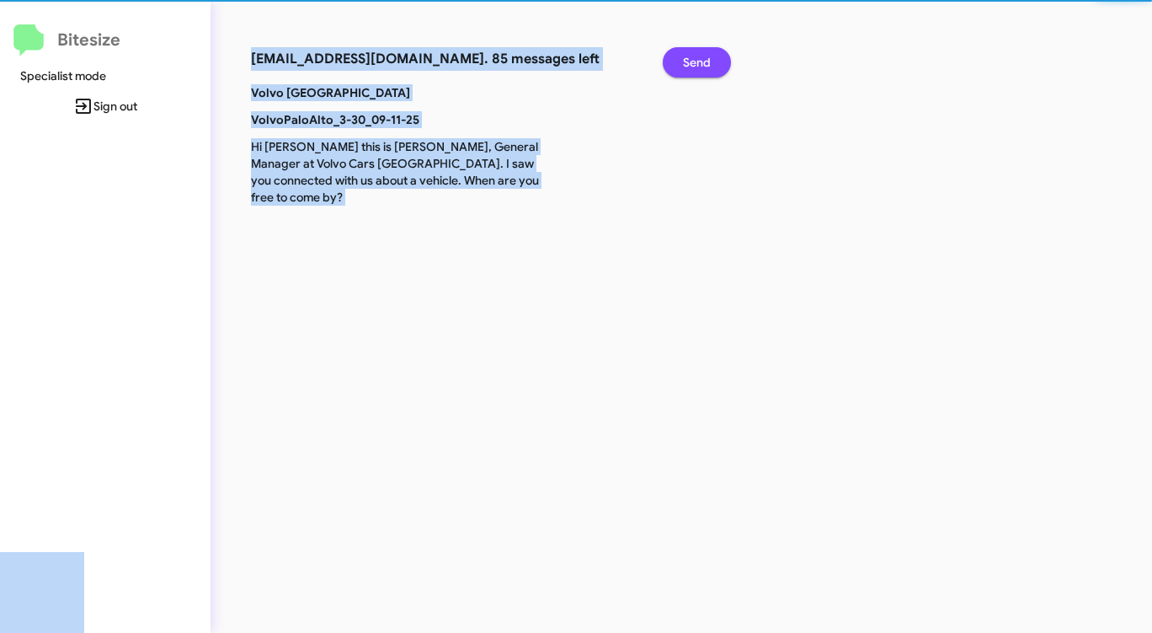
click at [685, 64] on span "Send" at bounding box center [697, 62] width 28 height 30
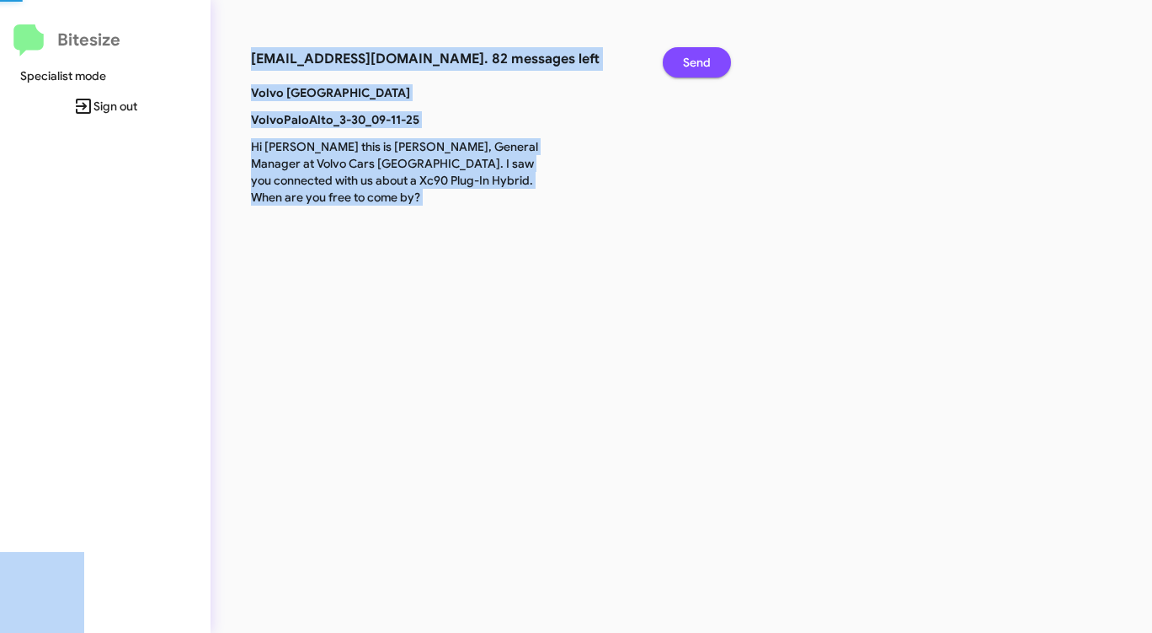
click at [685, 64] on span "Send" at bounding box center [697, 62] width 28 height 30
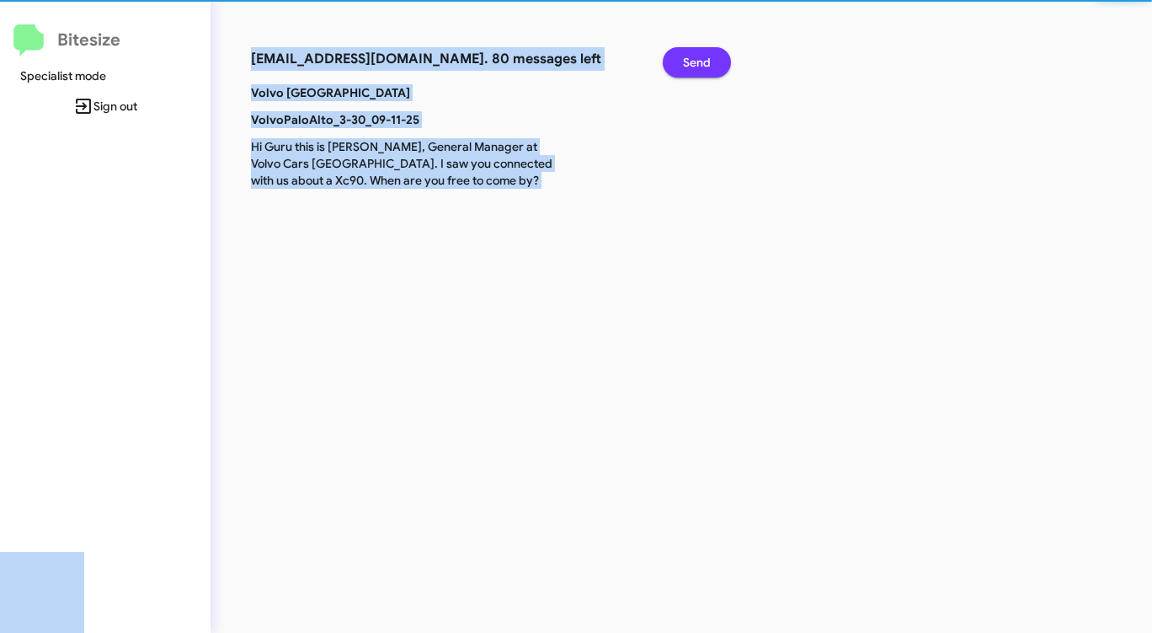
click at [685, 64] on span "Send" at bounding box center [697, 62] width 28 height 30
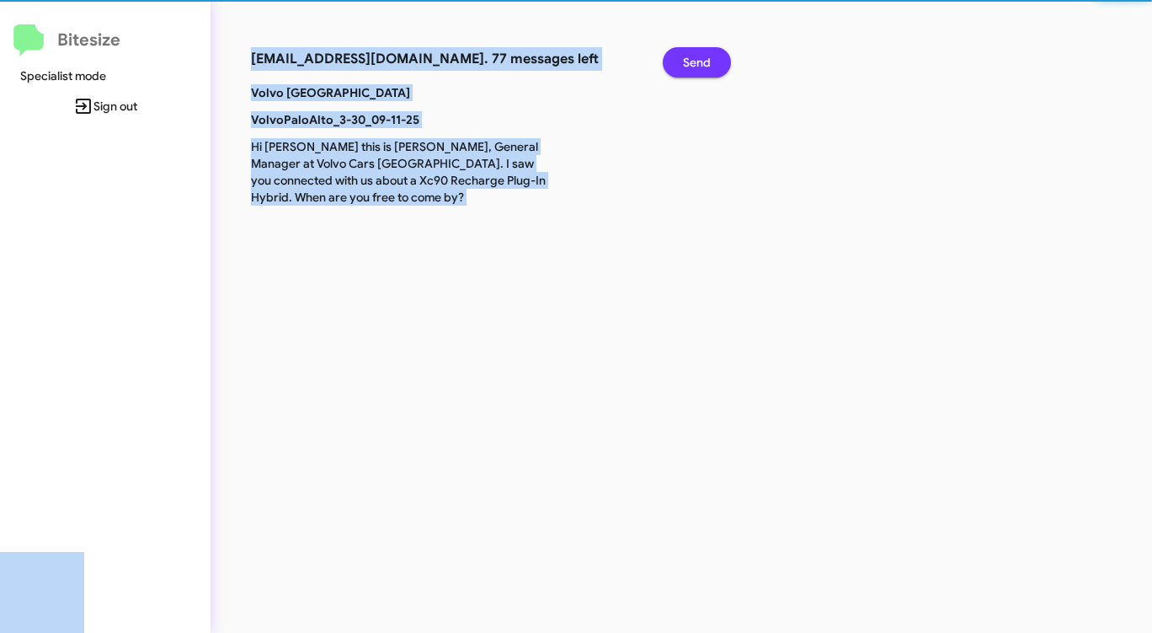
click at [685, 64] on span "Send" at bounding box center [697, 62] width 28 height 30
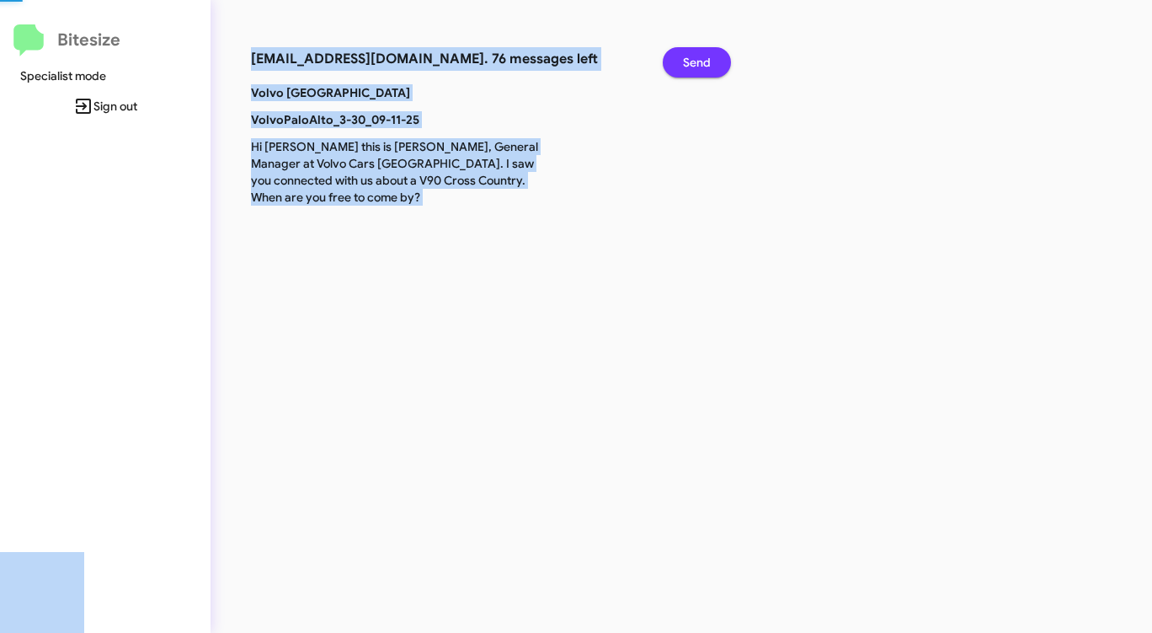
click at [685, 64] on span "Send" at bounding box center [697, 62] width 28 height 30
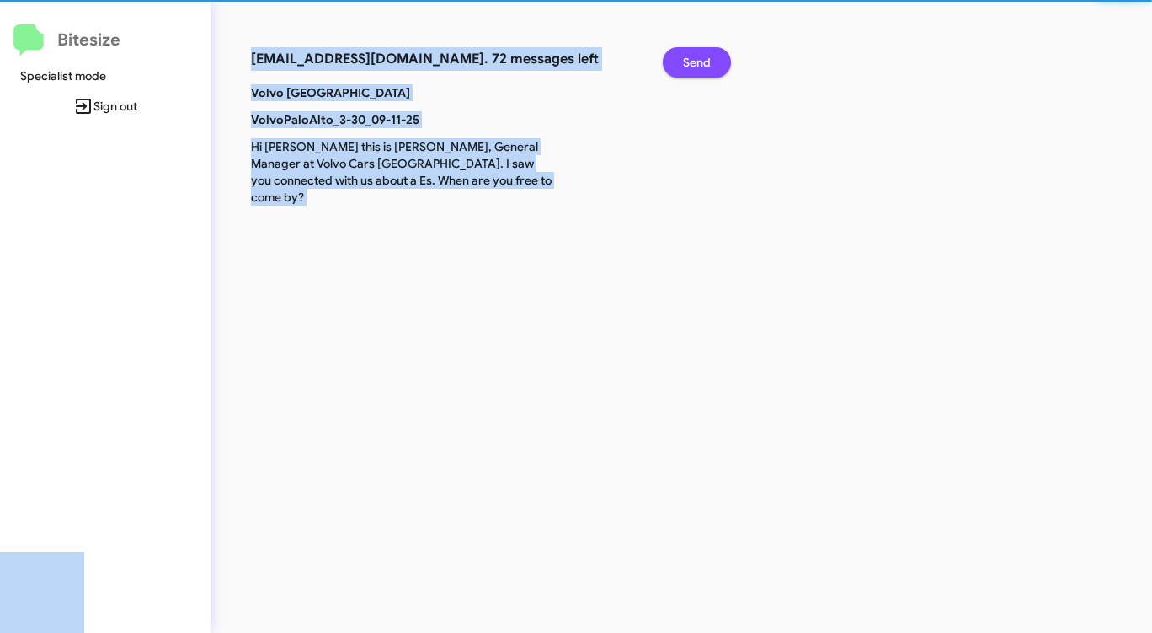
click at [685, 65] on span "Send" at bounding box center [697, 62] width 28 height 30
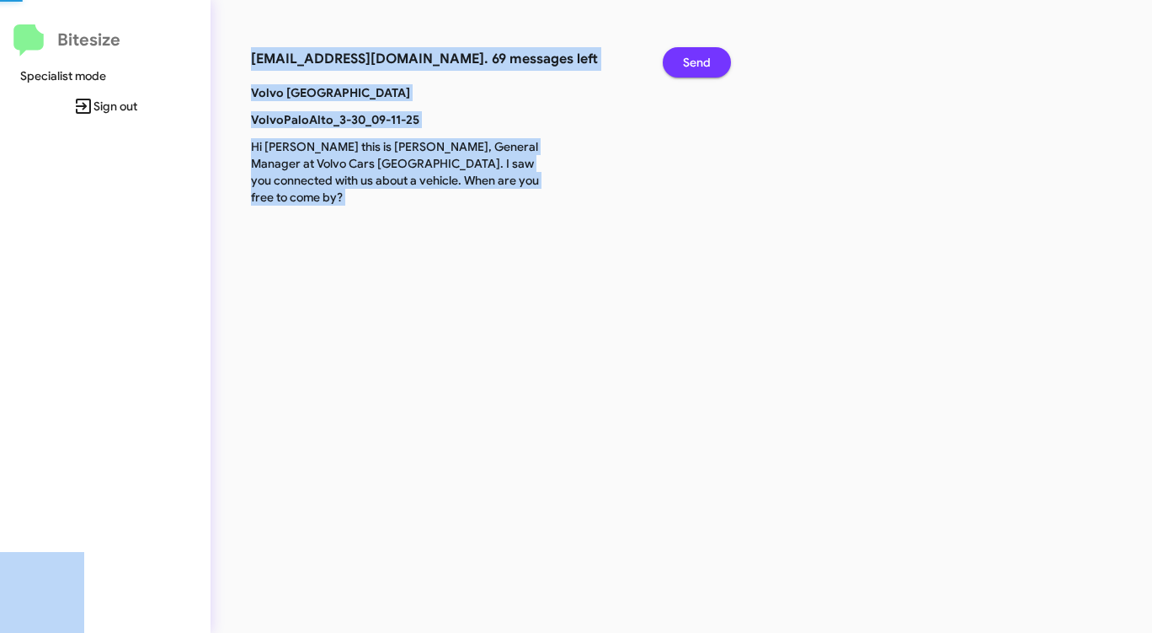
click at [685, 65] on span "Send" at bounding box center [697, 62] width 28 height 30
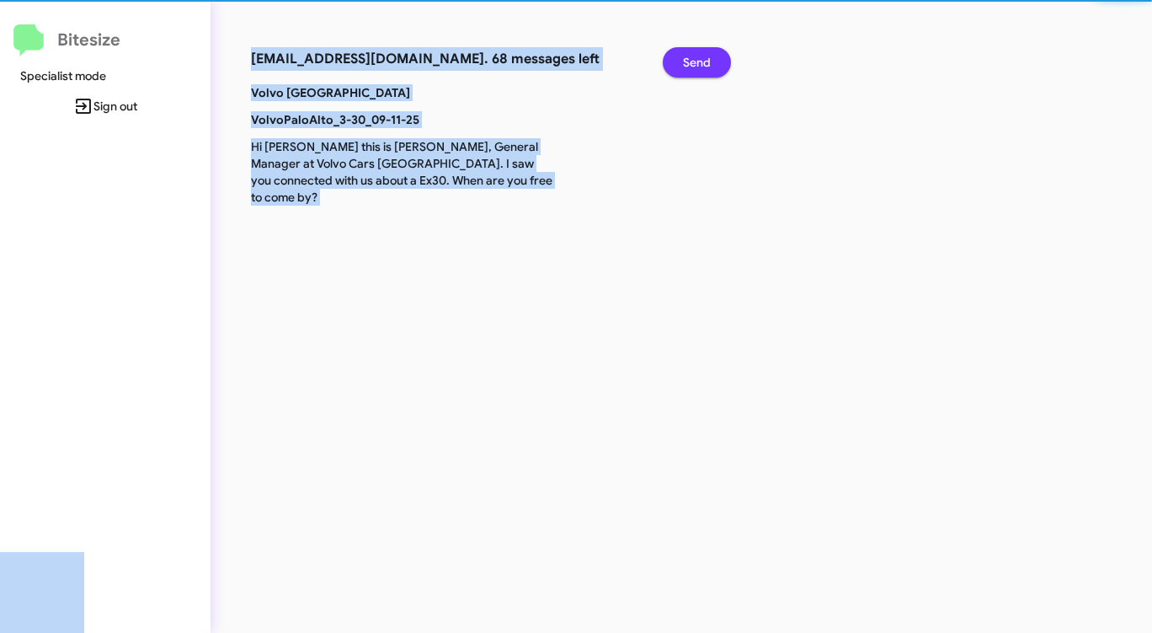
click at [685, 65] on span "Send" at bounding box center [697, 62] width 28 height 30
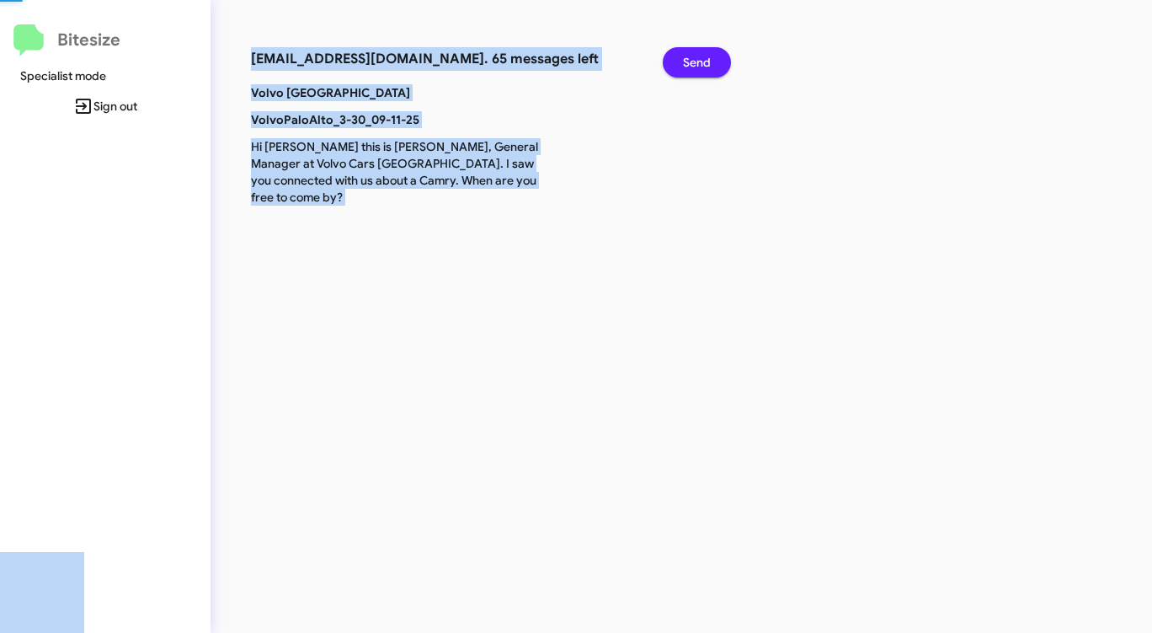
click at [685, 65] on span "Send" at bounding box center [697, 62] width 28 height 30
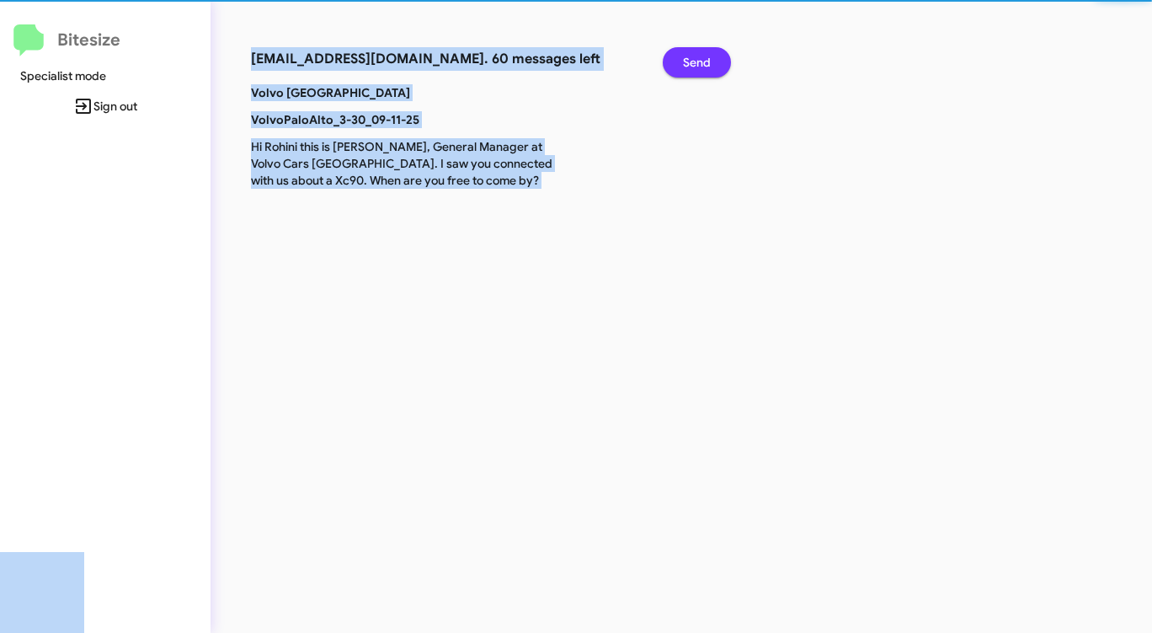
click at [685, 65] on span "Send" at bounding box center [697, 62] width 28 height 30
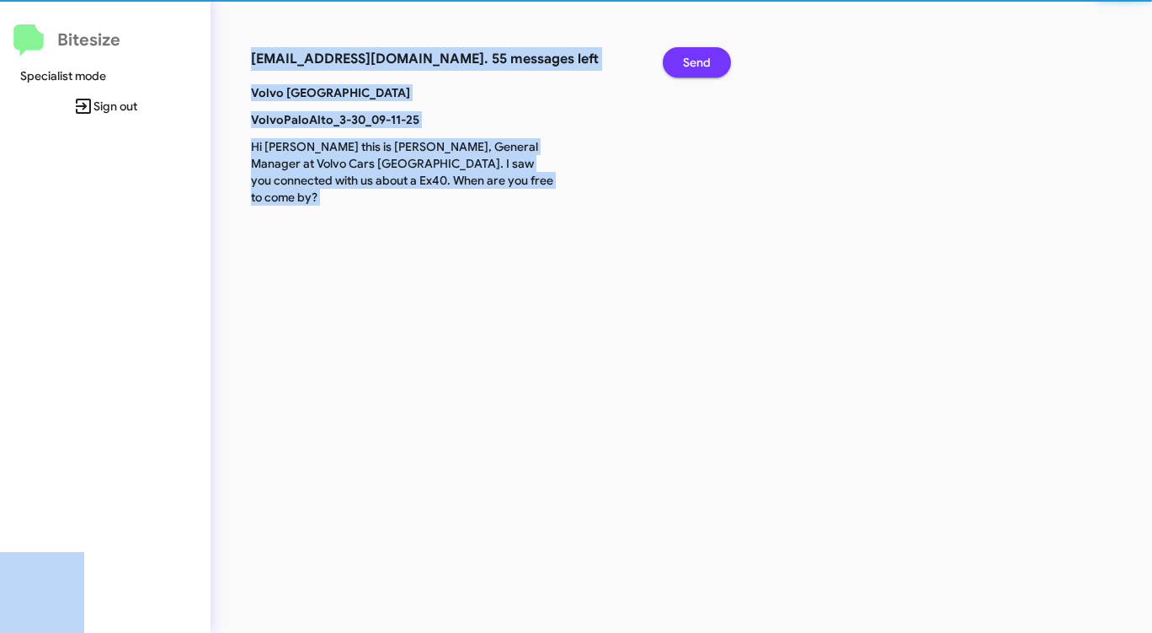
click at [685, 65] on span "Send" at bounding box center [697, 62] width 28 height 30
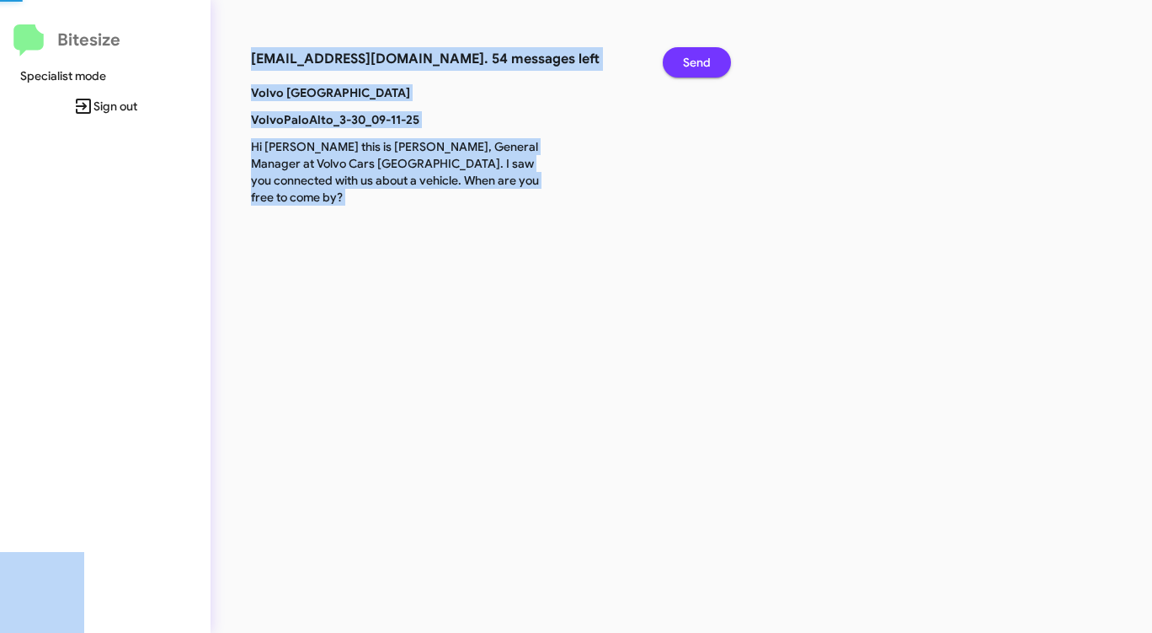
click at [685, 65] on span "Send" at bounding box center [697, 62] width 28 height 30
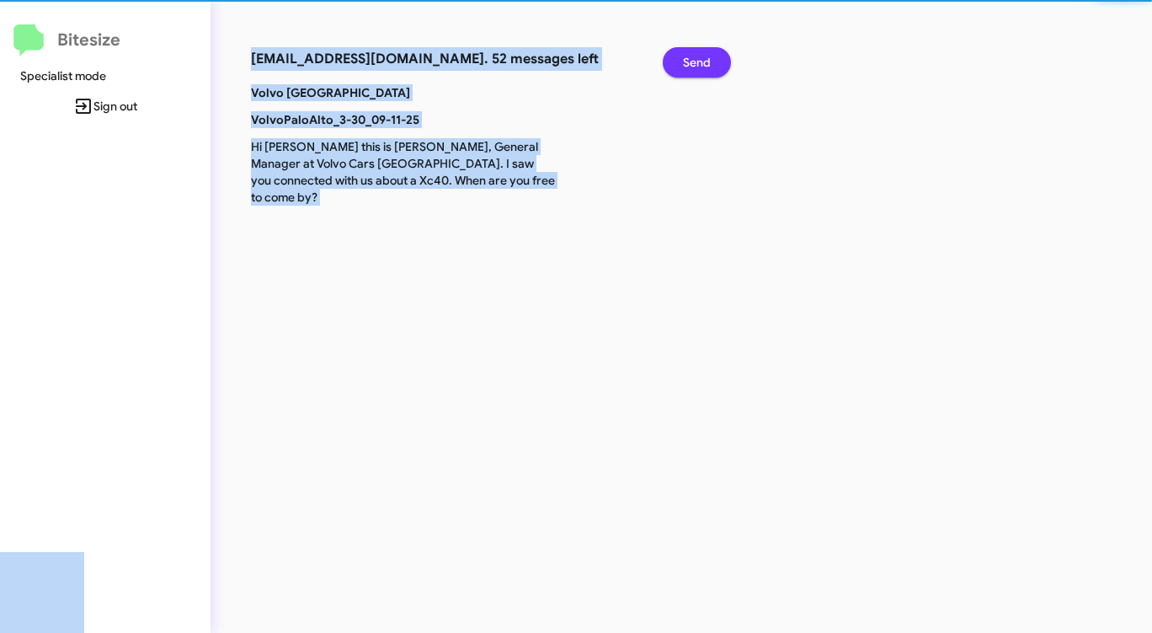
click at [685, 65] on span "Send" at bounding box center [697, 62] width 28 height 30
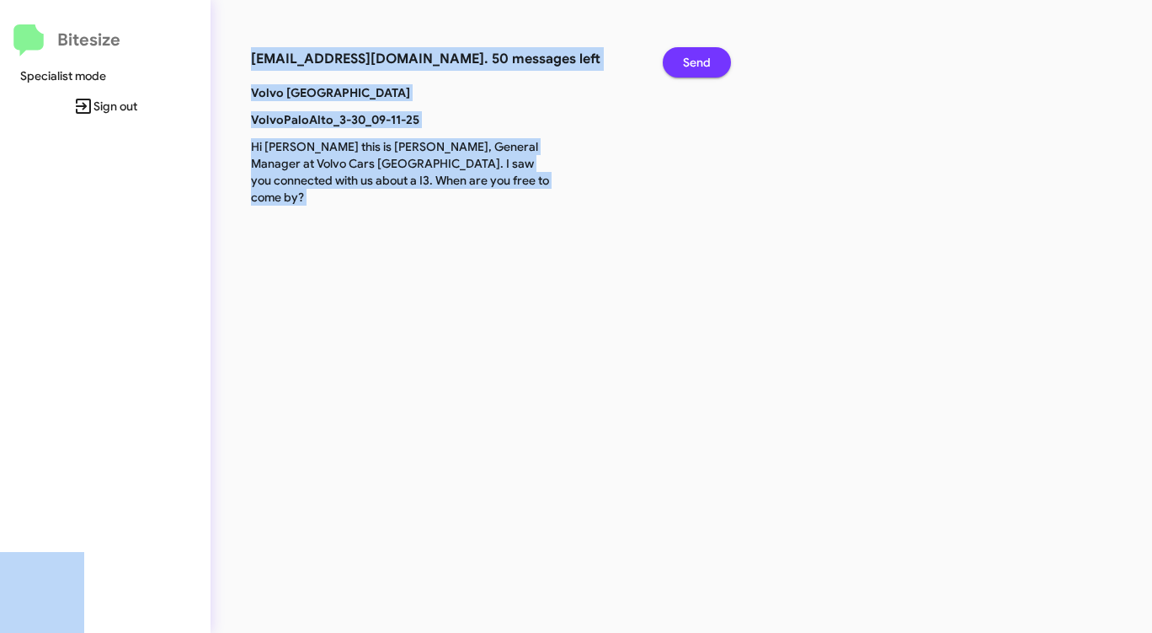
click at [685, 66] on span "Send" at bounding box center [697, 62] width 28 height 30
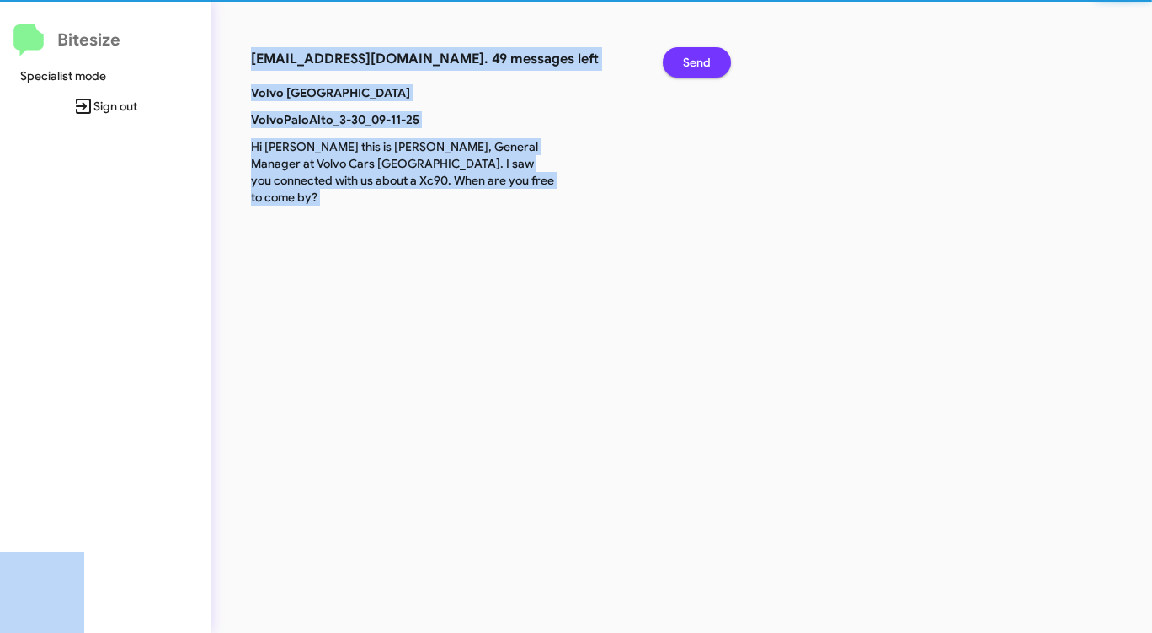
click at [685, 66] on span "Send" at bounding box center [697, 62] width 28 height 30
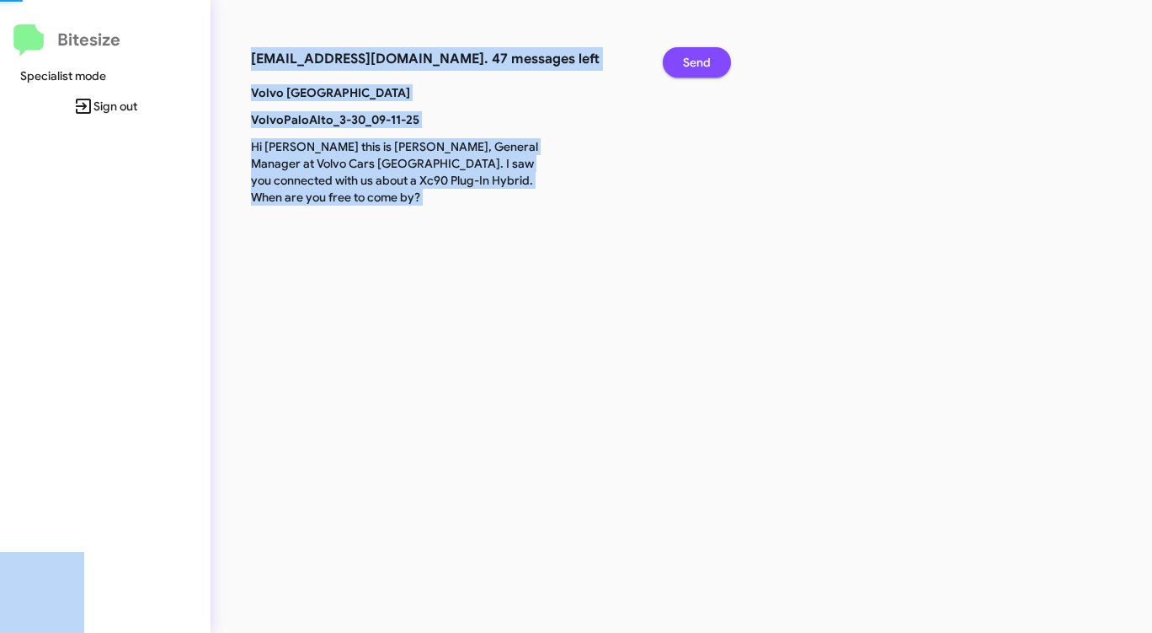
click at [685, 66] on span "Send" at bounding box center [697, 62] width 28 height 30
click at [685, 65] on span "Send" at bounding box center [697, 62] width 28 height 30
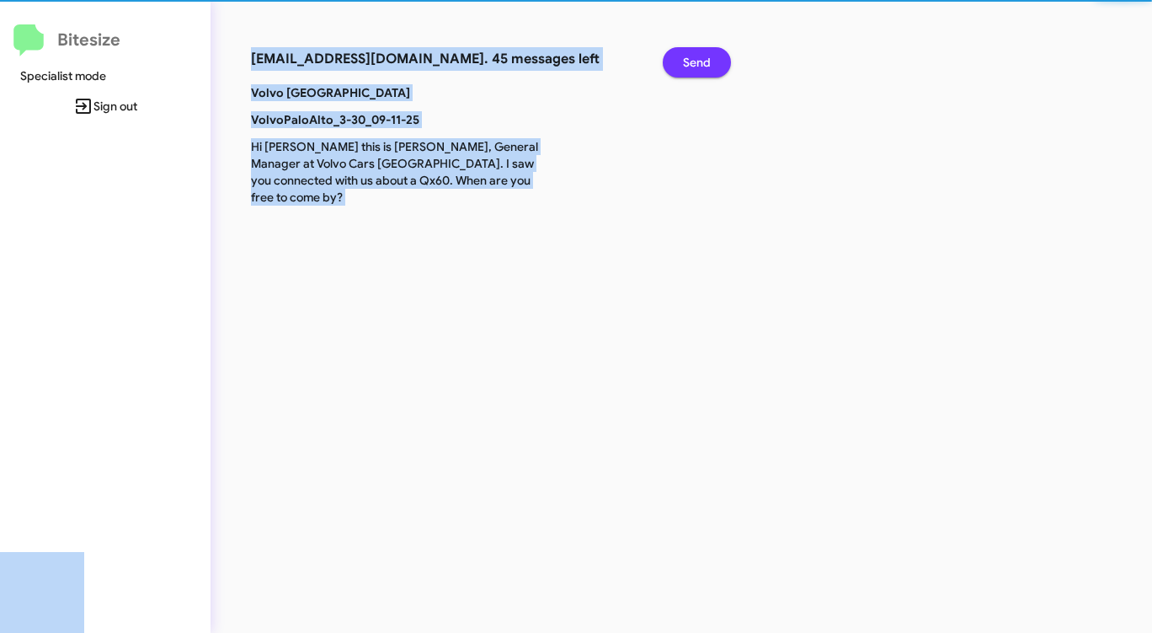
click at [685, 65] on span "Send" at bounding box center [697, 62] width 28 height 30
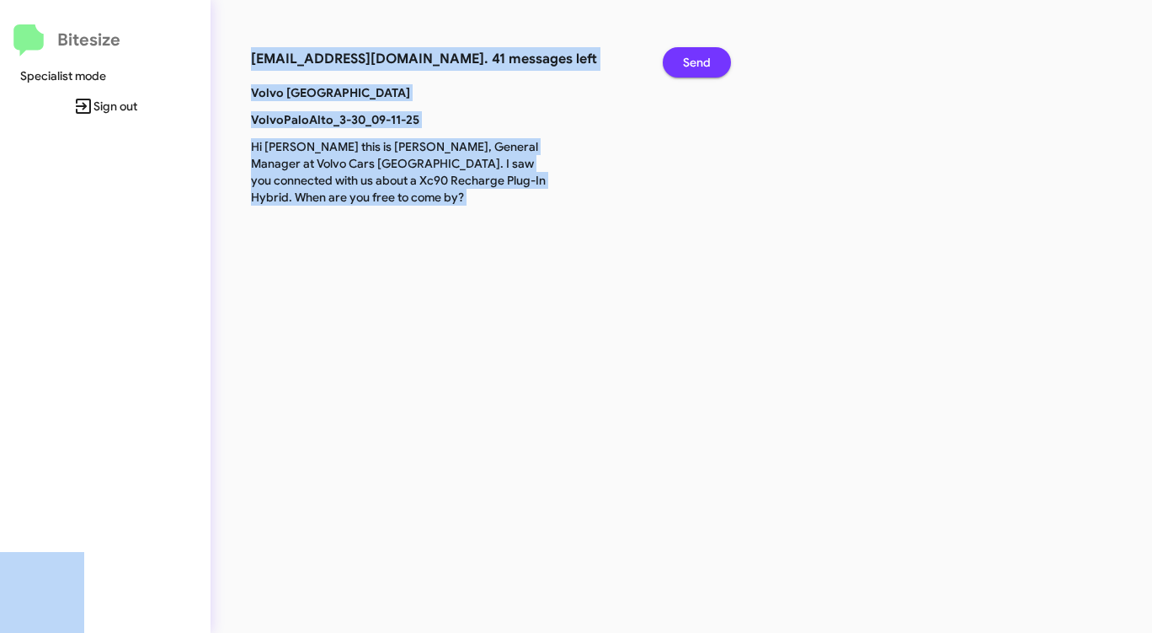
click at [685, 65] on span "Send" at bounding box center [697, 62] width 28 height 30
click at [685, 66] on span "Send" at bounding box center [697, 62] width 28 height 30
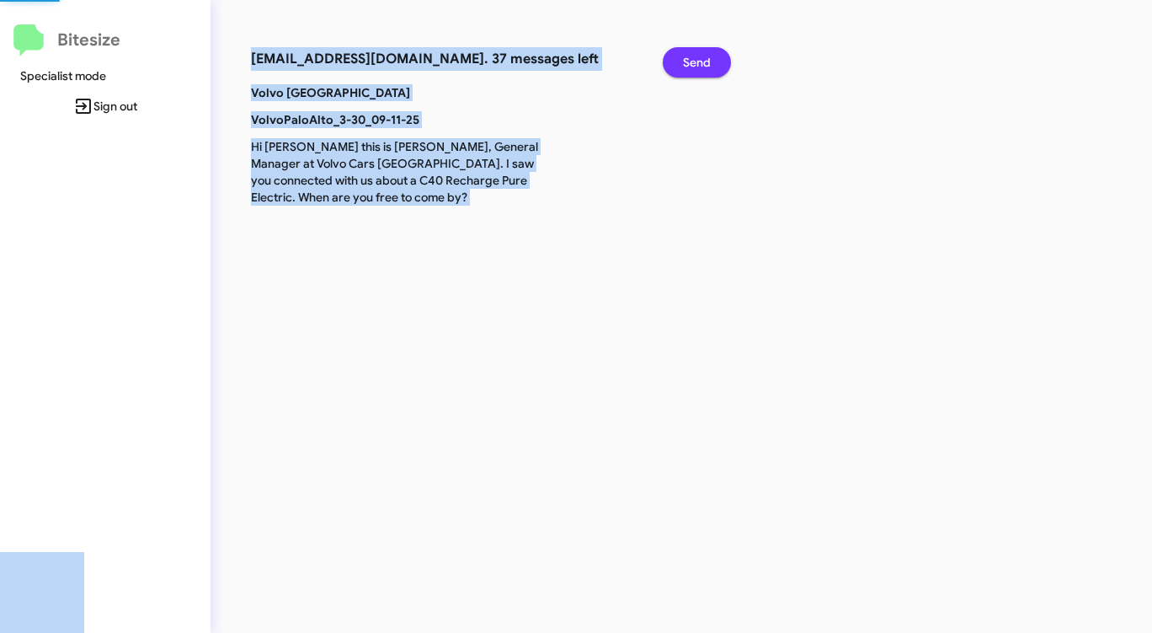
click at [685, 66] on span "Send" at bounding box center [697, 62] width 28 height 30
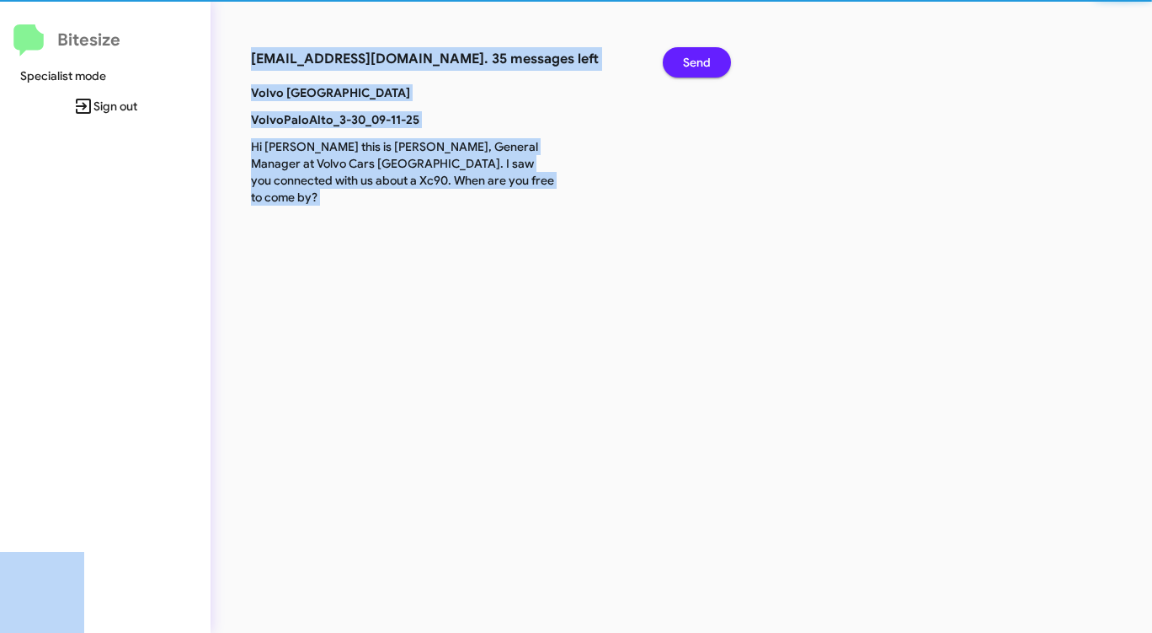
click at [685, 66] on span "Send" at bounding box center [697, 62] width 28 height 30
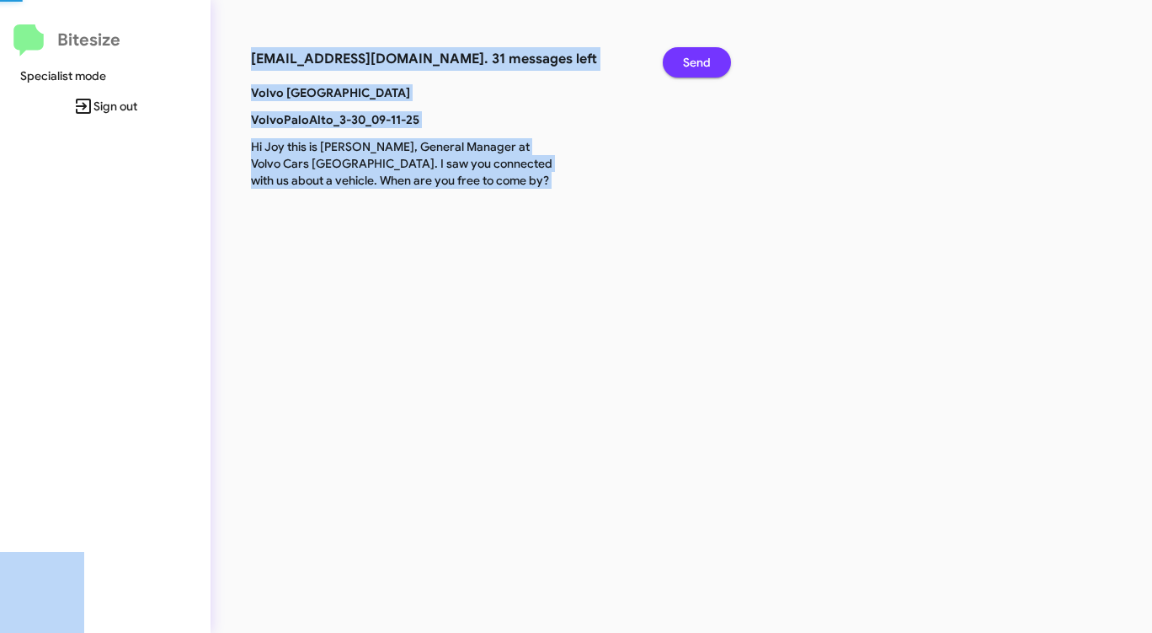
click at [685, 66] on span "Send" at bounding box center [697, 62] width 28 height 30
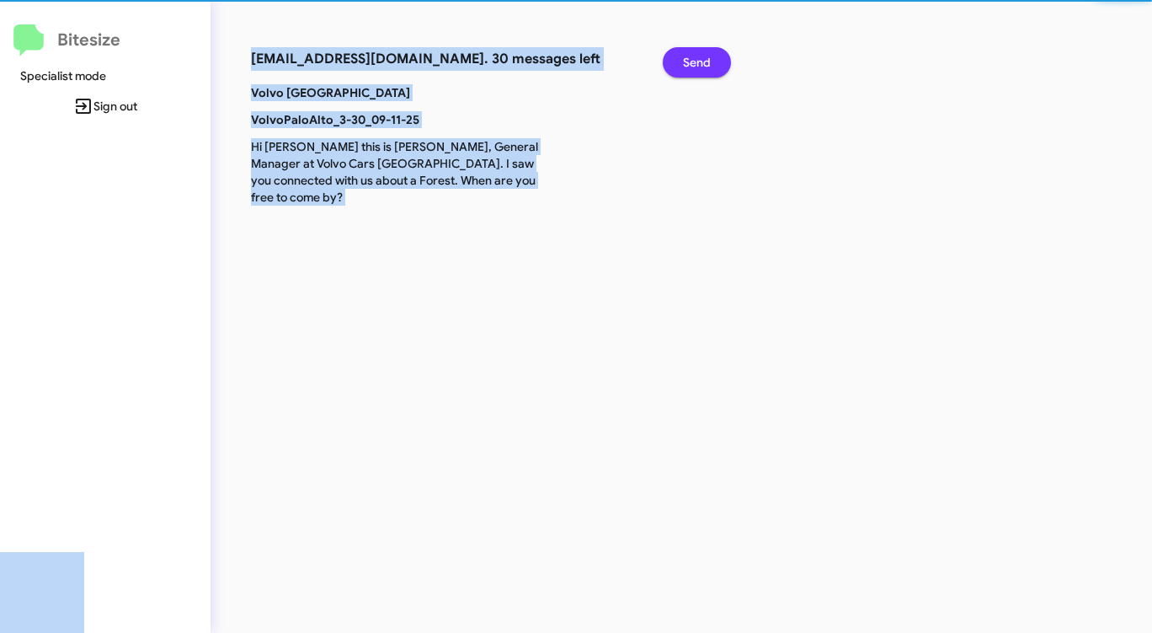
click at [685, 66] on span "Send" at bounding box center [697, 62] width 28 height 30
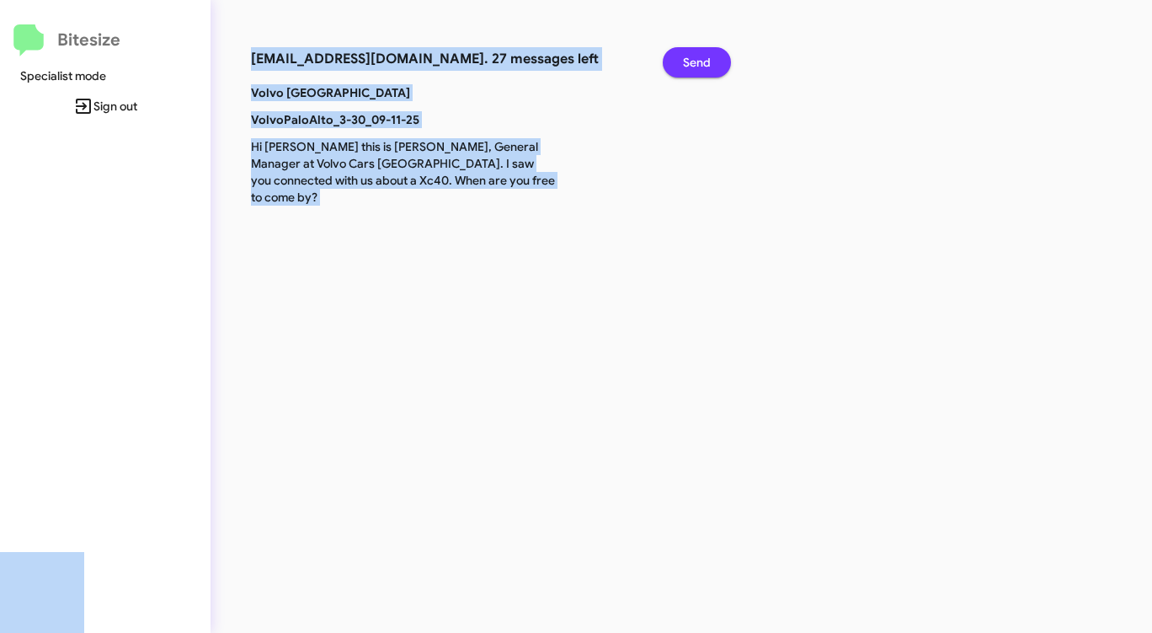
click at [685, 66] on span "Send" at bounding box center [697, 62] width 28 height 30
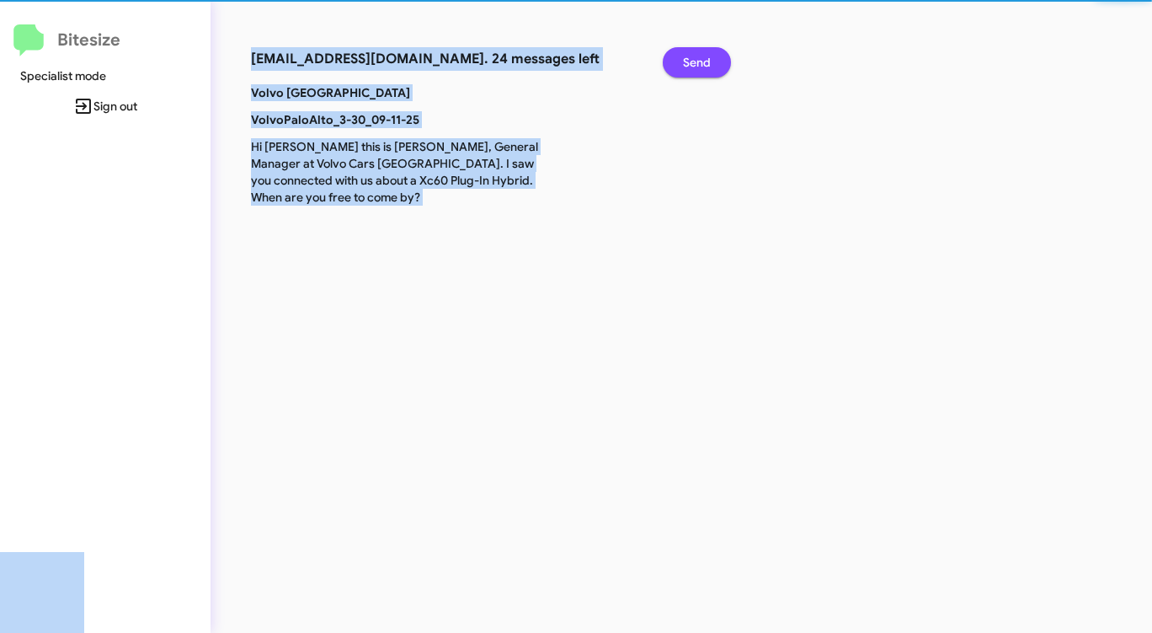
click at [685, 66] on span "Send" at bounding box center [697, 62] width 28 height 30
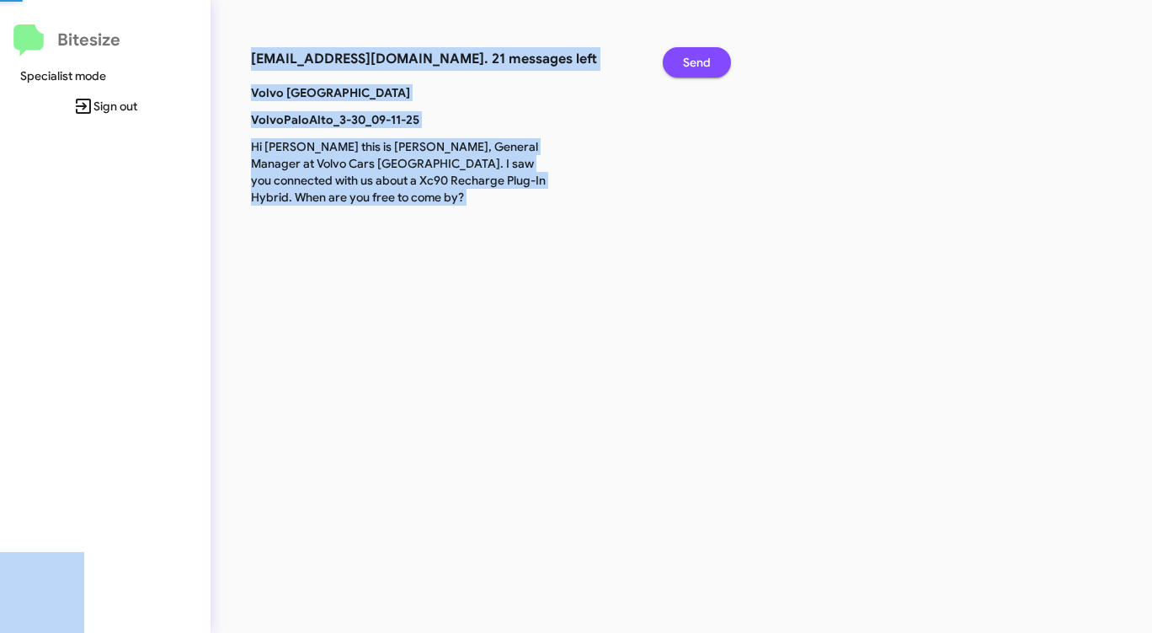
click at [685, 66] on span "Send" at bounding box center [697, 62] width 28 height 30
click at [685, 65] on span "Send" at bounding box center [697, 62] width 28 height 30
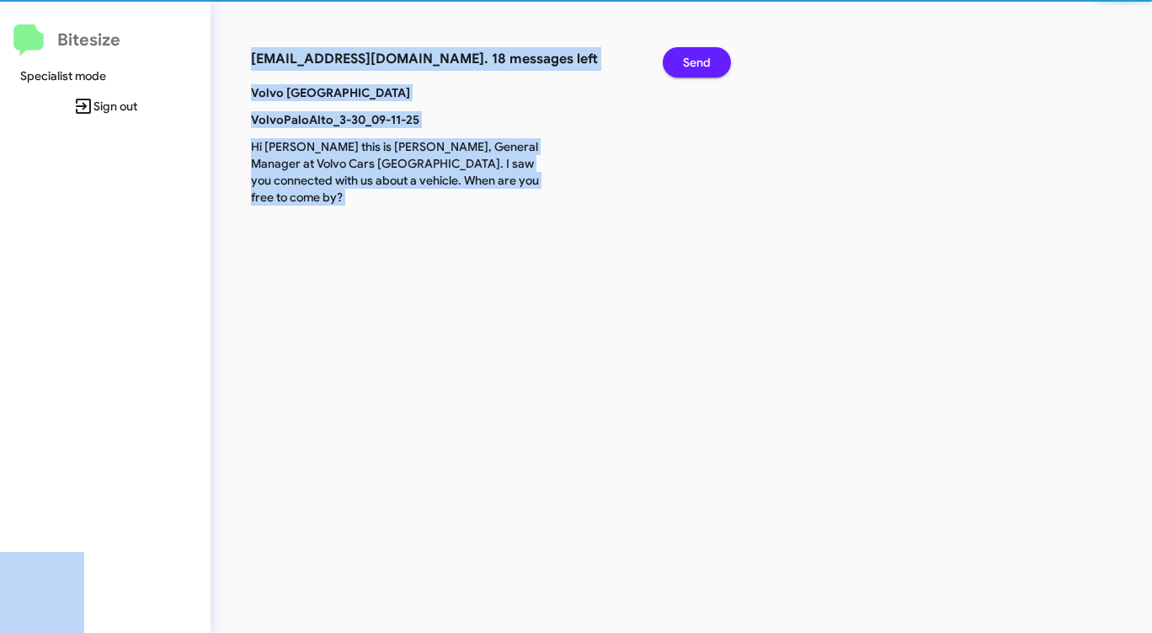
click at [685, 65] on span "Send" at bounding box center [697, 62] width 28 height 30
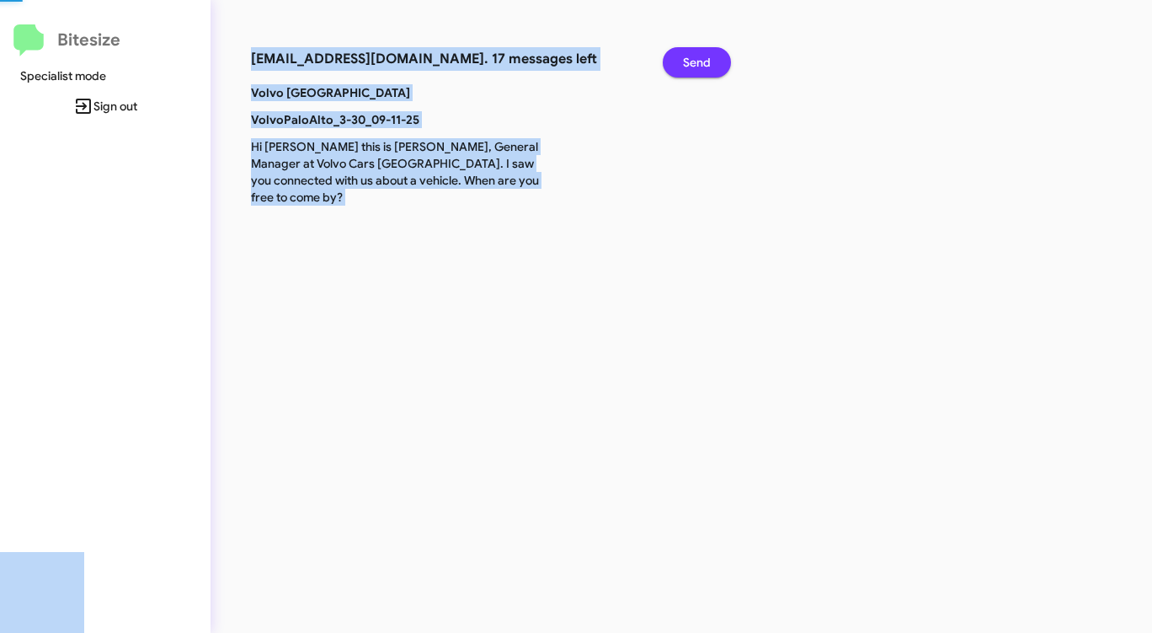
click at [685, 65] on span "Send" at bounding box center [697, 62] width 28 height 30
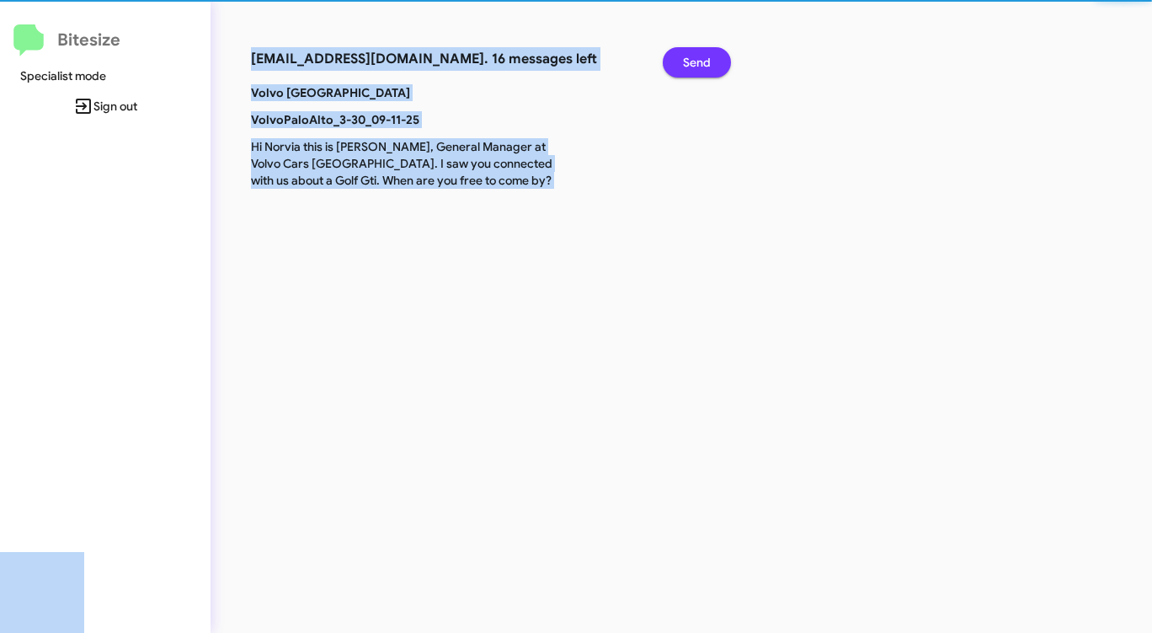
click at [685, 65] on span "Send" at bounding box center [697, 62] width 28 height 30
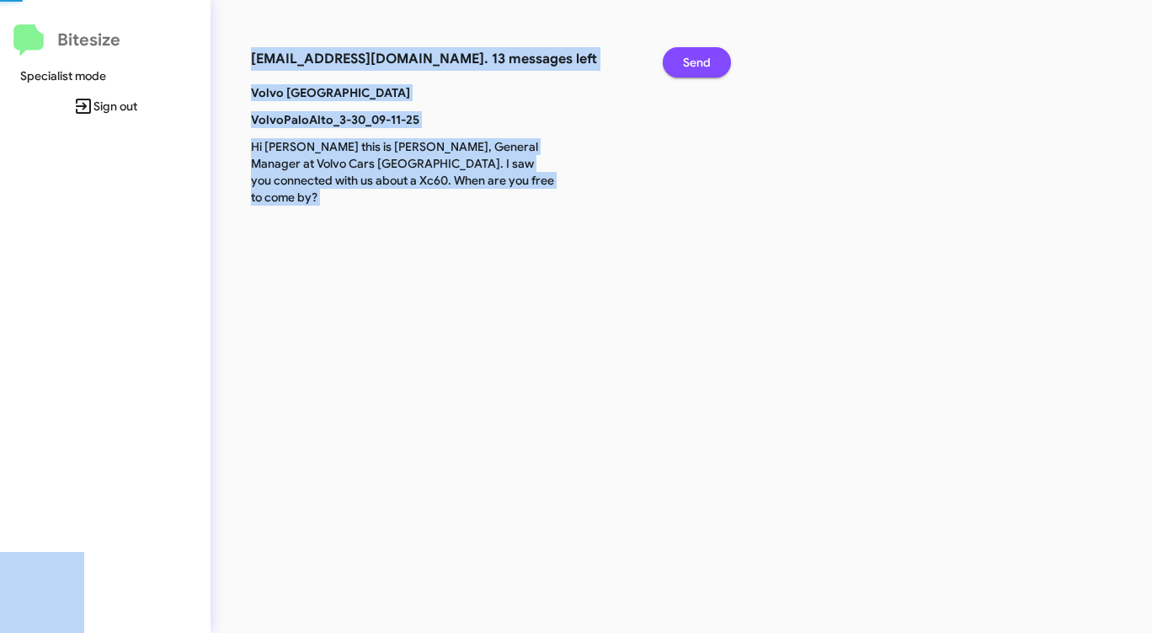
click at [685, 65] on span "Send" at bounding box center [697, 62] width 28 height 30
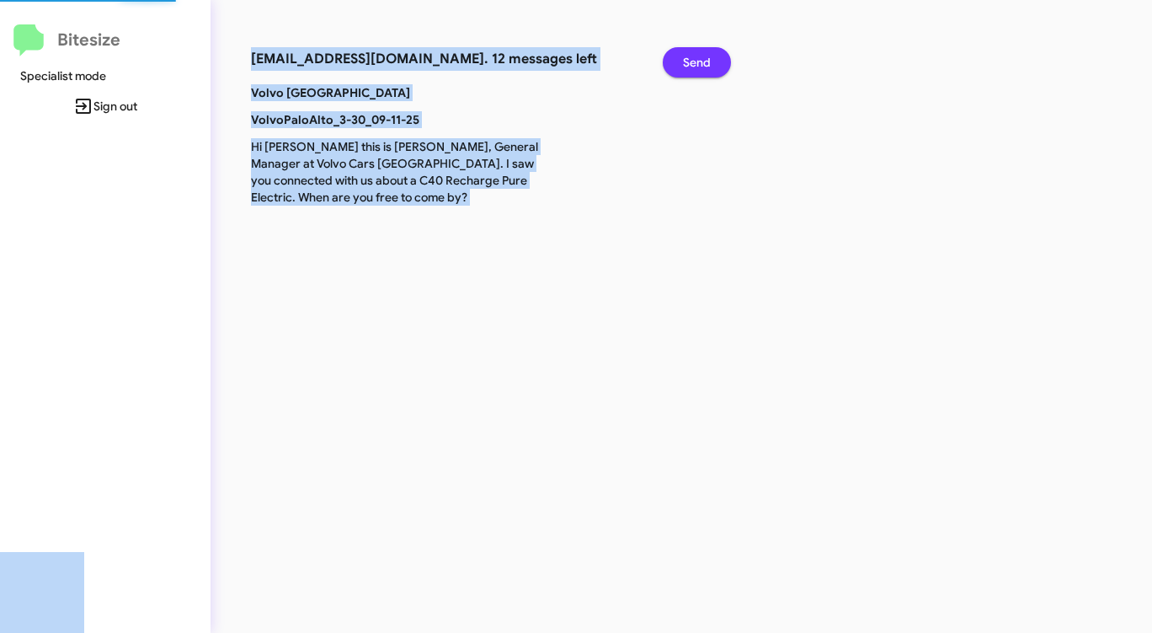
click at [685, 65] on span "Send" at bounding box center [697, 62] width 28 height 30
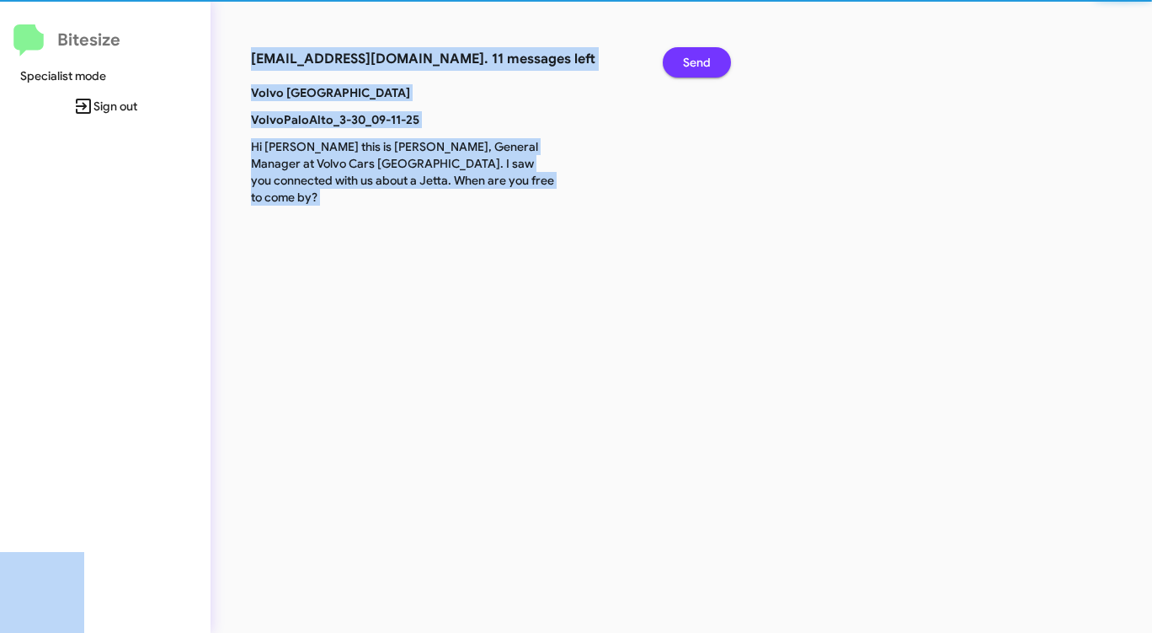
click at [685, 65] on span "Send" at bounding box center [697, 62] width 28 height 30
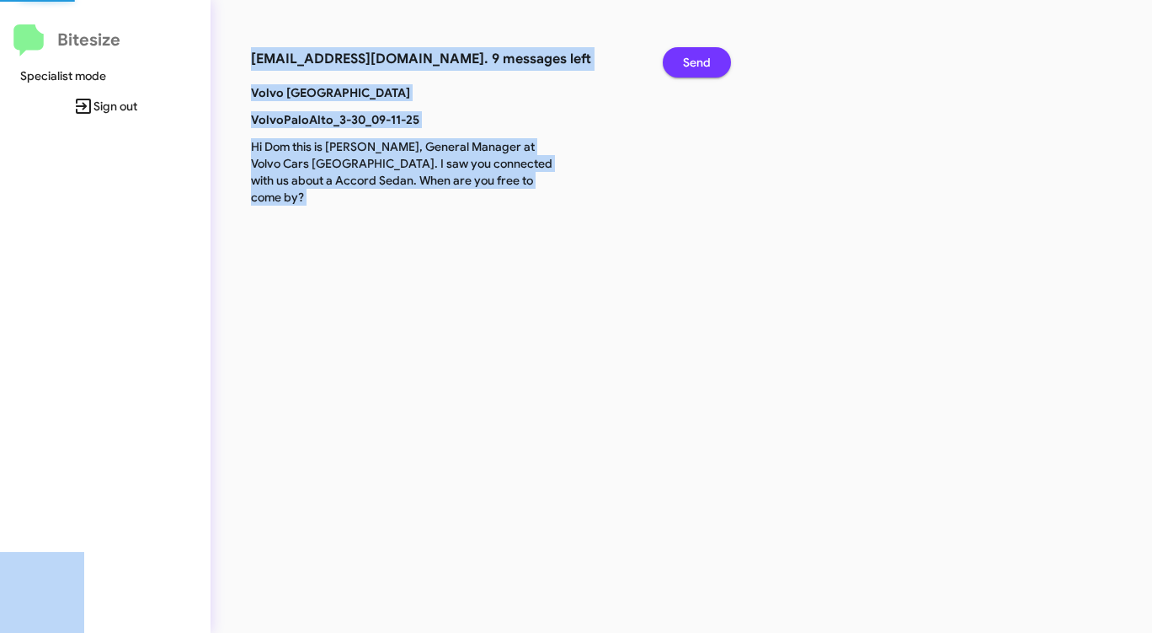
click at [685, 65] on span "Send" at bounding box center [697, 62] width 28 height 30
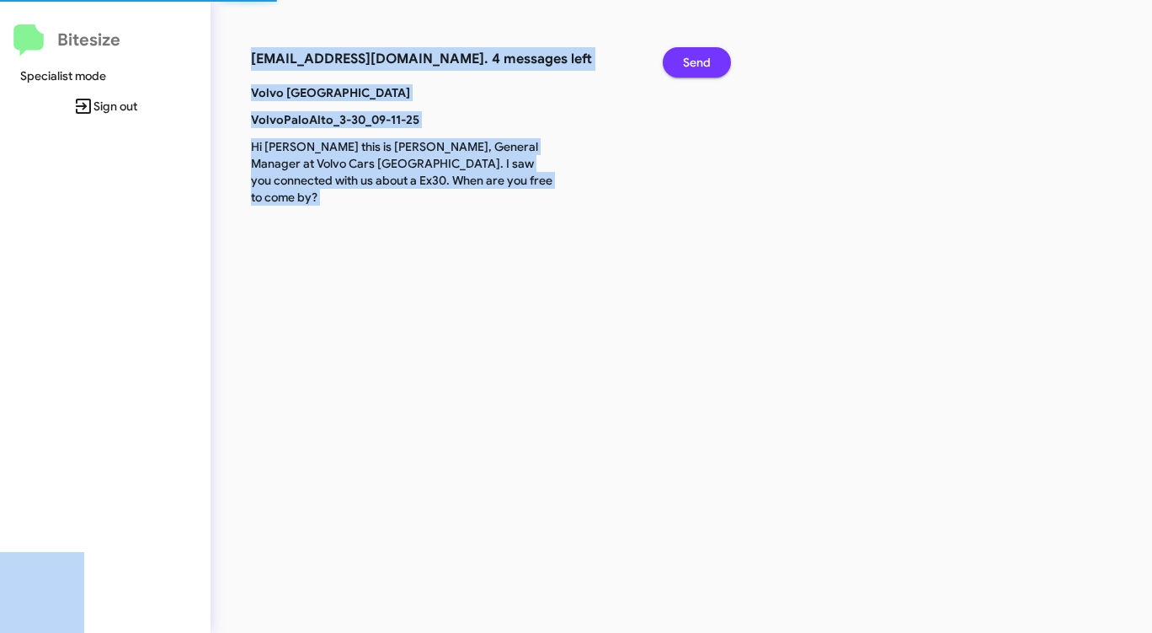
click at [685, 65] on span "Send" at bounding box center [697, 62] width 28 height 30
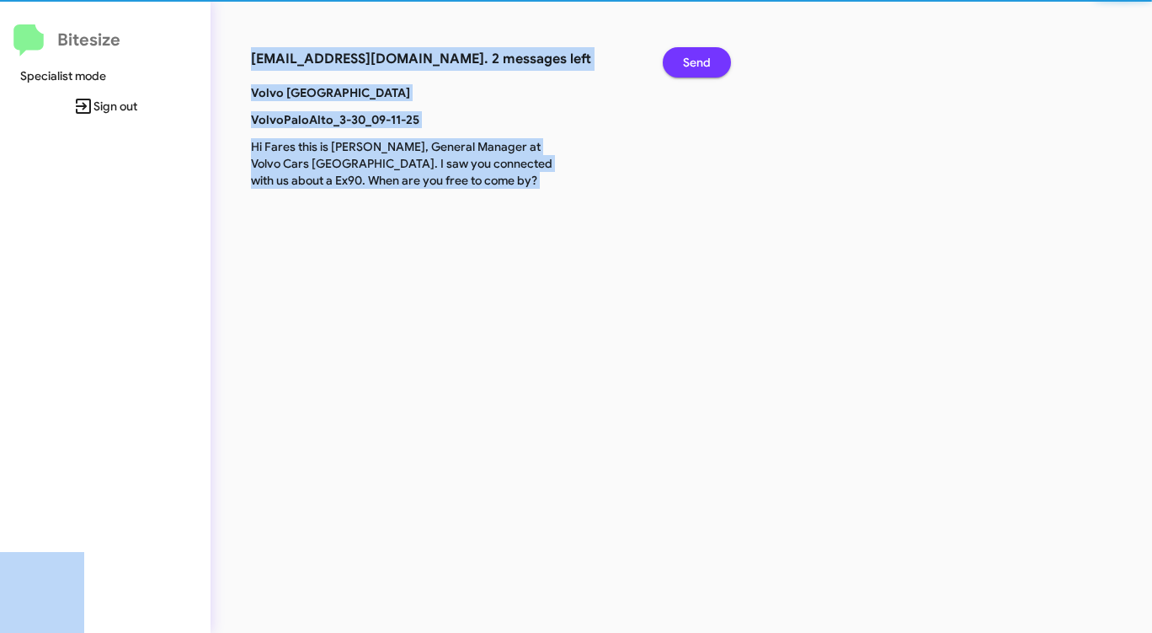
click at [685, 65] on span "Send" at bounding box center [697, 62] width 28 height 30
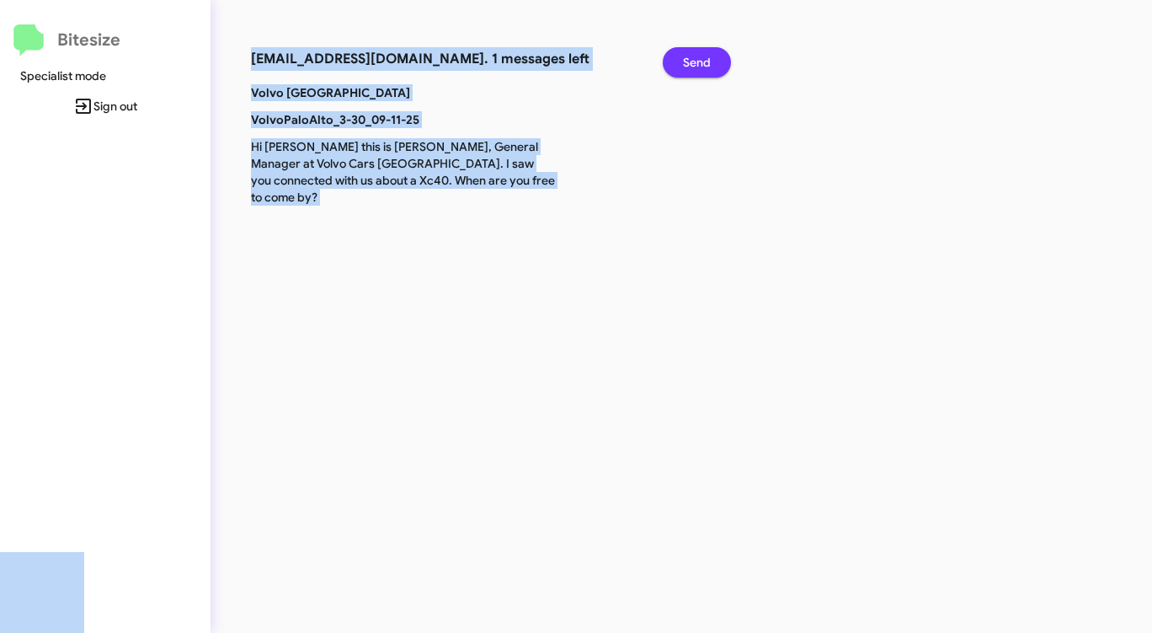
click at [685, 65] on span "Send" at bounding box center [697, 62] width 28 height 30
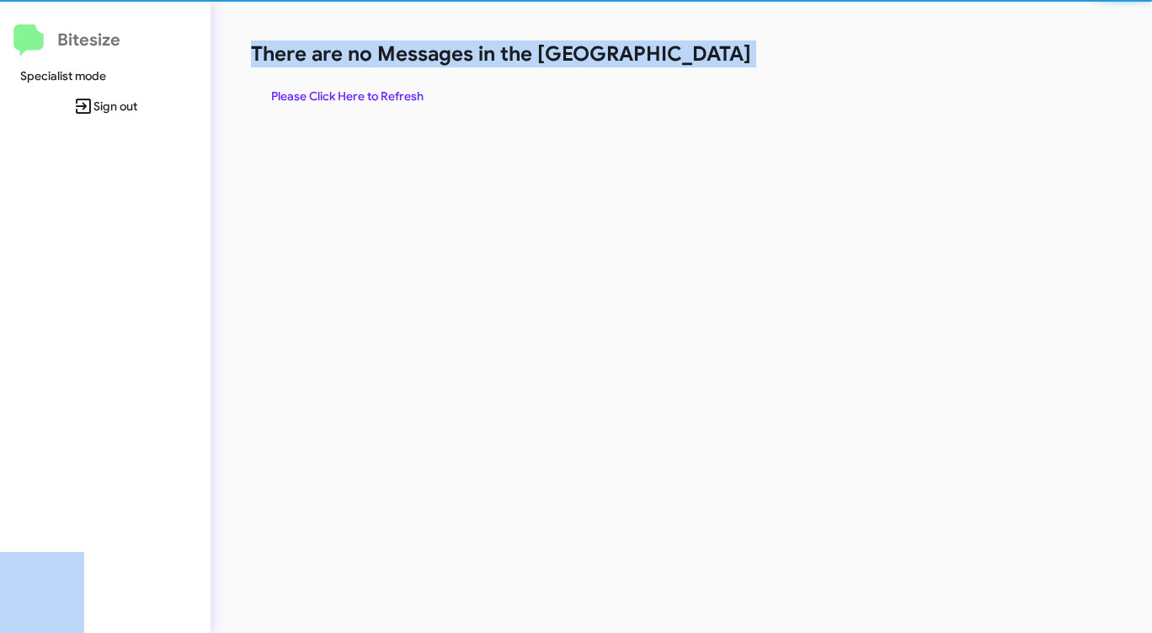
click at [685, 65] on h1 "There are no Messages in the [GEOGRAPHIC_DATA]" at bounding box center [603, 53] width 704 height 27
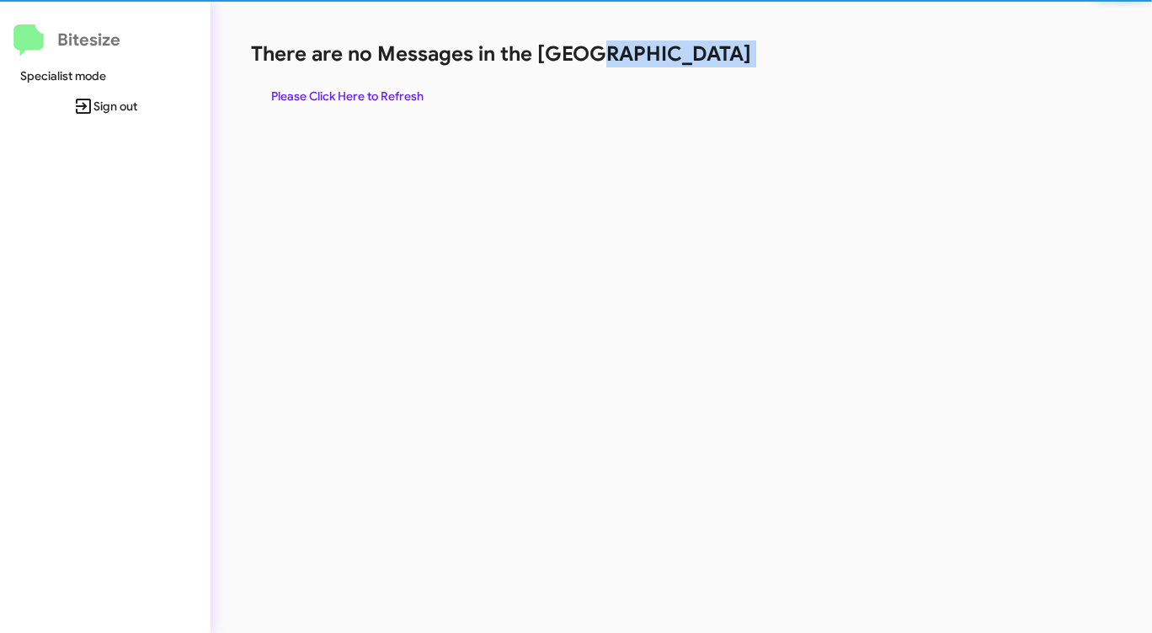
click at [685, 65] on h1 "There are no Messages in the [GEOGRAPHIC_DATA]" at bounding box center [603, 53] width 704 height 27
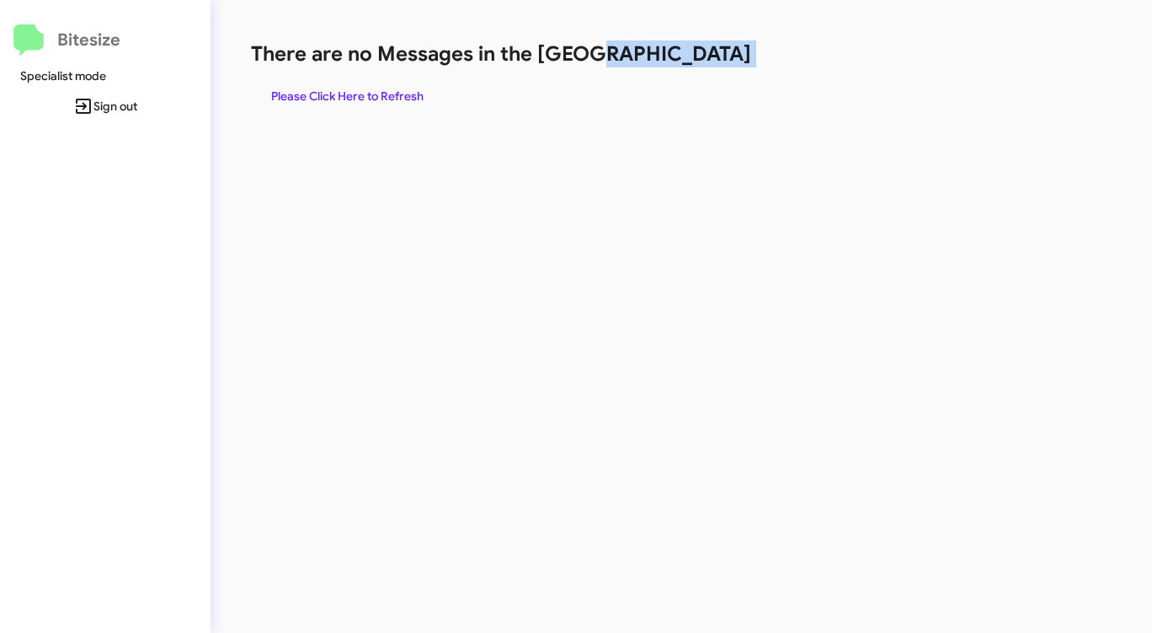
click at [382, 94] on span "Please Click Here to Refresh" at bounding box center [347, 96] width 152 height 30
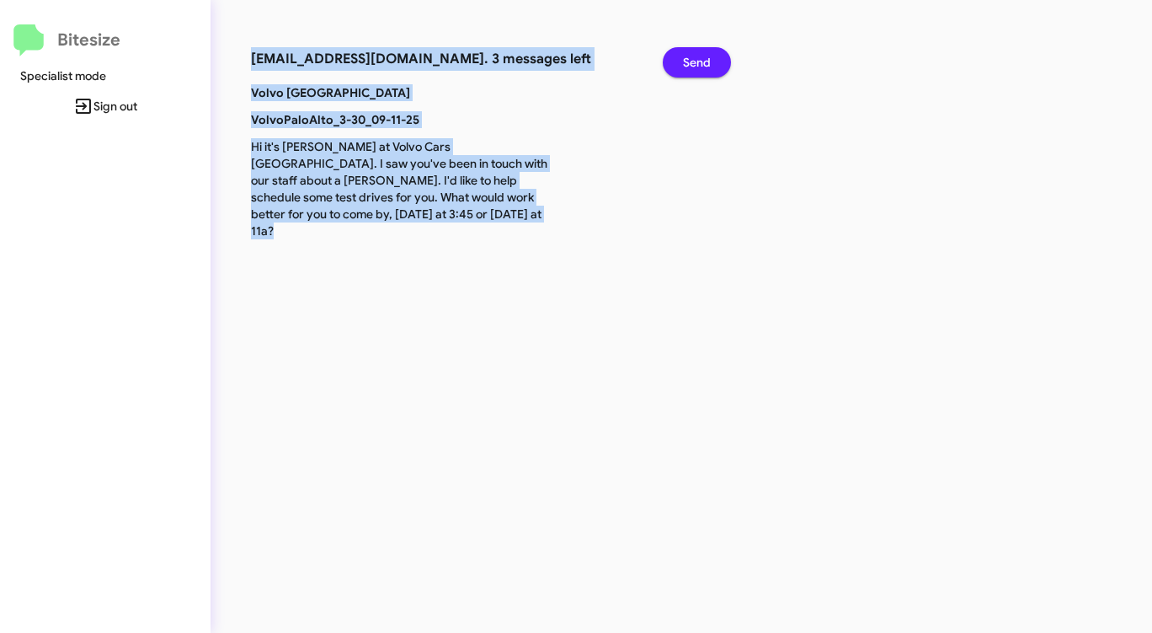
click at [692, 67] on span "Send" at bounding box center [697, 62] width 28 height 30
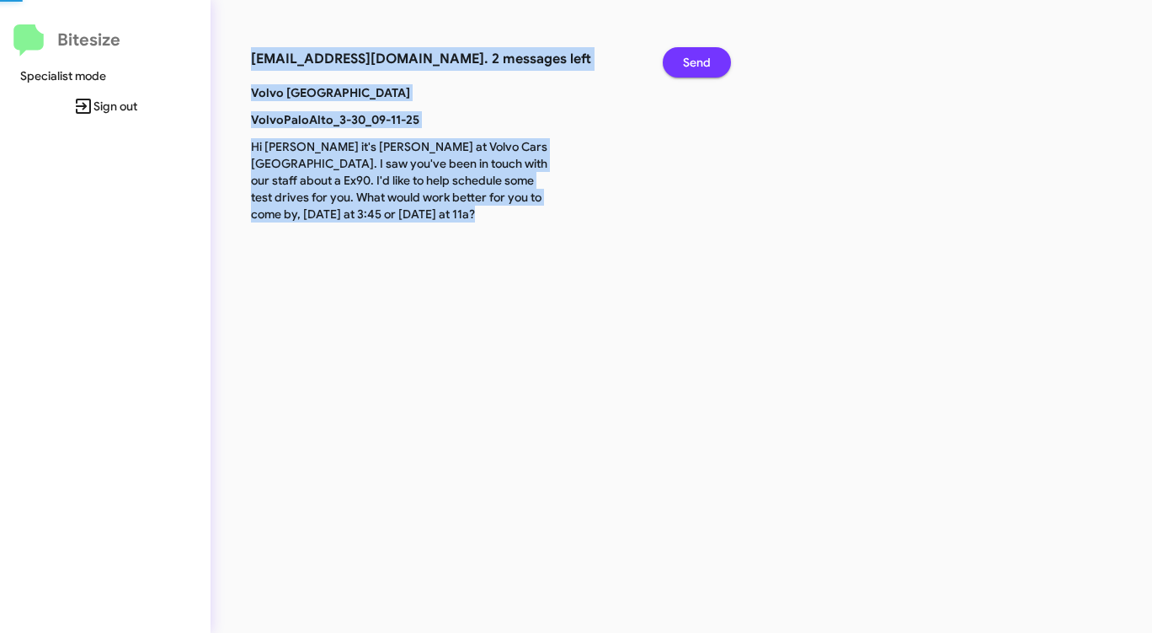
click at [692, 67] on span "Send" at bounding box center [697, 62] width 28 height 30
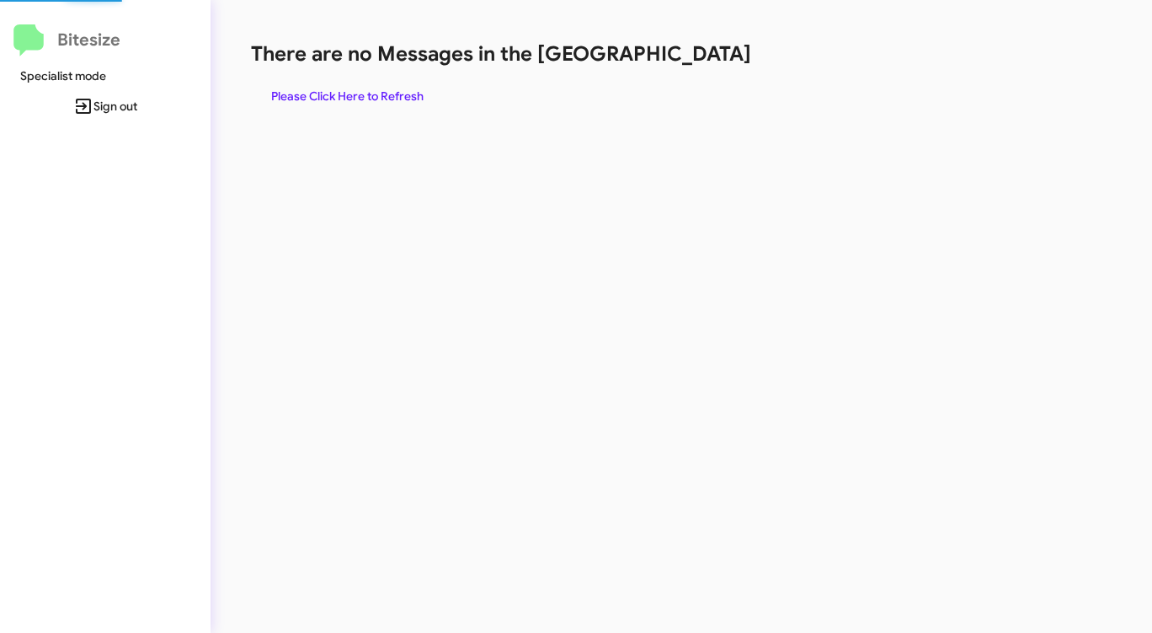
click at [692, 67] on div "There are no Messages in the Queue Please Click Here to Refresh" at bounding box center [603, 75] width 704 height 71
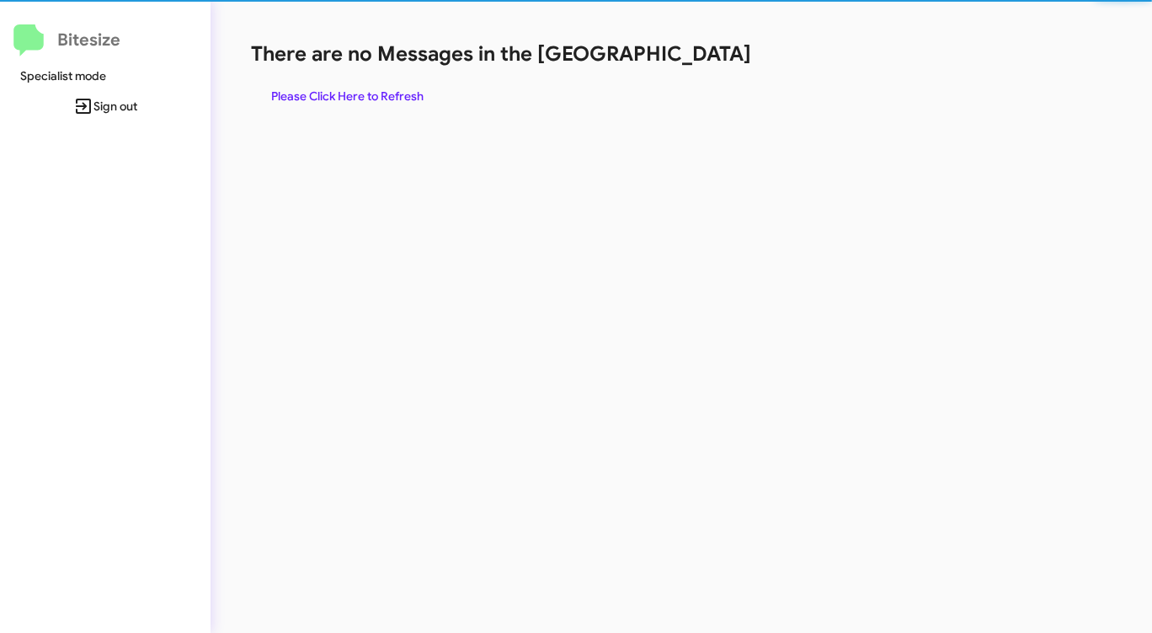
click at [692, 67] on div "There are no Messages in the Queue Please Click Here to Refresh" at bounding box center [603, 75] width 704 height 71
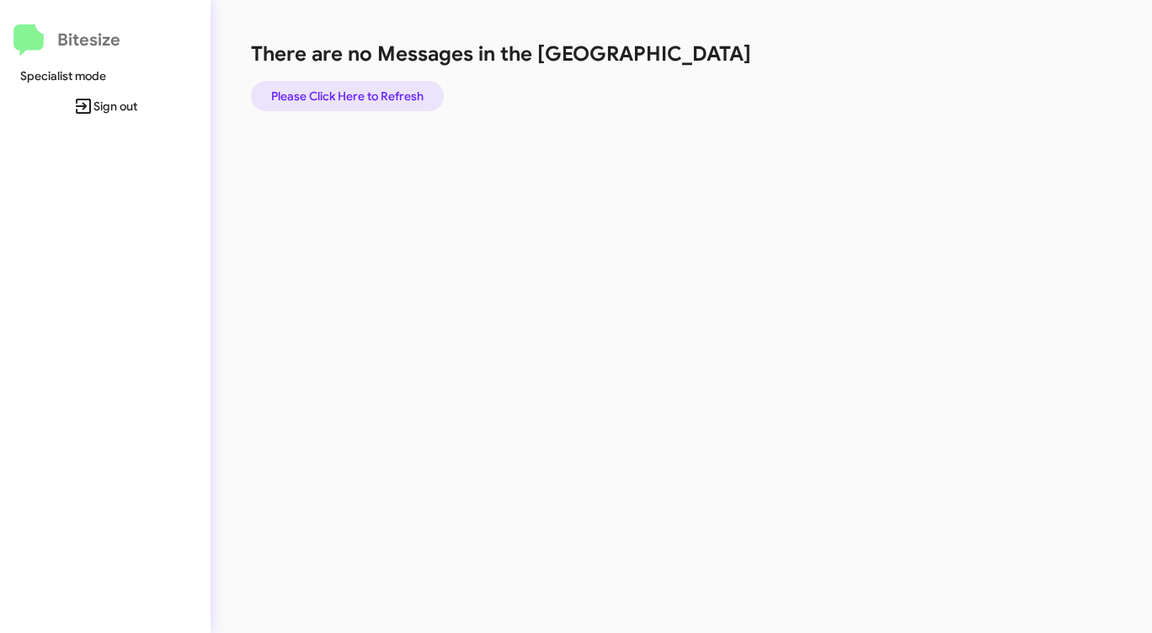
click at [393, 94] on span "Please Click Here to Refresh" at bounding box center [347, 96] width 152 height 30
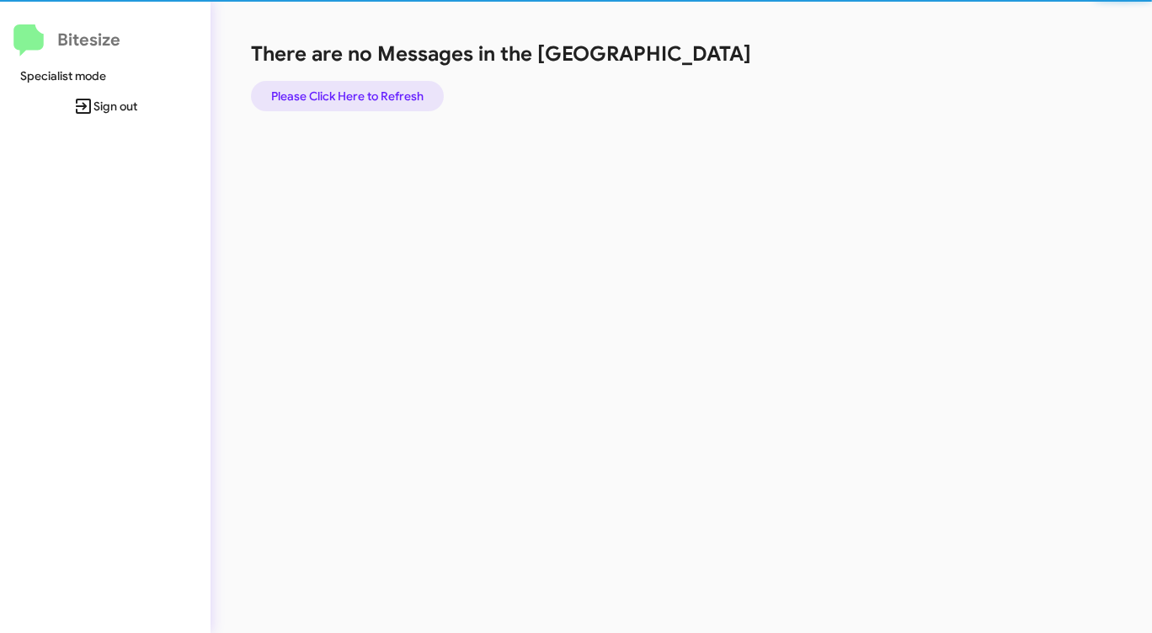
click at [393, 94] on span "Please Click Here to Refresh" at bounding box center [347, 96] width 152 height 30
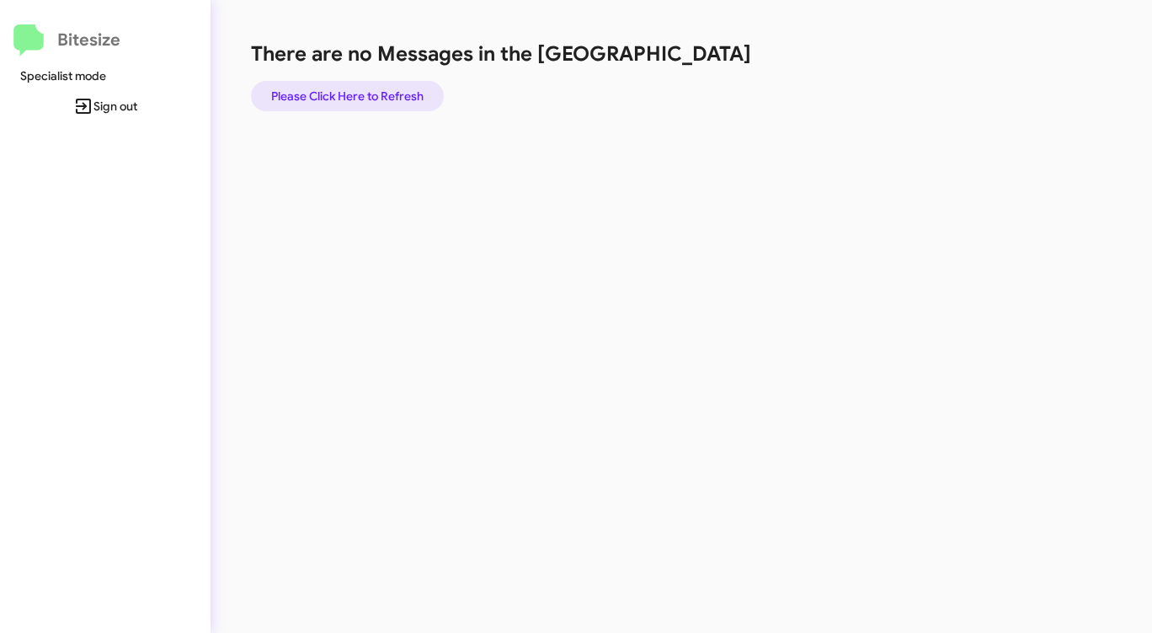
click at [393, 94] on span "Please Click Here to Refresh" at bounding box center [347, 96] width 152 height 30
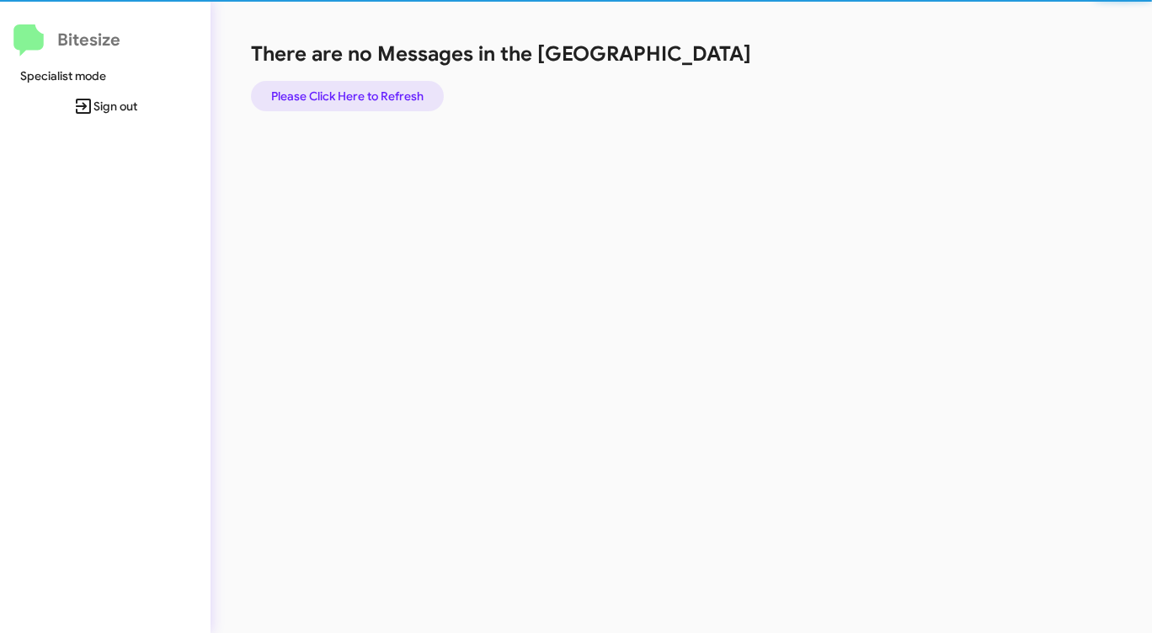
click at [393, 94] on span "Please Click Here to Refresh" at bounding box center [347, 96] width 152 height 30
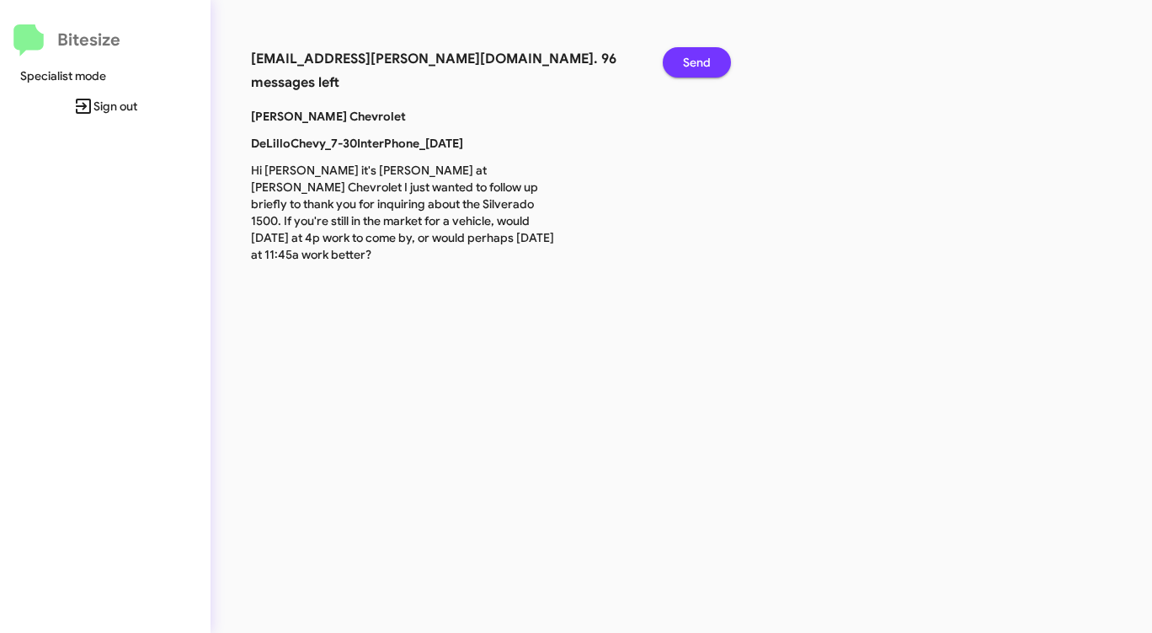
click at [709, 64] on span "Send" at bounding box center [697, 62] width 28 height 30
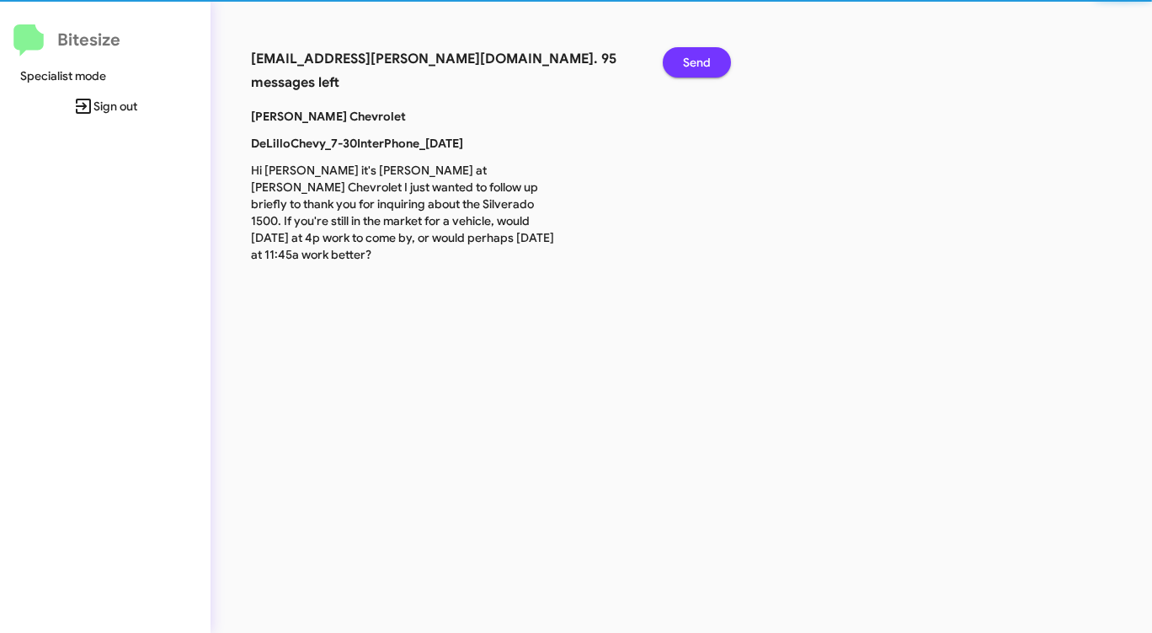
click at [709, 64] on span "Send" at bounding box center [697, 62] width 28 height 30
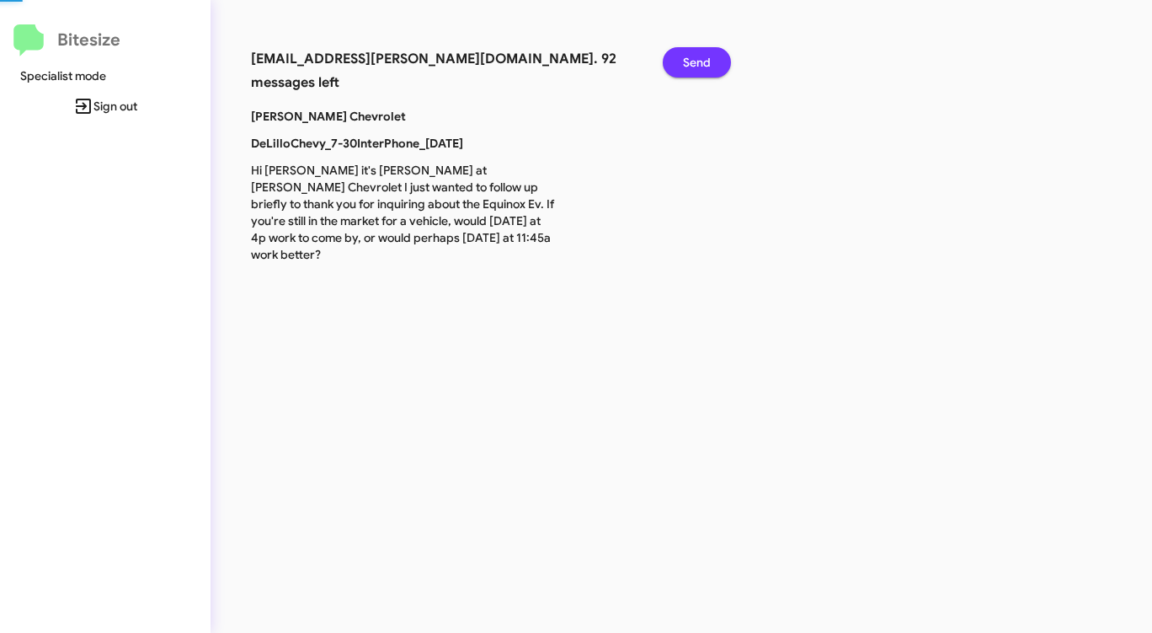
click at [709, 64] on span "Send" at bounding box center [697, 62] width 28 height 30
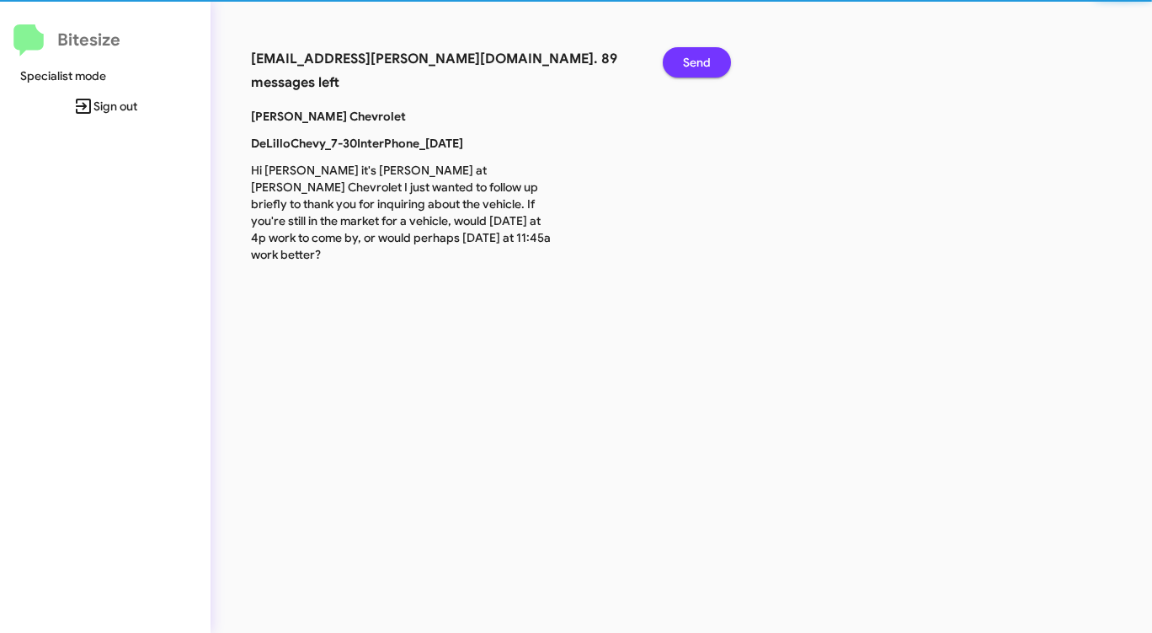
click at [709, 64] on span "Send" at bounding box center [697, 62] width 28 height 30
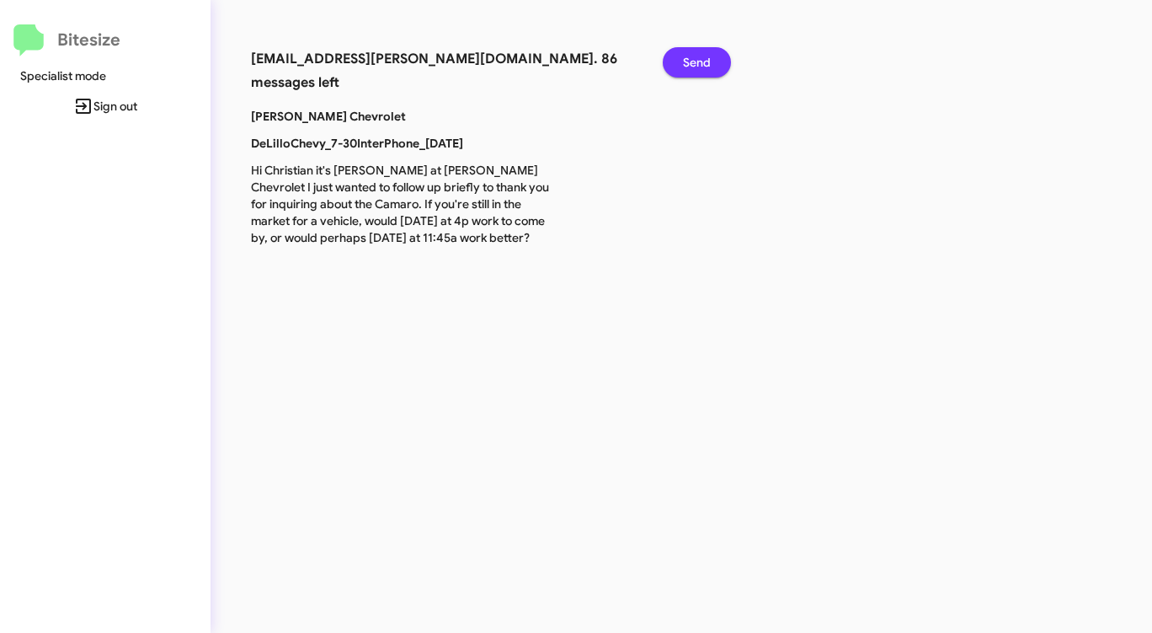
click at [709, 64] on span "Send" at bounding box center [697, 62] width 28 height 30
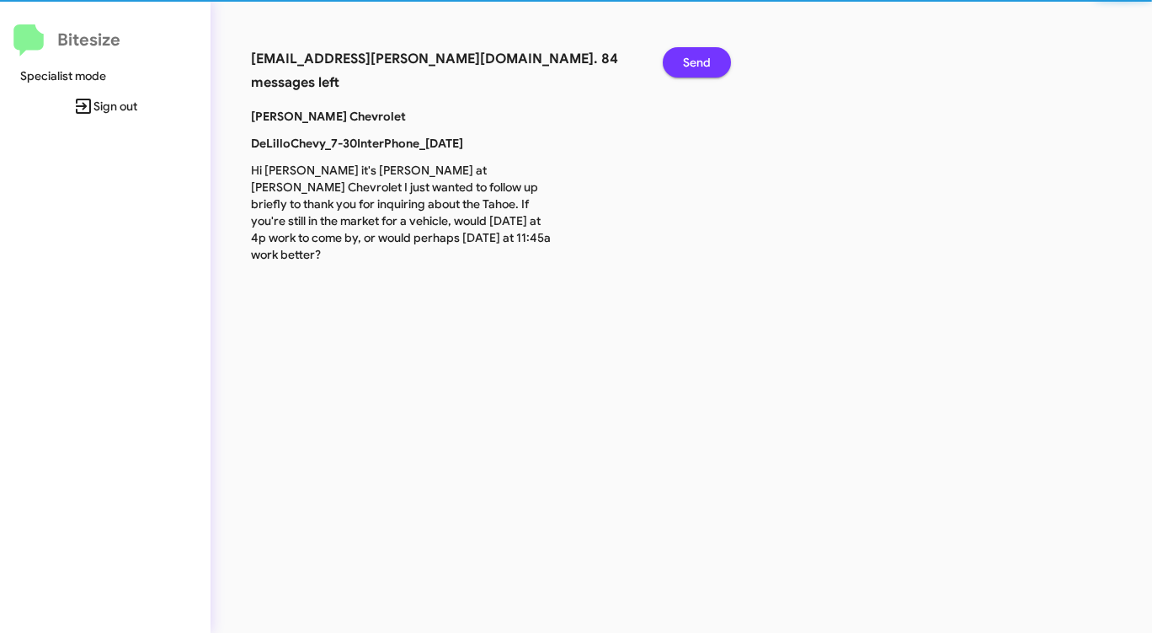
click at [709, 64] on span "Send" at bounding box center [697, 62] width 28 height 30
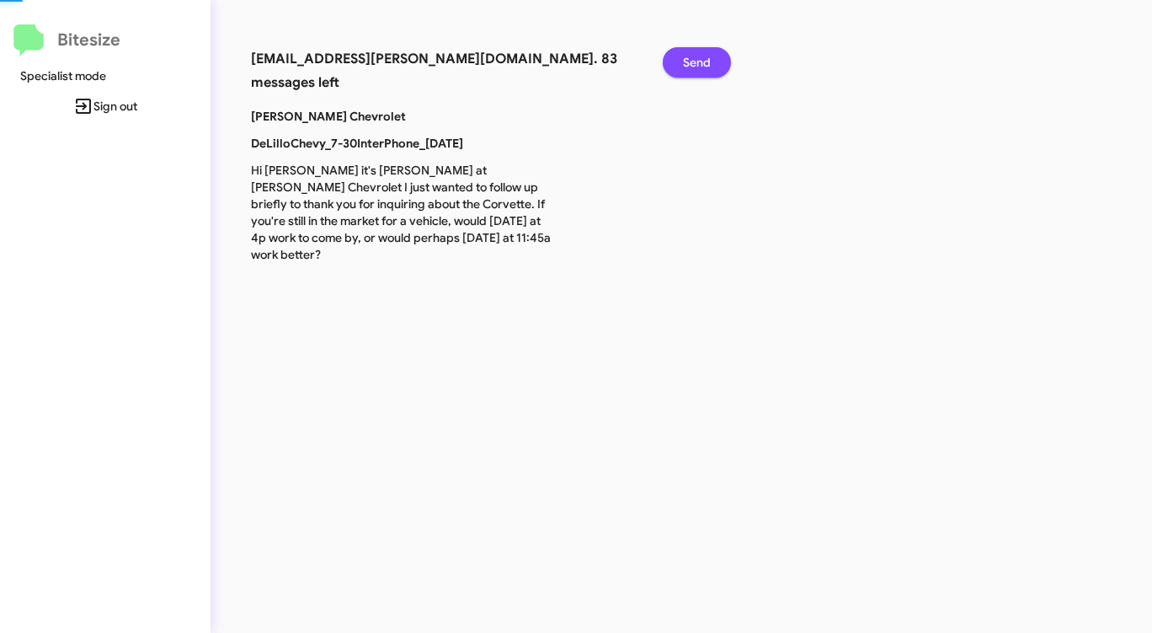
click at [709, 65] on span "Send" at bounding box center [697, 62] width 28 height 30
click at [709, 64] on span "Send" at bounding box center [697, 62] width 28 height 30
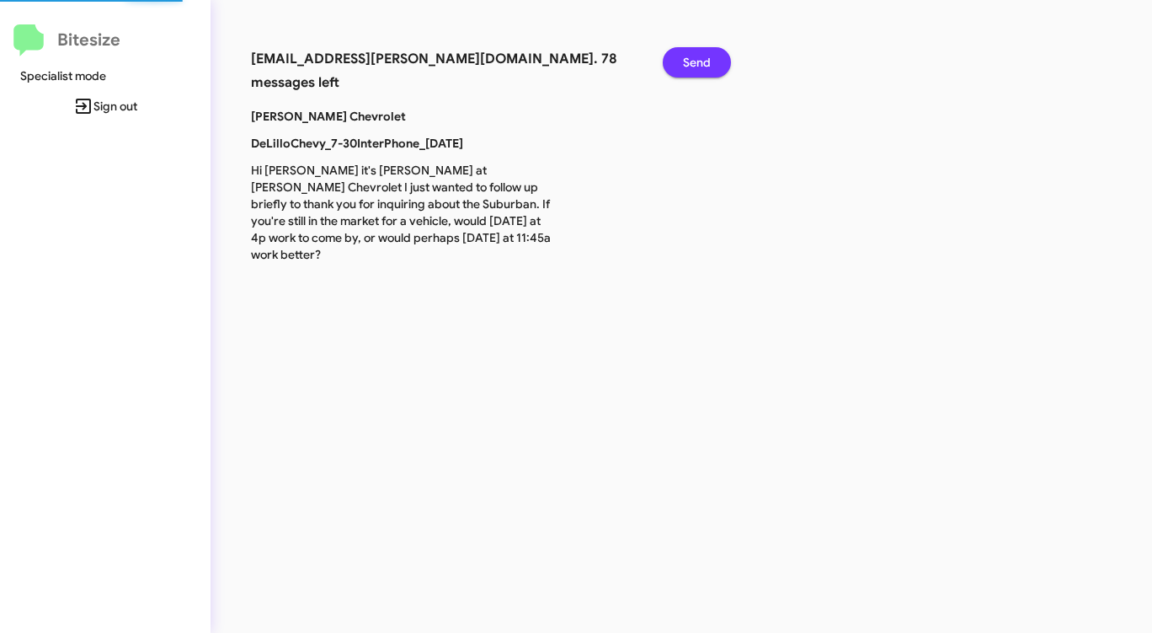
click at [709, 64] on span "Send" at bounding box center [697, 62] width 28 height 30
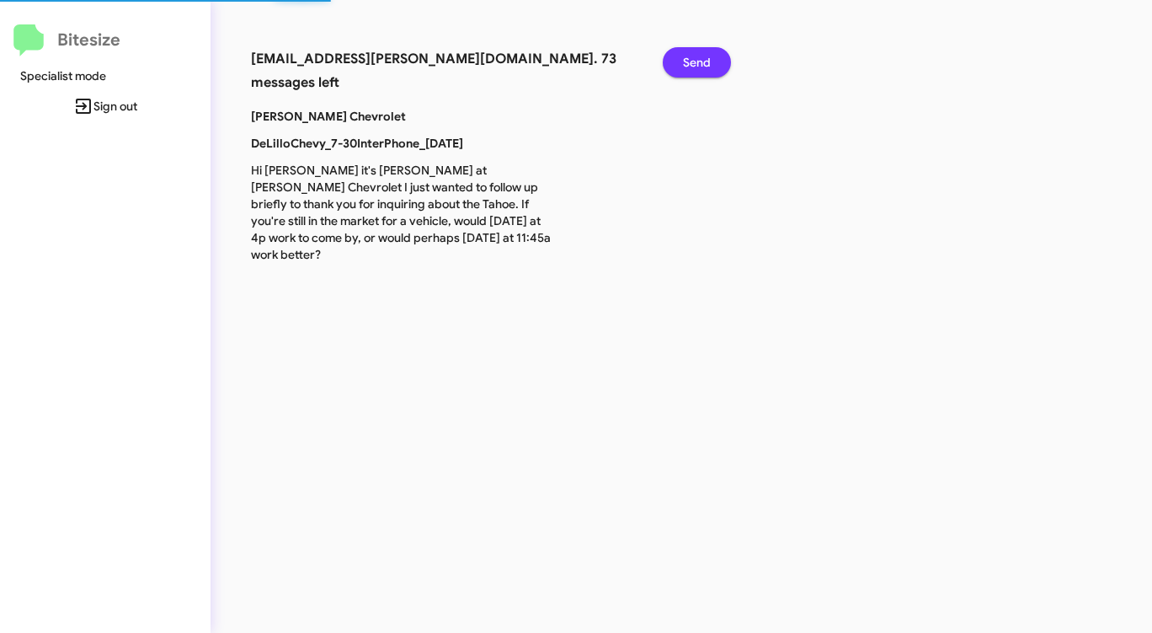
click at [709, 64] on span "Send" at bounding box center [697, 62] width 28 height 30
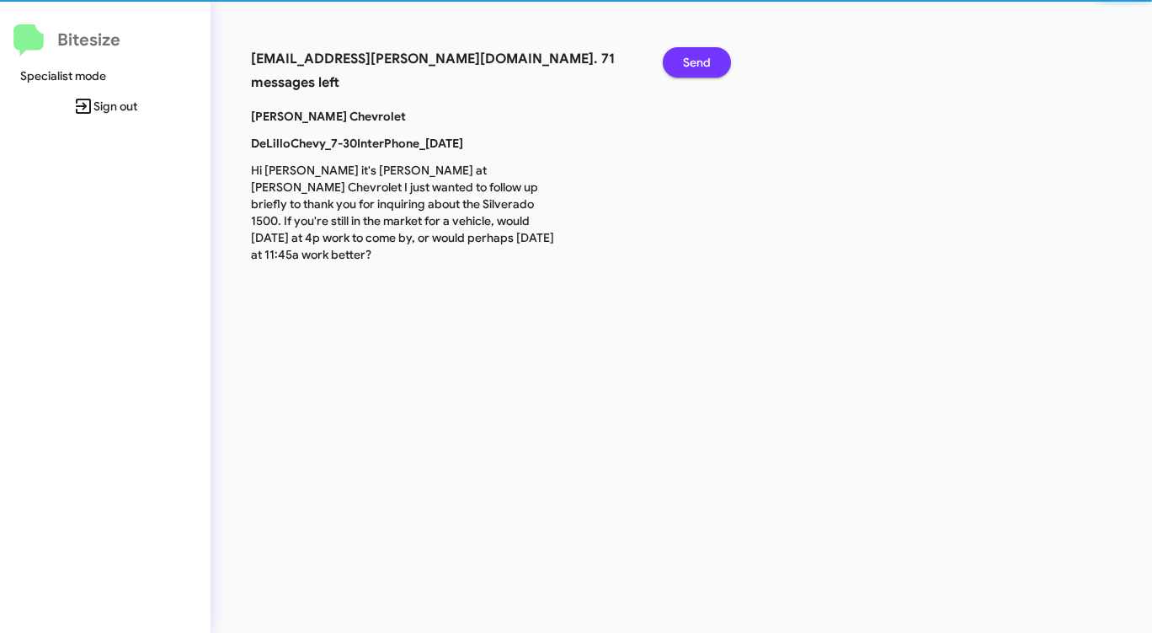
click at [709, 64] on span "Send" at bounding box center [697, 62] width 28 height 30
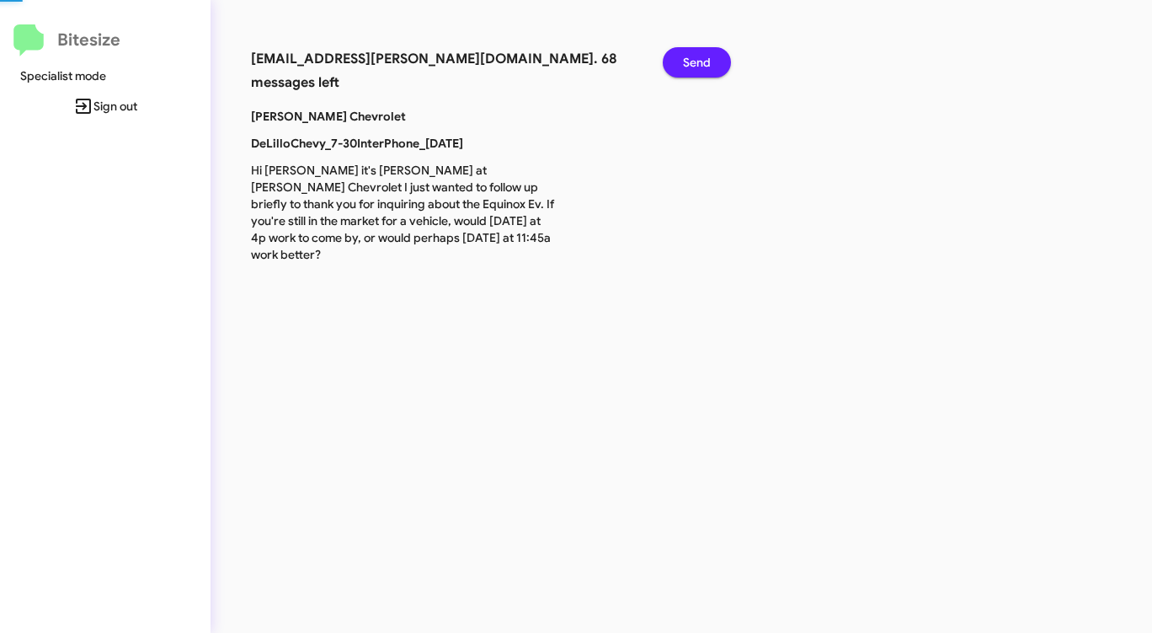
click at [709, 64] on span "Send" at bounding box center [697, 62] width 28 height 30
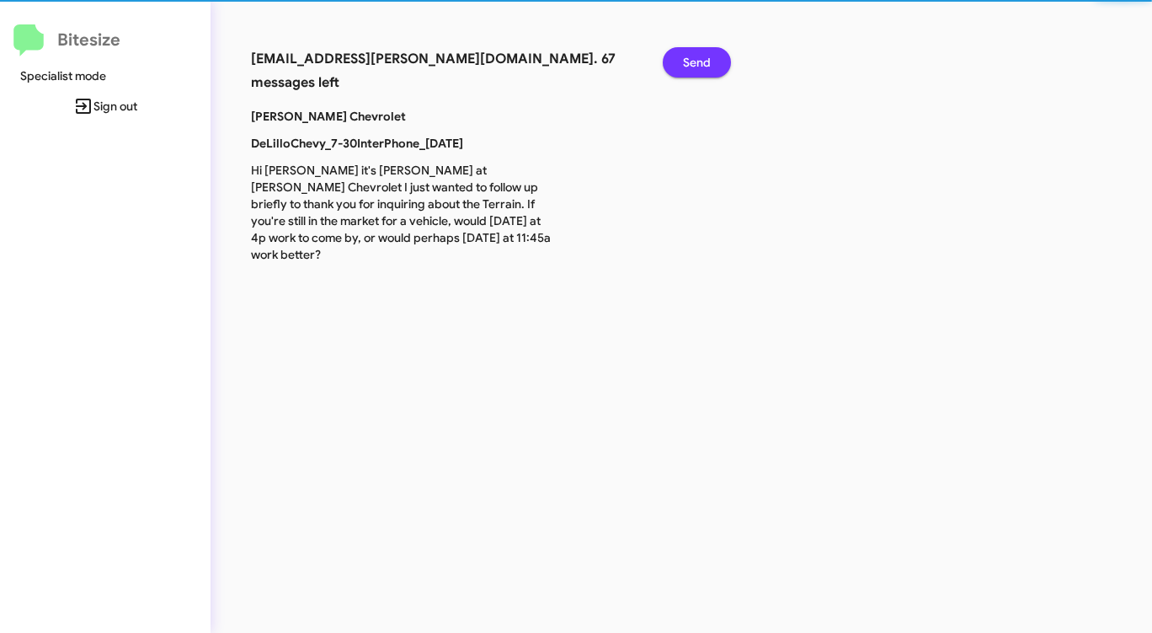
click at [709, 64] on span "Send" at bounding box center [697, 62] width 28 height 30
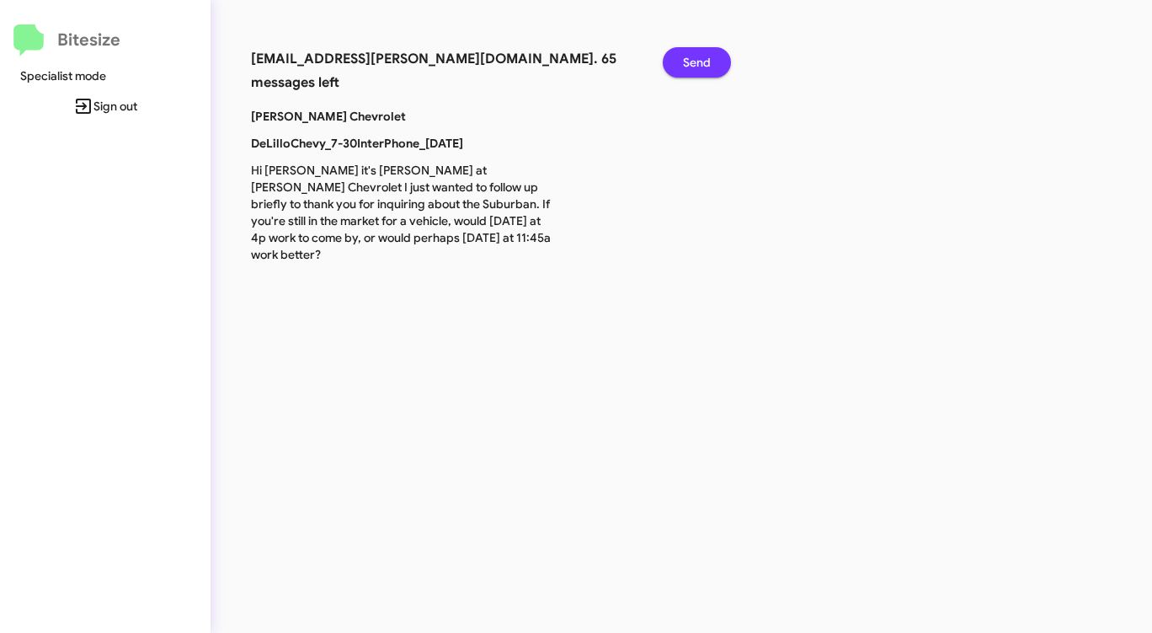
click at [709, 64] on span "Send" at bounding box center [697, 62] width 28 height 30
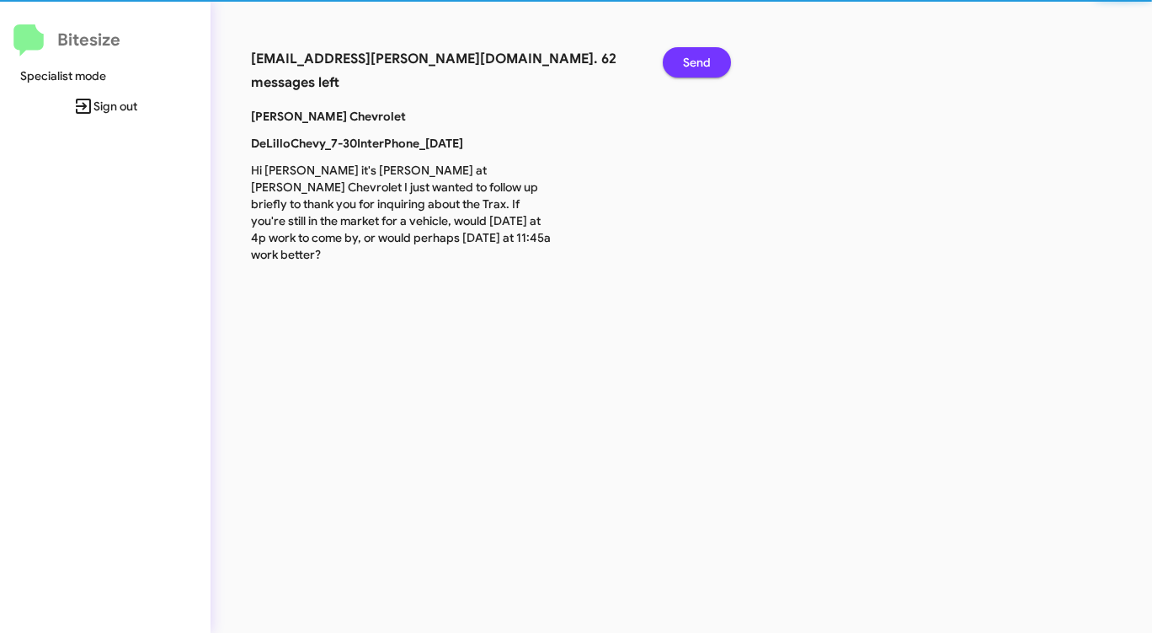
click at [709, 64] on span "Send" at bounding box center [697, 62] width 28 height 30
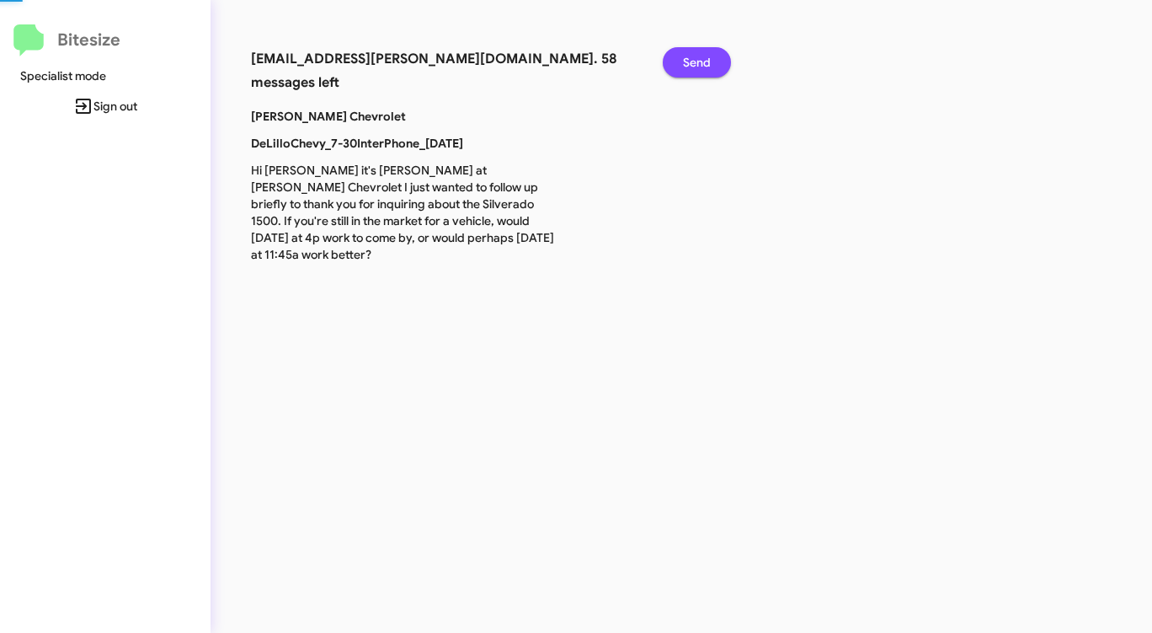
click at [709, 64] on span "Send" at bounding box center [697, 62] width 28 height 30
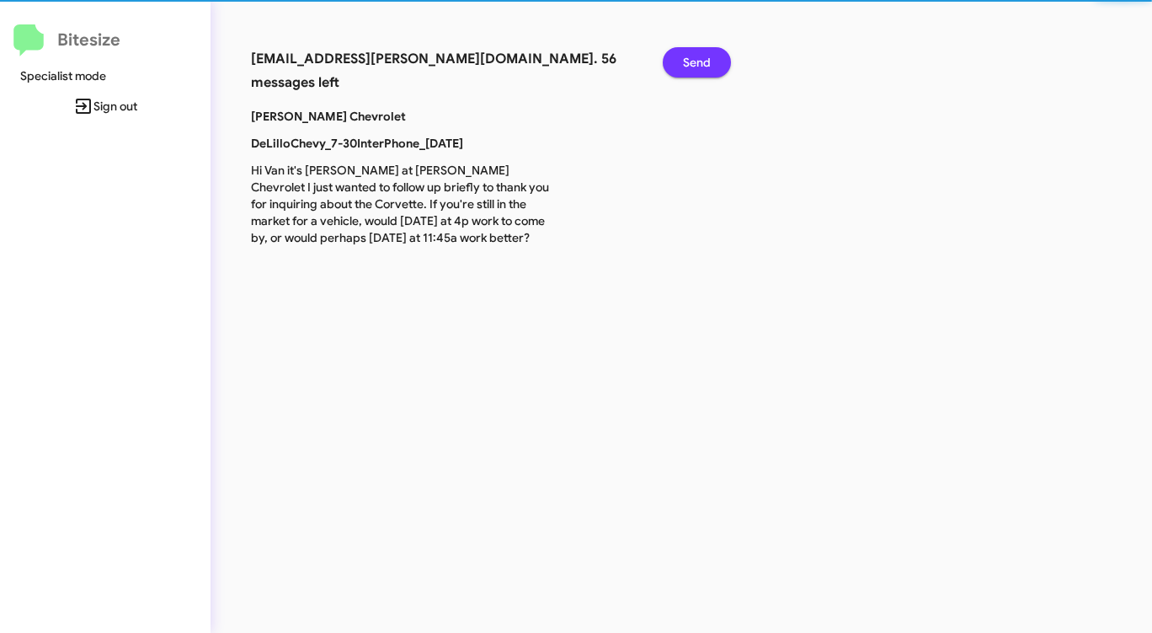
click at [709, 64] on span "Send" at bounding box center [697, 62] width 28 height 30
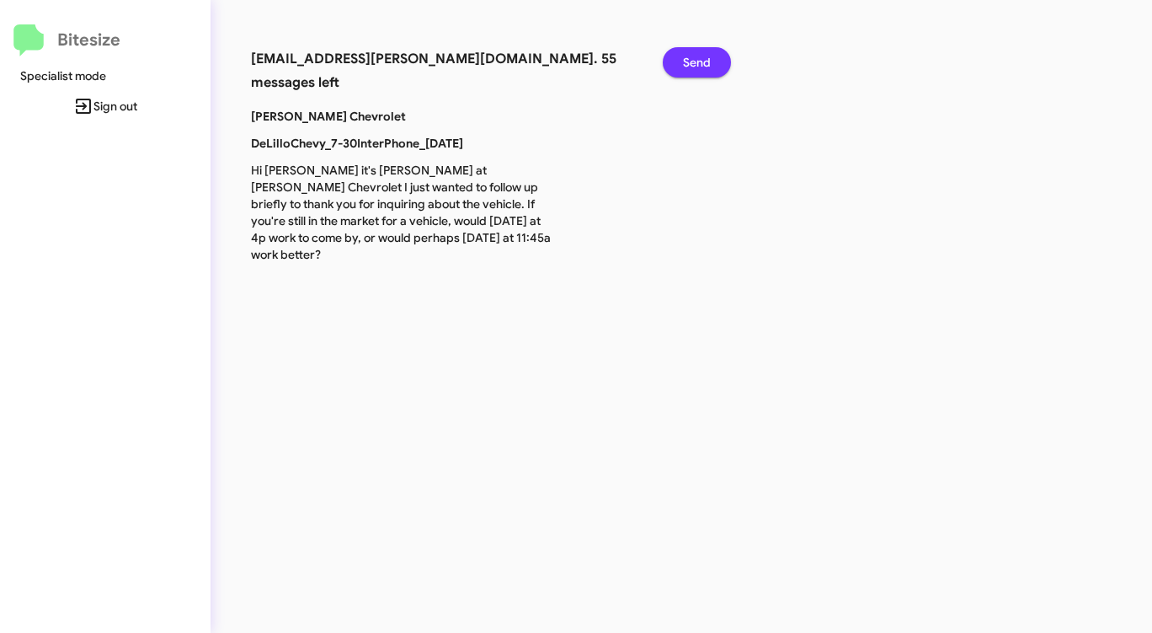
click at [709, 64] on span "Send" at bounding box center [697, 62] width 28 height 30
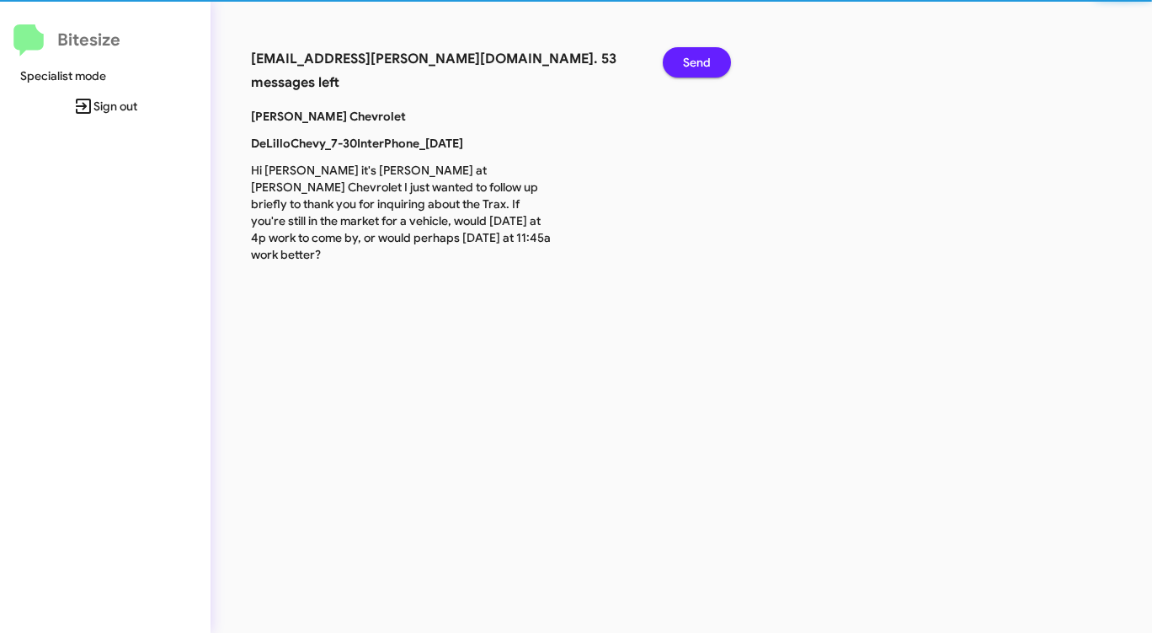
click at [709, 64] on span "Send" at bounding box center [697, 62] width 28 height 30
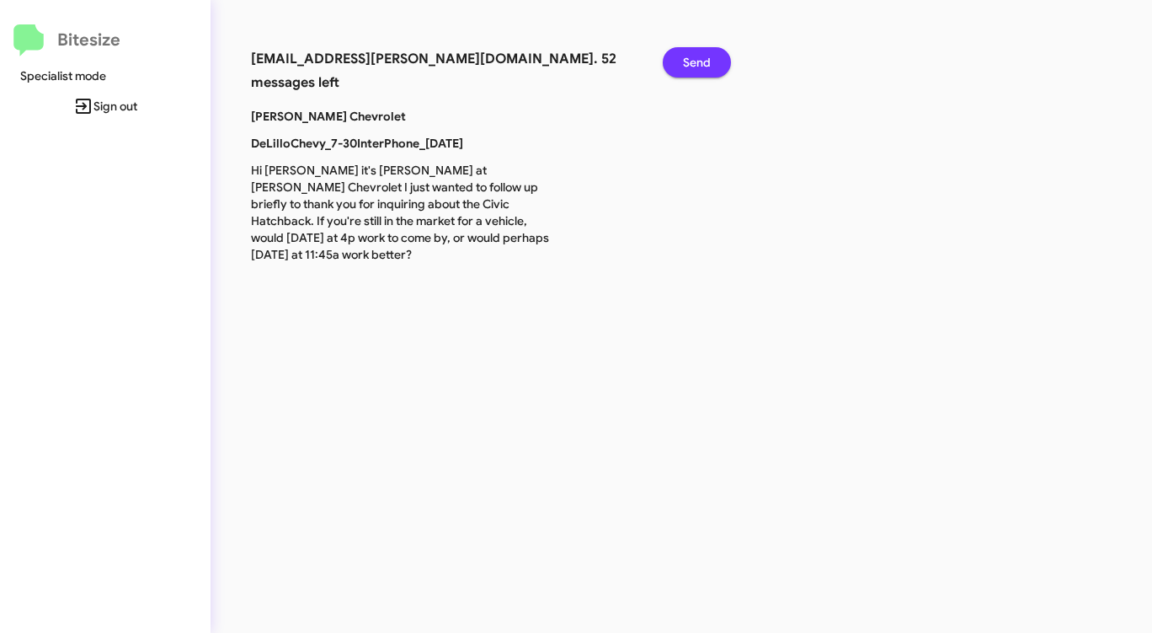
click at [709, 63] on span "Send" at bounding box center [697, 62] width 28 height 30
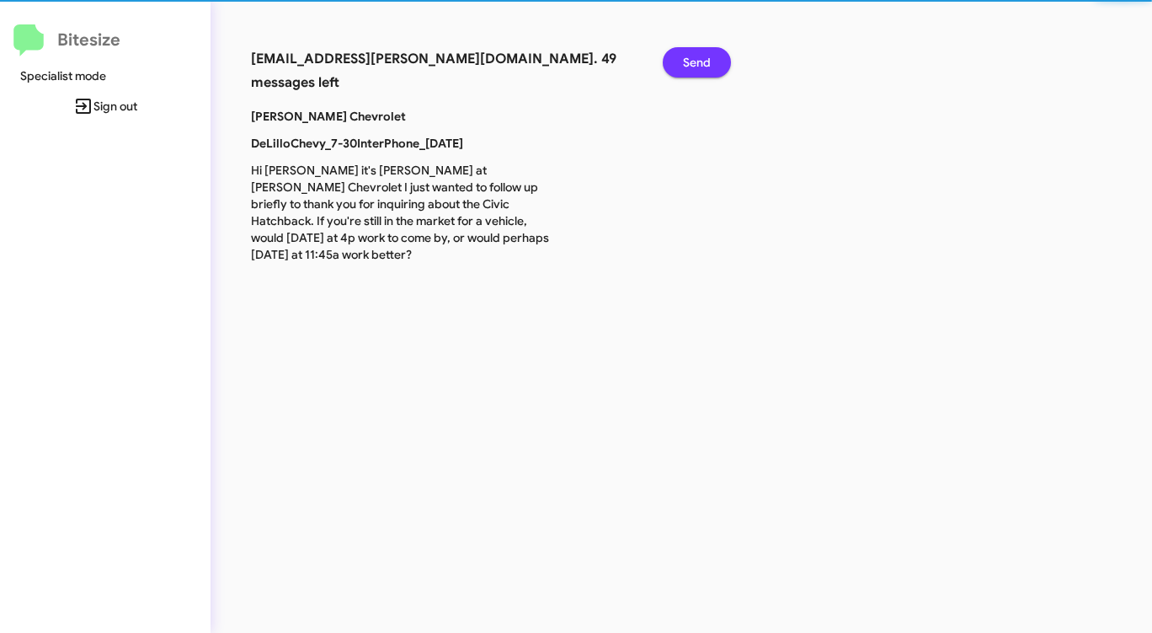
click at [709, 63] on span "Send" at bounding box center [697, 62] width 28 height 30
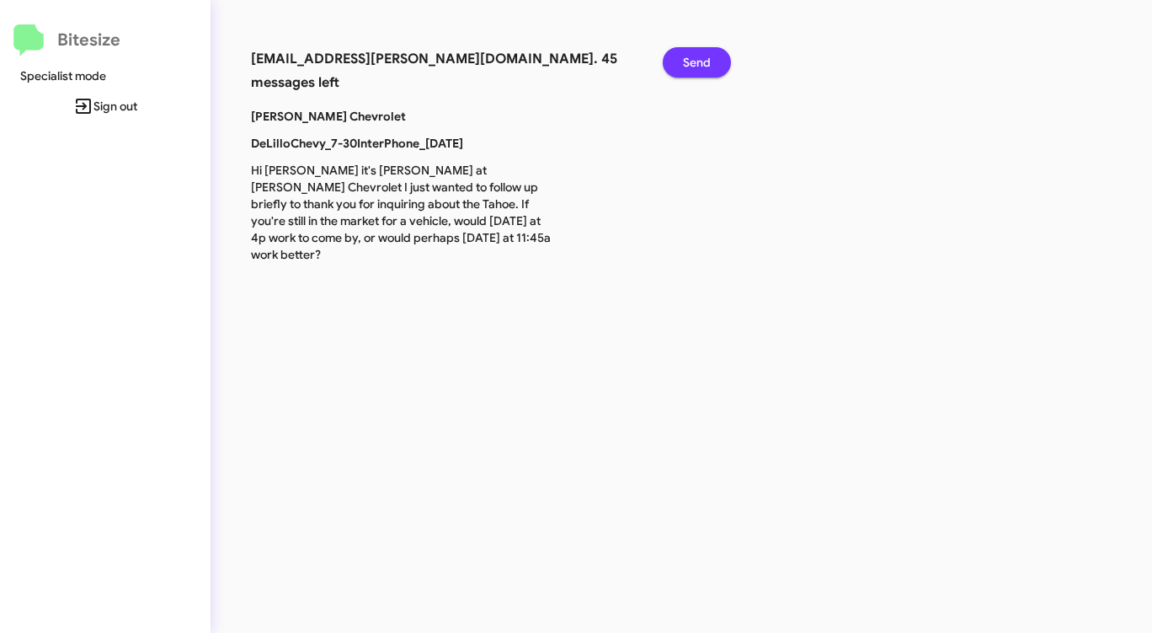
click at [709, 63] on span "Send" at bounding box center [697, 62] width 28 height 30
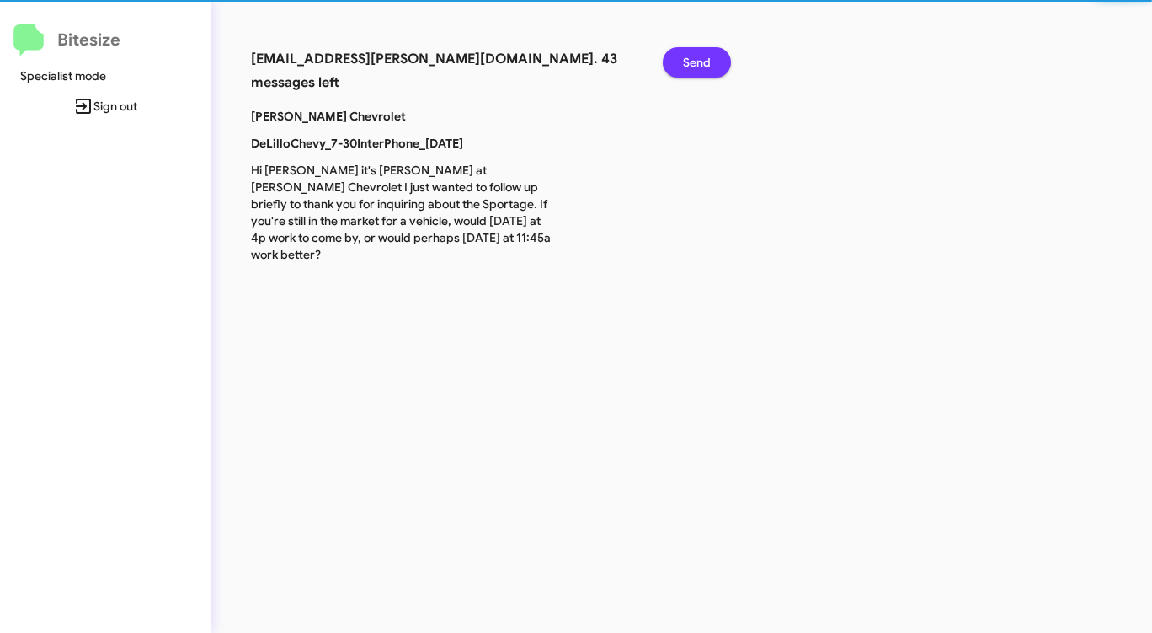
click at [709, 63] on span "Send" at bounding box center [697, 62] width 28 height 30
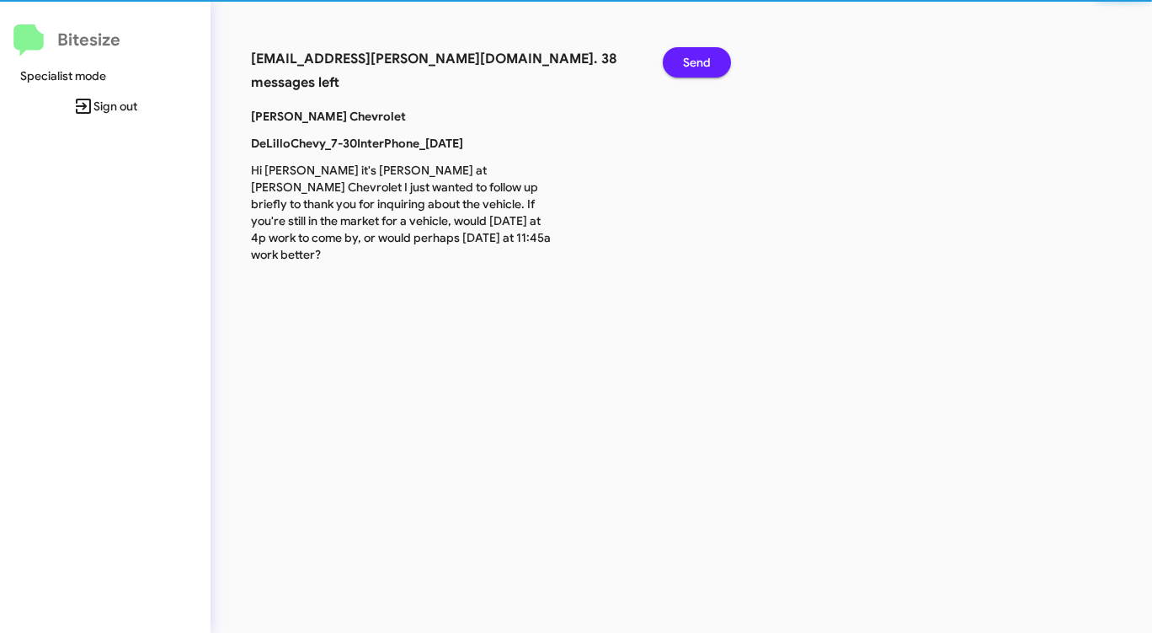
click at [709, 63] on span "Send" at bounding box center [697, 62] width 28 height 30
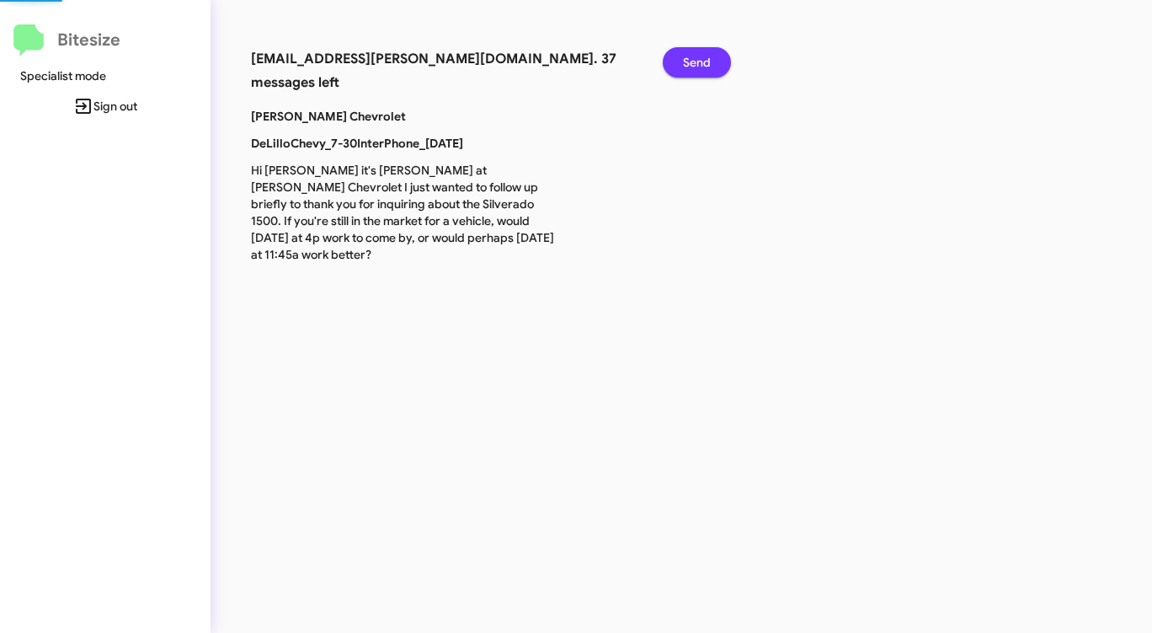
click at [709, 63] on span "Send" at bounding box center [697, 62] width 28 height 30
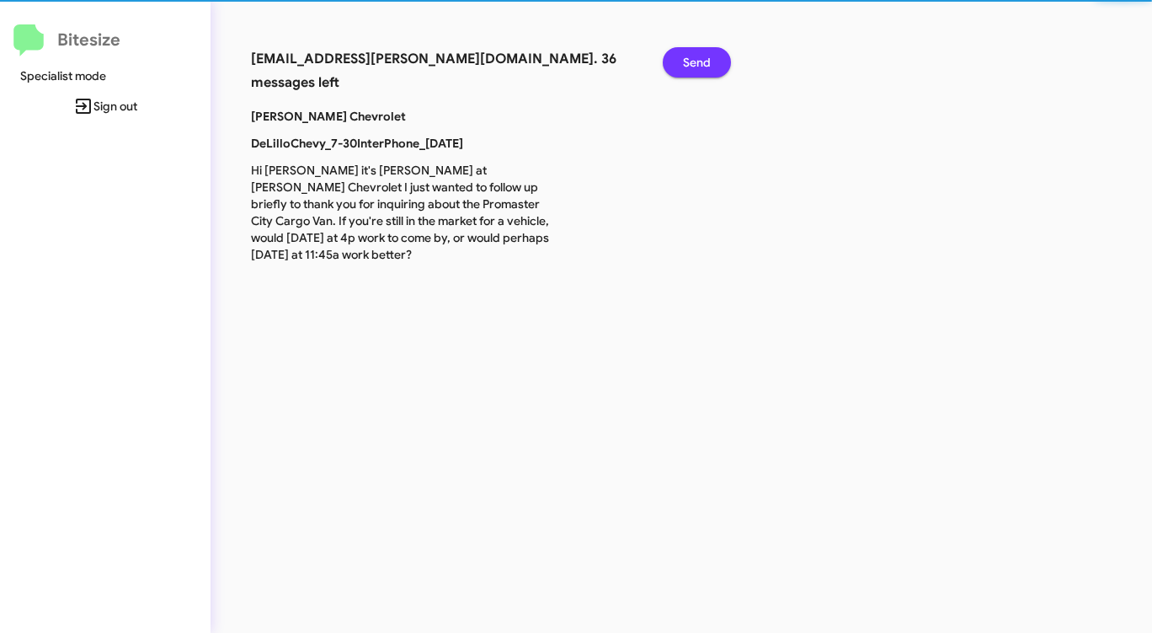
click at [709, 63] on span "Send" at bounding box center [697, 62] width 28 height 30
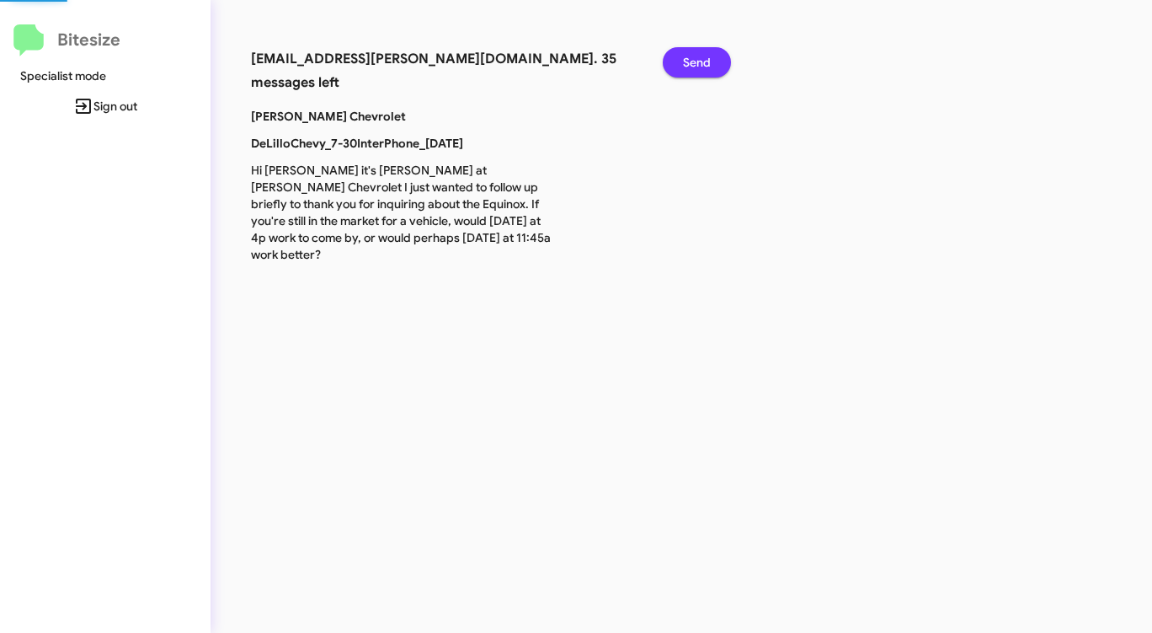
click at [709, 63] on span "Send" at bounding box center [697, 62] width 28 height 30
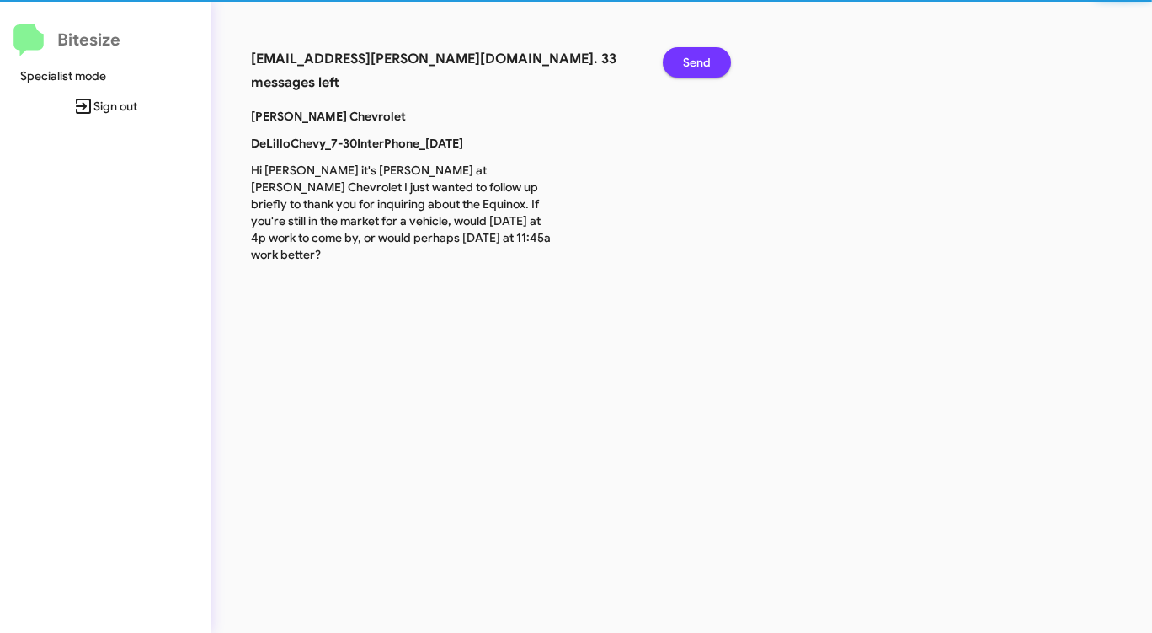
click at [709, 63] on span "Send" at bounding box center [697, 62] width 28 height 30
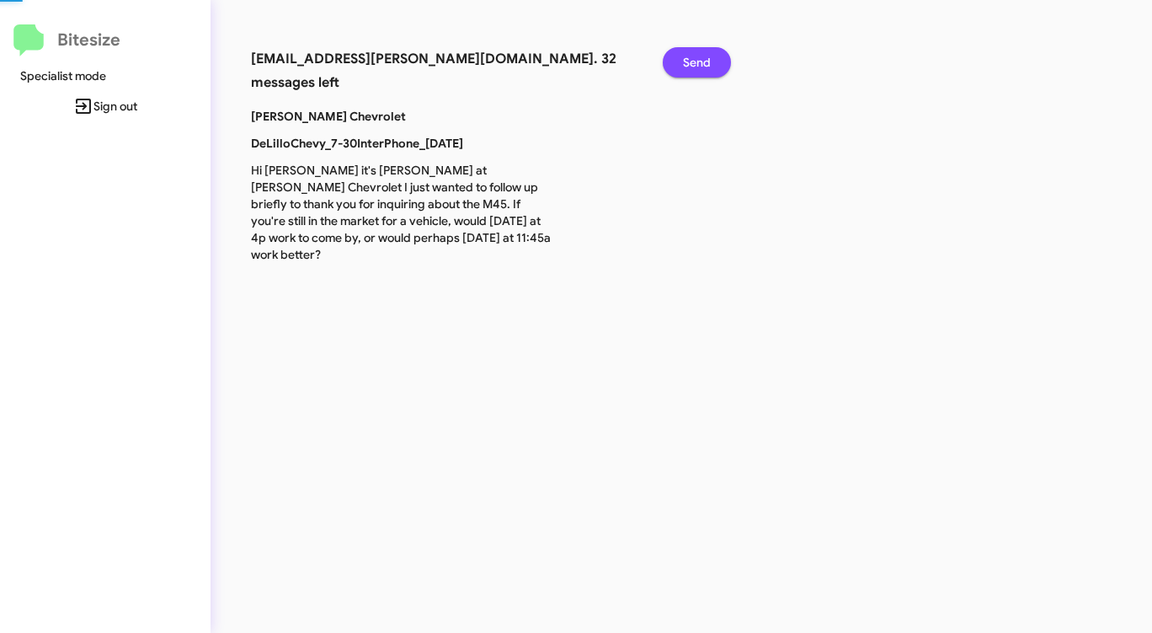
click at [709, 63] on span "Send" at bounding box center [697, 62] width 28 height 30
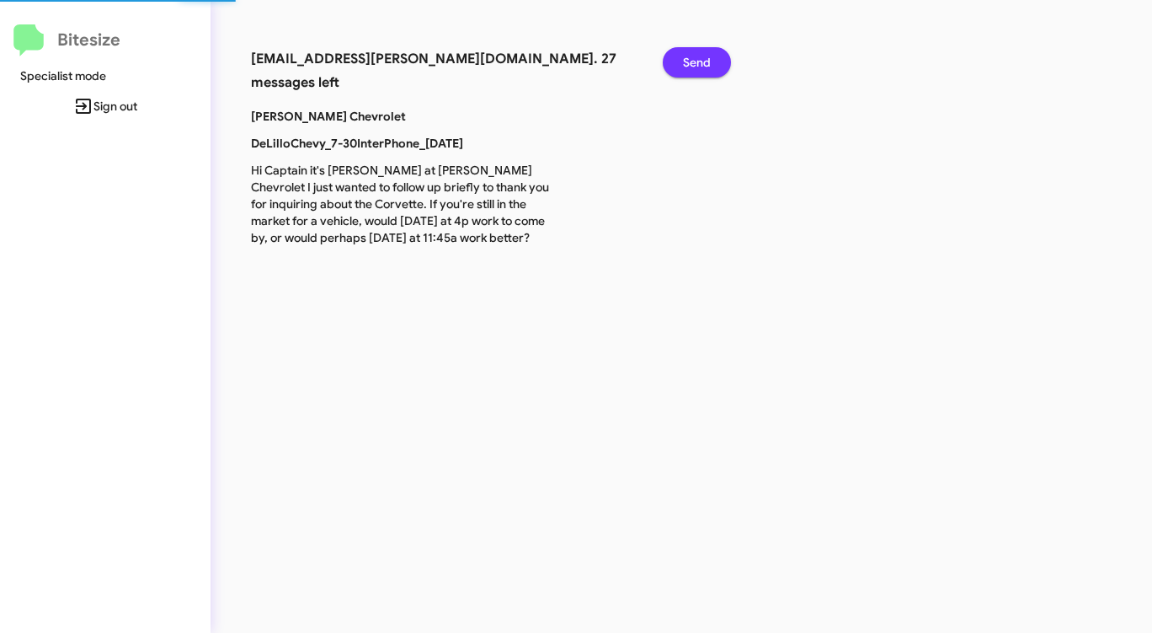
click at [709, 63] on span "Send" at bounding box center [697, 62] width 28 height 30
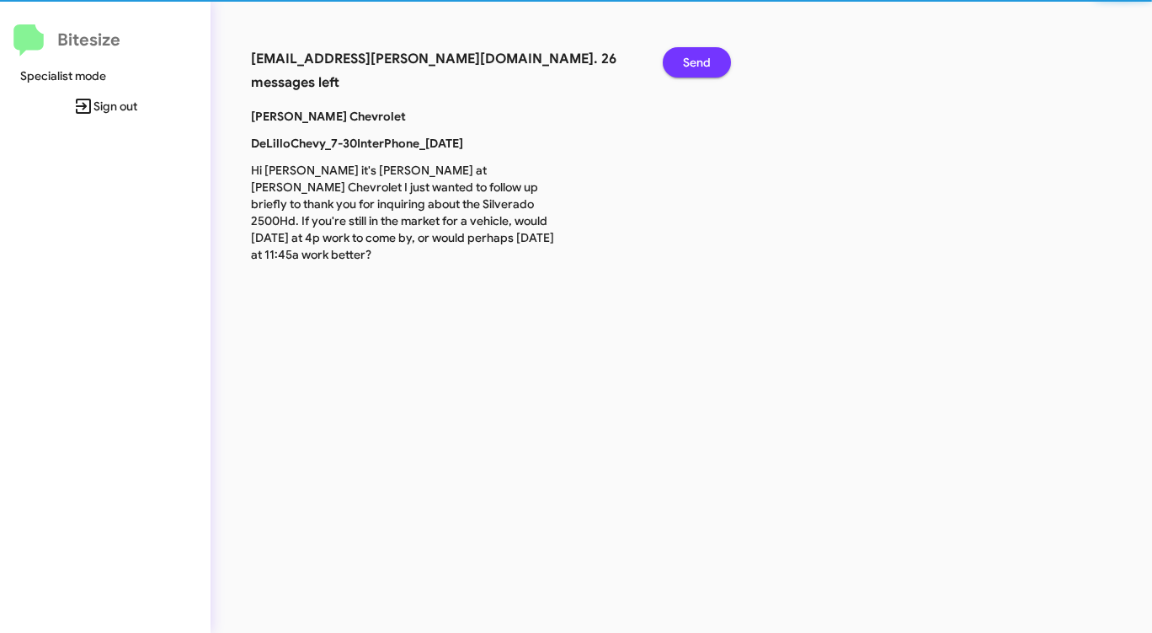
click at [709, 63] on span "Send" at bounding box center [697, 62] width 28 height 30
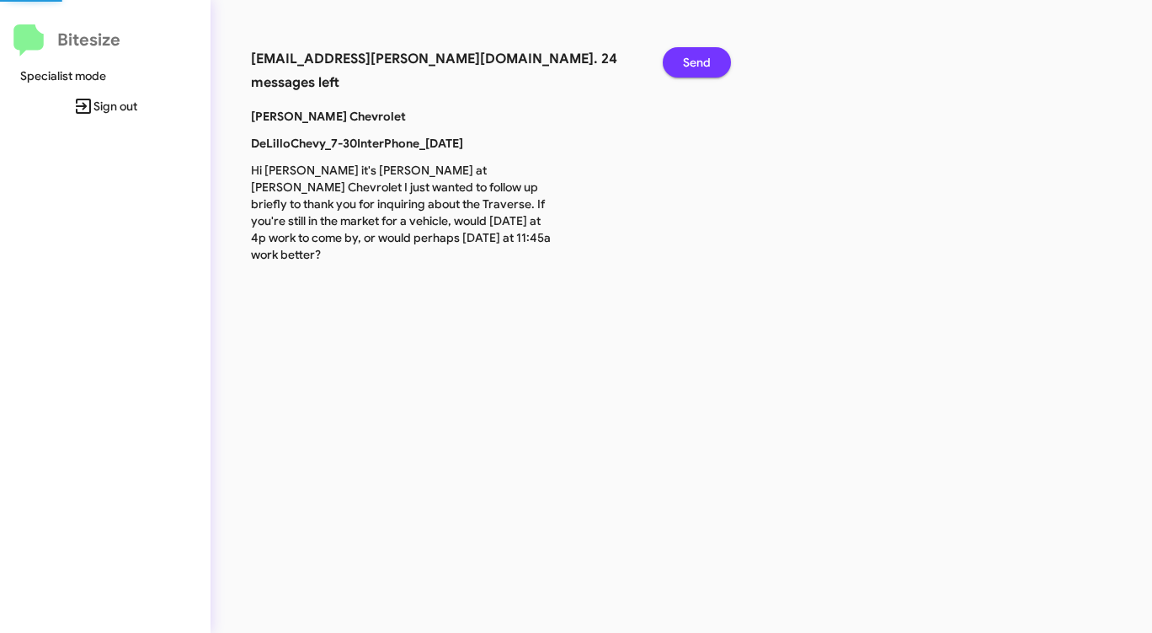
click at [709, 63] on span "Send" at bounding box center [697, 62] width 28 height 30
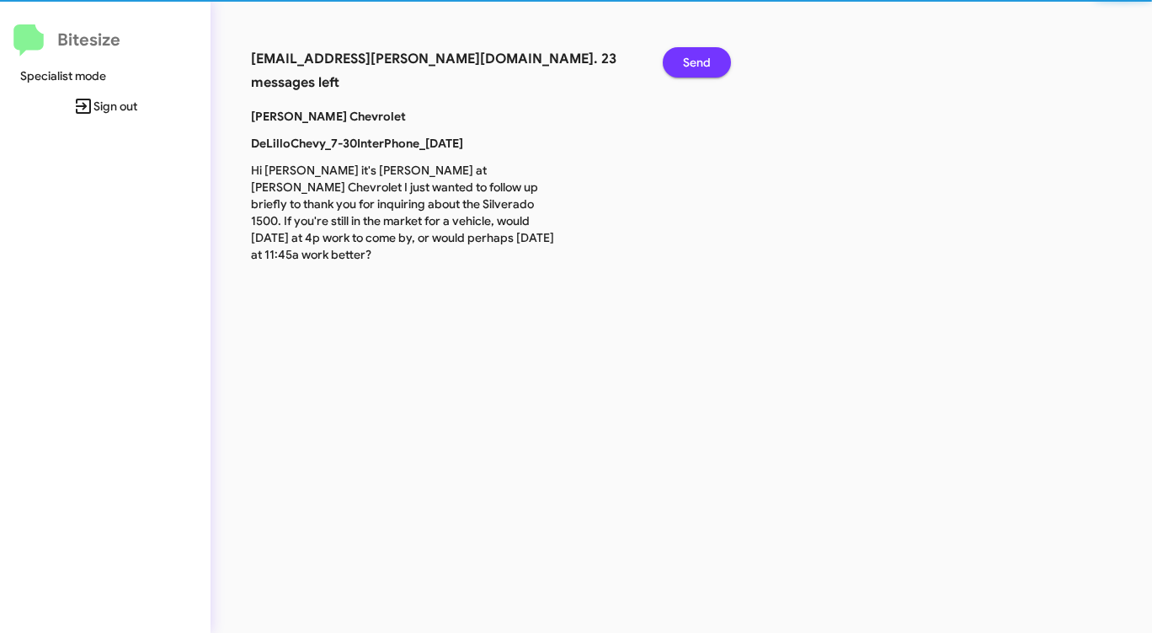
click at [709, 63] on span "Send" at bounding box center [697, 62] width 28 height 30
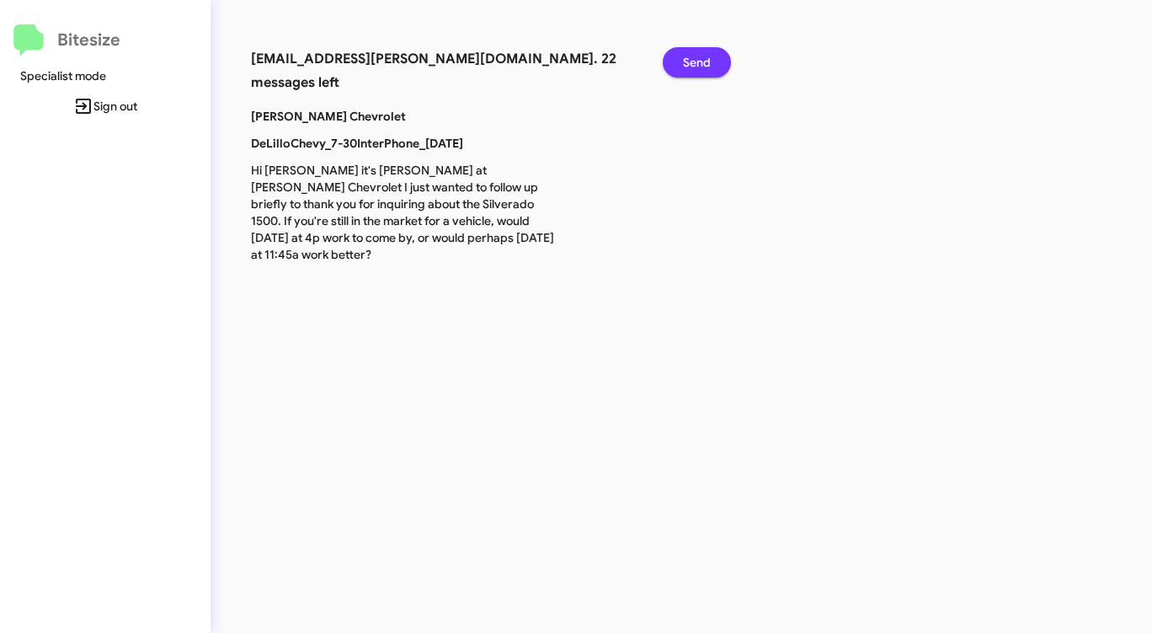
click at [709, 63] on span "Send" at bounding box center [697, 62] width 28 height 30
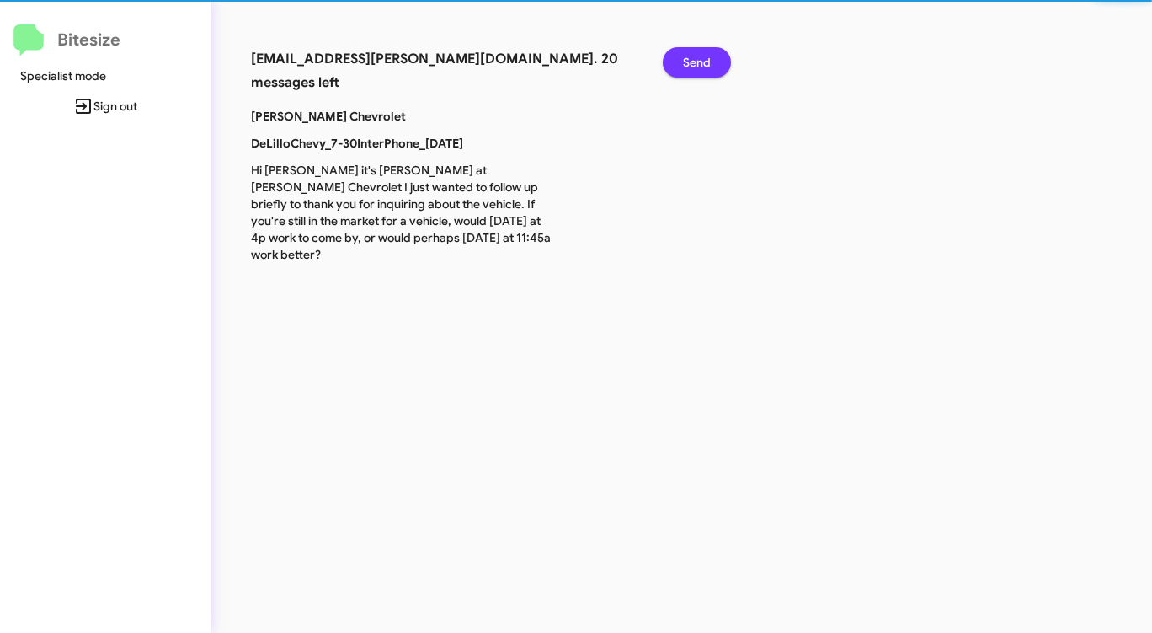
click at [709, 63] on span "Send" at bounding box center [697, 62] width 28 height 30
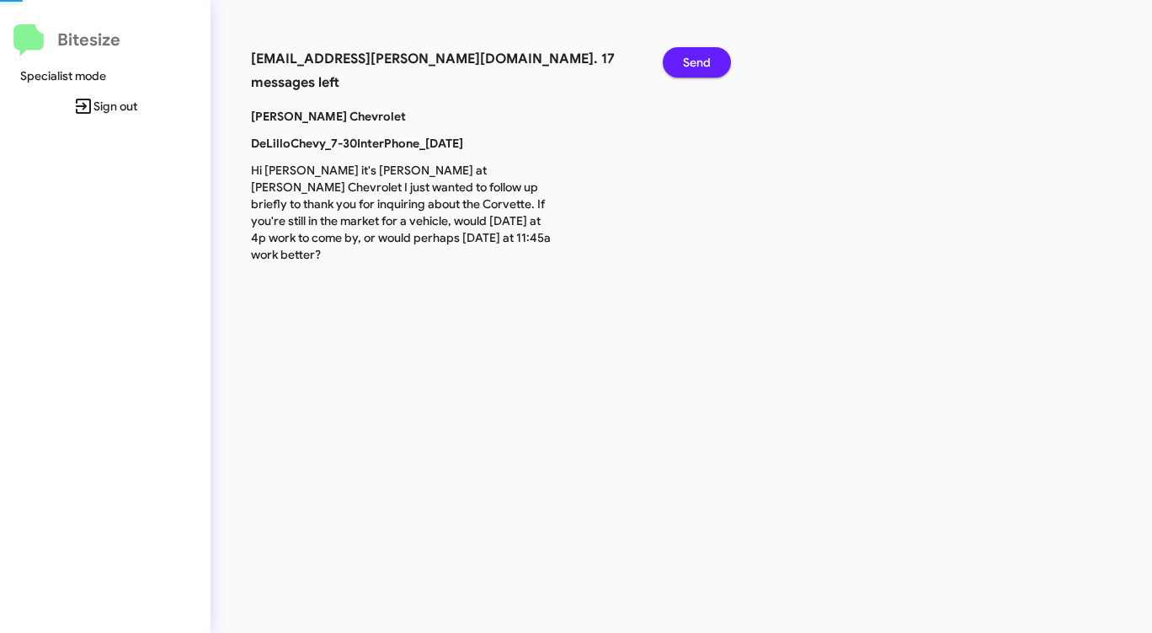
click at [709, 63] on span "Send" at bounding box center [697, 62] width 28 height 30
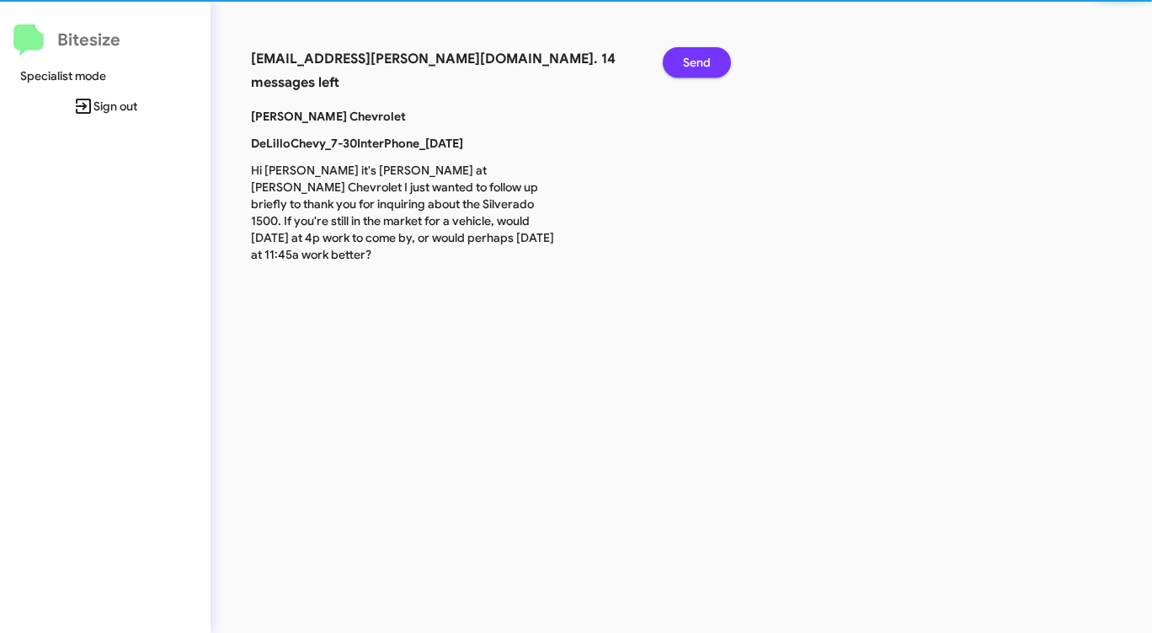
click at [709, 63] on span "Send" at bounding box center [697, 62] width 28 height 30
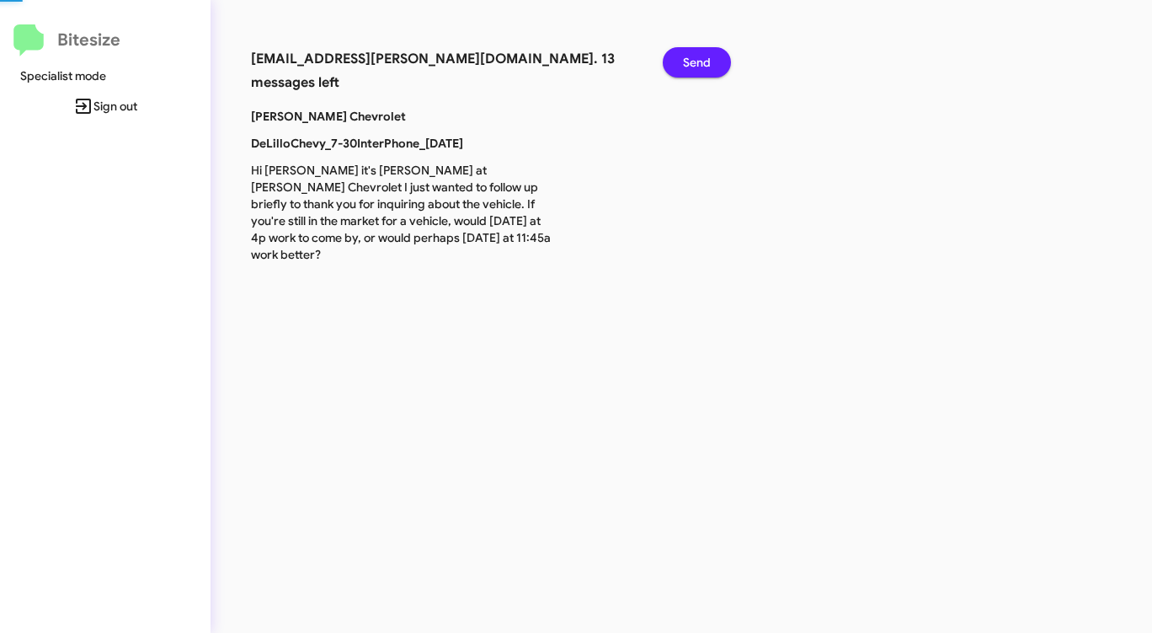
click at [709, 63] on span "Send" at bounding box center [697, 62] width 28 height 30
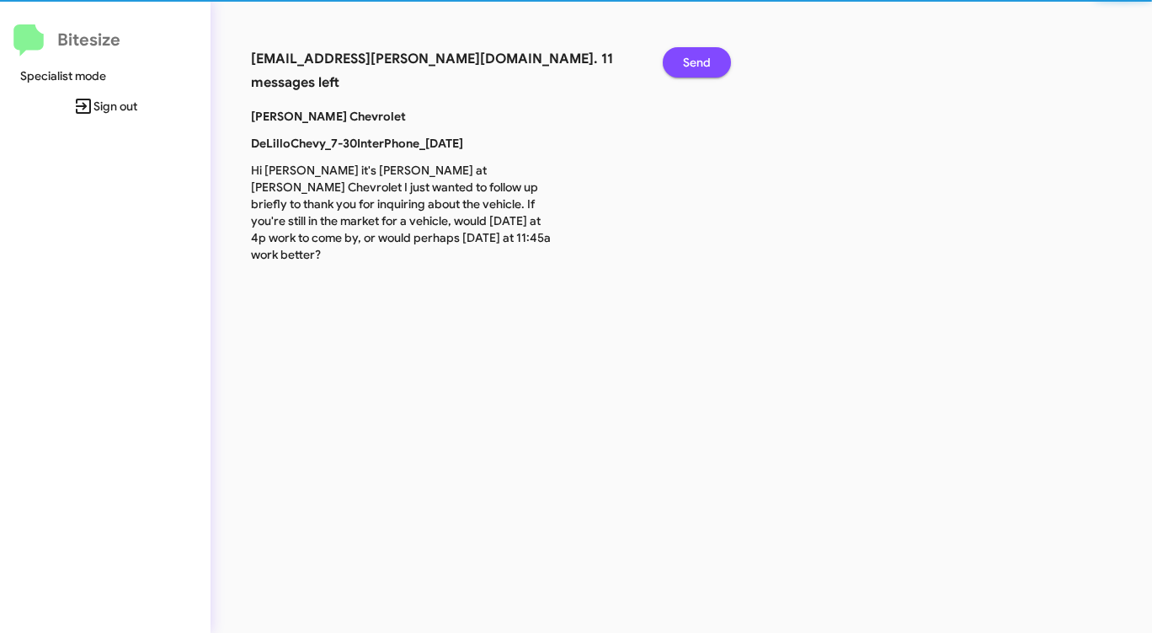
click at [709, 63] on span "Send" at bounding box center [697, 62] width 28 height 30
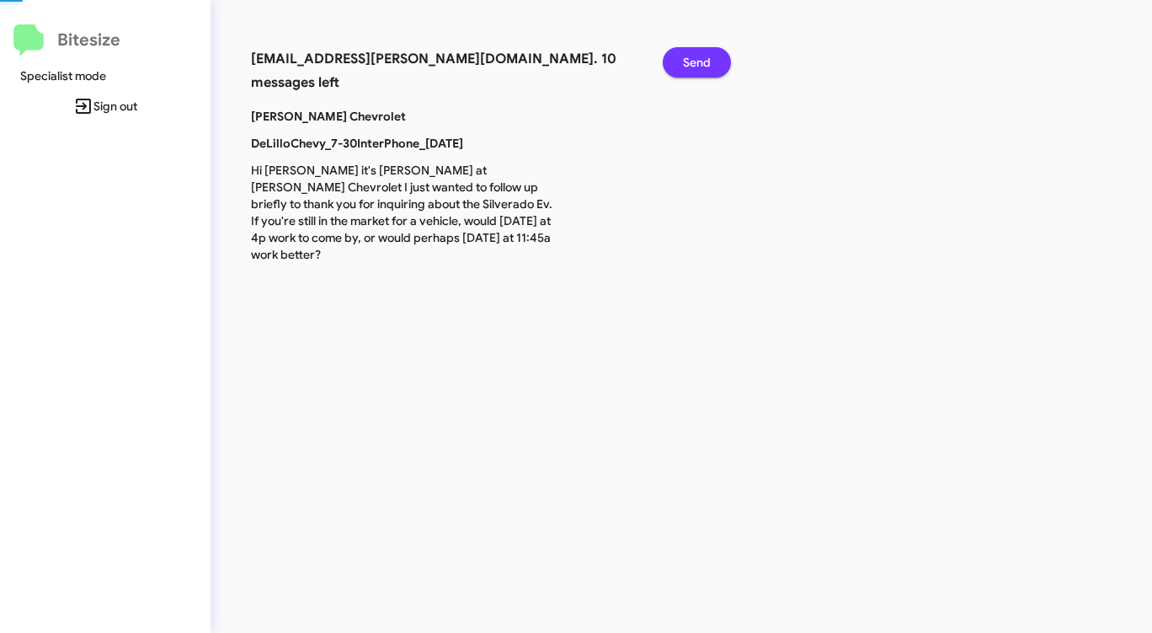
click at [709, 63] on span "Send" at bounding box center [697, 62] width 28 height 30
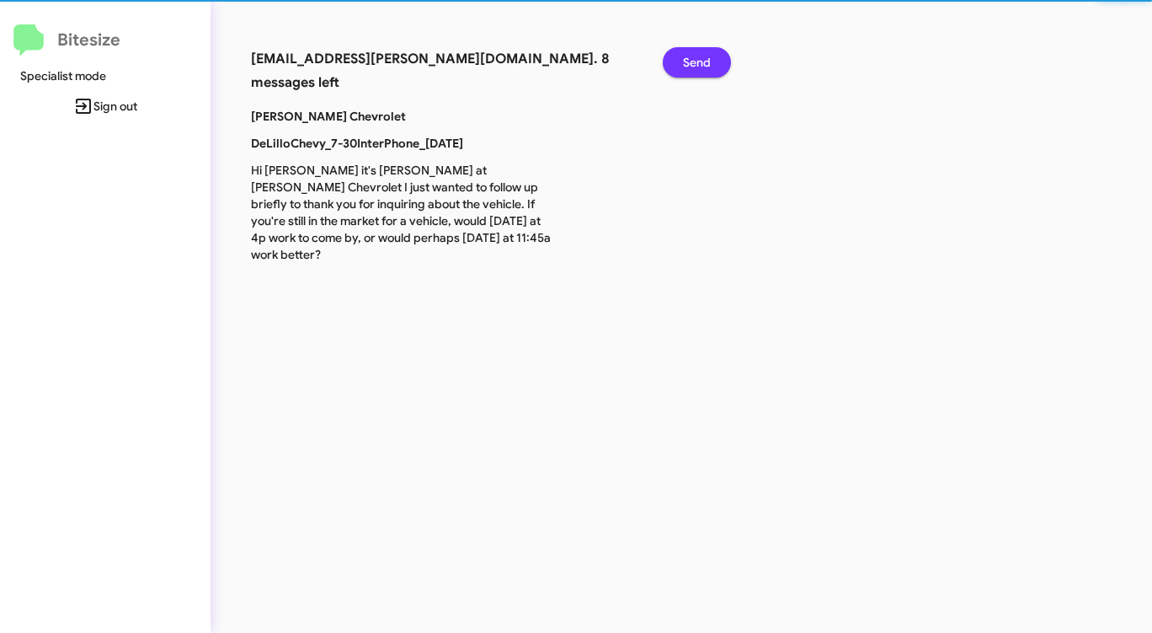
click at [709, 63] on span "Send" at bounding box center [697, 62] width 28 height 30
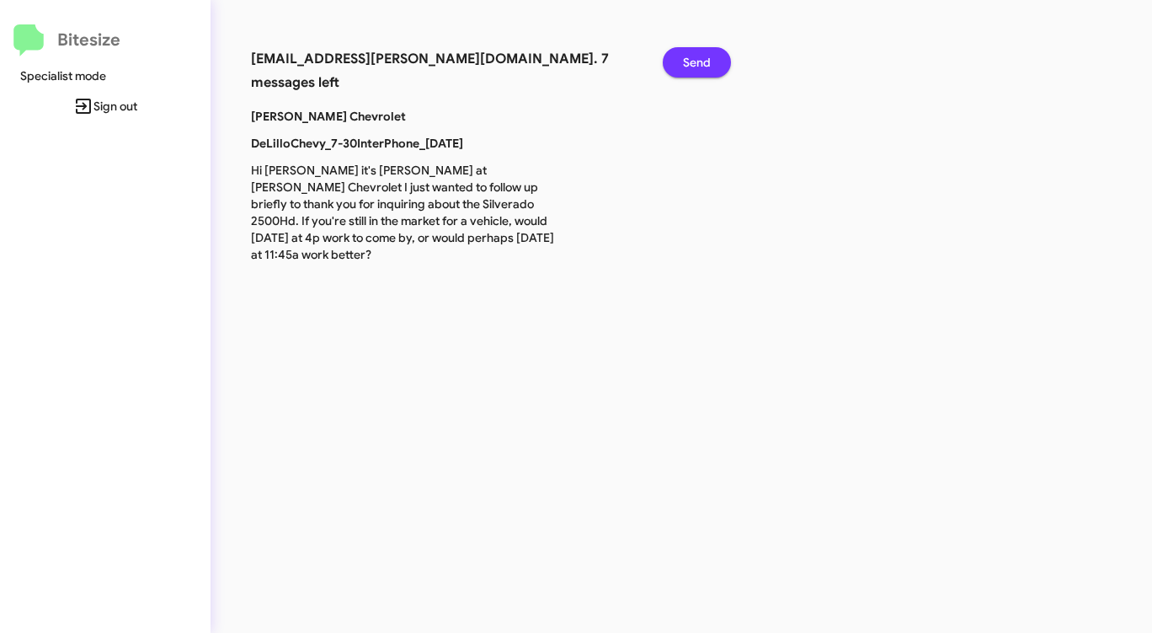
click at [709, 63] on span "Send" at bounding box center [697, 62] width 28 height 30
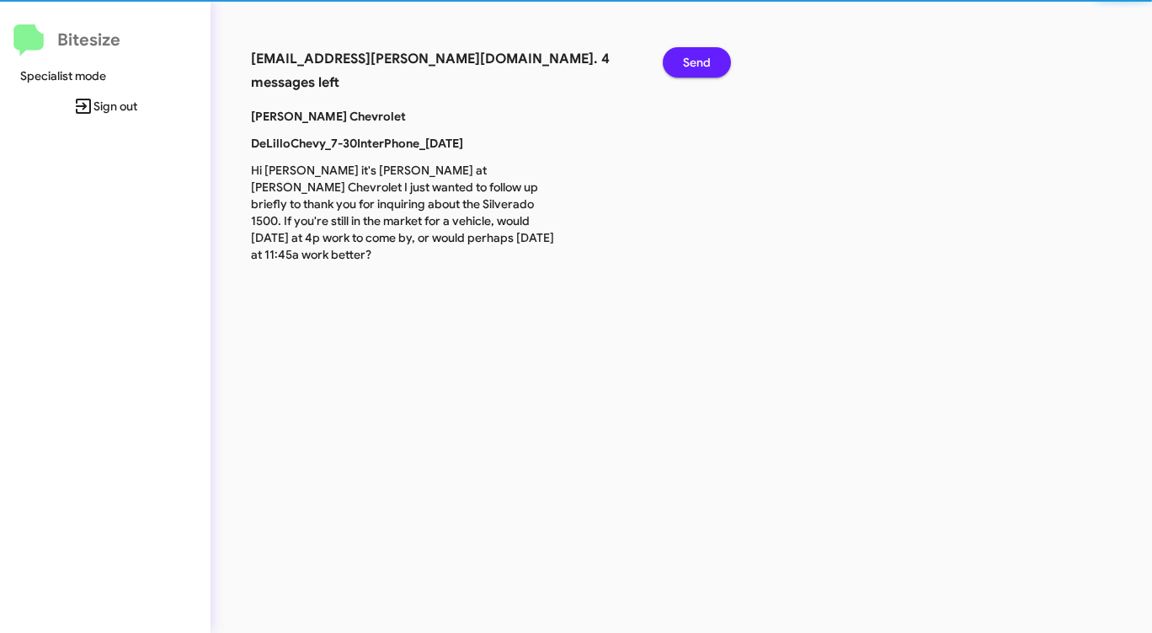
click at [709, 63] on span "Send" at bounding box center [697, 62] width 28 height 30
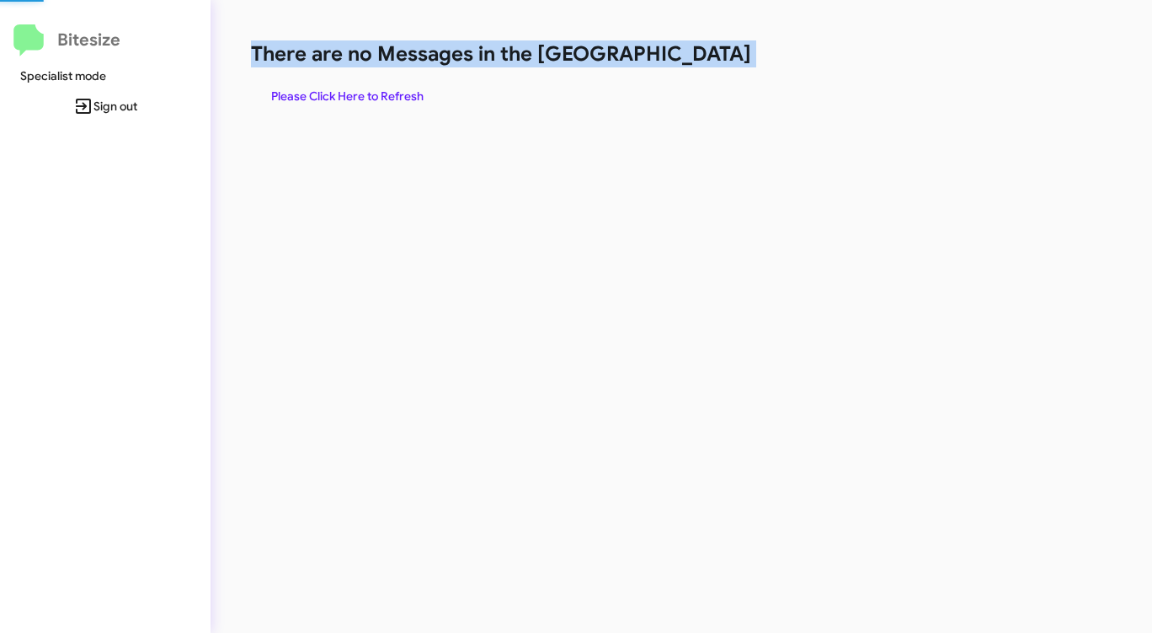
click at [709, 63] on h1 "There are no Messages in the [GEOGRAPHIC_DATA]" at bounding box center [603, 53] width 704 height 27
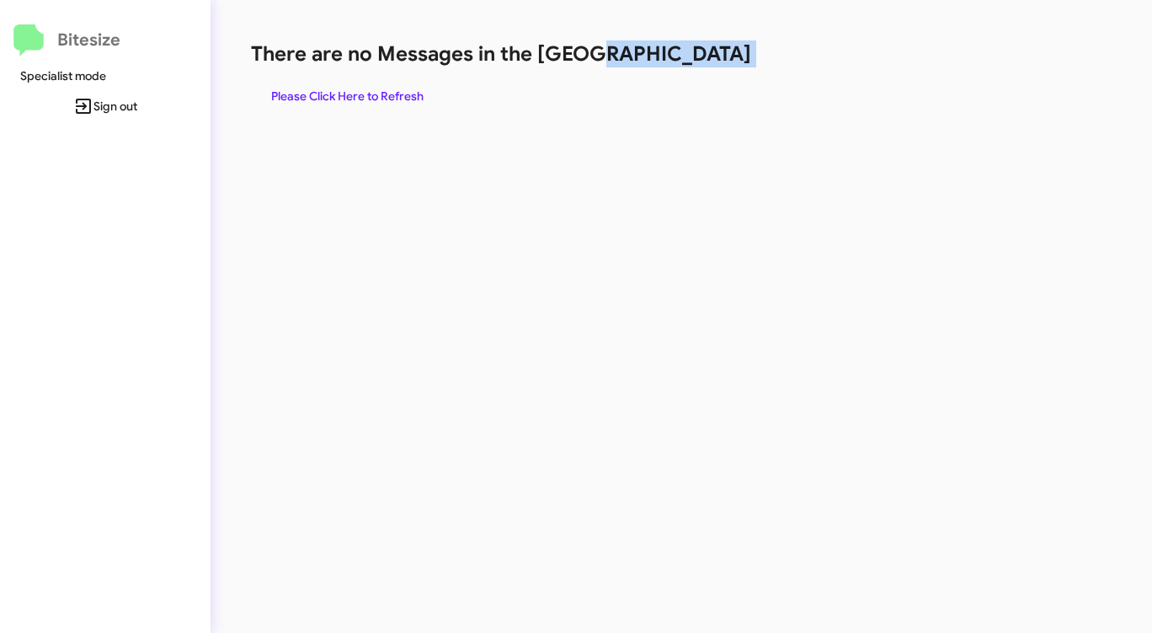
click at [709, 63] on h1 "There are no Messages in the [GEOGRAPHIC_DATA]" at bounding box center [603, 53] width 704 height 27
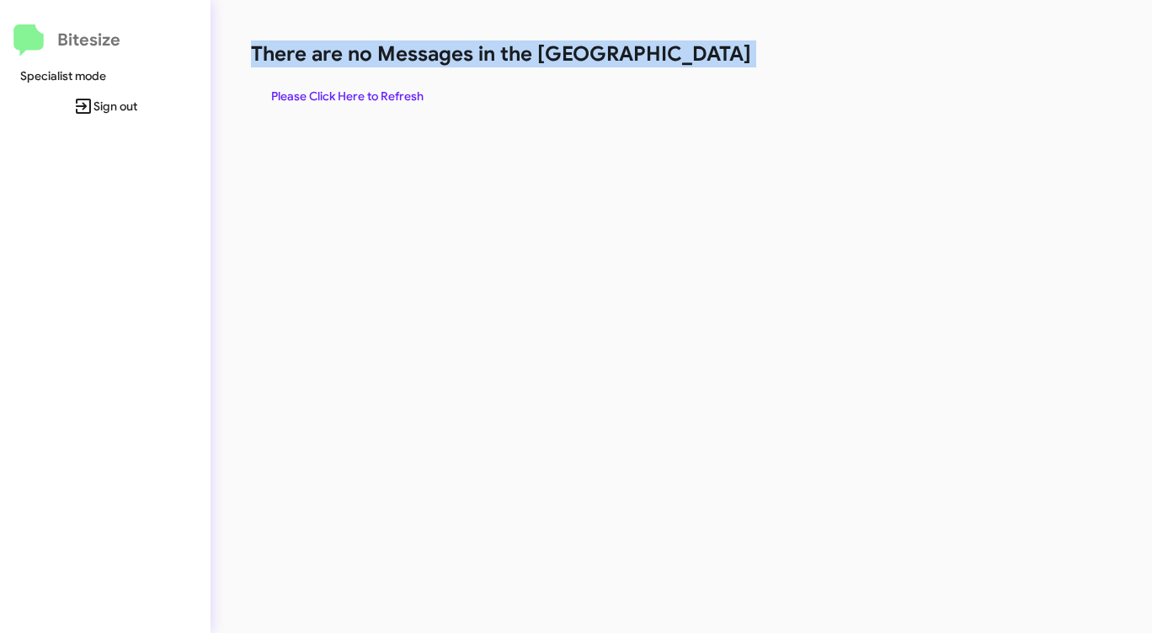
click at [709, 63] on h1 "There are no Messages in the [GEOGRAPHIC_DATA]" at bounding box center [603, 53] width 704 height 27
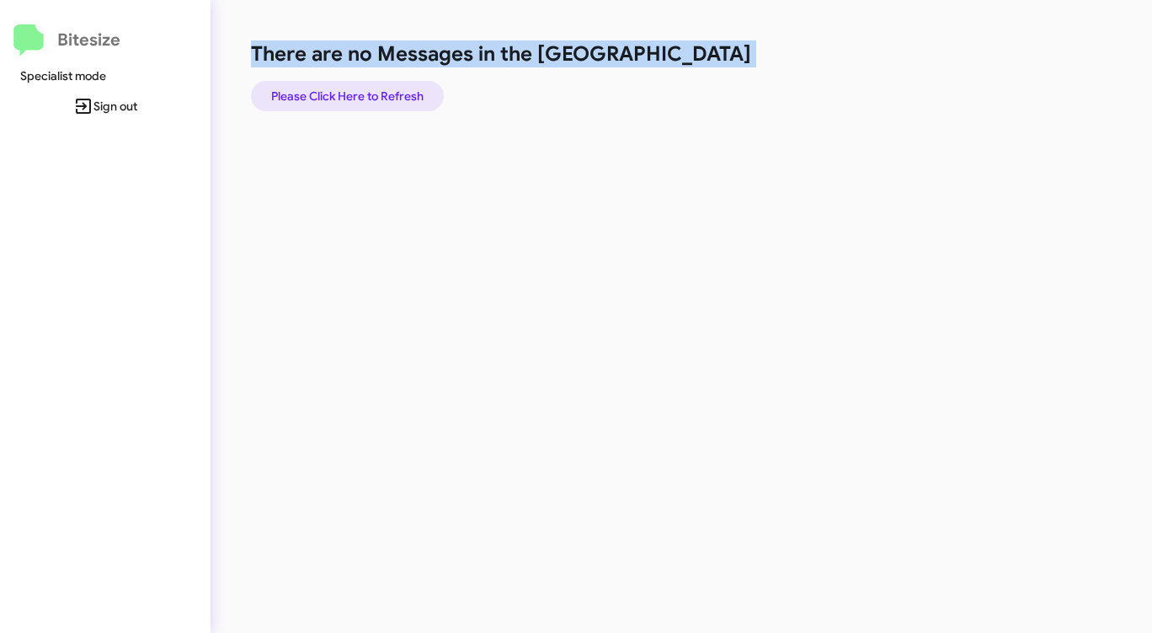
click at [327, 84] on span "Please Click Here to Refresh" at bounding box center [347, 96] width 152 height 30
drag, startPoint x: 452, startPoint y: 84, endPoint x: 426, endPoint y: 91, distance: 26.2
click at [451, 84] on div "There are no Messages in the Queue Please Click Here to Refresh" at bounding box center [603, 75] width 704 height 71
click at [425, 90] on button "Please Click Here to Refresh" at bounding box center [347, 96] width 193 height 30
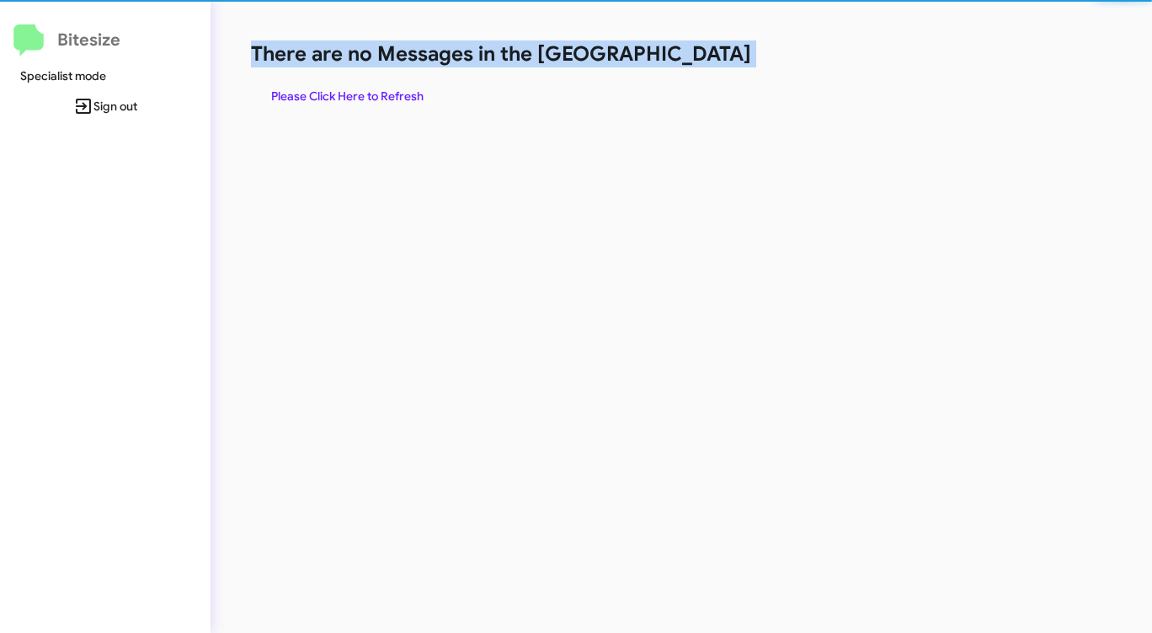
click at [425, 90] on button "Please Click Here to Refresh" at bounding box center [347, 96] width 193 height 30
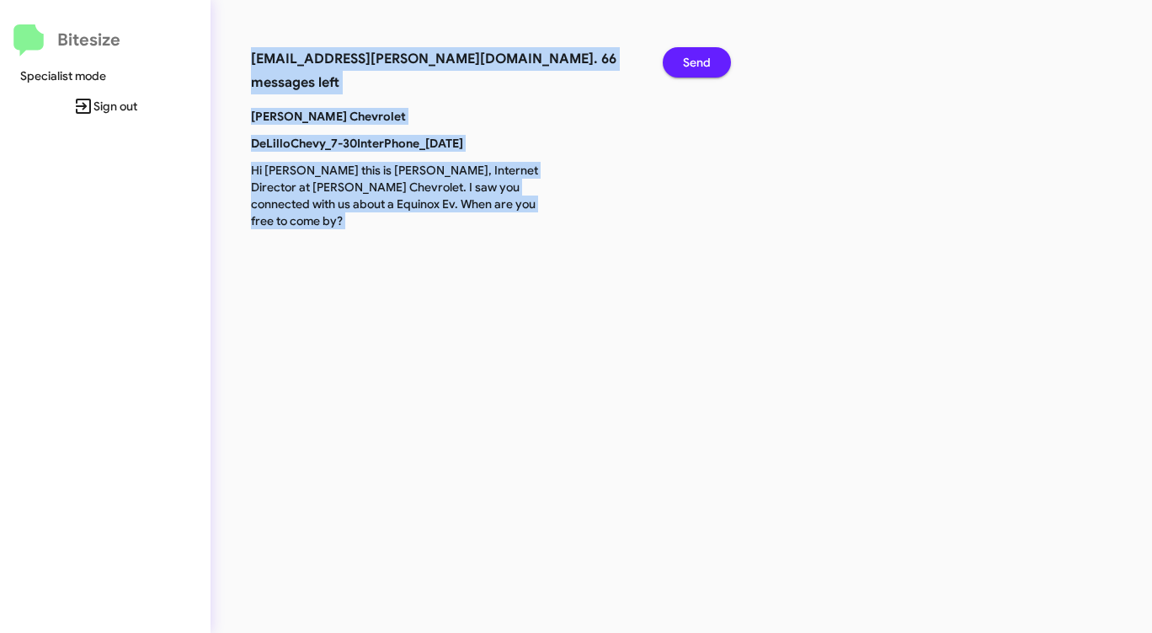
click at [694, 61] on span "Send" at bounding box center [697, 62] width 28 height 30
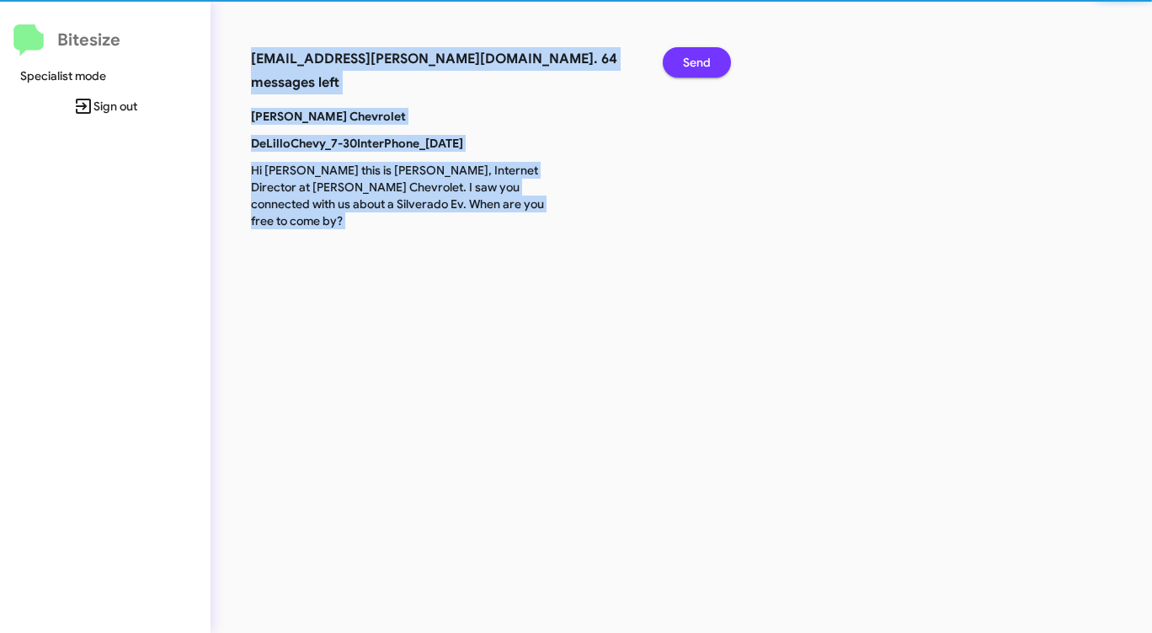
click at [694, 61] on span "Send" at bounding box center [697, 62] width 28 height 30
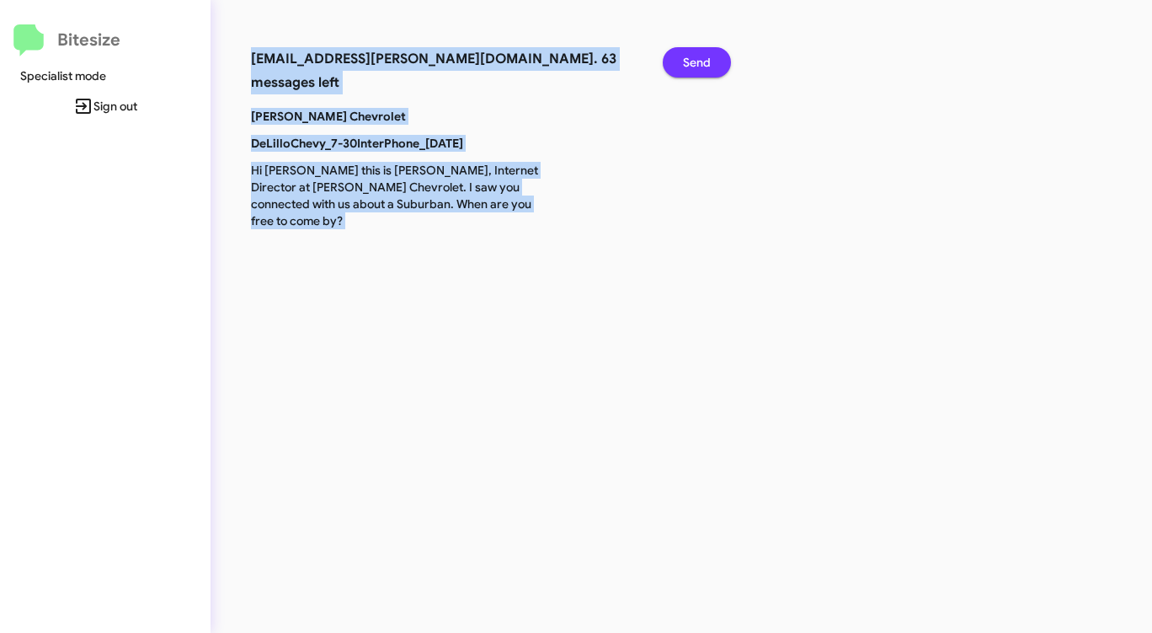
click at [694, 61] on span "Send" at bounding box center [697, 62] width 28 height 30
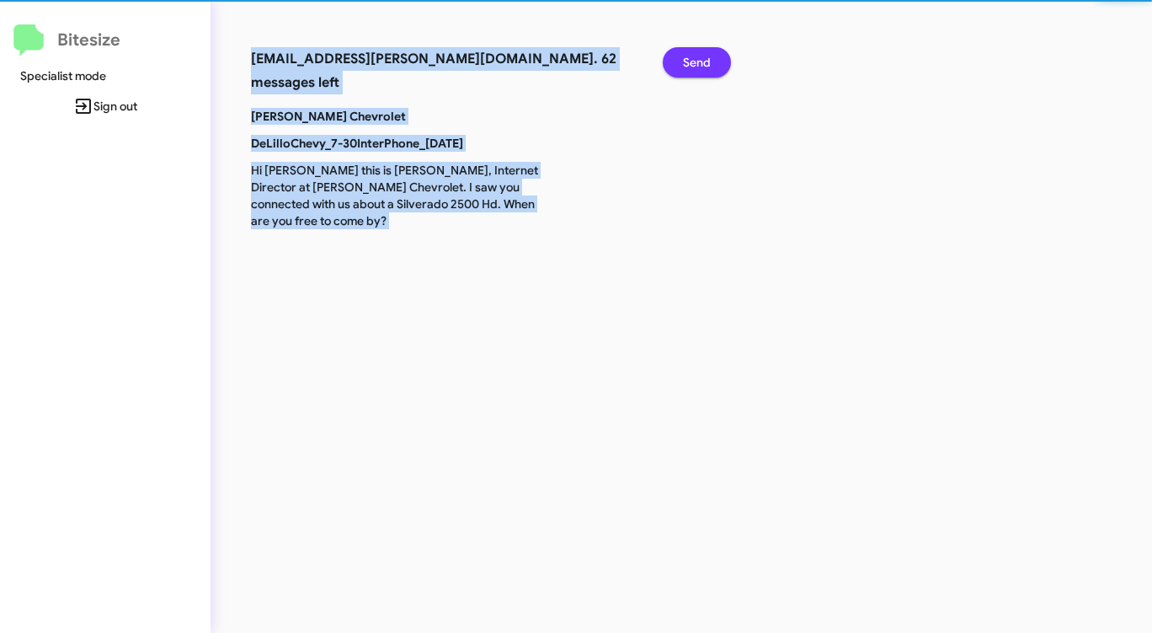
click at [695, 62] on span "Send" at bounding box center [697, 62] width 28 height 30
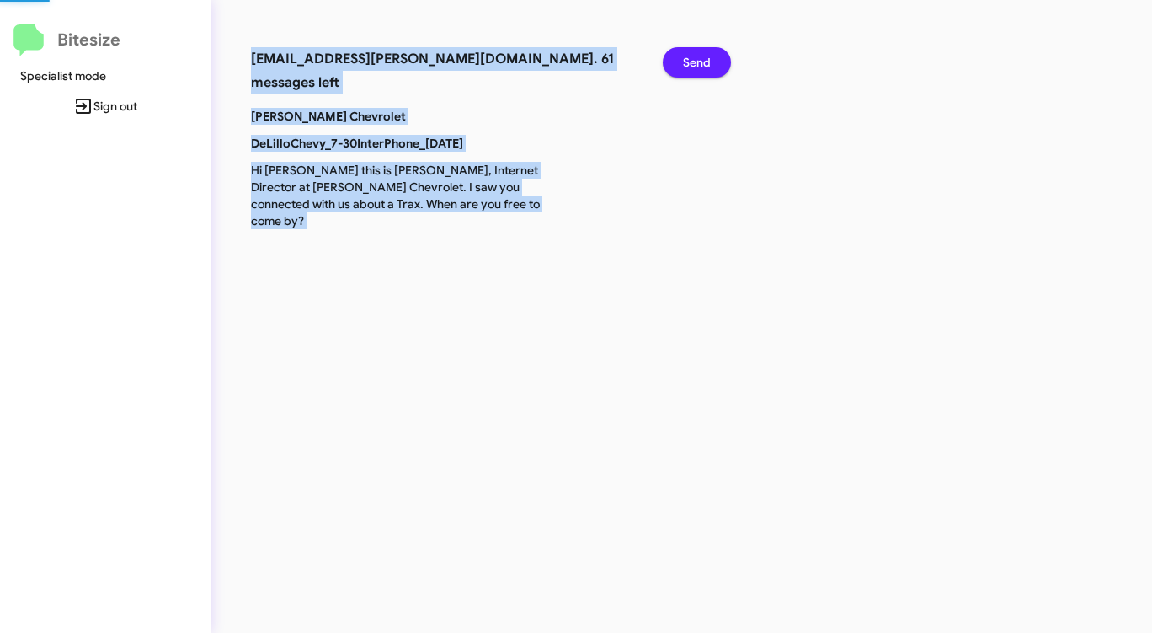
click at [695, 62] on span "Send" at bounding box center [697, 62] width 28 height 30
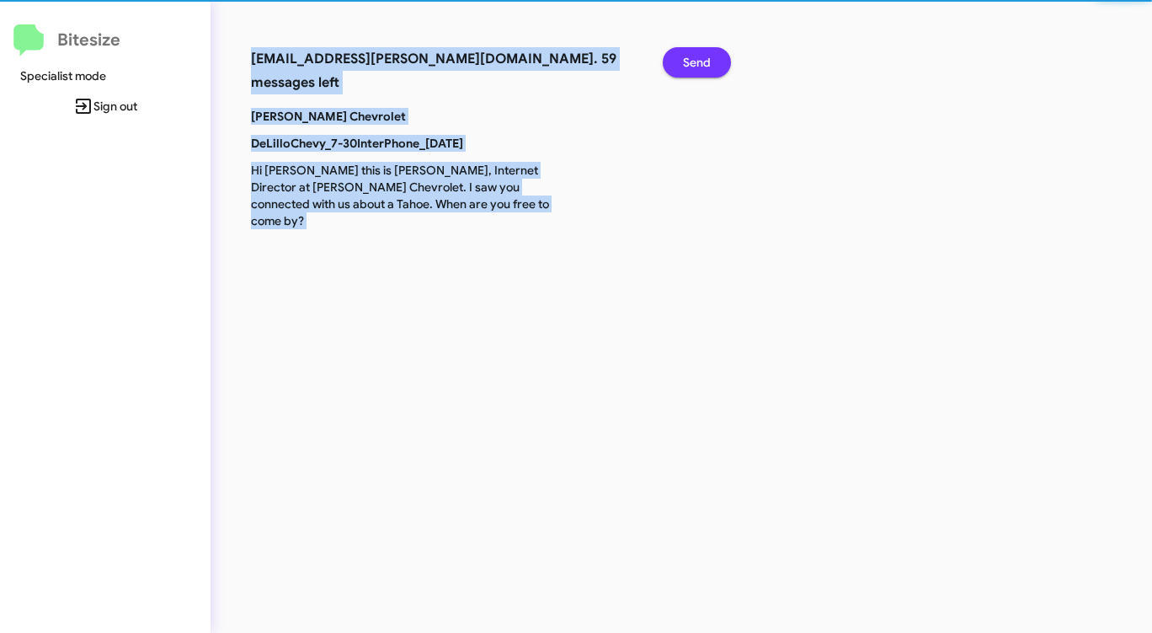
click at [695, 62] on span "Send" at bounding box center [697, 62] width 28 height 30
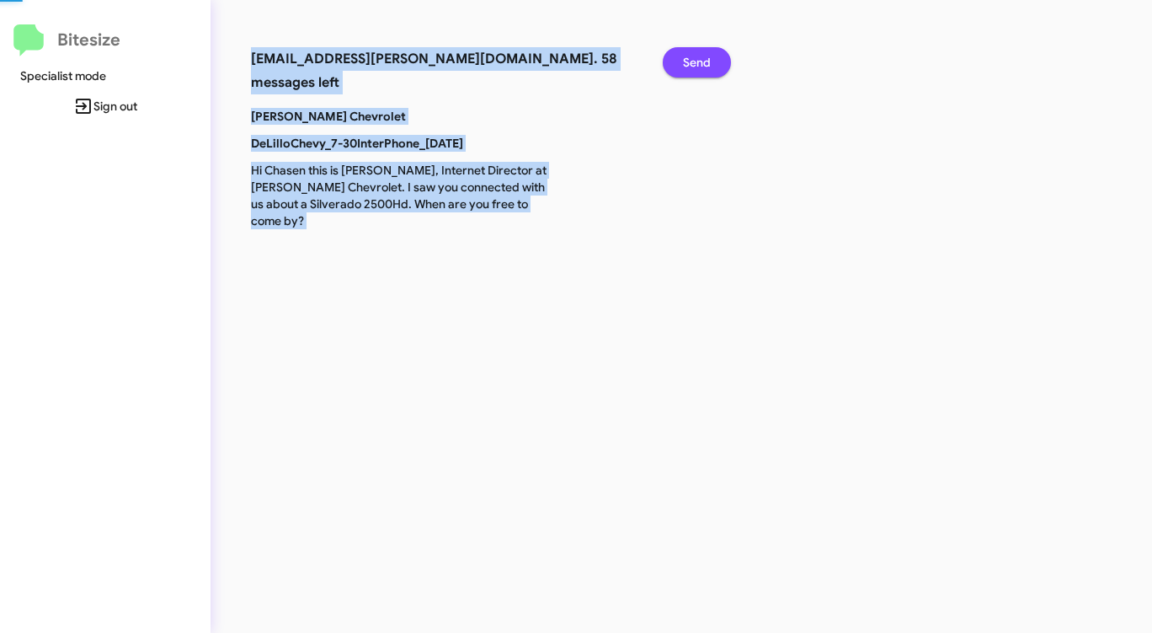
click at [695, 62] on span "Send" at bounding box center [697, 62] width 28 height 30
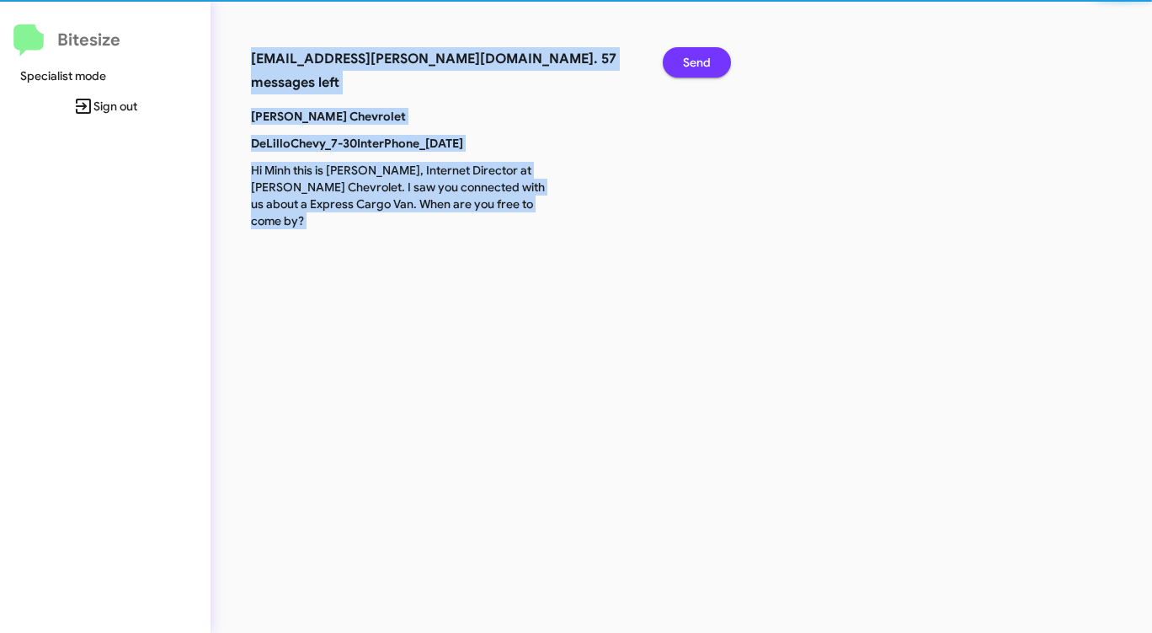
click at [695, 63] on span "Send" at bounding box center [697, 62] width 28 height 30
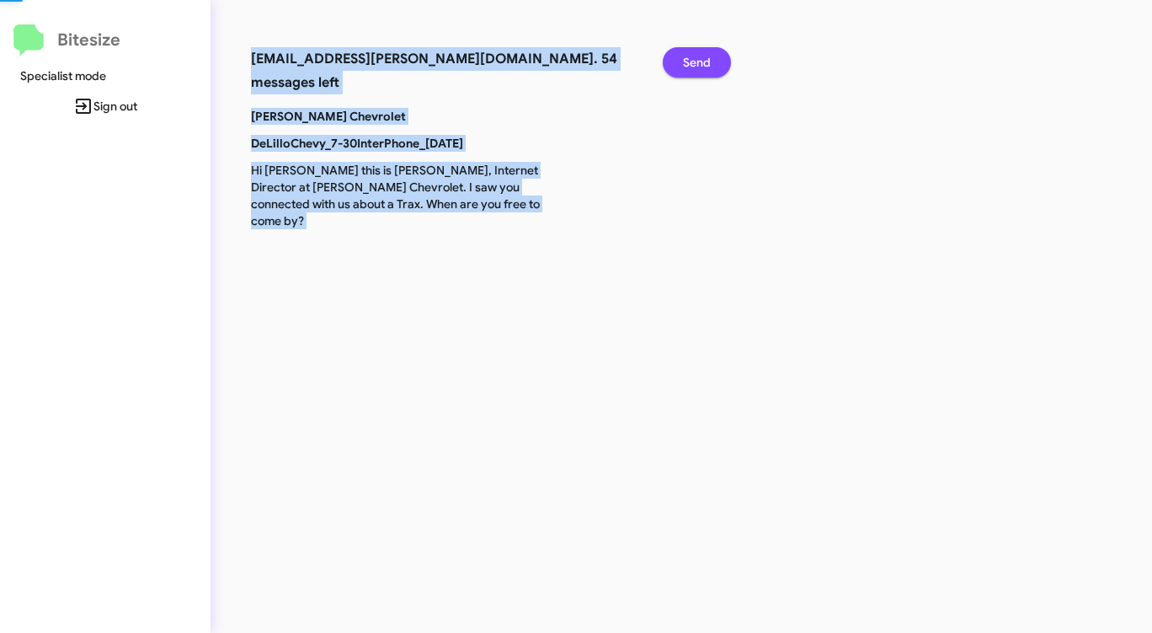
click at [695, 63] on span "Send" at bounding box center [697, 62] width 28 height 30
click at [695, 65] on span "Send" at bounding box center [697, 62] width 28 height 30
click at [695, 67] on span "Send" at bounding box center [697, 62] width 28 height 30
click at [696, 67] on span "Send" at bounding box center [697, 62] width 28 height 30
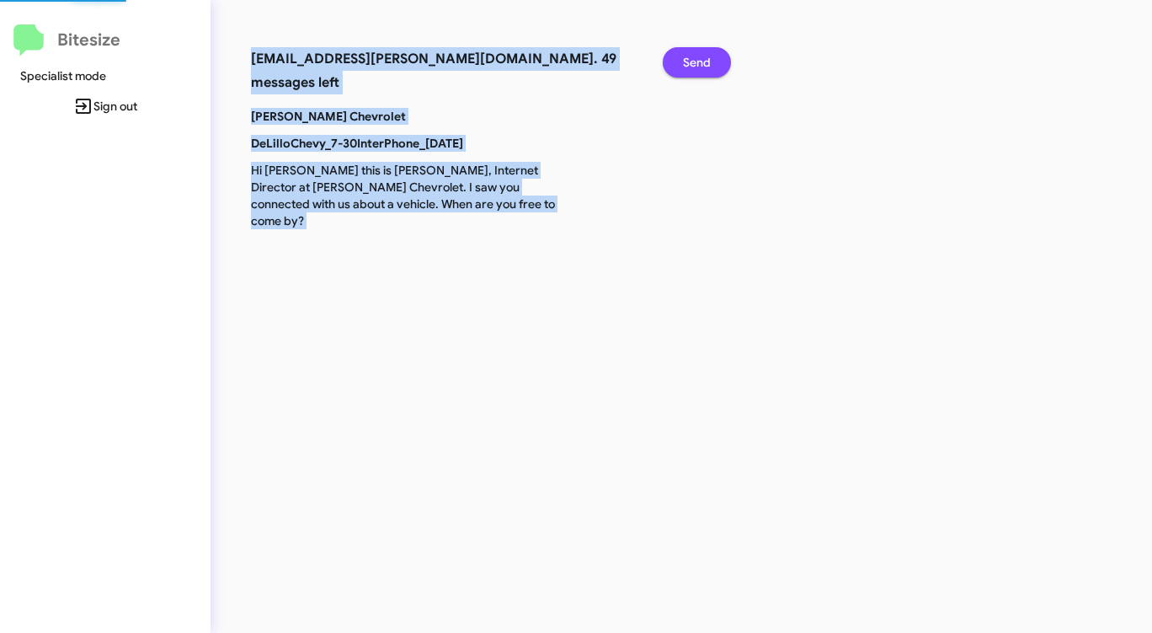
click at [696, 68] on span "Send" at bounding box center [697, 62] width 28 height 30
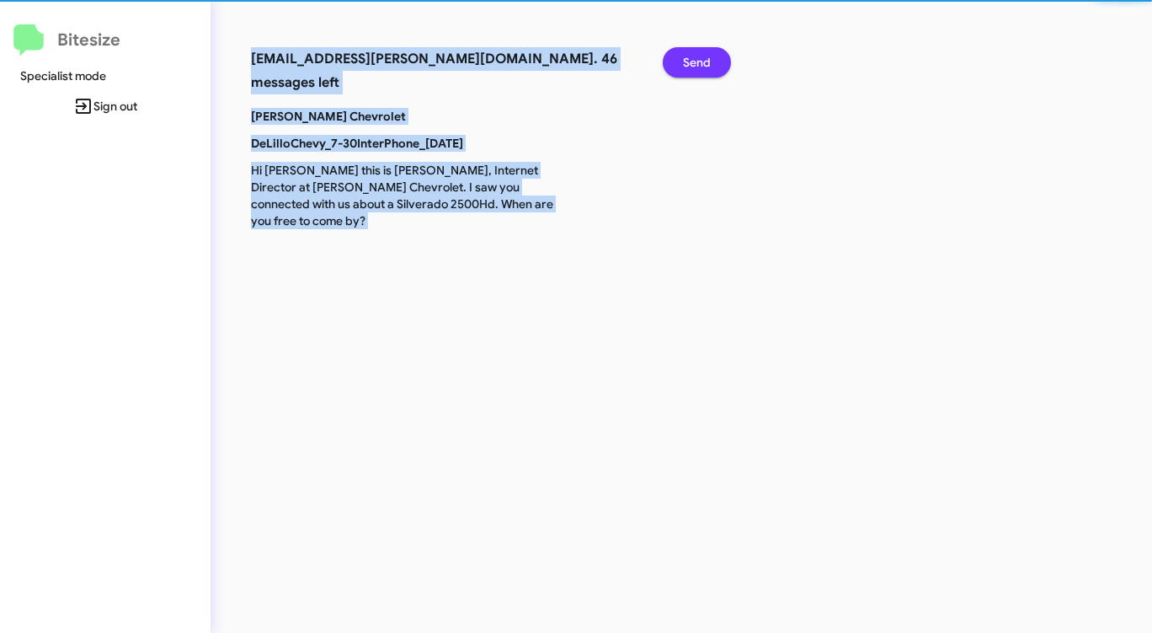
click at [696, 69] on span "Send" at bounding box center [697, 62] width 28 height 30
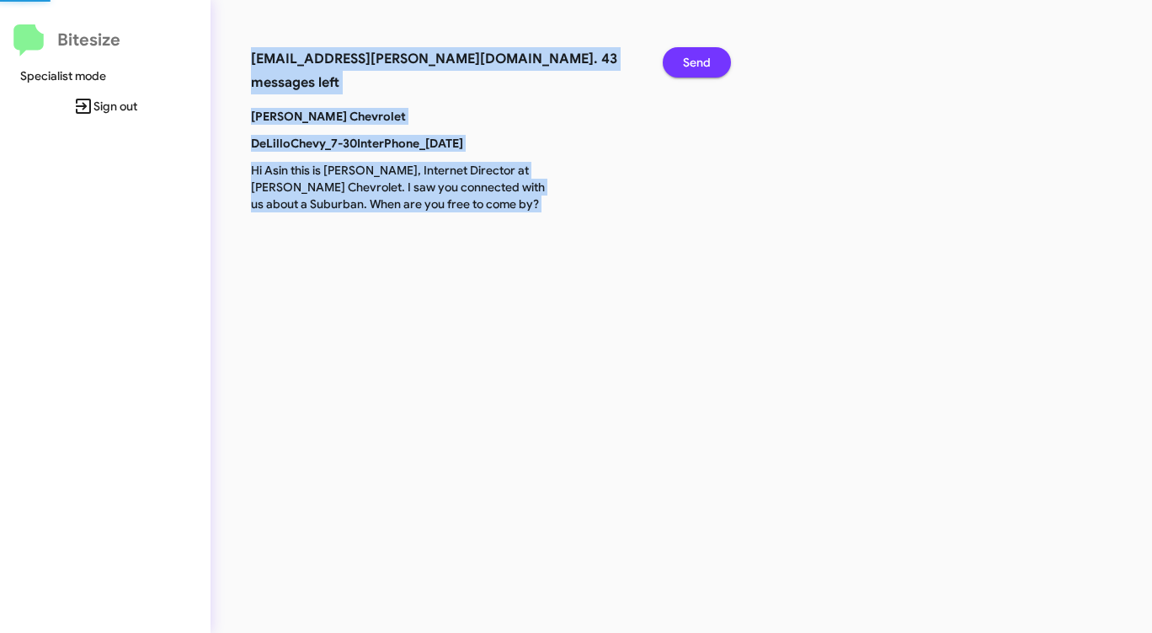
click at [696, 71] on span "Send" at bounding box center [697, 62] width 28 height 30
click at [696, 70] on span "Send" at bounding box center [697, 62] width 28 height 30
click at [696, 71] on span "Send" at bounding box center [697, 62] width 28 height 30
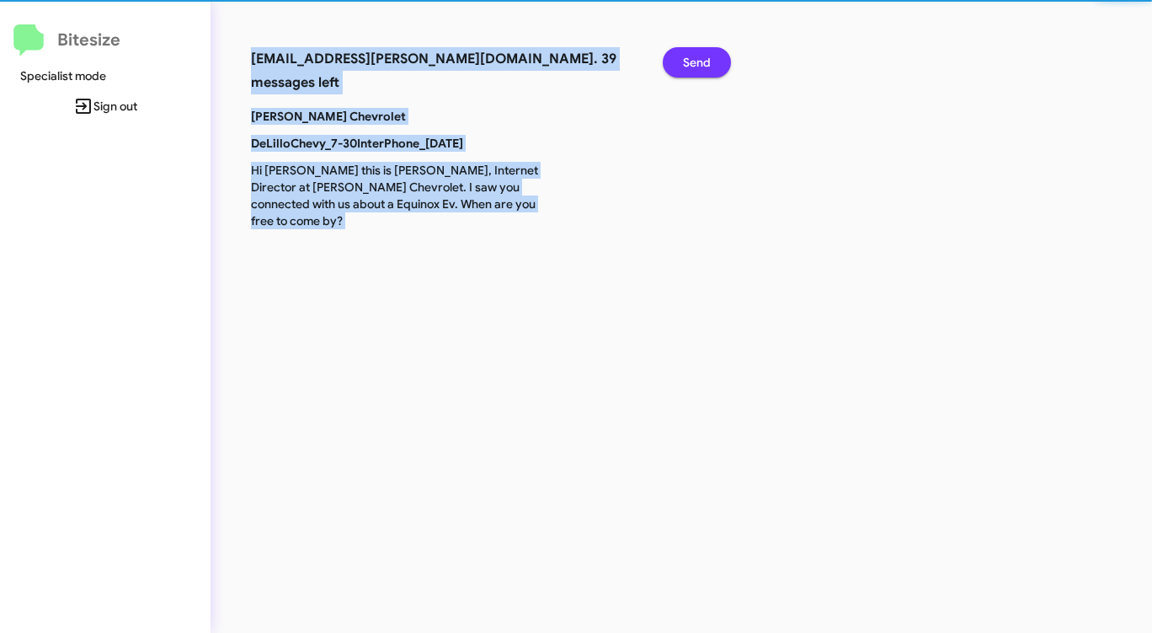
click at [696, 71] on span "Send" at bounding box center [697, 62] width 28 height 30
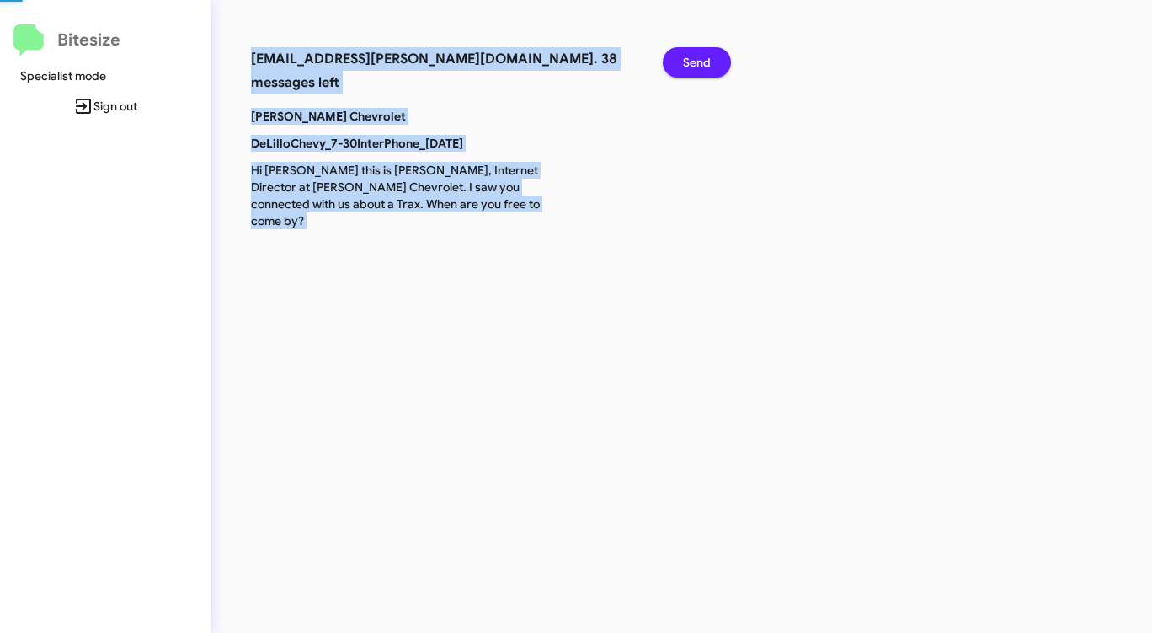
click at [696, 71] on span "Send" at bounding box center [697, 62] width 28 height 30
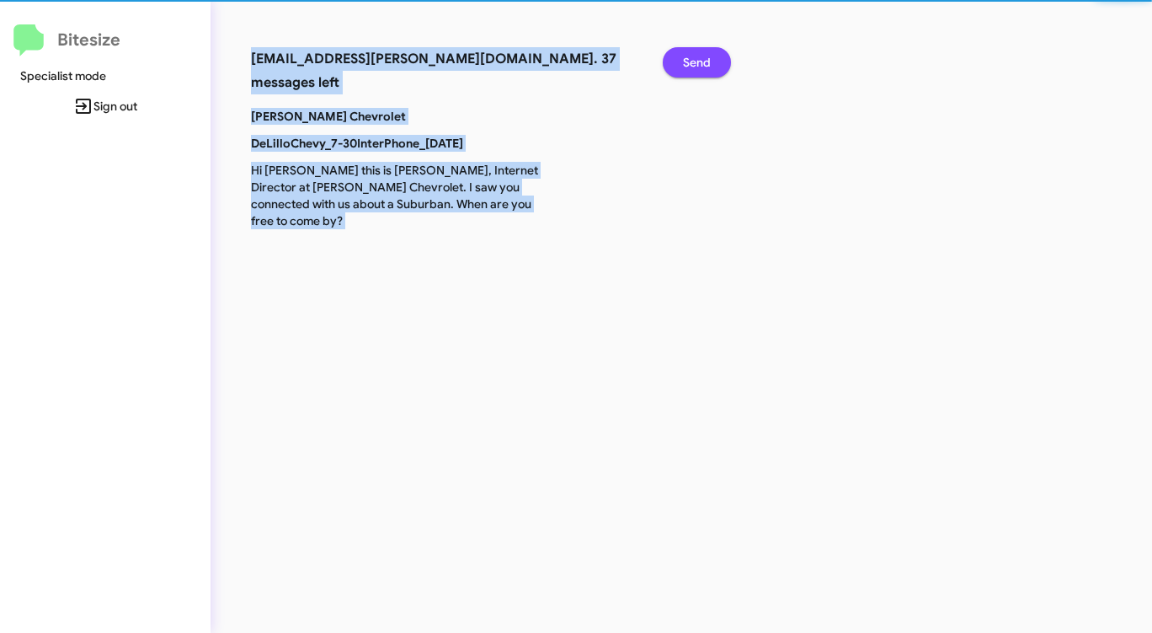
click at [696, 72] on span "Send" at bounding box center [697, 62] width 28 height 30
click at [696, 71] on span "Send" at bounding box center [697, 62] width 28 height 30
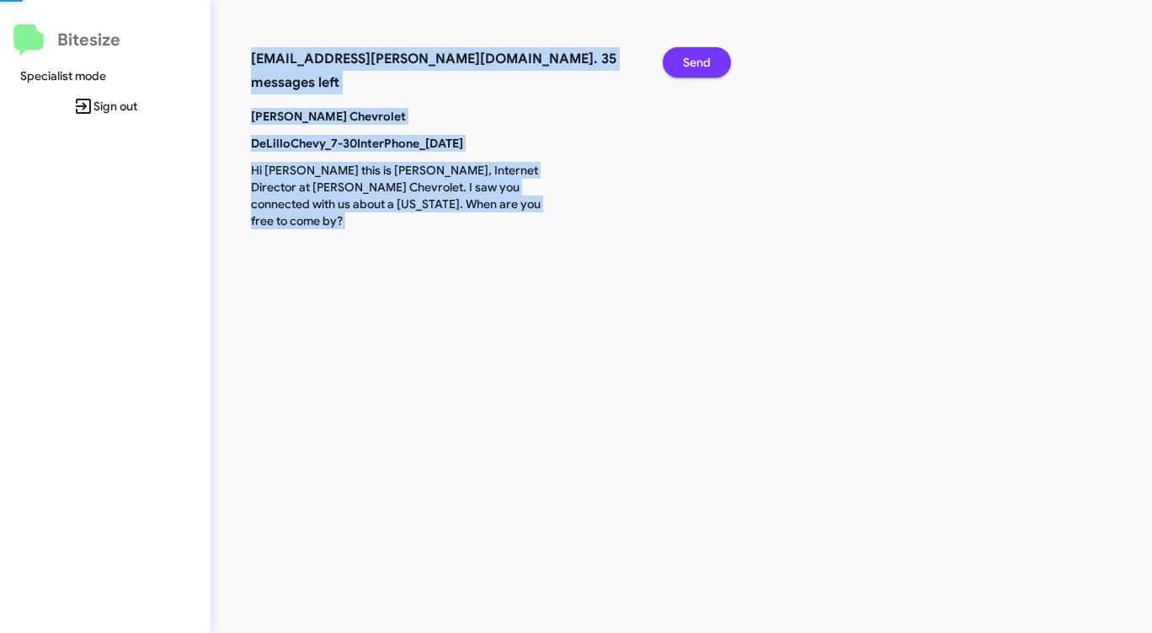
click at [696, 71] on span "Send" at bounding box center [697, 62] width 28 height 30
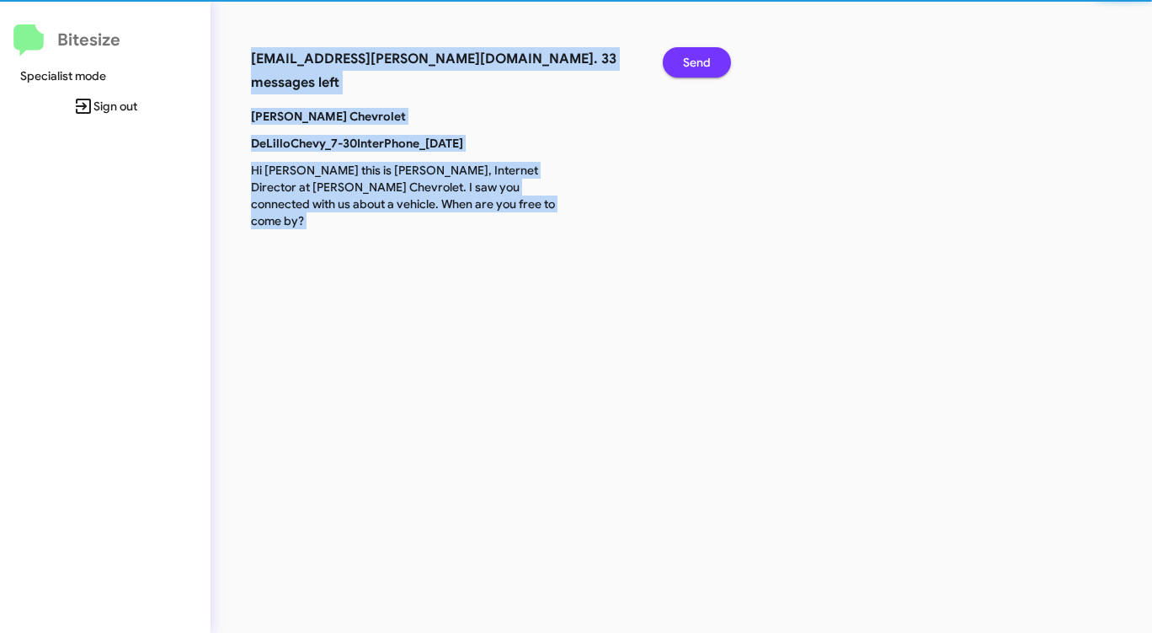
click at [696, 71] on span "Send" at bounding box center [697, 62] width 28 height 30
click at [696, 72] on span "Send" at bounding box center [697, 62] width 28 height 30
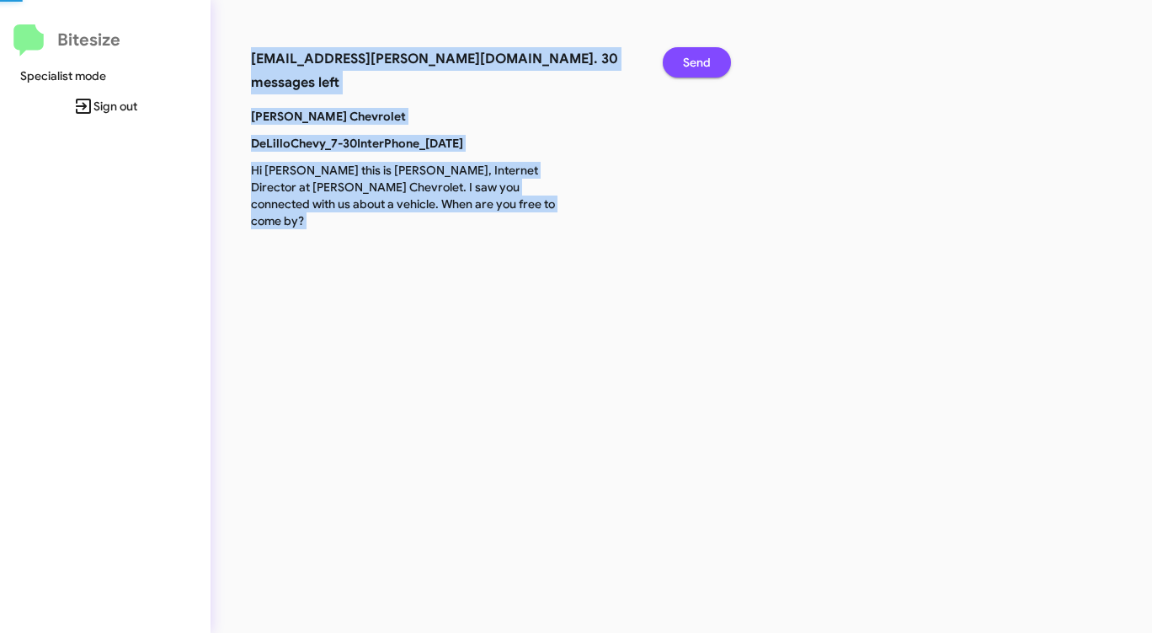
click at [696, 72] on span "Send" at bounding box center [697, 62] width 28 height 30
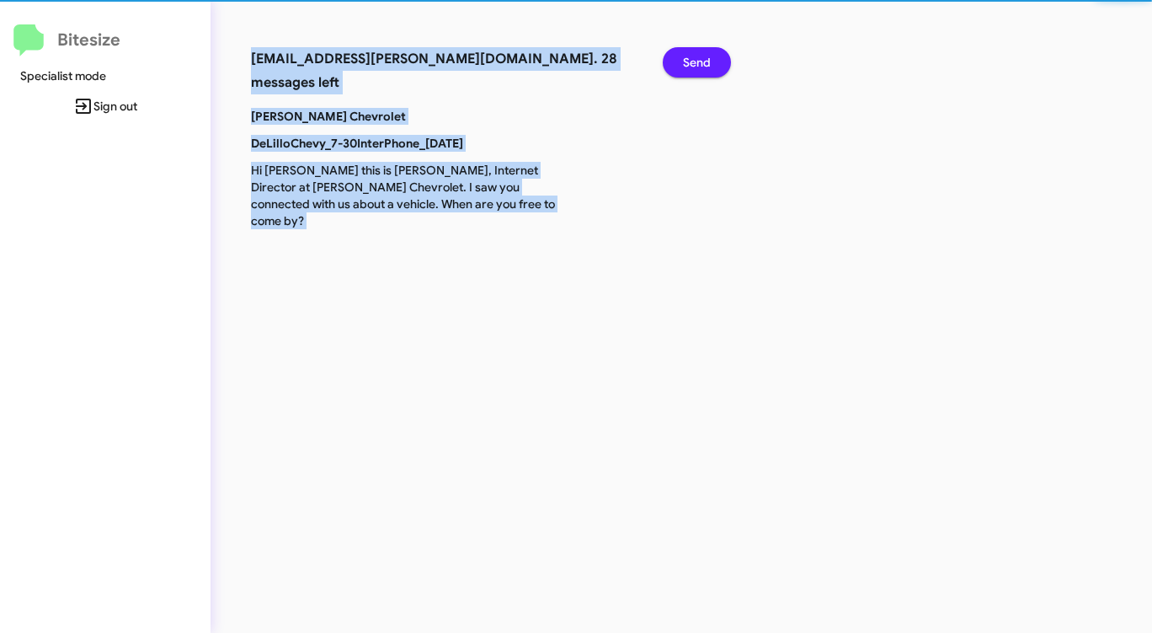
click at [696, 72] on span "Send" at bounding box center [697, 62] width 28 height 30
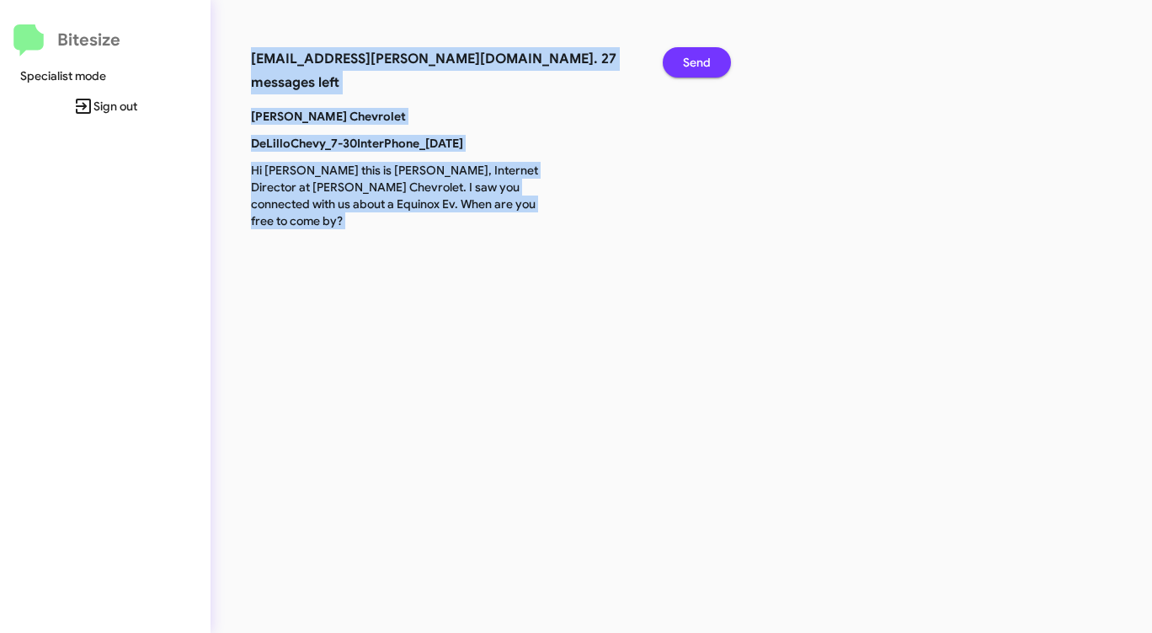
click at [696, 72] on span "Send" at bounding box center [697, 62] width 28 height 30
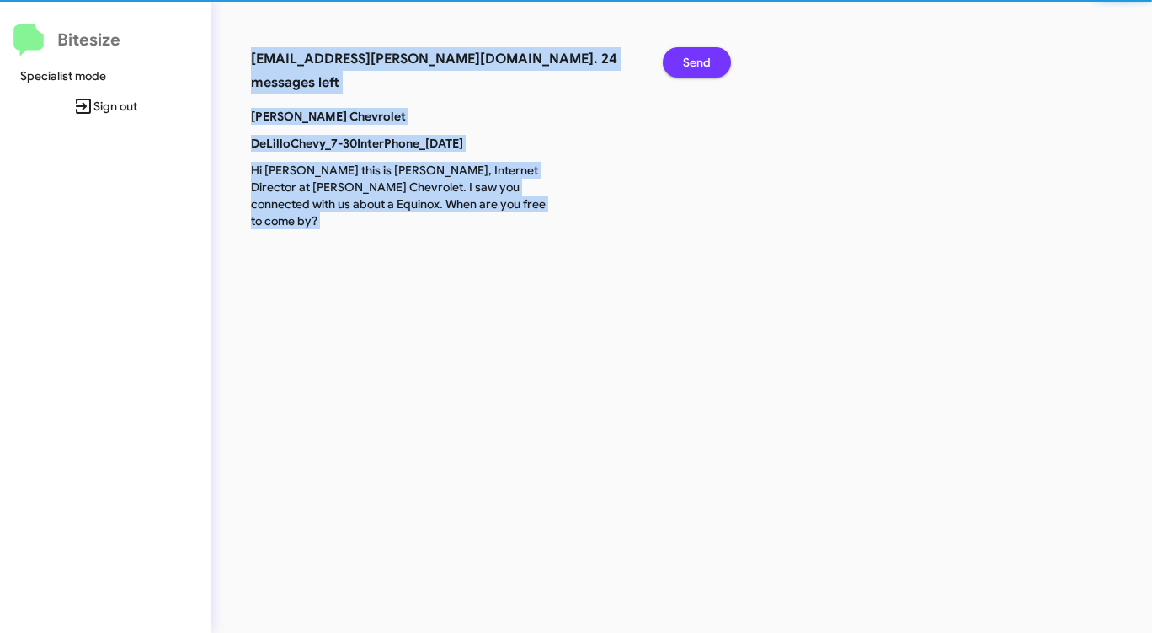
click at [696, 72] on span "Send" at bounding box center [697, 62] width 28 height 30
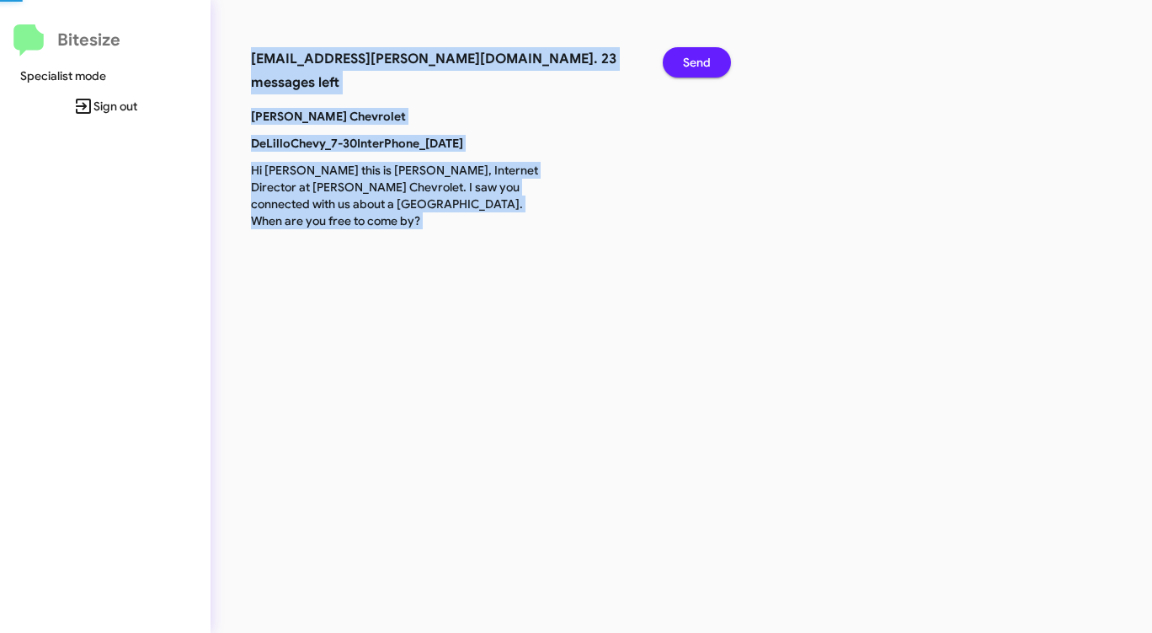
click at [696, 72] on span "Send" at bounding box center [697, 62] width 28 height 30
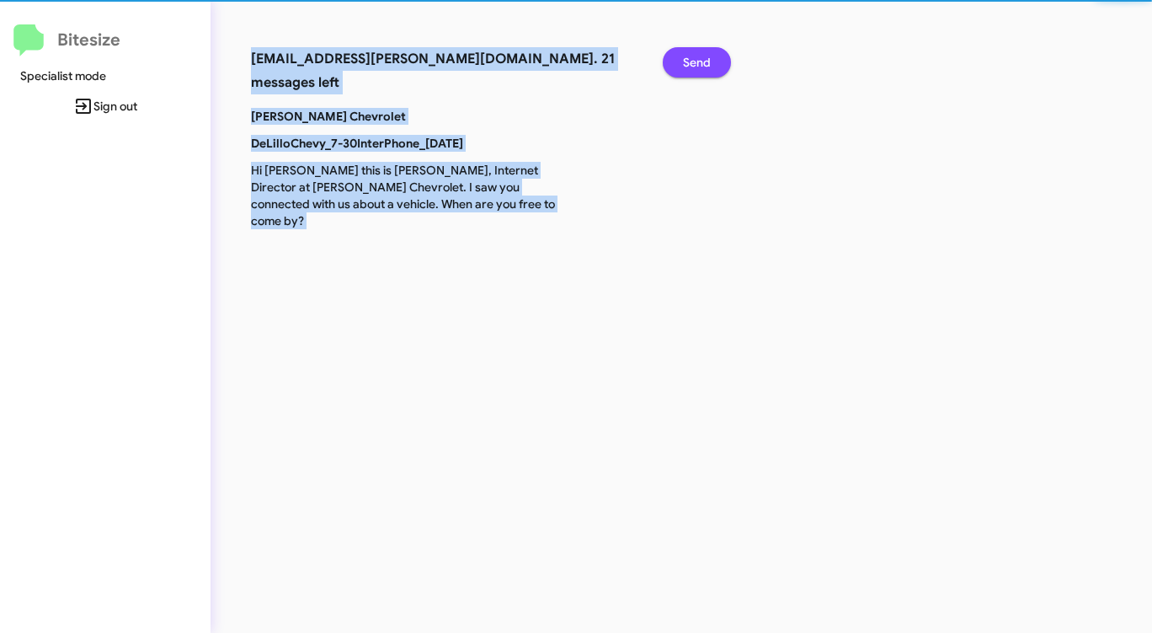
click at [696, 72] on span "Send" at bounding box center [697, 62] width 28 height 30
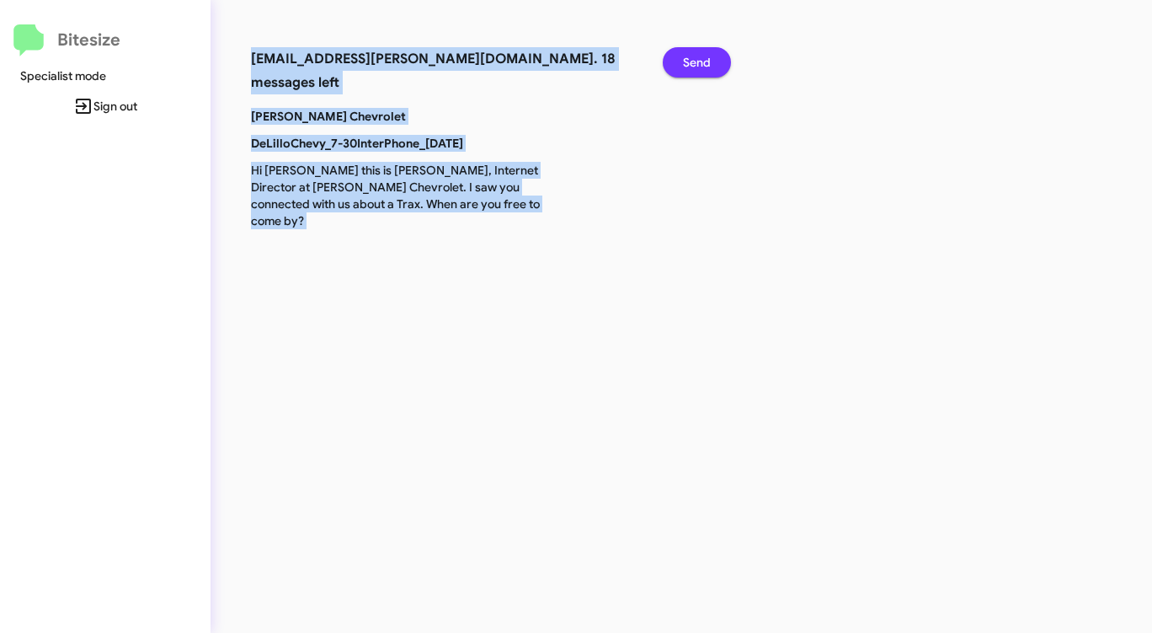
click at [696, 71] on span "Send" at bounding box center [697, 62] width 28 height 30
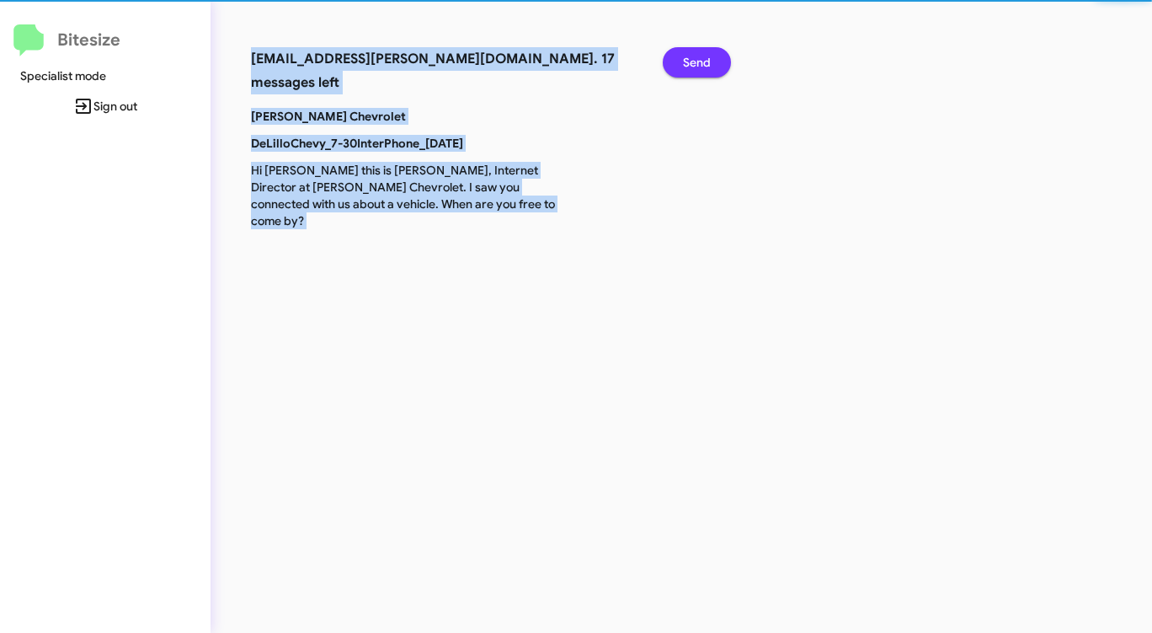
click at [696, 71] on span "Send" at bounding box center [697, 62] width 28 height 30
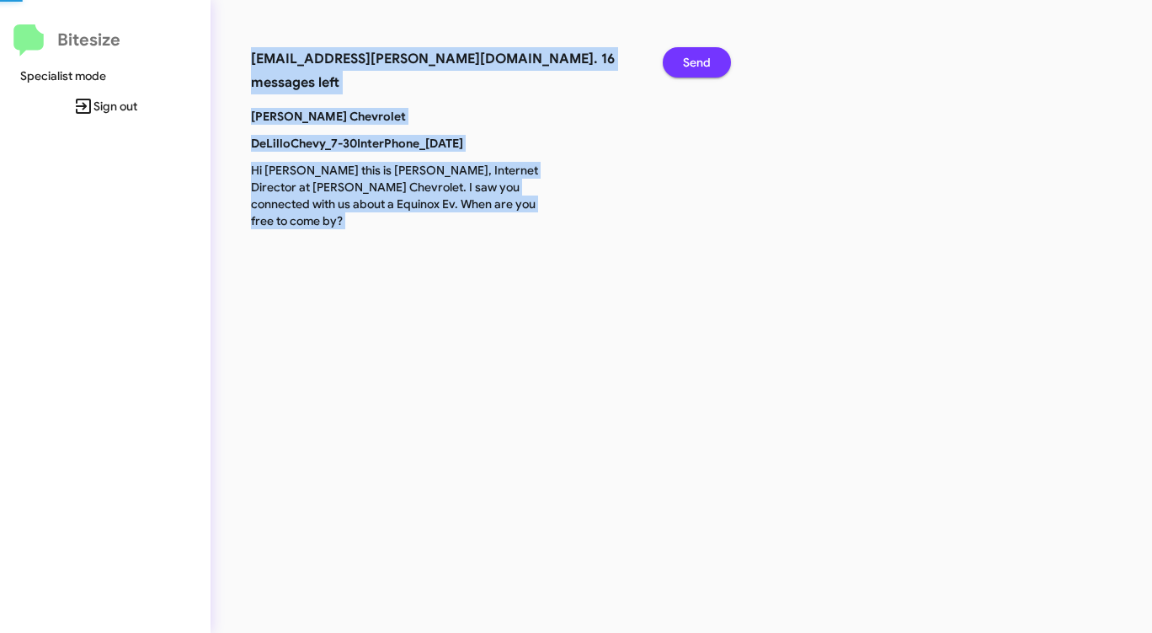
click at [696, 71] on span "Send" at bounding box center [697, 62] width 28 height 30
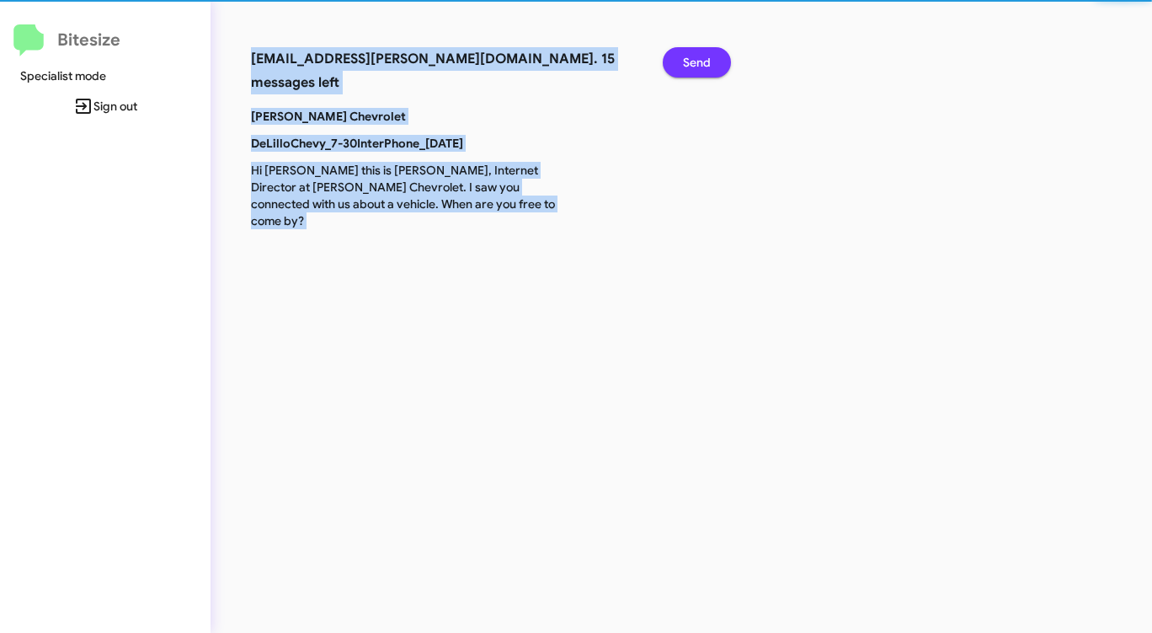
click at [696, 71] on span "Send" at bounding box center [697, 62] width 28 height 30
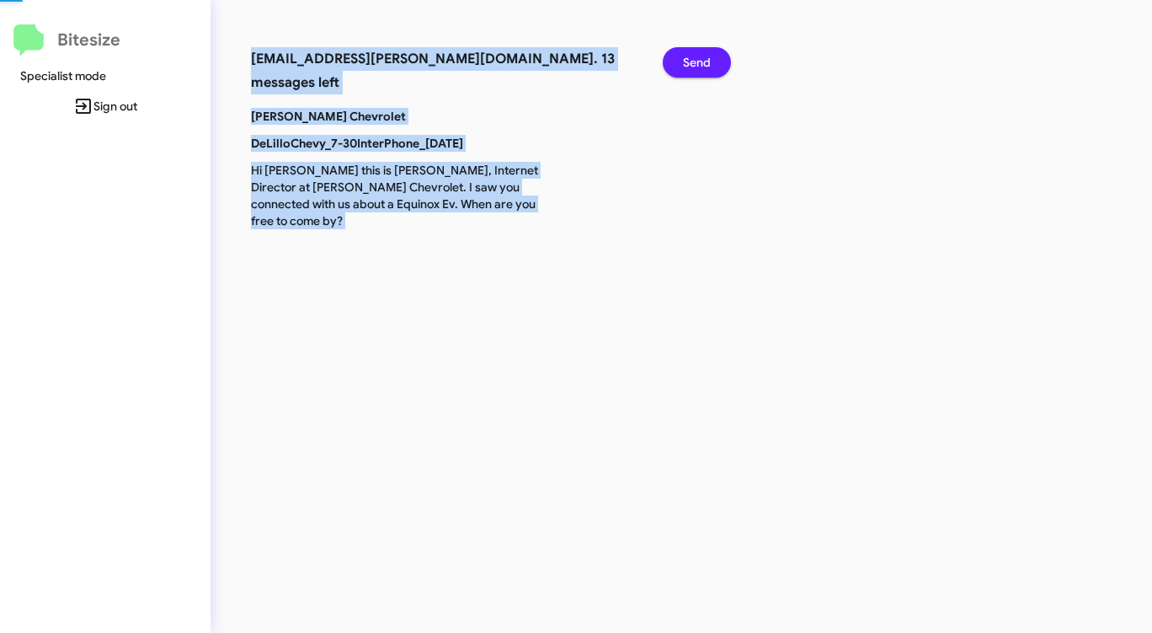
click at [696, 71] on span "Send" at bounding box center [697, 62] width 28 height 30
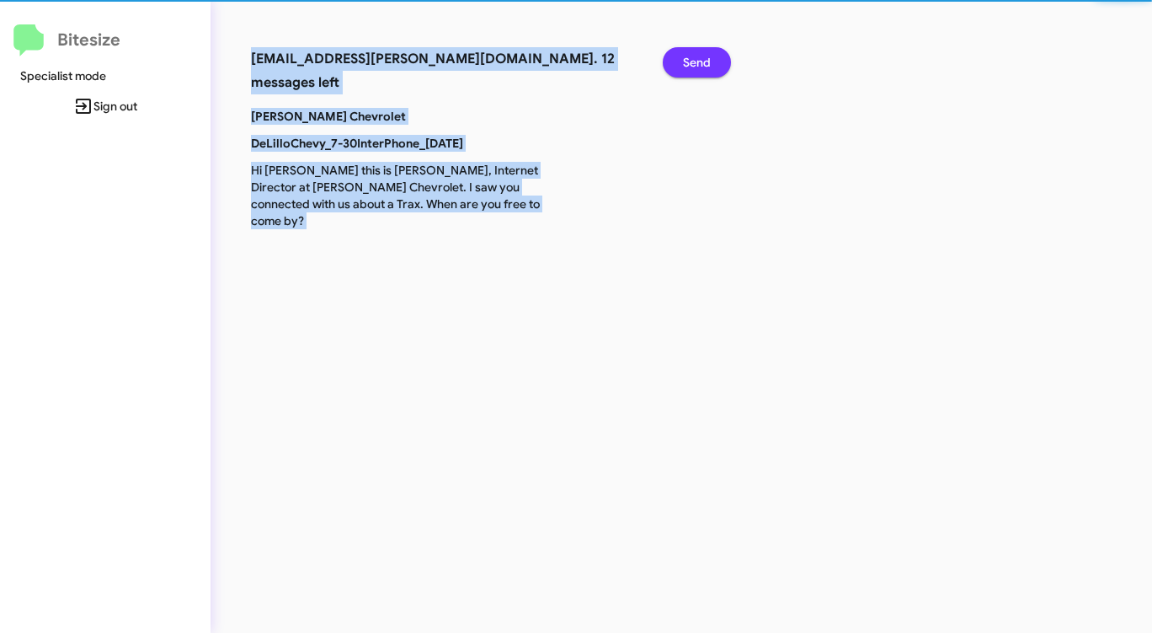
click at [696, 71] on span "Send" at bounding box center [697, 62] width 28 height 30
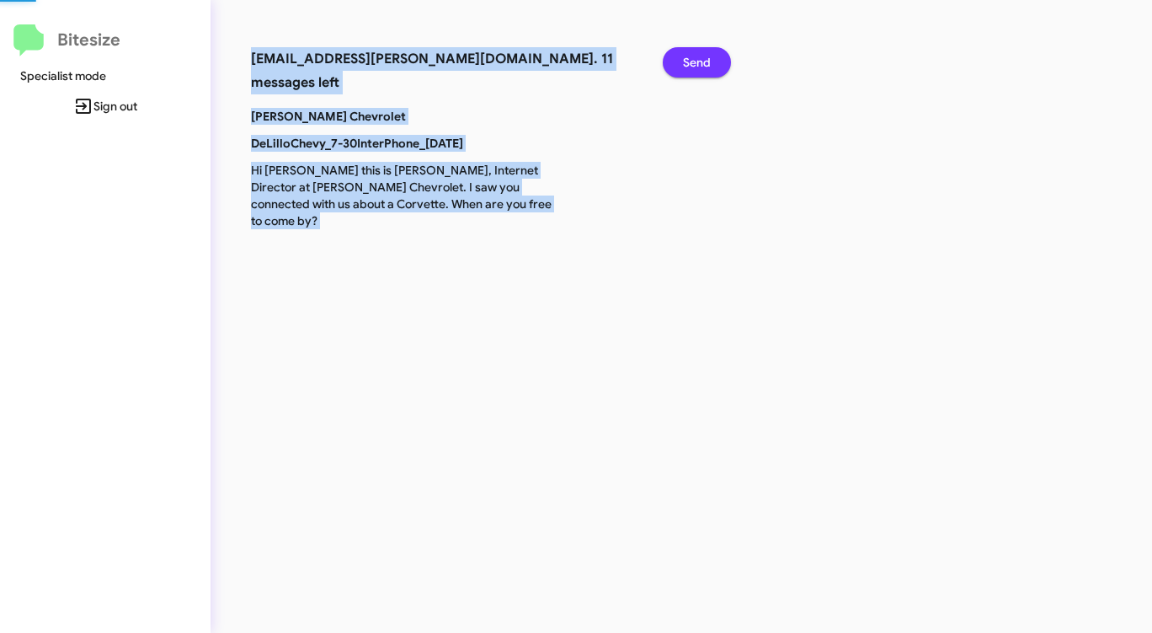
click at [696, 71] on span "Send" at bounding box center [697, 62] width 28 height 30
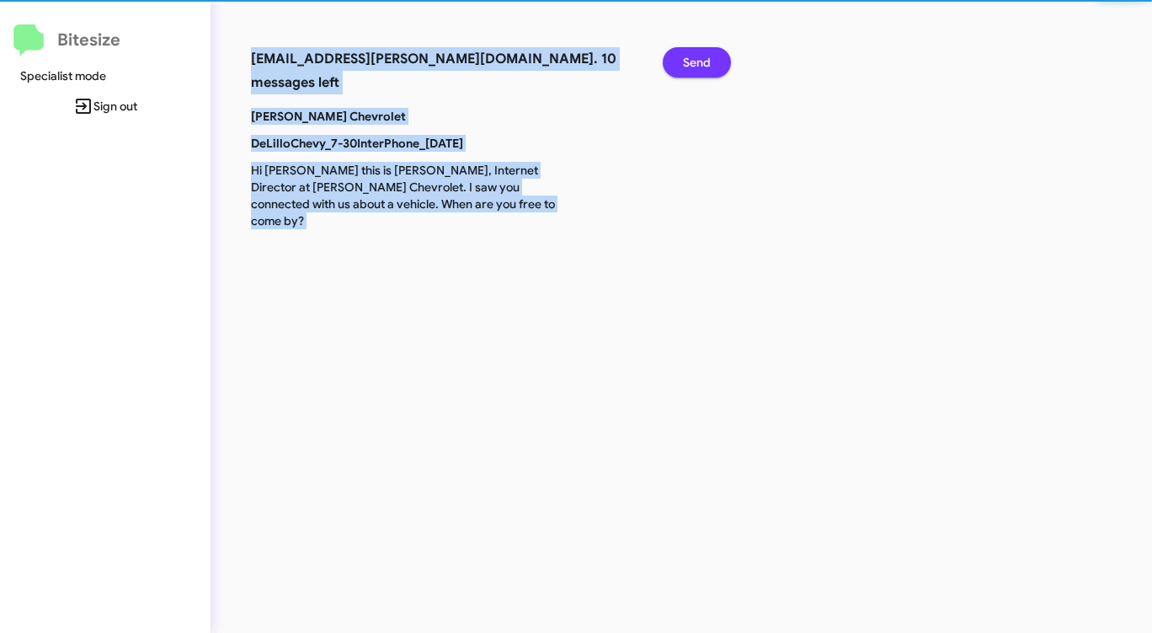
click at [696, 71] on span "Send" at bounding box center [697, 62] width 28 height 30
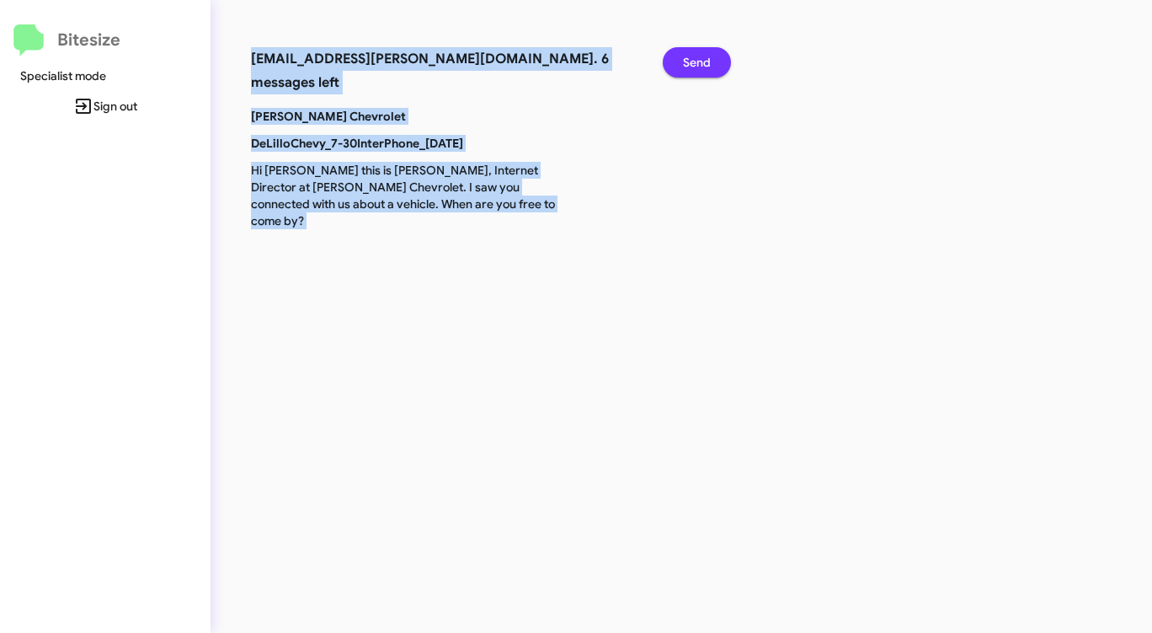
click at [696, 71] on span "Send" at bounding box center [697, 62] width 28 height 30
click at [696, 70] on span "Send" at bounding box center [697, 62] width 28 height 30
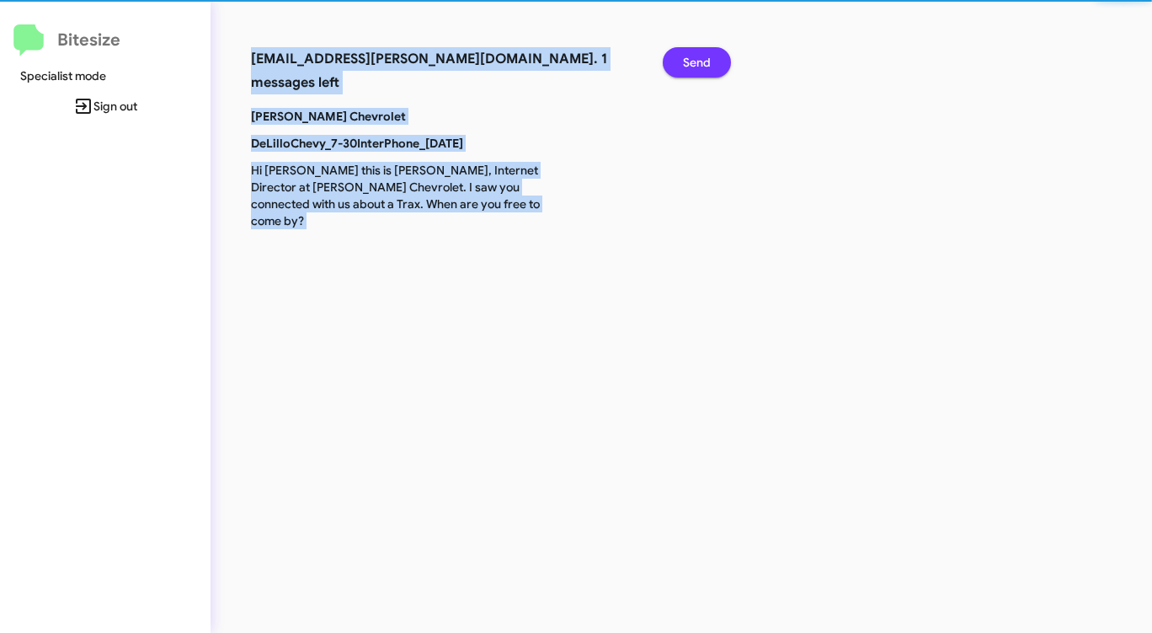
click at [696, 70] on span "Send" at bounding box center [697, 62] width 28 height 30
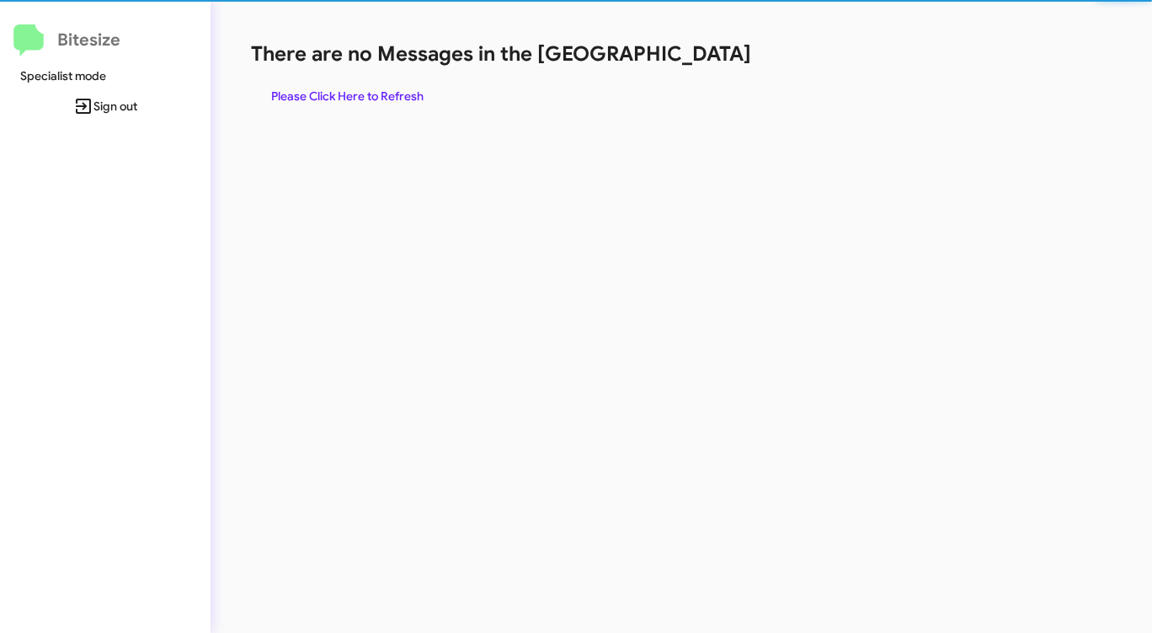
click at [696, 70] on div "There are no Messages in the Queue Please Click Here to Refresh" at bounding box center [603, 75] width 704 height 71
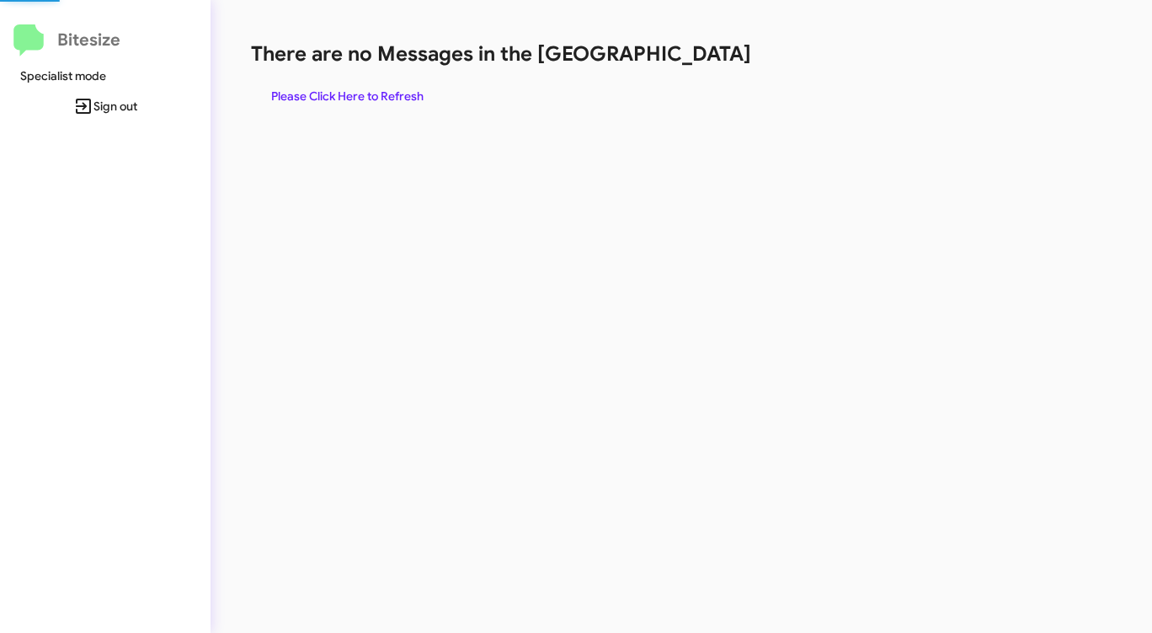
click at [696, 70] on div "There are no Messages in the Queue Please Click Here to Refresh" at bounding box center [603, 75] width 704 height 71
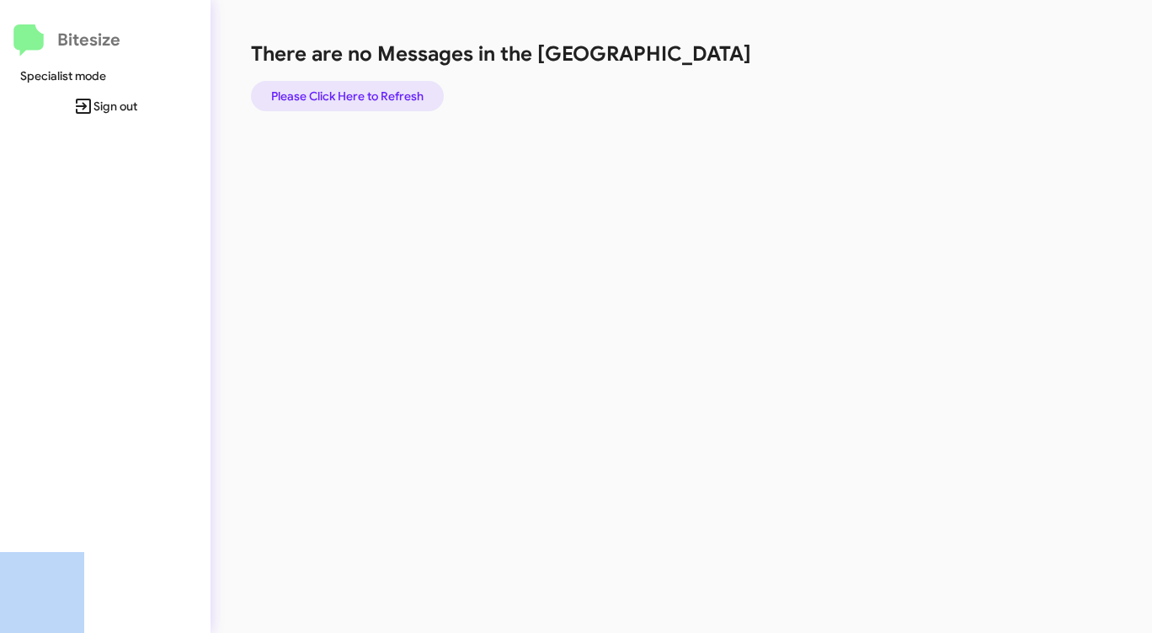
click at [377, 90] on span "Please Click Here to Refresh" at bounding box center [347, 96] width 152 height 30
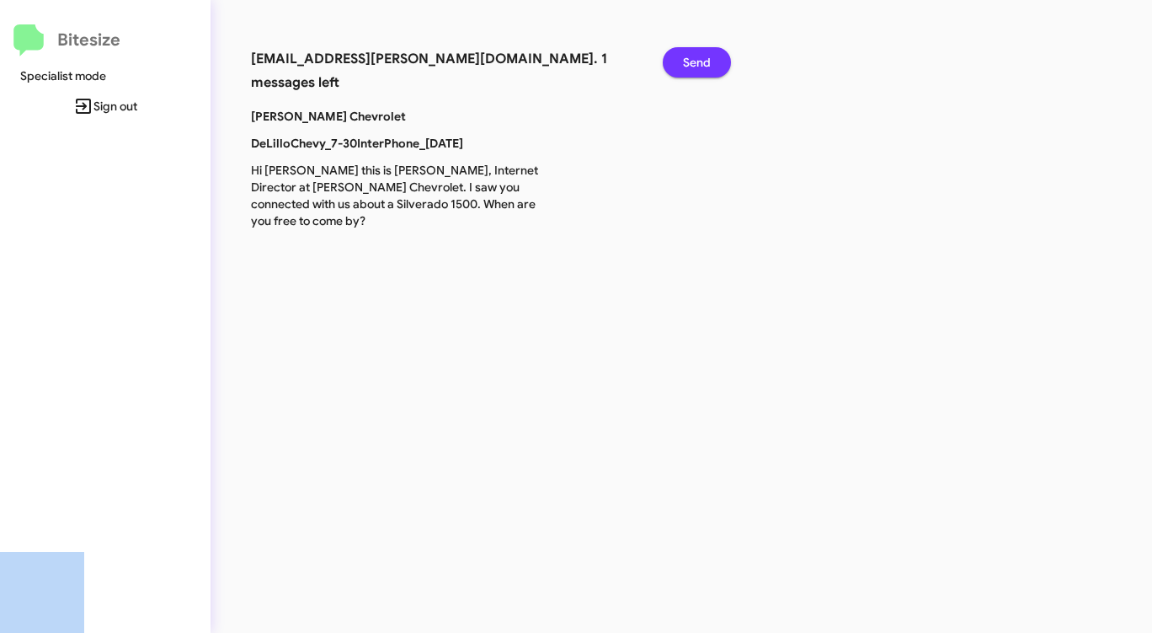
click at [689, 60] on span "Send" at bounding box center [697, 62] width 28 height 30
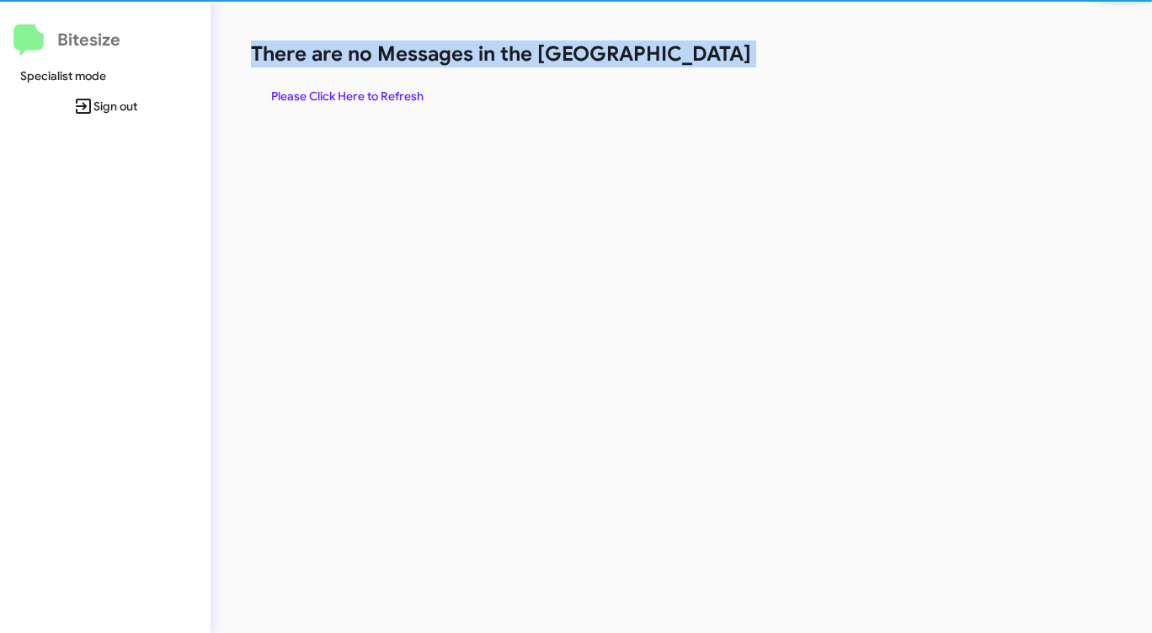
click at [689, 61] on h1 "There are no Messages in the [GEOGRAPHIC_DATA]" at bounding box center [603, 53] width 704 height 27
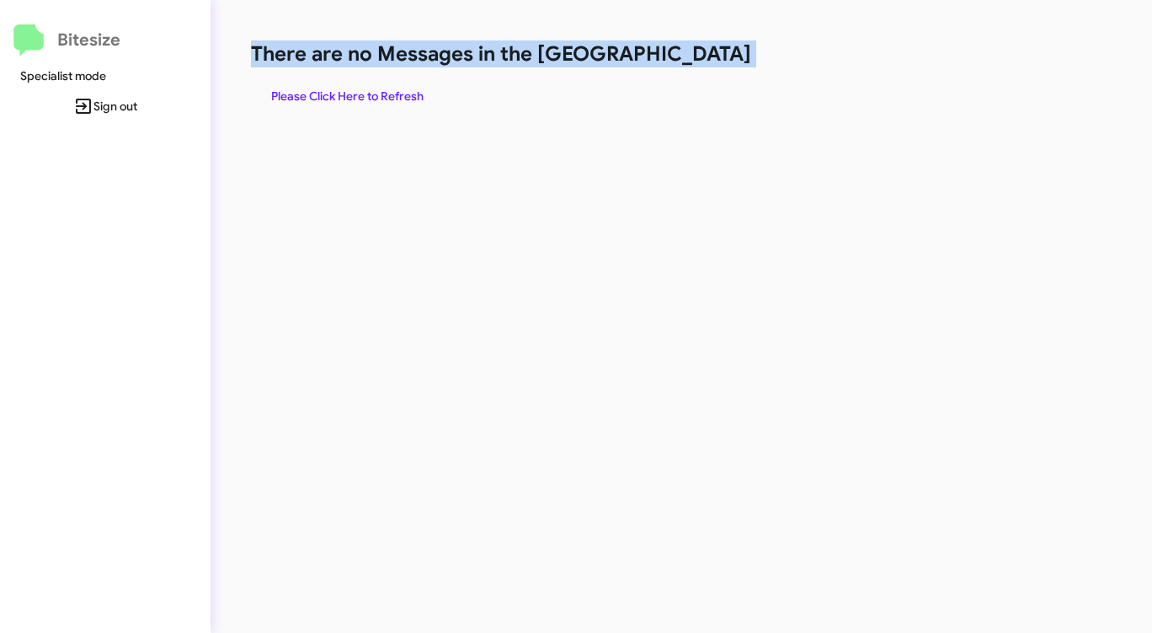
click at [332, 99] on span "Please Click Here to Refresh" at bounding box center [347, 96] width 152 height 30
